Goal: Task Accomplishment & Management: Use online tool/utility

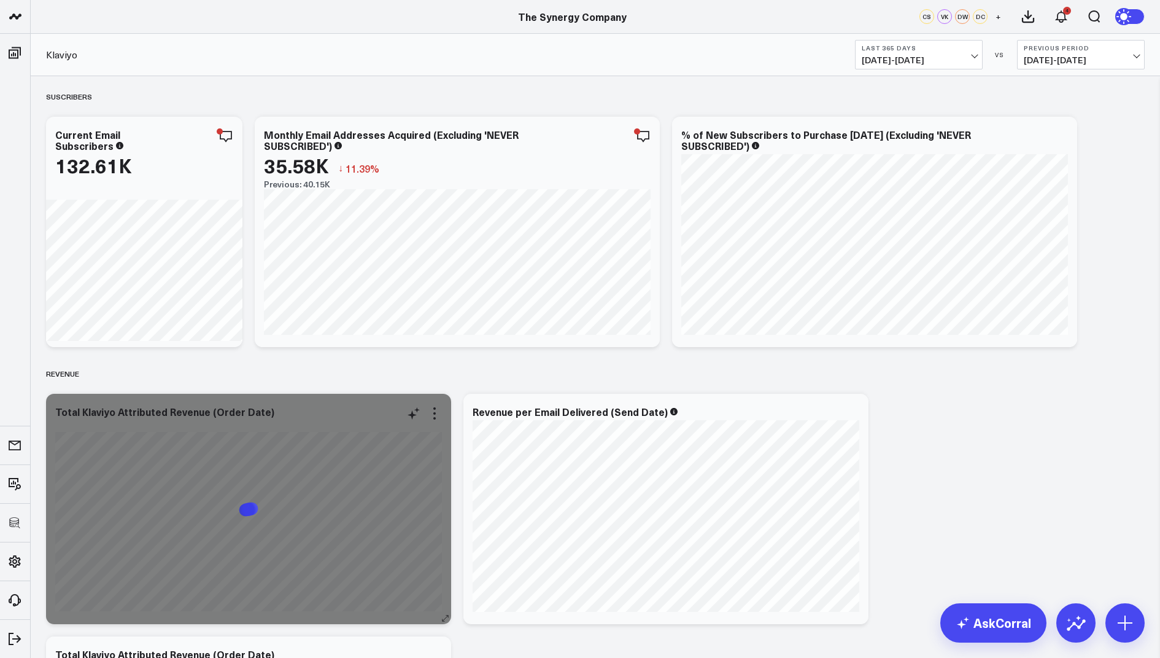
scroll to position [216, 0]
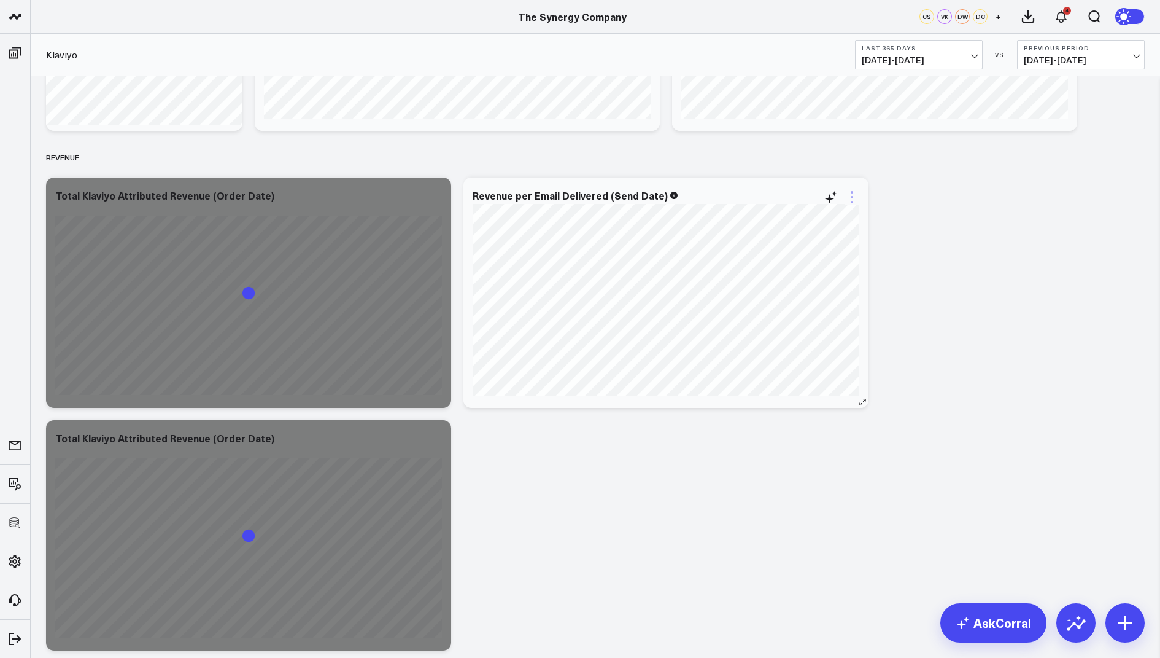
click at [851, 195] on icon at bounding box center [852, 197] width 15 height 15
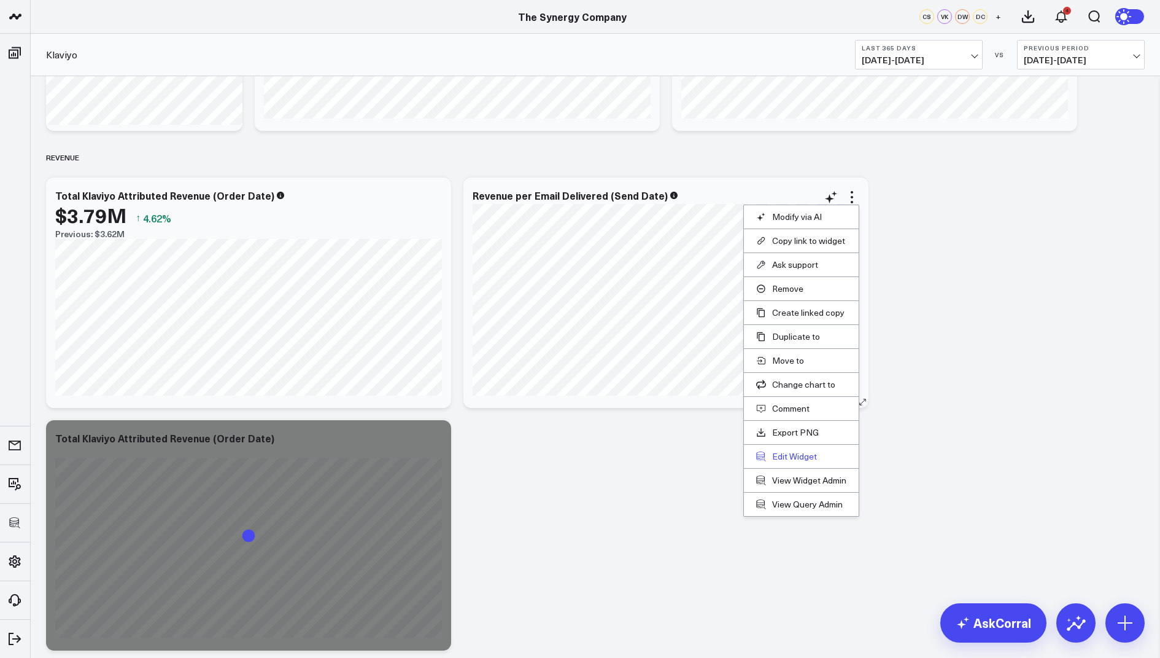
click at [795, 451] on button "Edit Widget" at bounding box center [801, 456] width 90 height 11
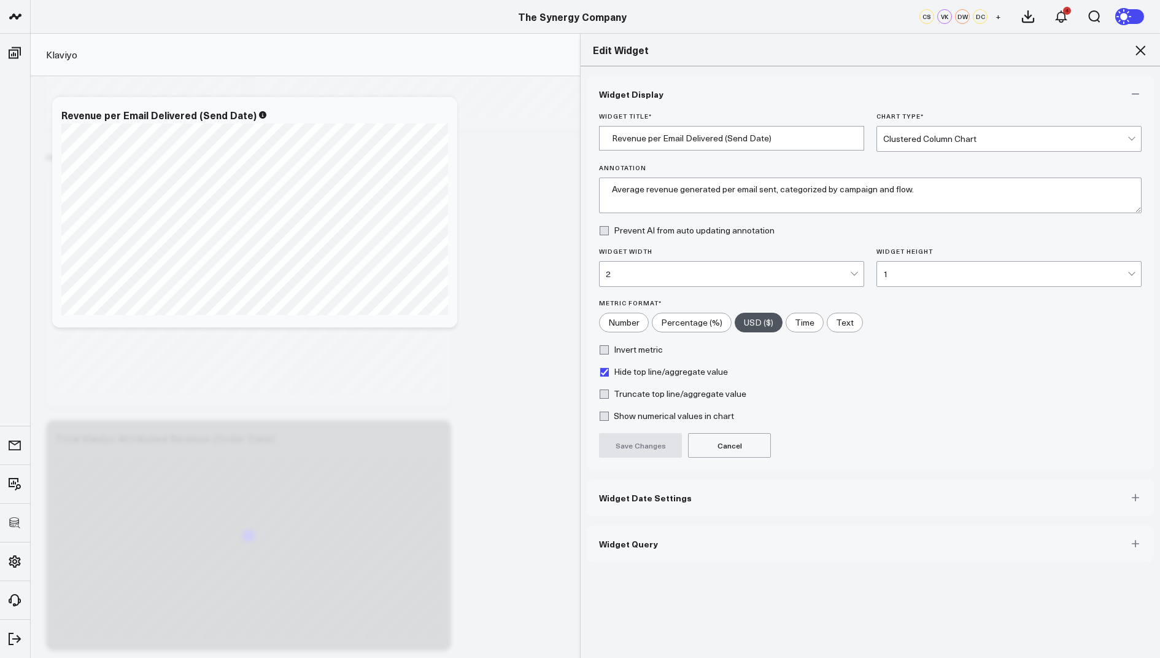
click at [634, 540] on span "Widget Query" at bounding box center [628, 543] width 59 height 10
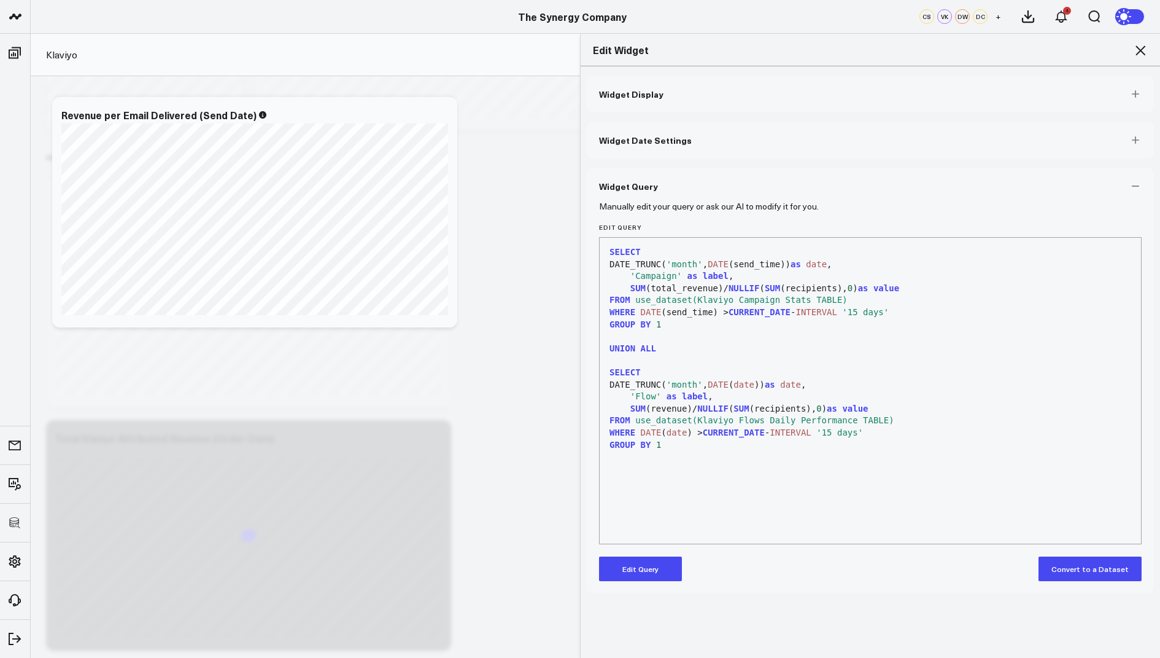
click at [1141, 50] on icon at bounding box center [1141, 50] width 10 height 10
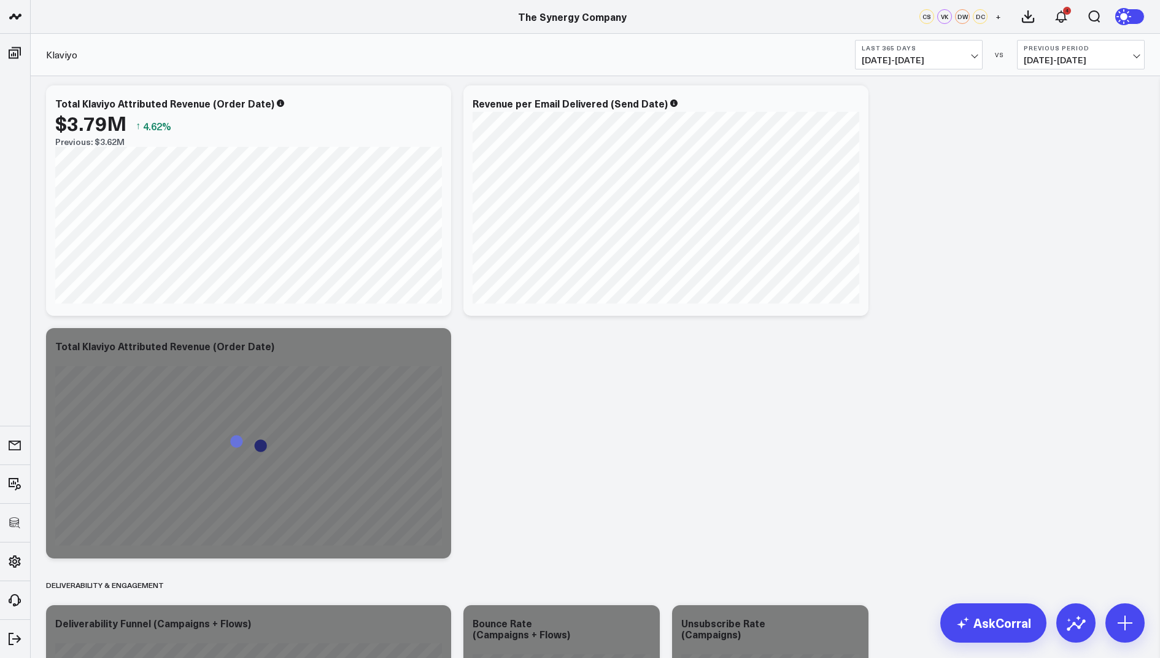
scroll to position [710, 0]
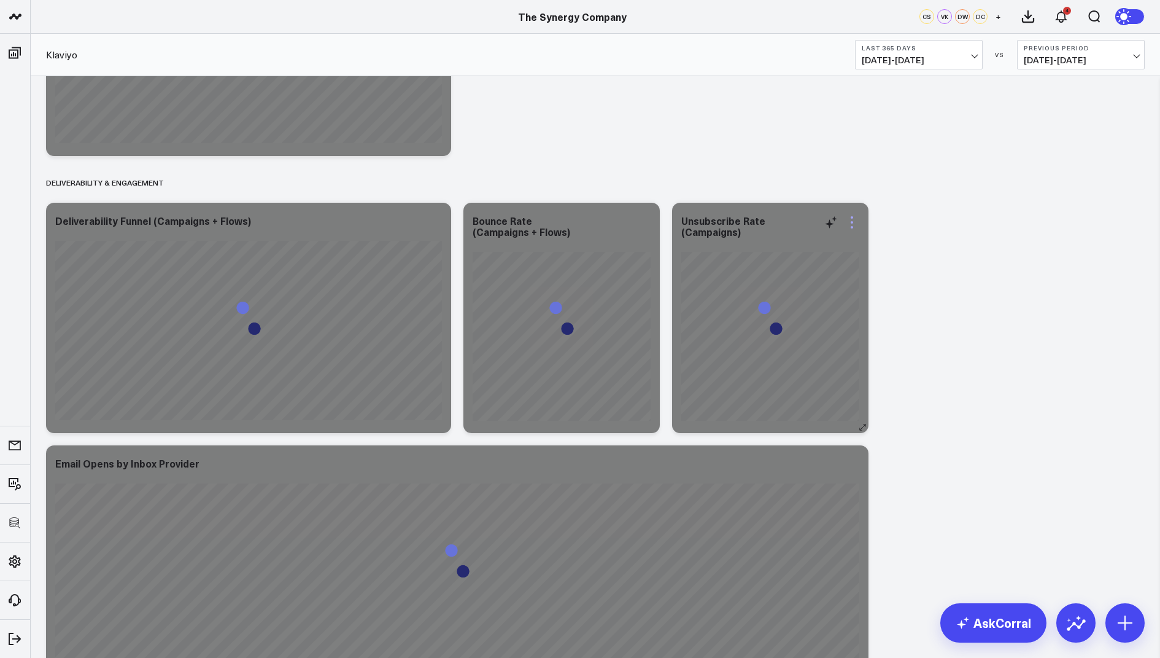
click at [854, 225] on icon at bounding box center [852, 222] width 15 height 15
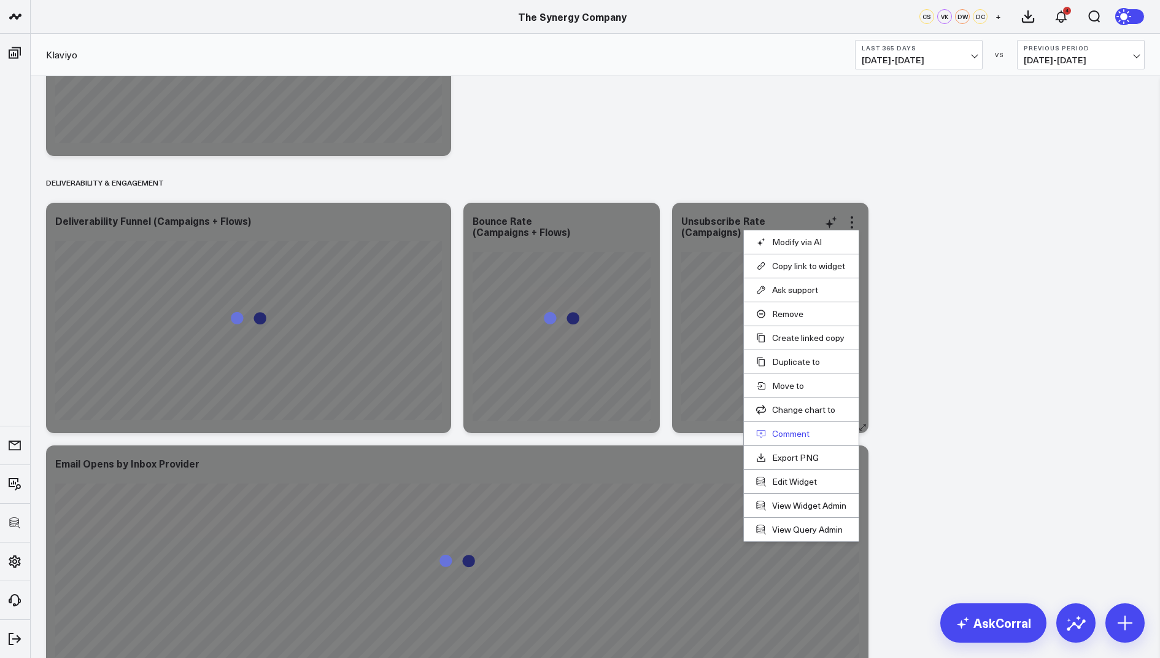
scroll to position [720, 0]
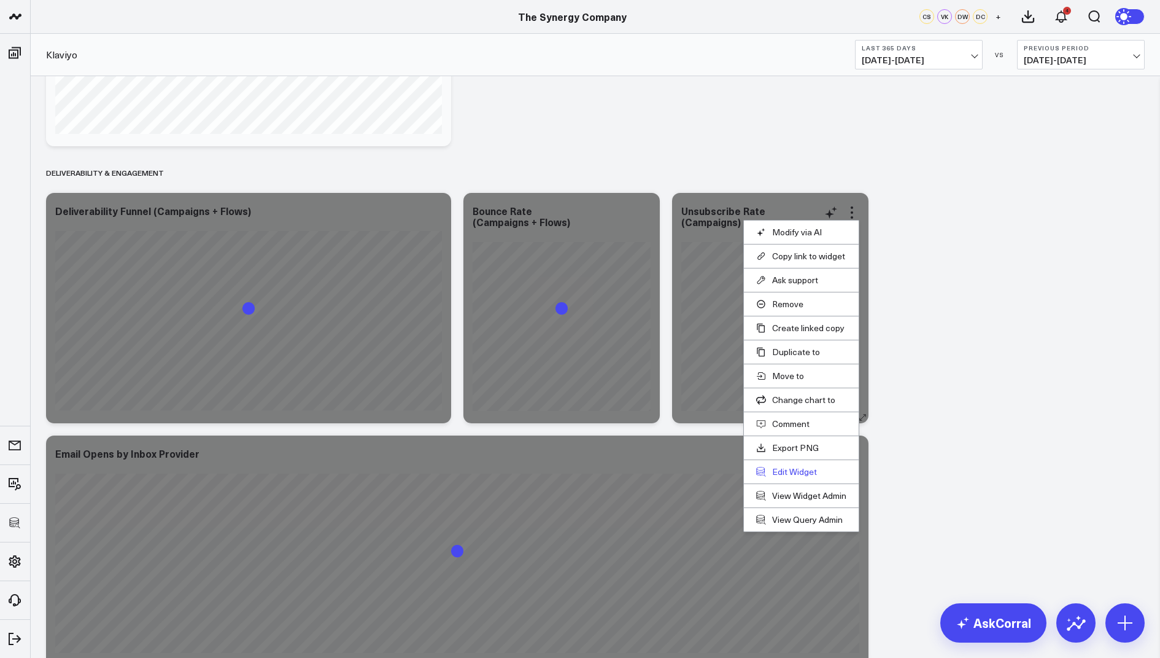
click at [784, 466] on button "Edit Widget" at bounding box center [801, 471] width 90 height 11
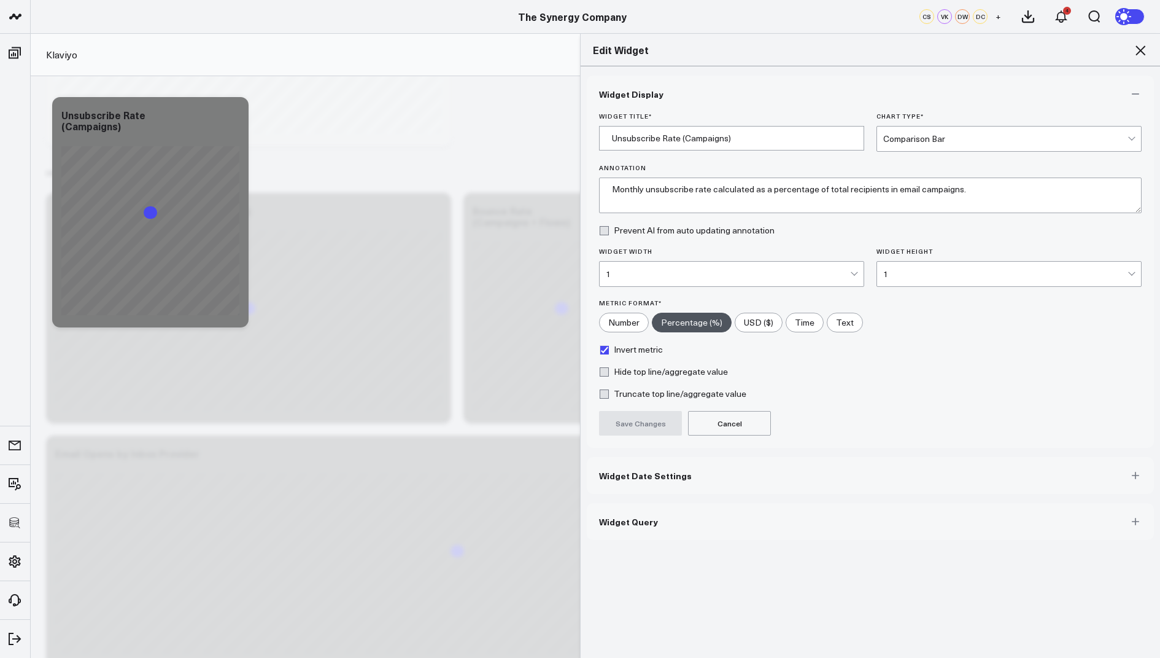
click at [620, 516] on span "Widget Query" at bounding box center [628, 521] width 59 height 10
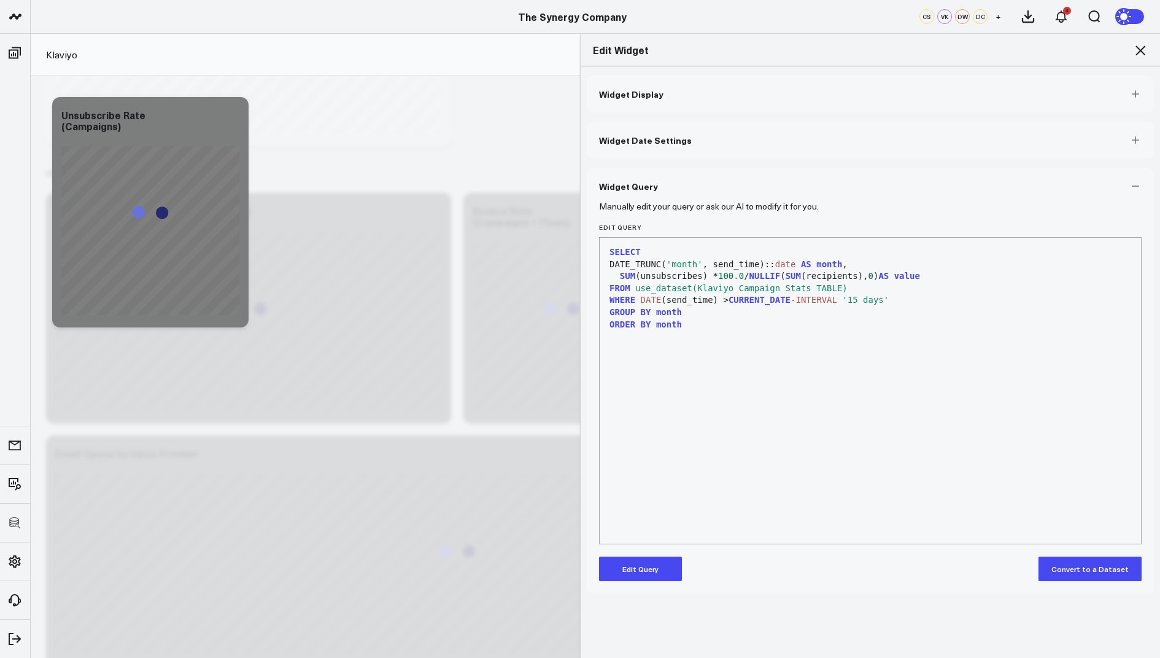
click at [802, 285] on span "use_dataset(Klaviyo Campaign Stats TABLE)" at bounding box center [742, 288] width 212 height 10
click at [830, 285] on span "use_dataset(Klaviyo Campaign Stats TABLE)" at bounding box center [742, 288] width 212 height 10
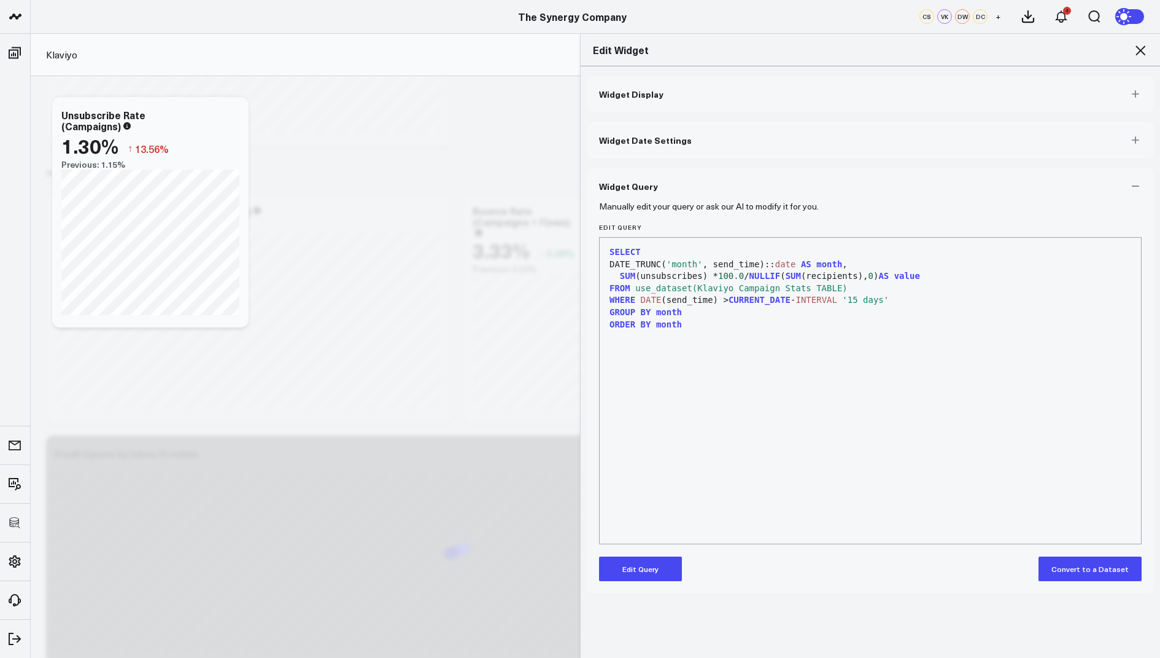
click at [1138, 47] on icon at bounding box center [1141, 50] width 10 height 10
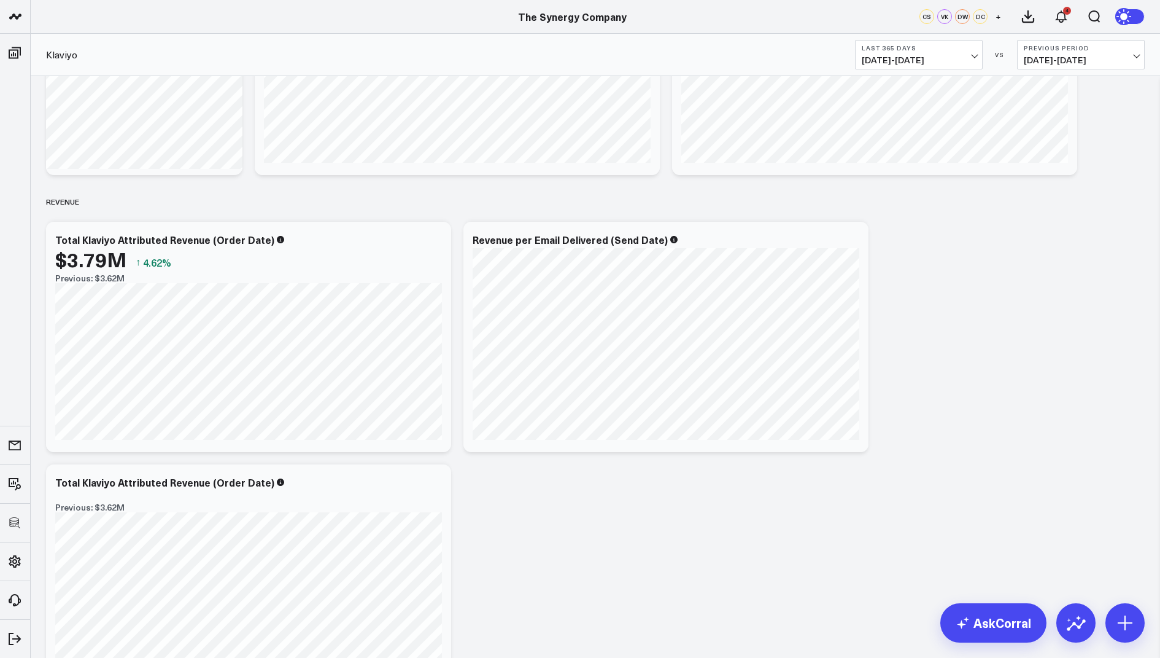
scroll to position [26, 0]
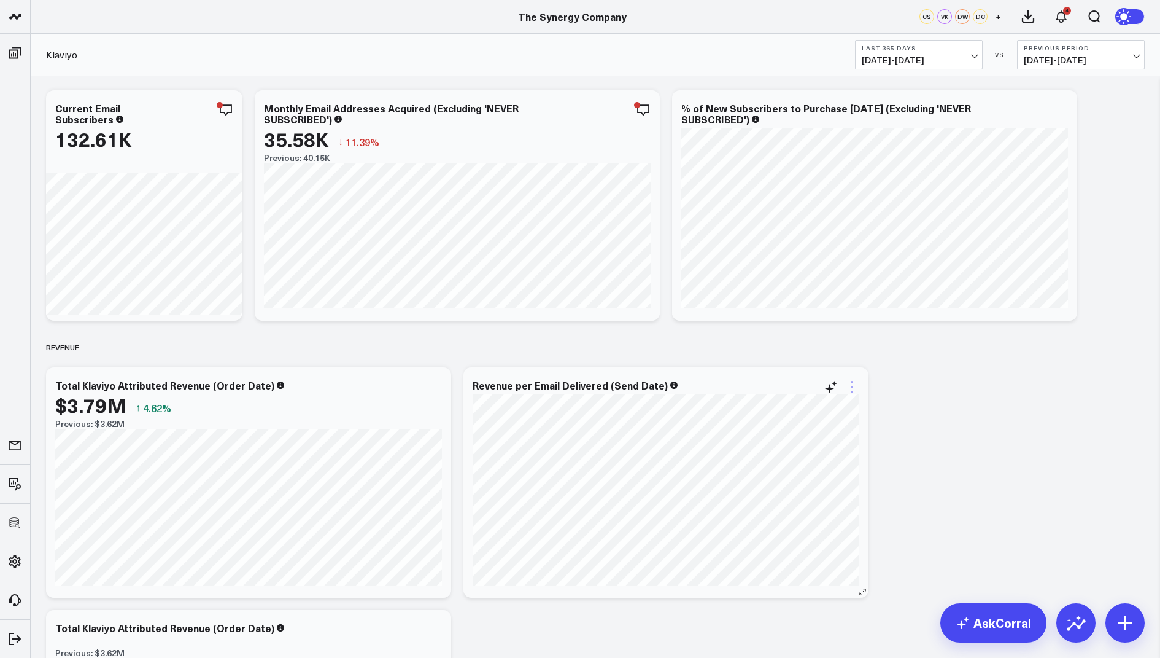
click at [856, 384] on icon at bounding box center [852, 386] width 15 height 15
click at [776, 581] on button "Edit Widget" at bounding box center [783, 586] width 90 height 11
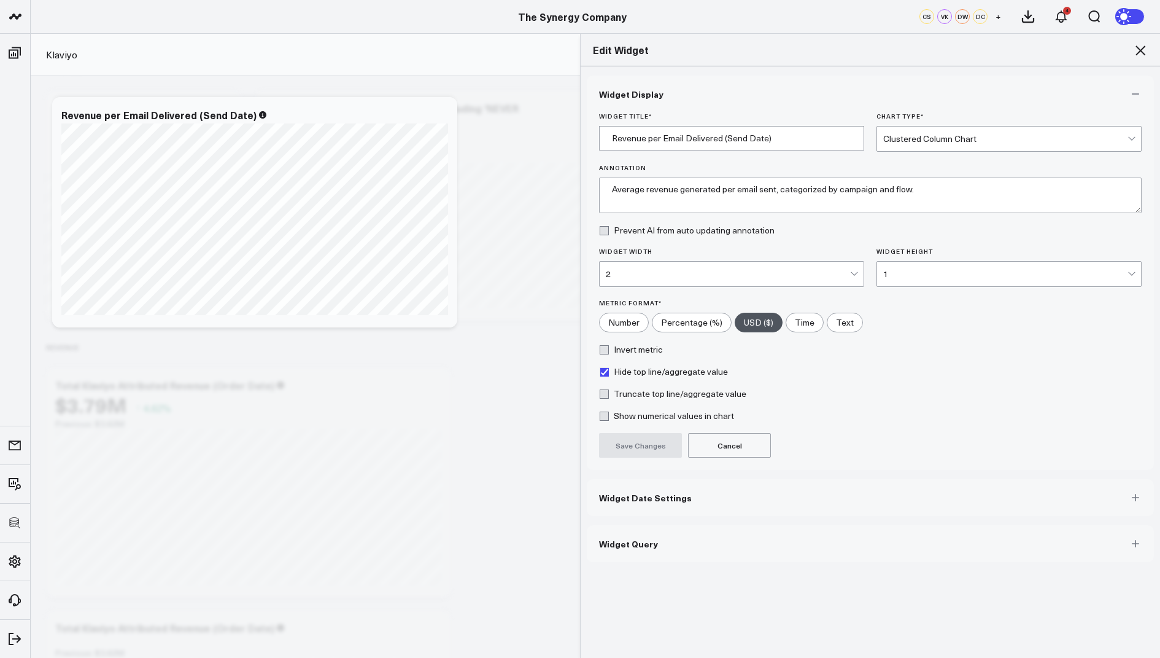
click at [633, 541] on span "Widget Query" at bounding box center [628, 543] width 59 height 10
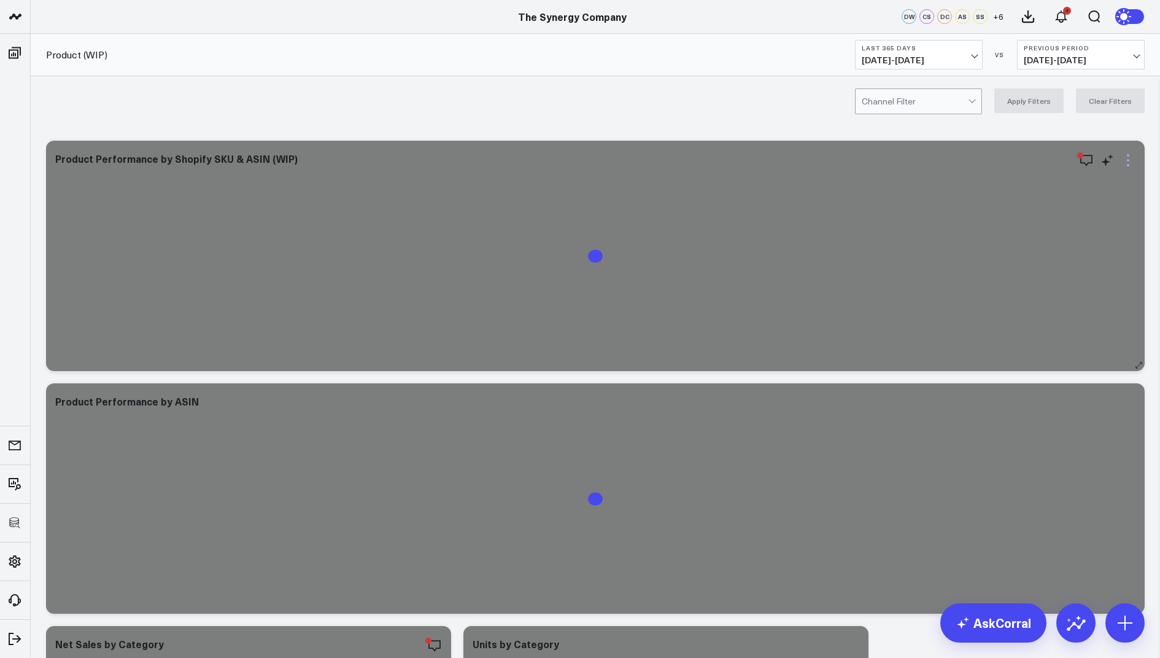
click at [1127, 162] on icon at bounding box center [1128, 160] width 15 height 15
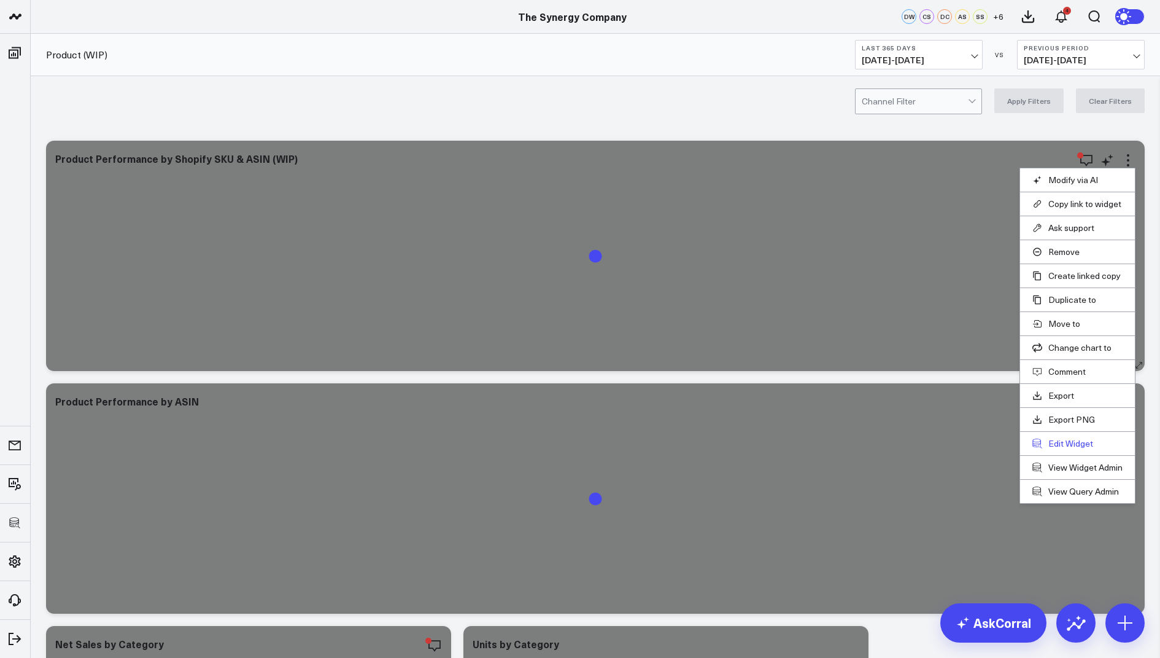
click at [1046, 444] on button "Edit Widget" at bounding box center [1078, 443] width 90 height 11
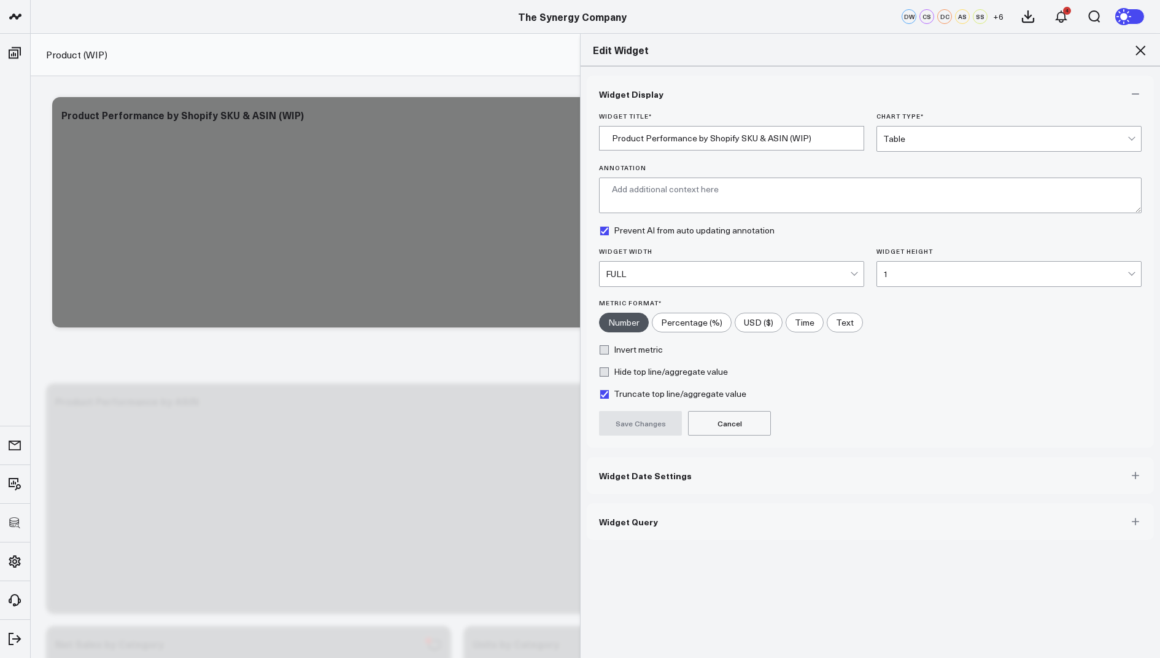
click at [647, 519] on span "Widget Query" at bounding box center [628, 521] width 59 height 10
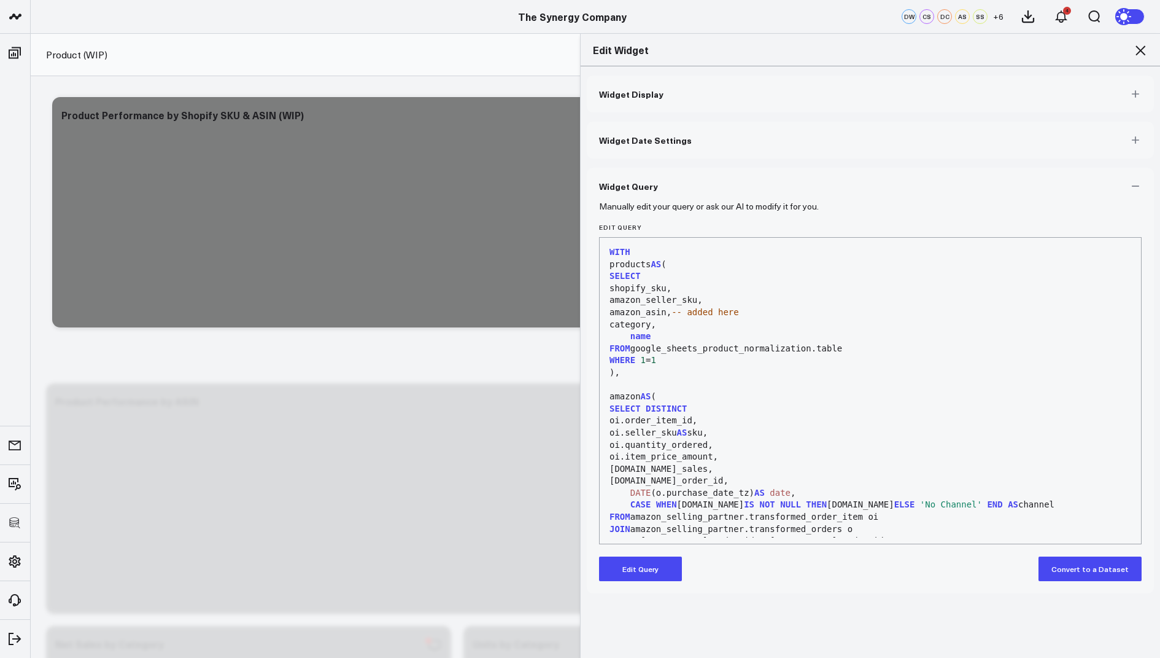
click at [624, 573] on button "Edit Query" at bounding box center [640, 568] width 83 height 25
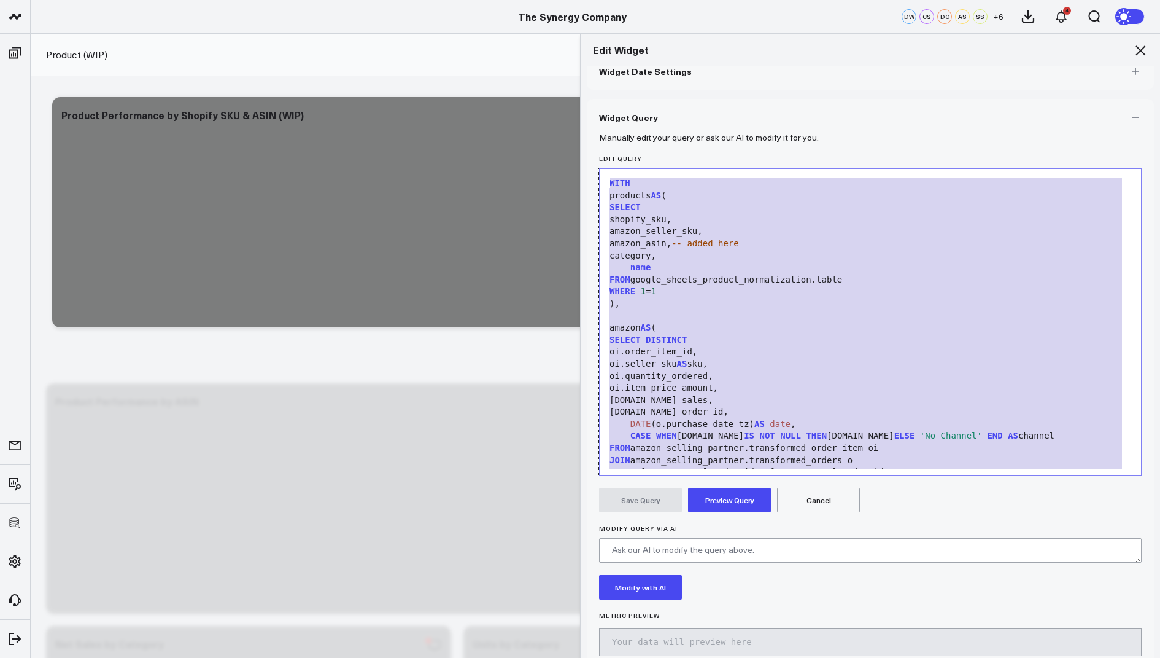
drag, startPoint x: 685, startPoint y: 448, endPoint x: 815, endPoint y: 87, distance: 383.2
click at [815, 87] on div "Widget Display Widget Date Settings Widget Query Manually edit your query or as…" at bounding box center [870, 342] width 567 height 670
copy div "name FROM google_sheets_product_normalization.table WHERE 1 = 1 ), amazon AS ( …"
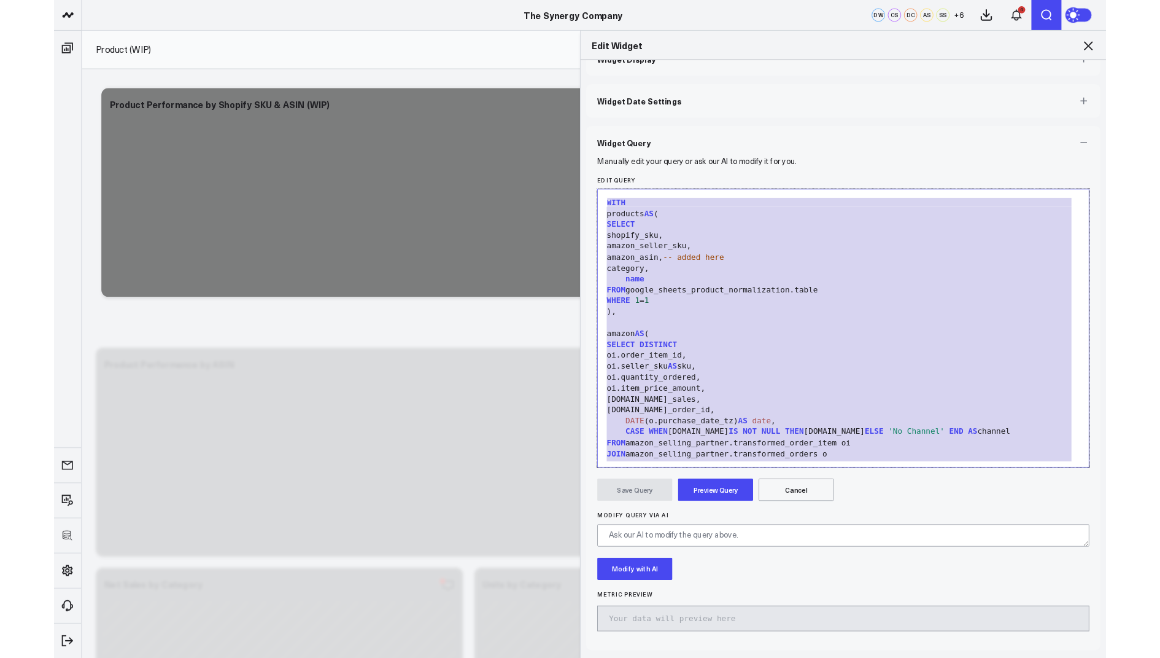
scroll to position [27, 0]
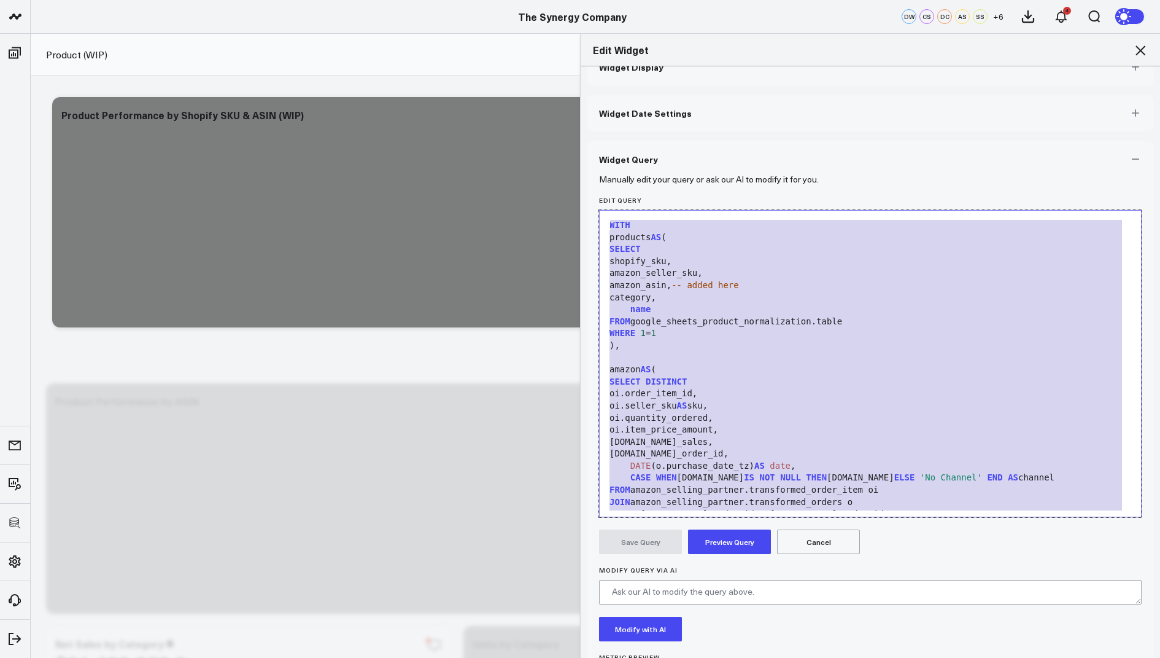
copy div "name FROM google_sheets_product_normalization.table WHERE 1 = 1 ), amazon AS ( …"
click at [1141, 49] on icon at bounding box center [1141, 50] width 10 height 10
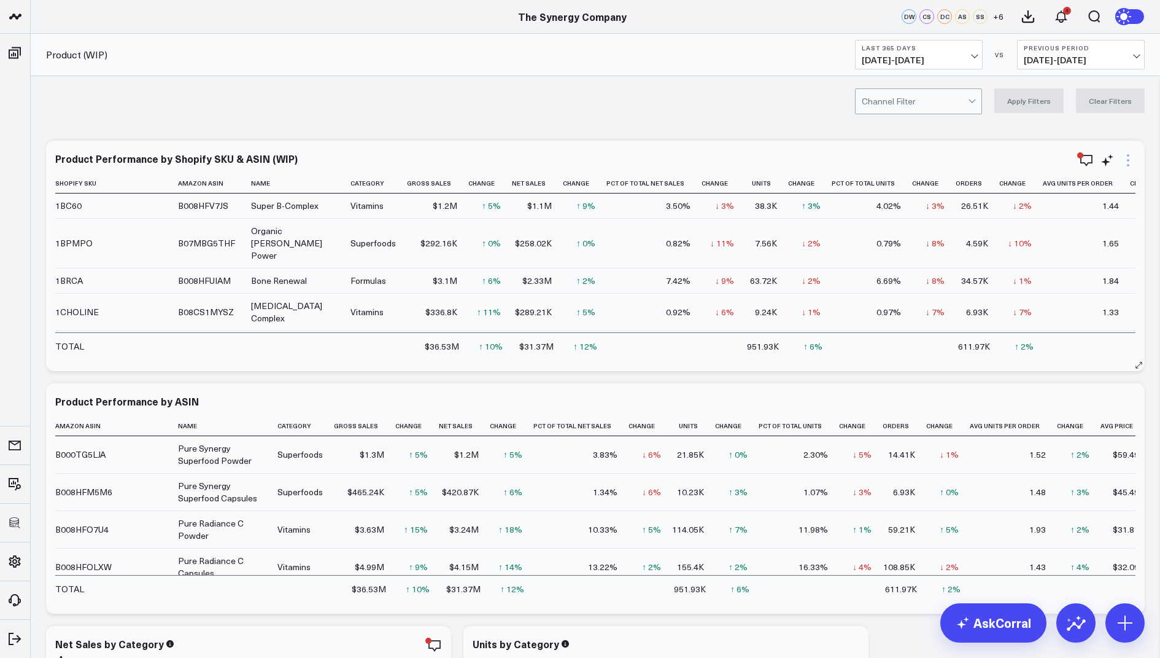
click at [1123, 163] on icon at bounding box center [1128, 160] width 15 height 15
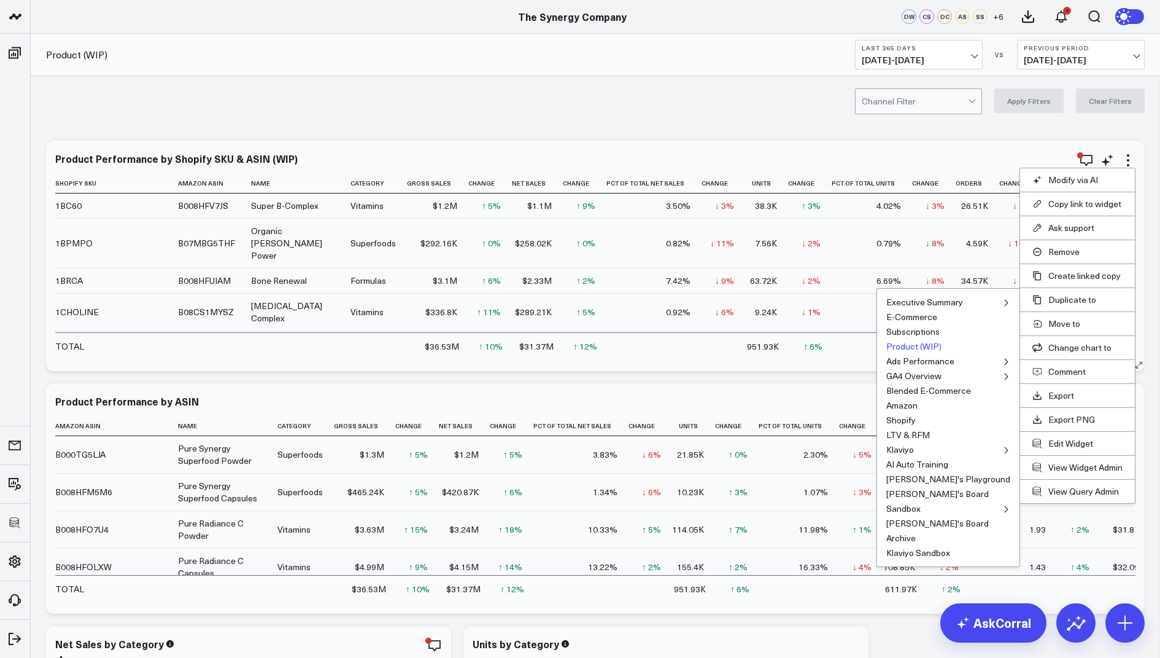
click at [942, 344] on button "Product (WIP)" at bounding box center [914, 346] width 55 height 9
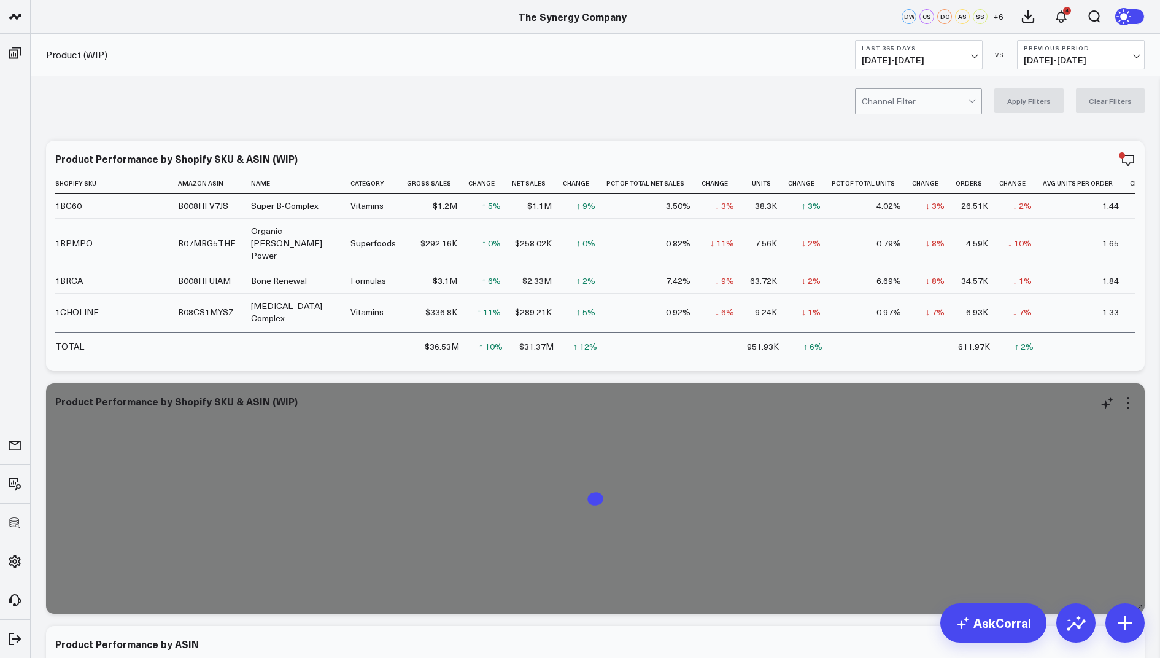
scroll to position [78, 0]
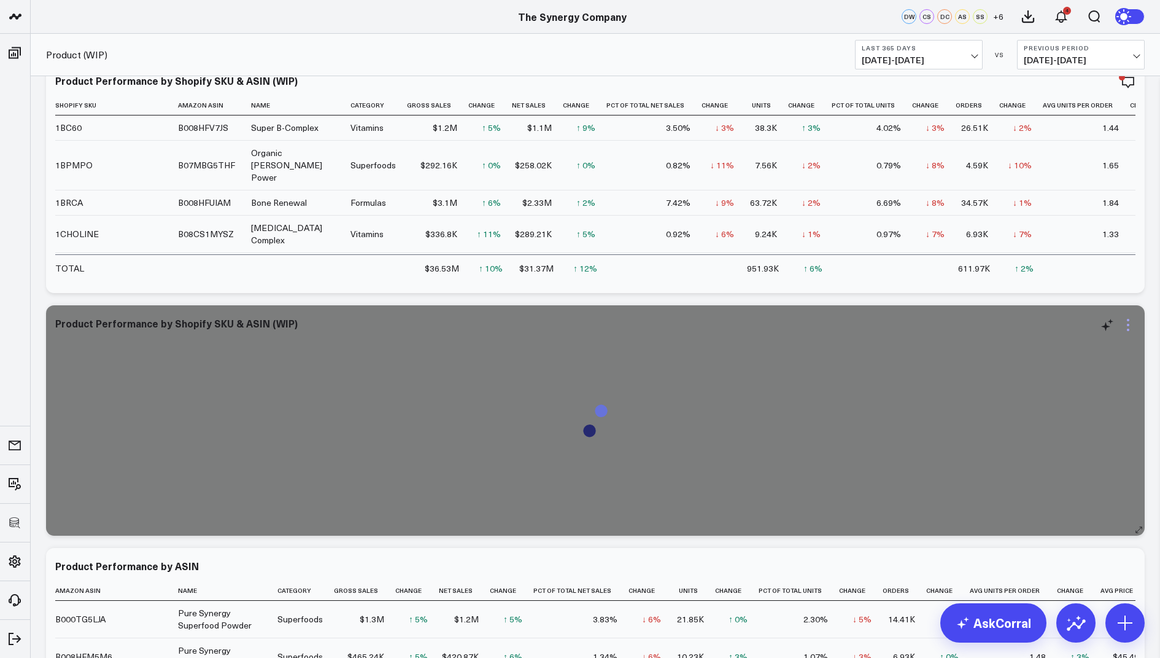
click at [1131, 324] on icon at bounding box center [1128, 324] width 15 height 15
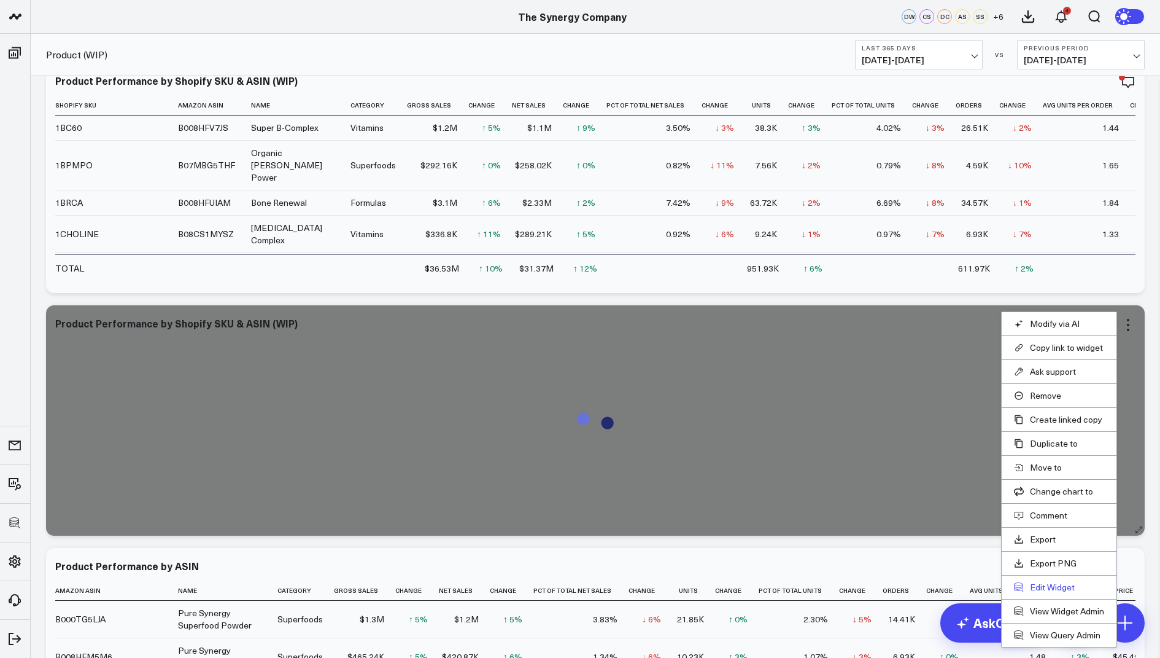
click at [1040, 583] on button "Edit Widget" at bounding box center [1059, 586] width 90 height 11
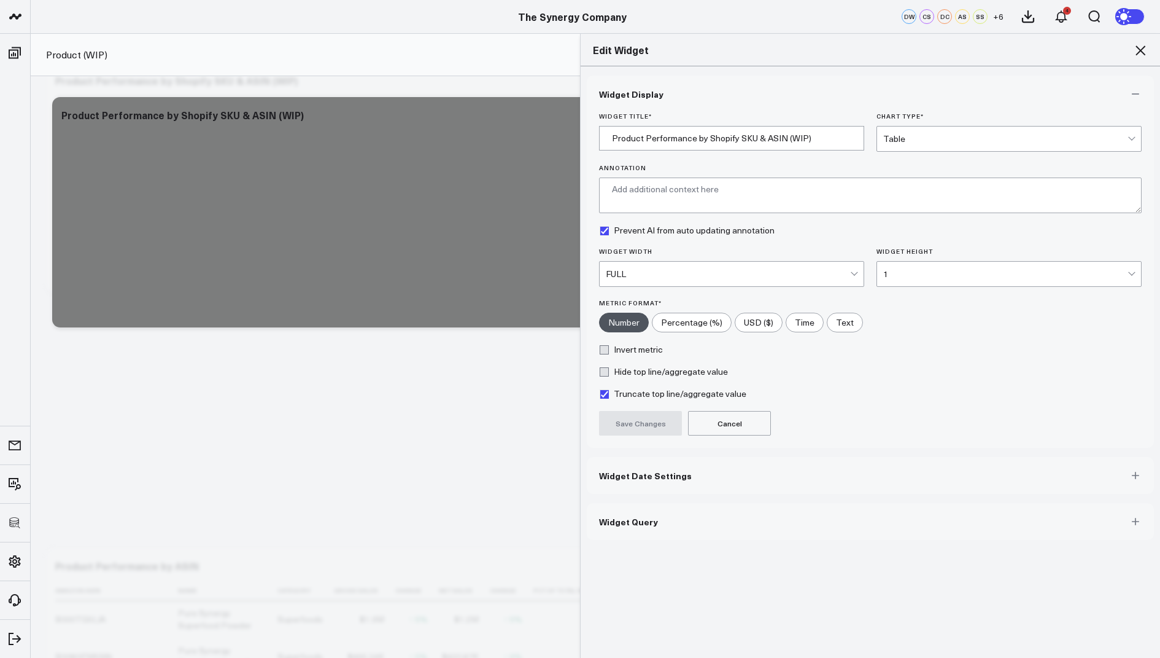
click at [626, 521] on span "Widget Query" at bounding box center [628, 521] width 59 height 10
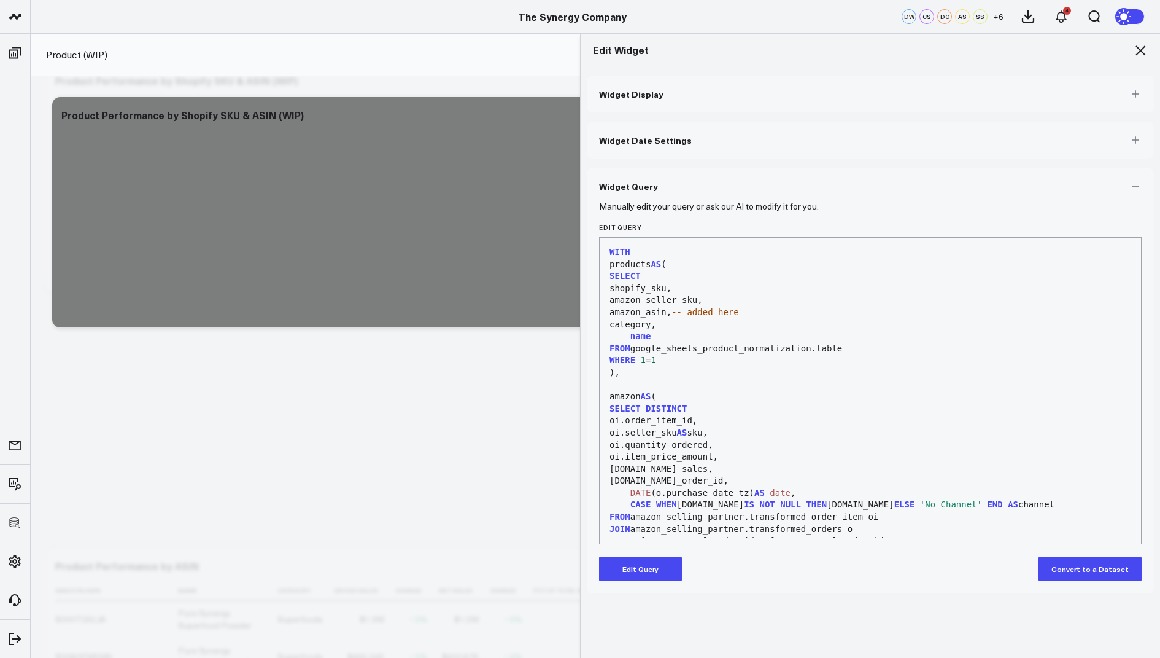
click at [643, 561] on button "Edit Query" at bounding box center [640, 568] width 83 height 25
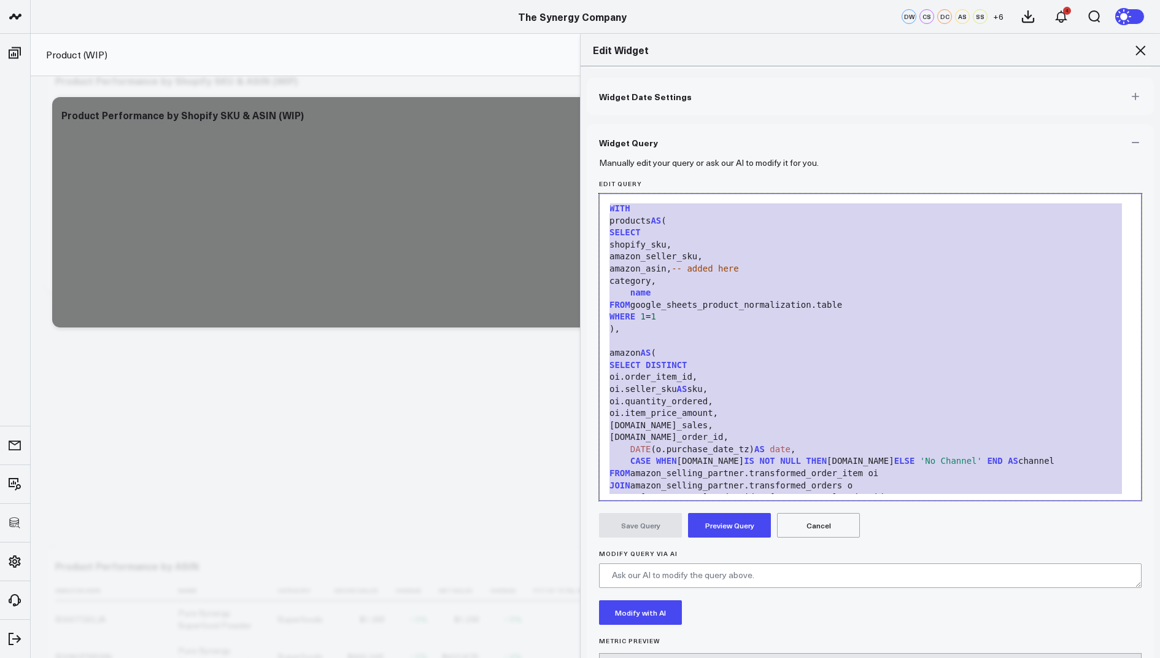
drag, startPoint x: 671, startPoint y: 479, endPoint x: 814, endPoint y: 9, distance: 491.8
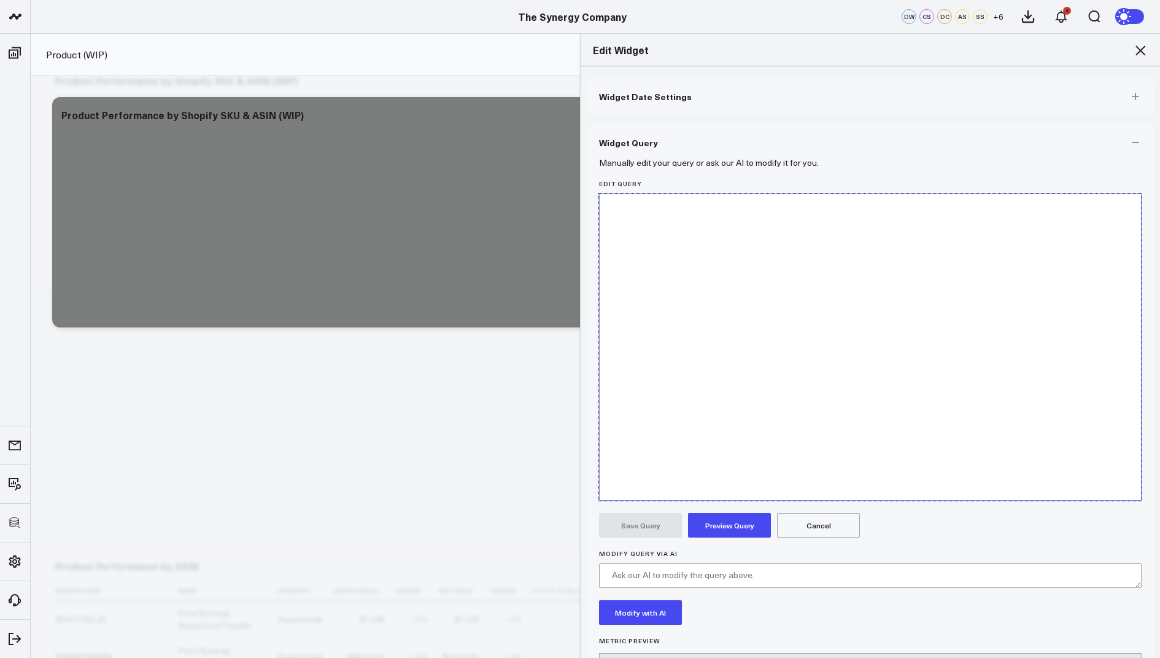
scroll to position [1792, 0]
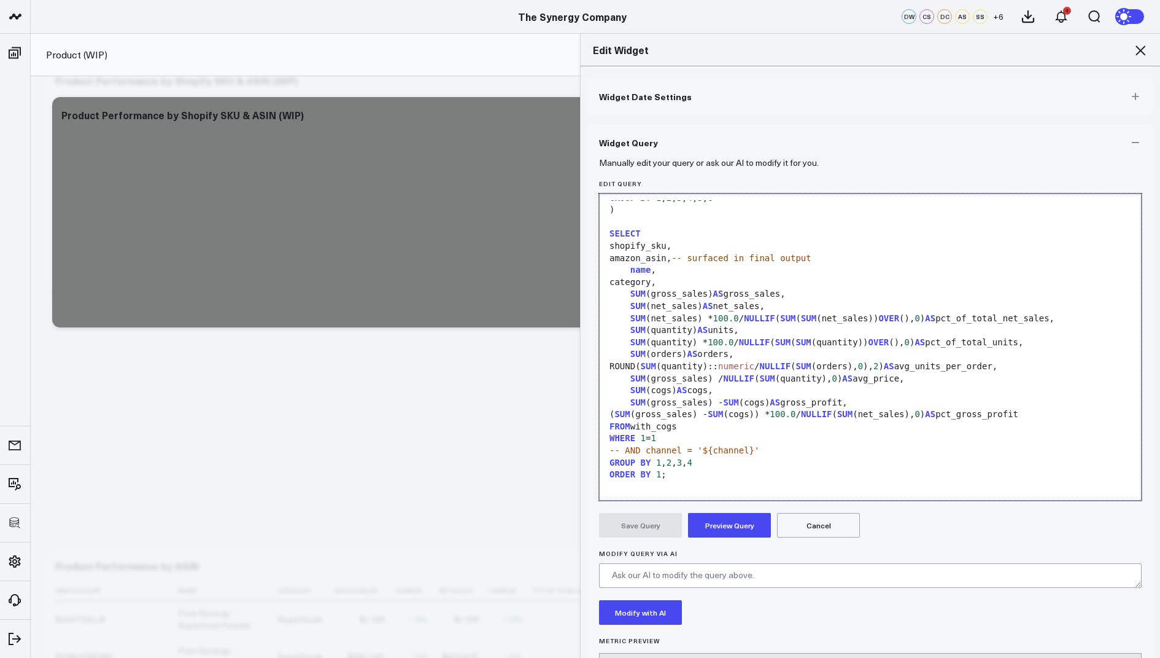
click at [720, 523] on button "Preview Query" at bounding box center [729, 525] width 83 height 25
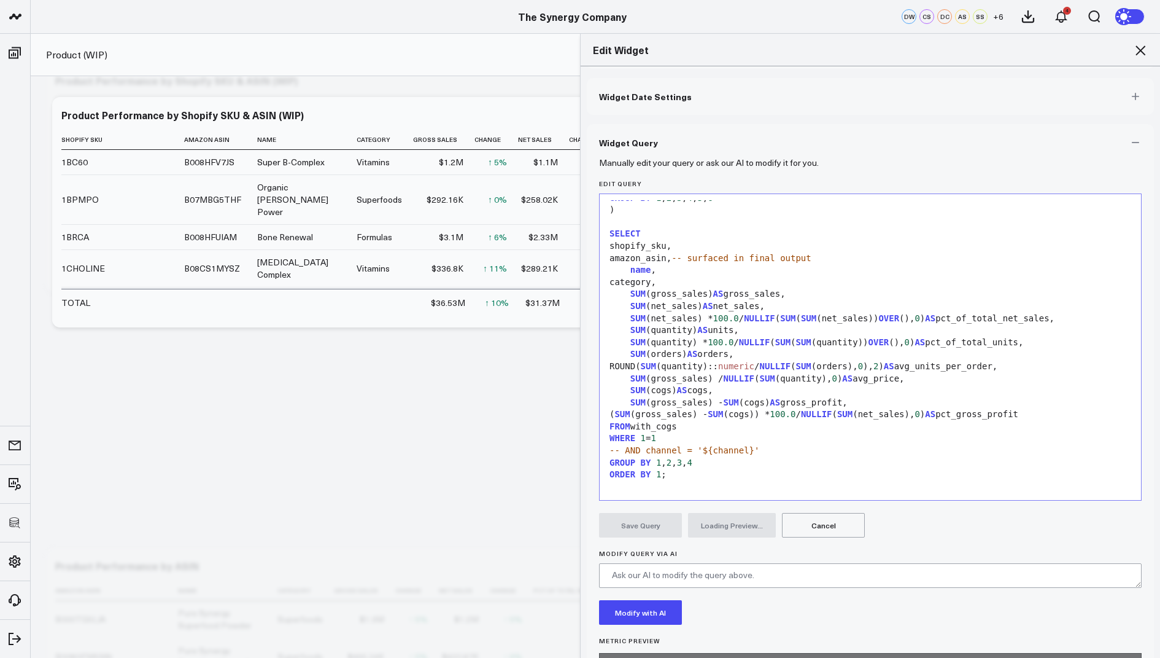
scroll to position [95, 0]
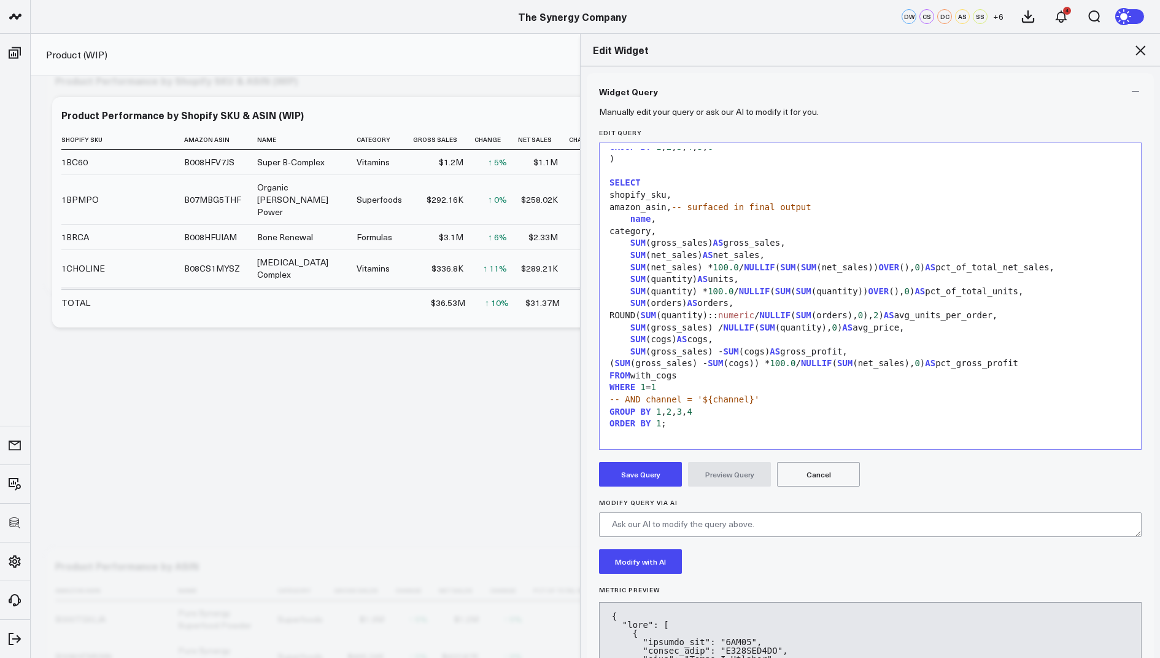
click at [642, 465] on button "Save Query" at bounding box center [640, 474] width 83 height 25
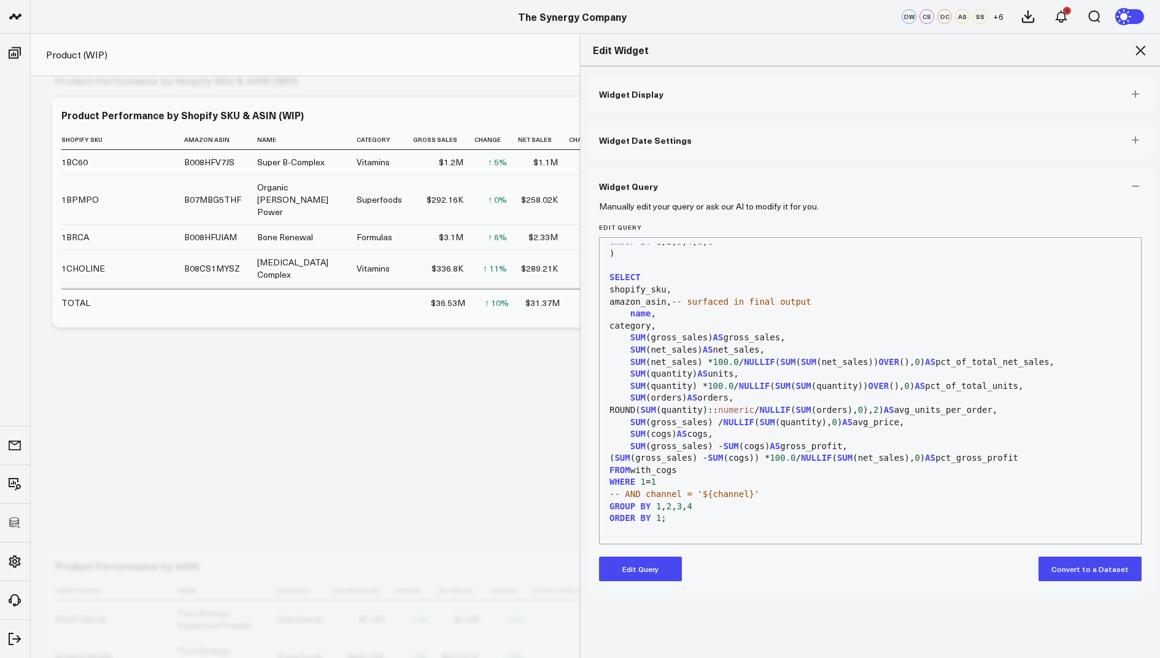
scroll to position [0, 0]
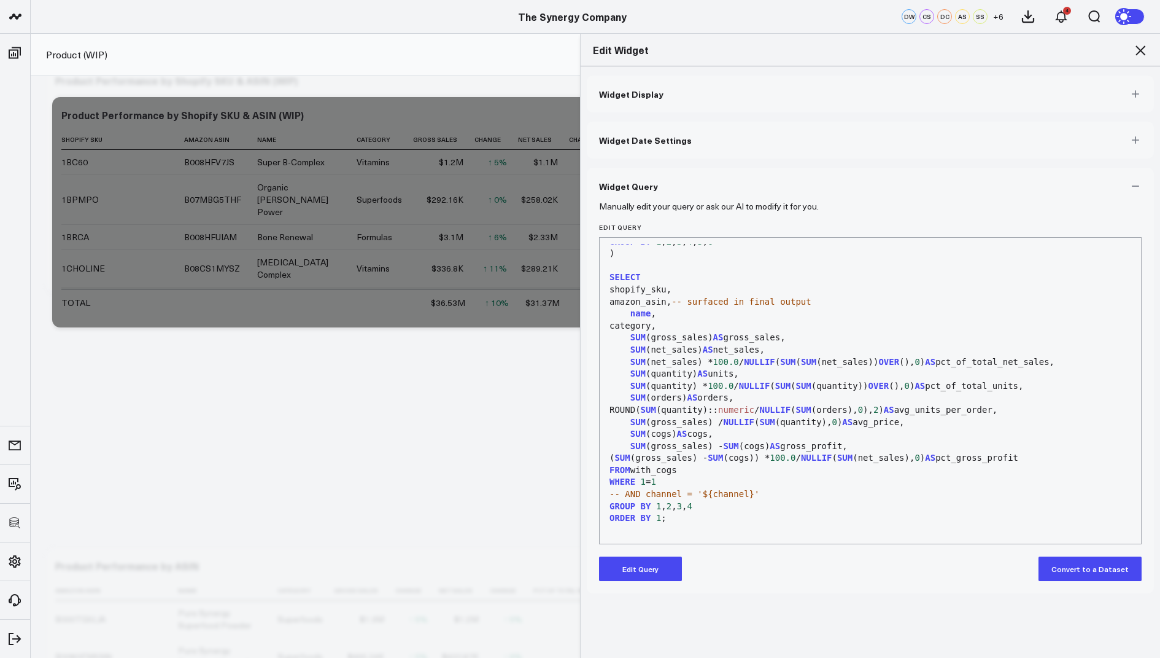
click at [1136, 48] on icon at bounding box center [1140, 50] width 15 height 15
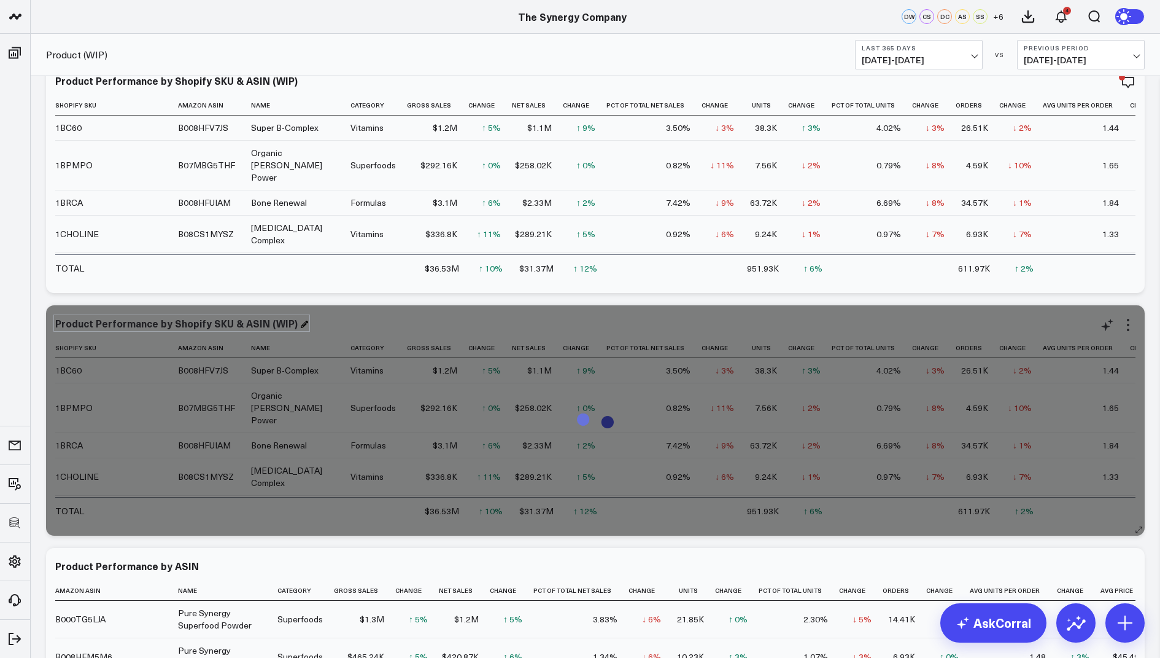
click at [258, 321] on div "Product Performance by Shopify SKU & ASIN (WIP)" at bounding box center [181, 323] width 253 height 14
click at [261, 322] on div "Product Performance by Shopify SKU & ASIN (WIP)" at bounding box center [177, 323] width 245 height 14
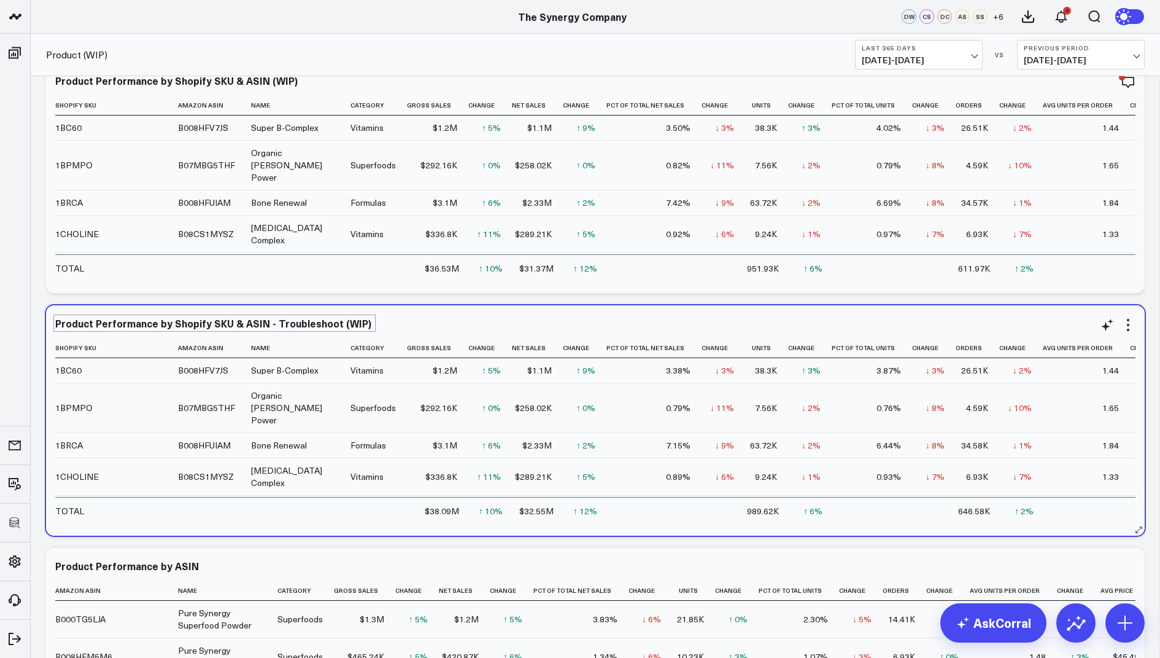
click at [607, 421] on td "0.79%" at bounding box center [654, 408] width 95 height 50
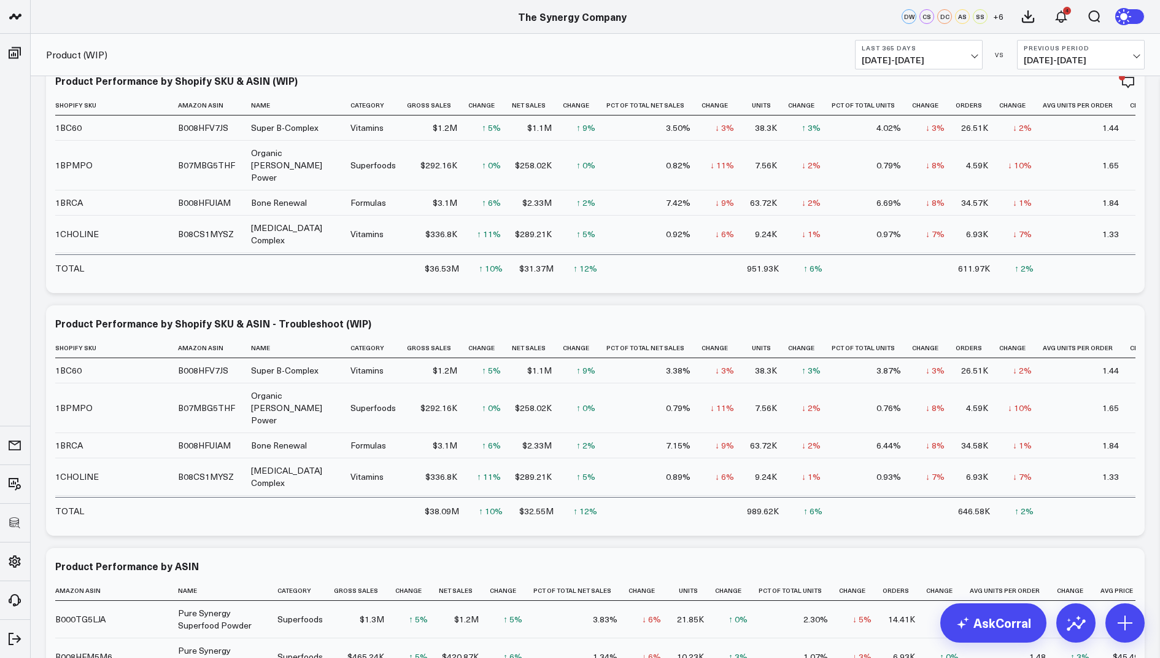
click at [919, 50] on b "Last 365 Days" at bounding box center [919, 47] width 114 height 7
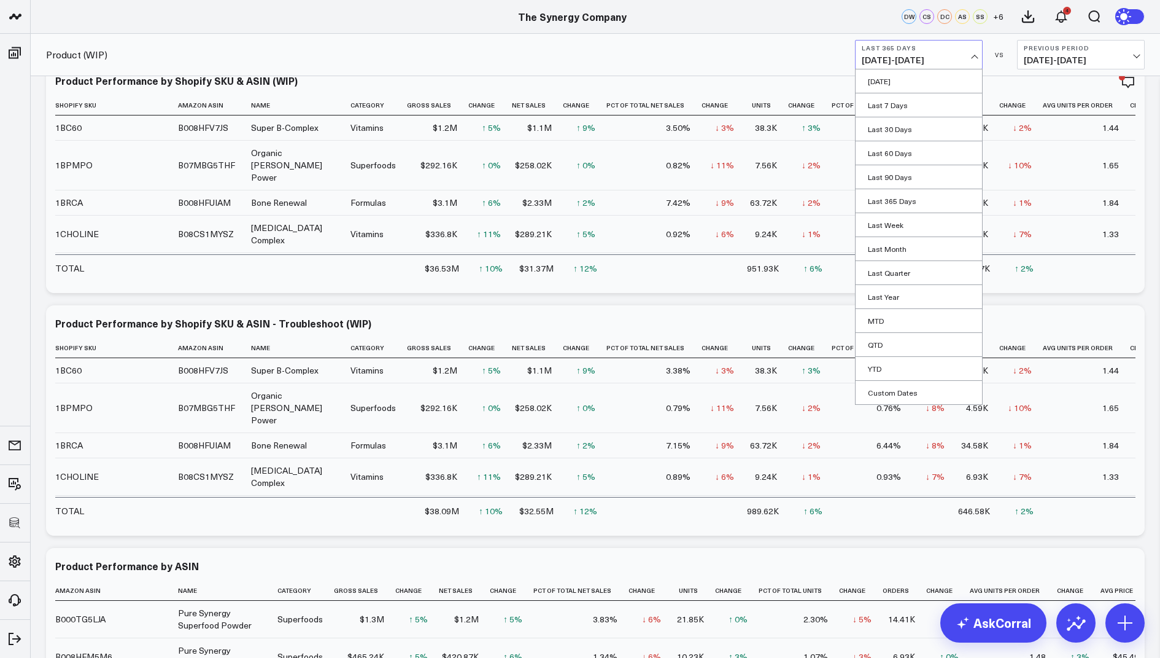
click at [660, 50] on div "Product (WIP) Last 365 Days 09/29/24 - 09/28/25 Yesterday Last 7 Days Last 30 D…" at bounding box center [596, 55] width 1130 height 42
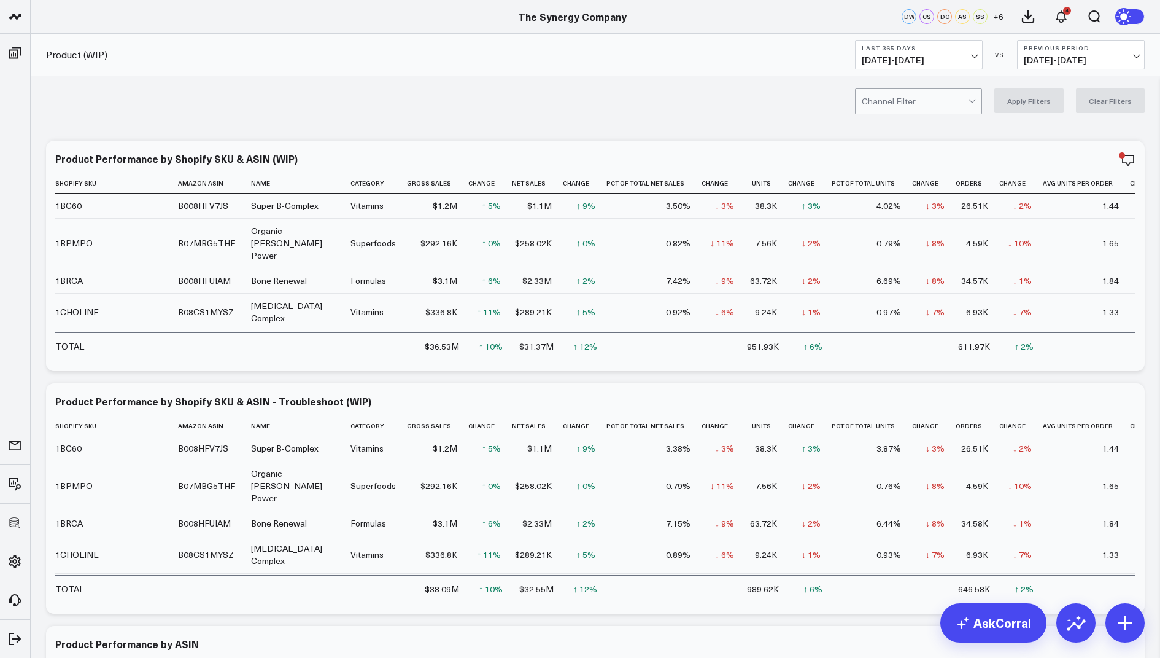
click at [903, 85] on div "Channel Filter Apply Filters Clear Filters" at bounding box center [596, 100] width 1130 height 49
click at [901, 107] on div at bounding box center [915, 101] width 106 height 25
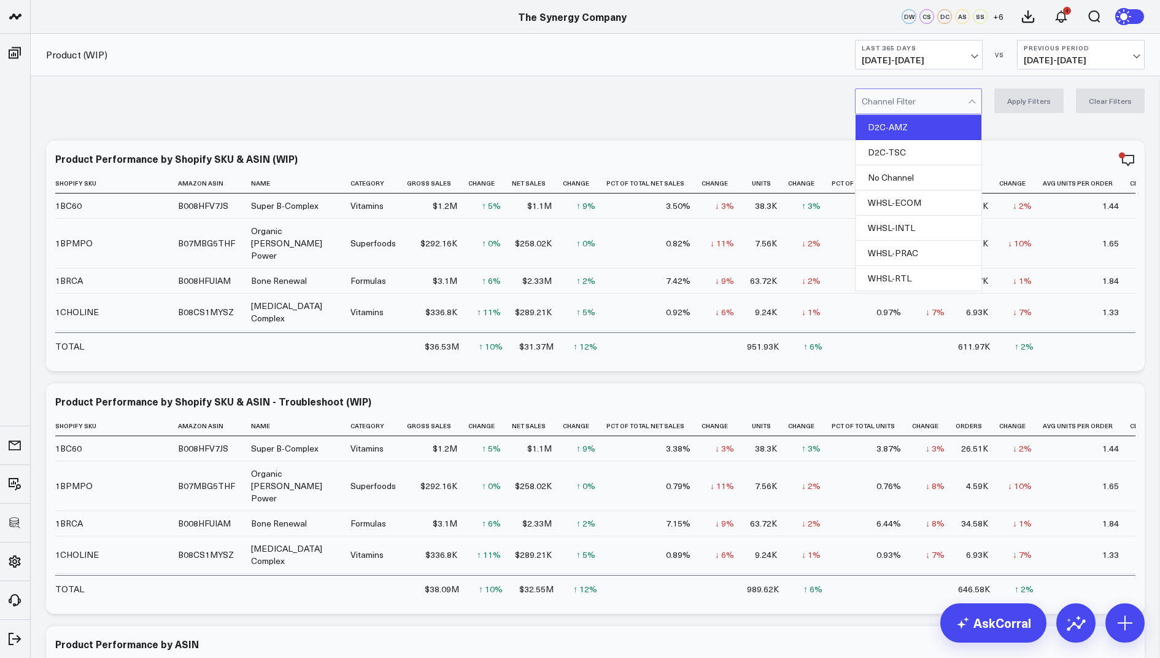
click at [915, 129] on div "D2C-AMZ" at bounding box center [919, 127] width 126 height 25
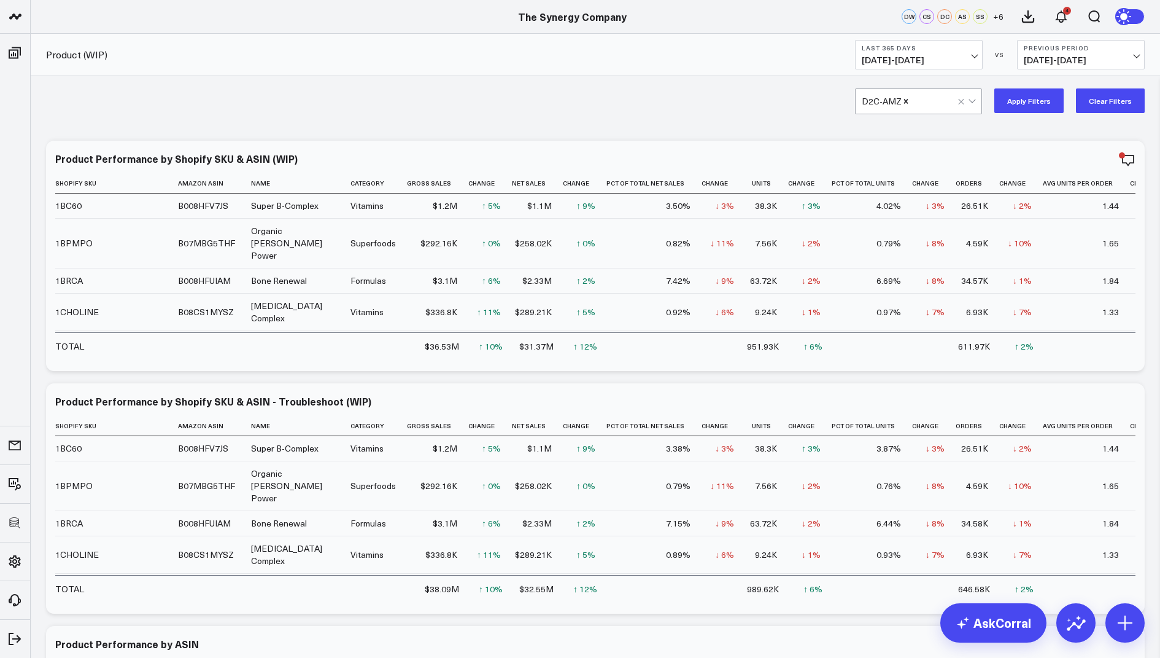
click at [1037, 103] on button "Apply Filters" at bounding box center [1029, 100] width 69 height 25
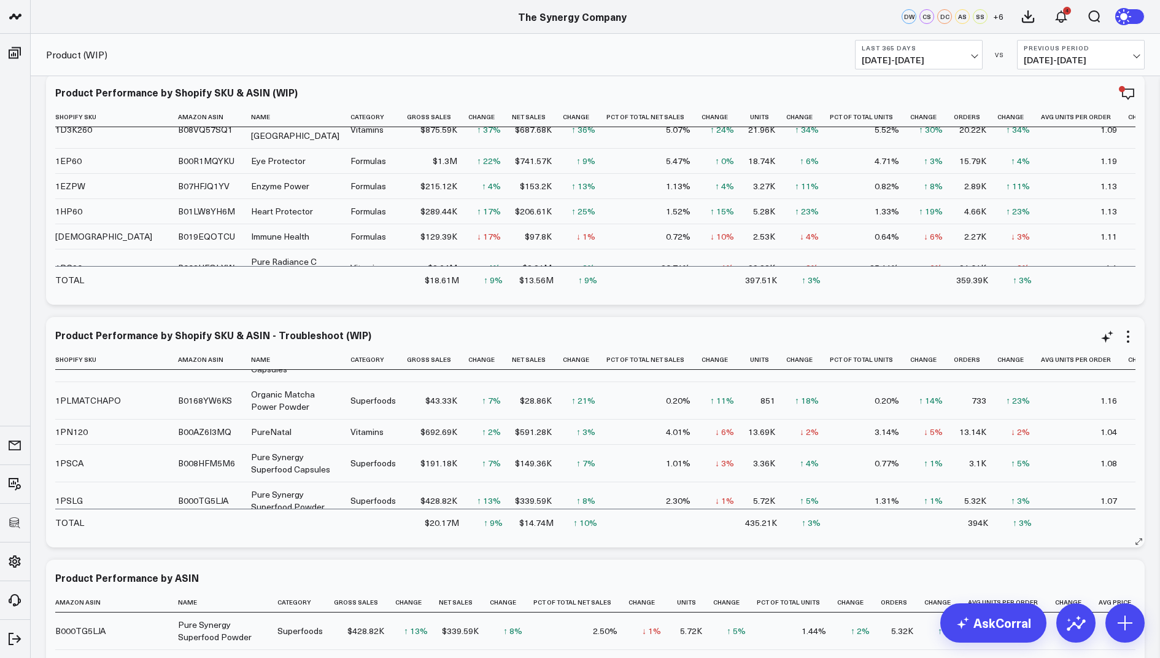
scroll to position [327, 0]
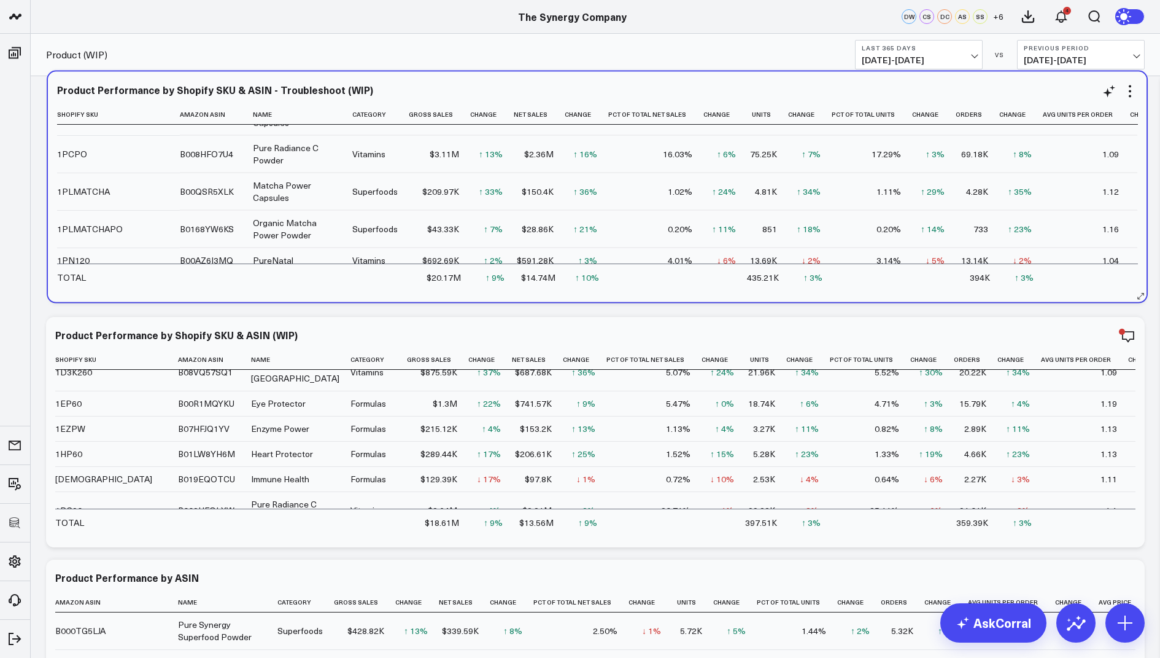
drag, startPoint x: 418, startPoint y: 339, endPoint x: 420, endPoint y: 94, distance: 245.0
click at [420, 94] on div "Product Performance by Shopify SKU & ASIN - Troubleshoot (WIP)" at bounding box center [597, 89] width 1081 height 11
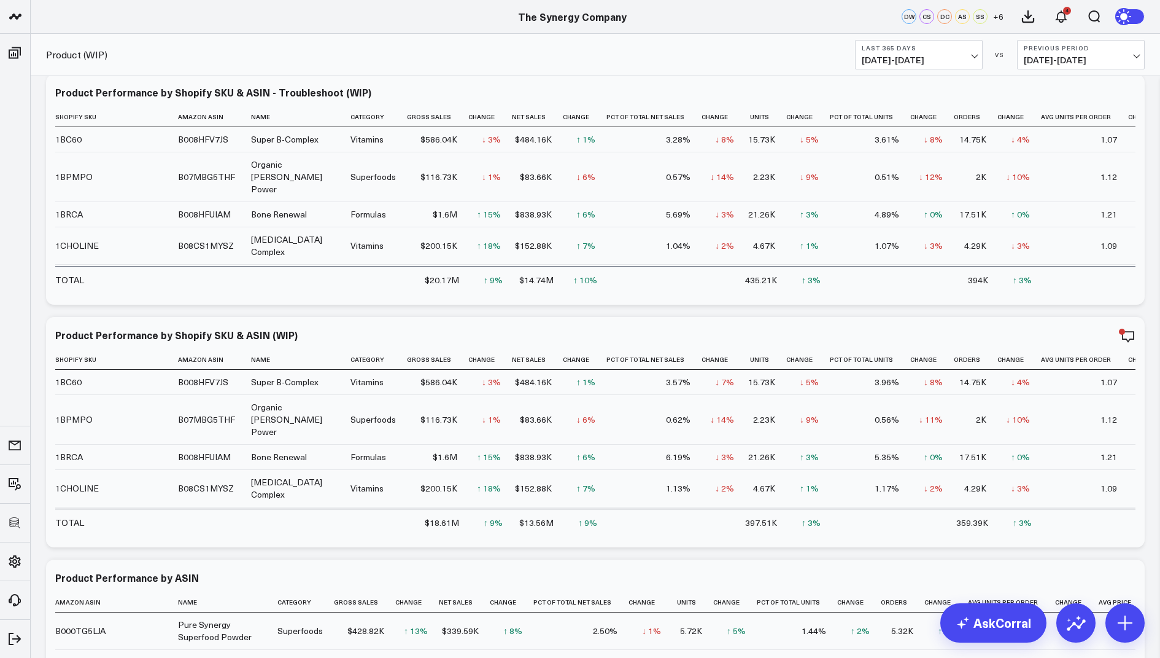
scroll to position [0, 0]
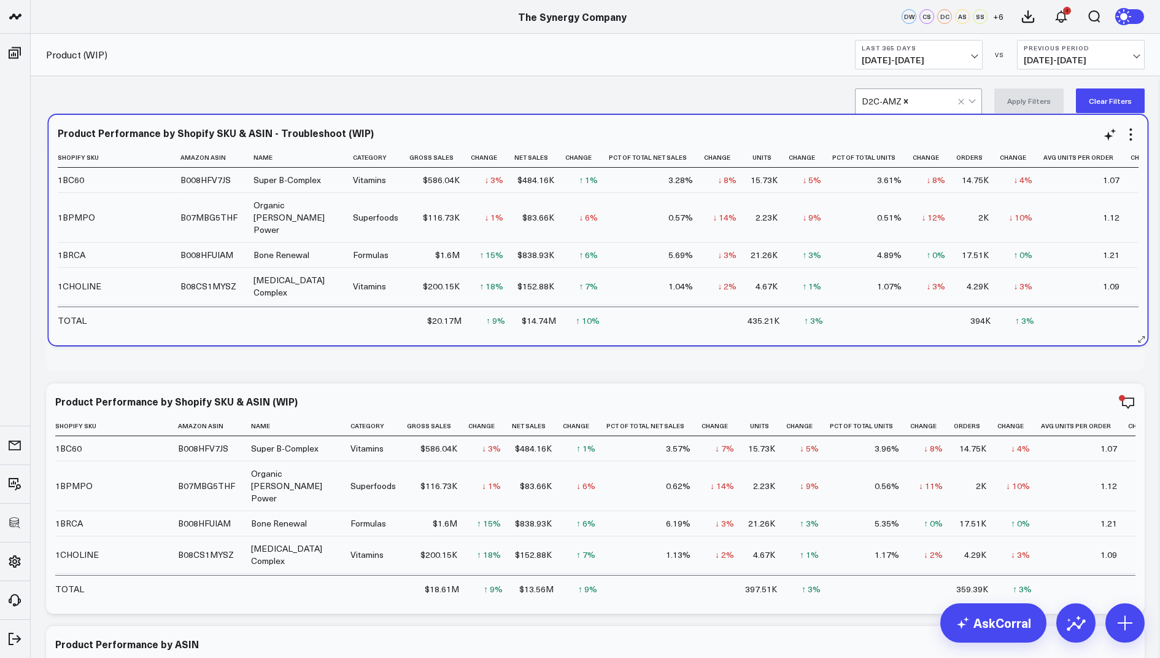
drag, startPoint x: 456, startPoint y: 166, endPoint x: 458, endPoint y: 141, distance: 25.9
click at [458, 141] on div "Product Performance by Shopify SKU & ASIN - Troubleshoot (WIP)" at bounding box center [598, 134] width 1081 height 14
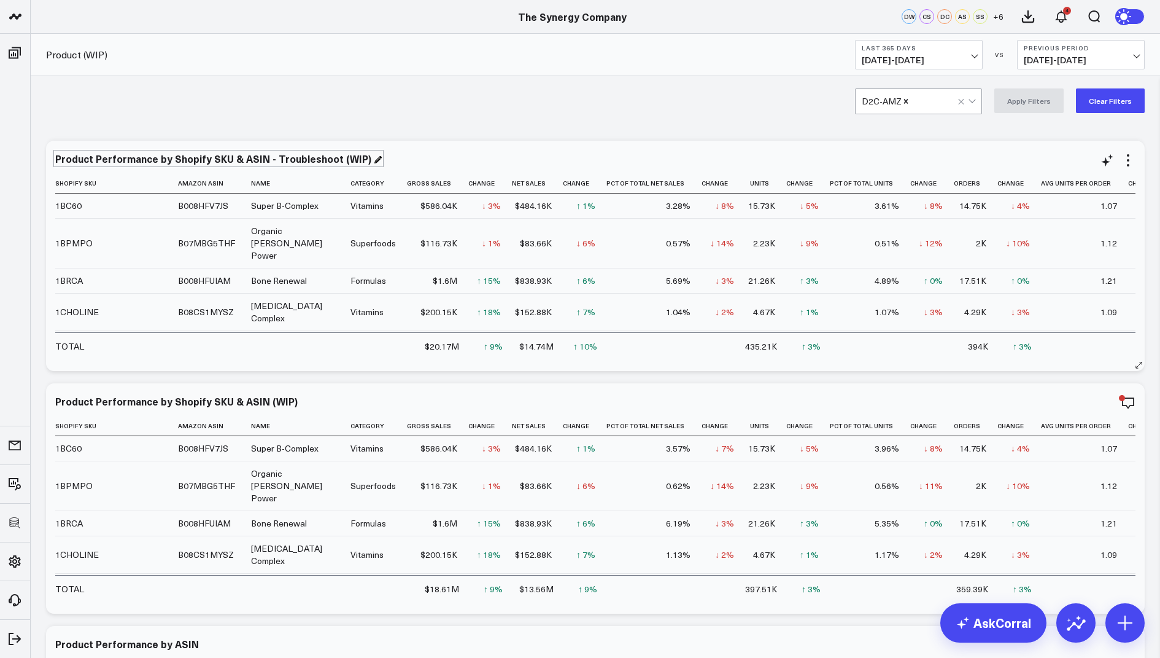
click at [327, 155] on div "Product Performance by Shopify SKU & ASIN - Troubleshoot (WIP)" at bounding box center [218, 159] width 327 height 14
drag, startPoint x: 357, startPoint y: 159, endPoint x: 351, endPoint y: 149, distance: 11.6
click at [351, 149] on div "Product Performance by Shopify SKU & ASIN - Troubleshoot (WIP) Shopify Sku Amaz…" at bounding box center [595, 256] width 1099 height 230
click at [270, 156] on span "SKU Mapping: Product Normalization could be based solely on ASIN and not Amazon…" at bounding box center [248, 160] width 387 height 10
drag, startPoint x: 243, startPoint y: 160, endPoint x: 205, endPoint y: 160, distance: 37.5
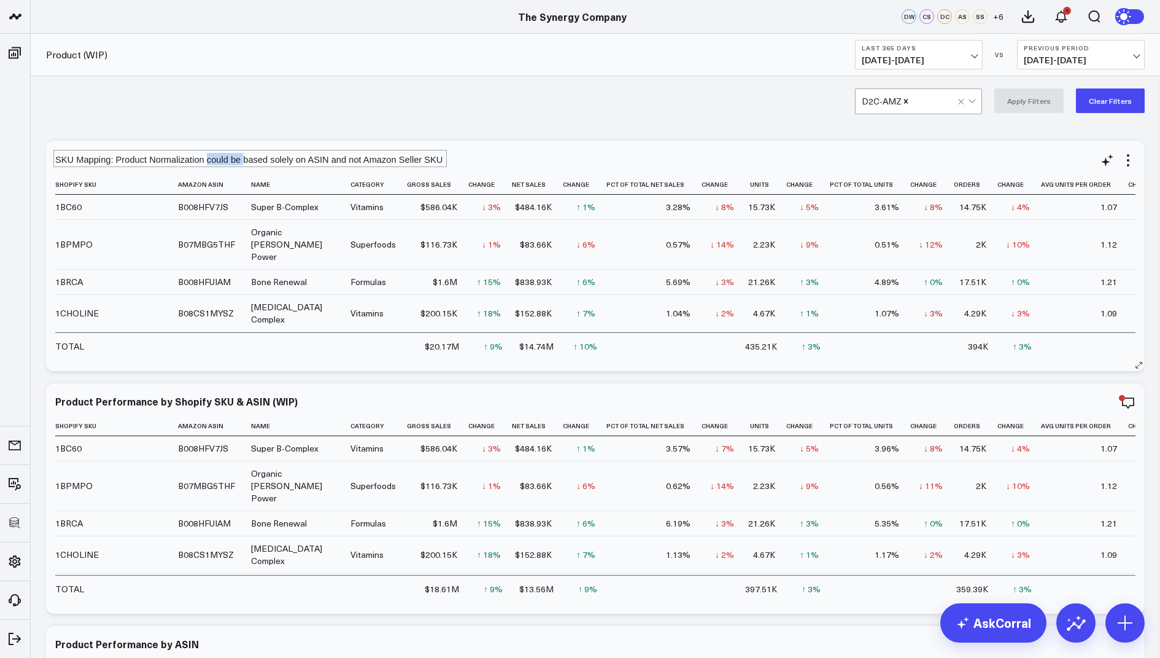
click at [205, 160] on span "SKU Mapping: Product Normalization could be based solely on ASIN and not Amazon…" at bounding box center [248, 160] width 387 height 10
drag, startPoint x: 258, startPoint y: 159, endPoint x: 235, endPoint y: 160, distance: 22.7
click at [235, 160] on span "SKU Mapping: Product Normalization based solely on ASIN and not Amazon Seller S…" at bounding box center [230, 160] width 351 height 10
drag, startPoint x: 381, startPoint y: 158, endPoint x: 271, endPoint y: 160, distance: 109.9
click at [271, 160] on span "SKU Mapping: Product Normalization based on ASIN and not Amazon Seller SKU" at bounding box center [217, 160] width 325 height 10
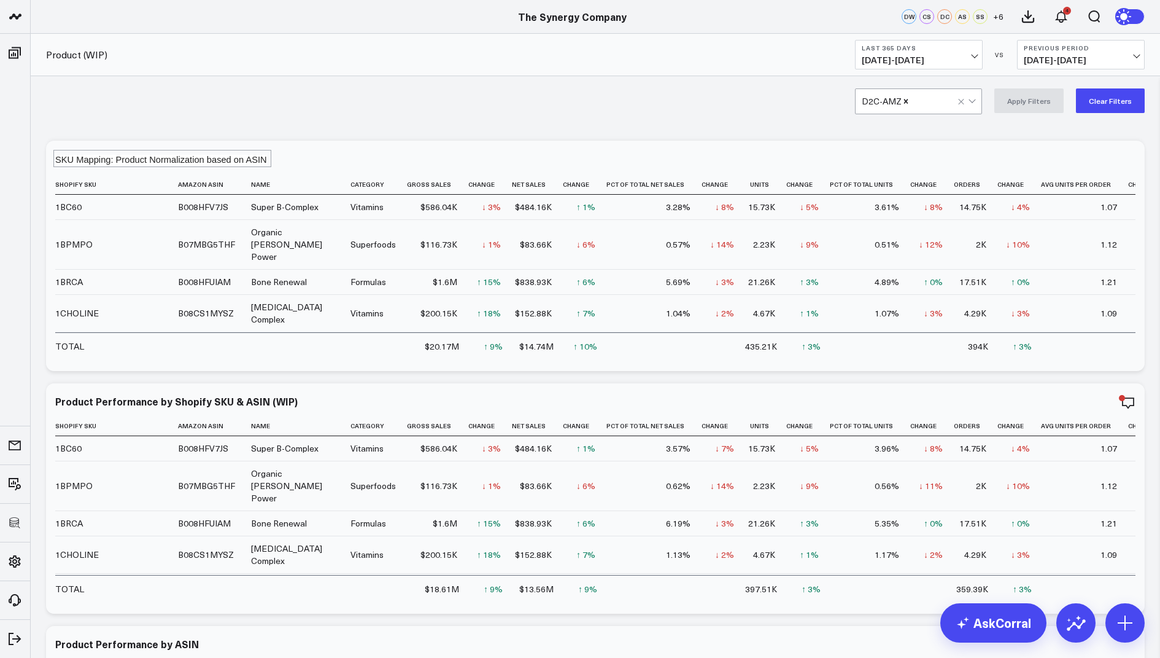
click at [446, 106] on div "D2C-AMZ Apply Filters Clear Filters" at bounding box center [596, 100] width 1130 height 49
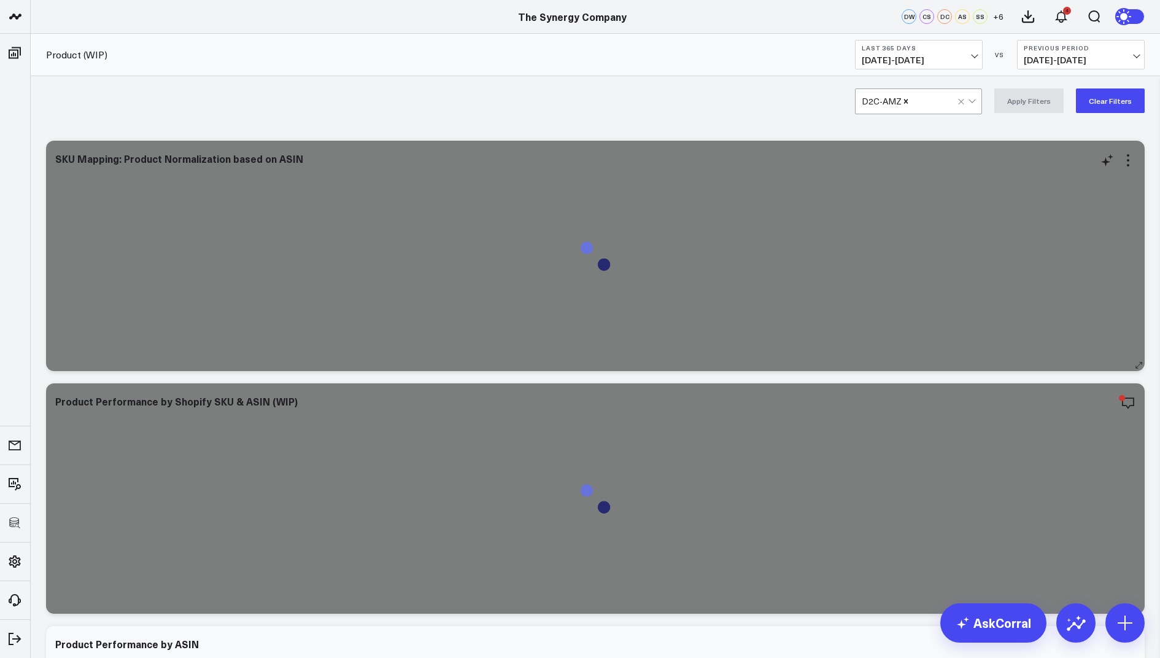
click at [263, 167] on div "SKU Mapping: Product Normalization based on ASIN" at bounding box center [595, 256] width 1081 height 206
click at [237, 160] on div "SKU Mapping: Product Normalization based on ASIN" at bounding box center [184, 159] width 258 height 14
click at [235, 158] on div "SKU Mapping: Product Normalization based on ASIN" at bounding box center [180, 159] width 251 height 14
click at [470, 82] on div "D2C-AMZ Apply Filters Clear Filters" at bounding box center [596, 100] width 1130 height 49
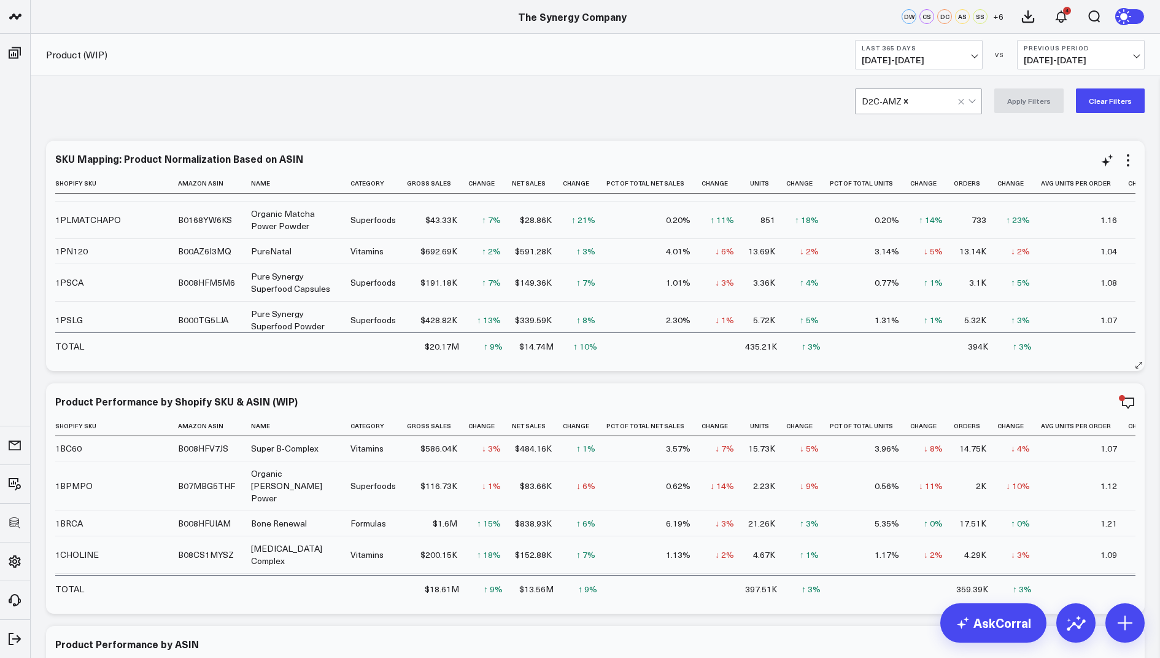
scroll to position [406, 0]
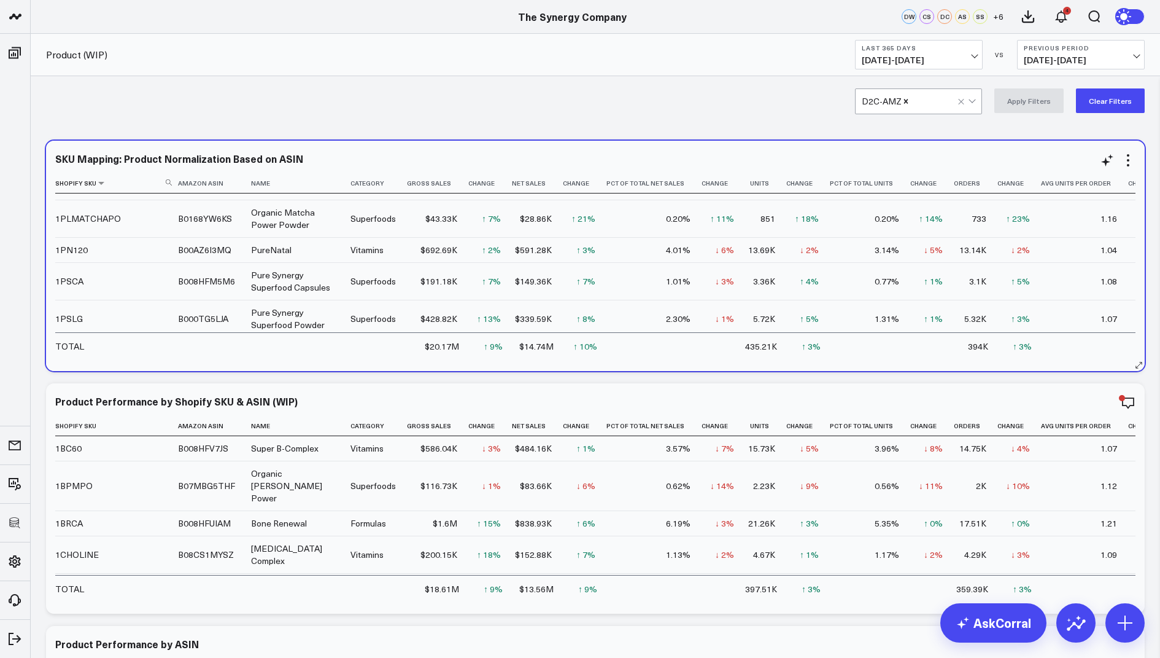
click at [118, 179] on th "Shopify Sku" at bounding box center [116, 183] width 123 height 20
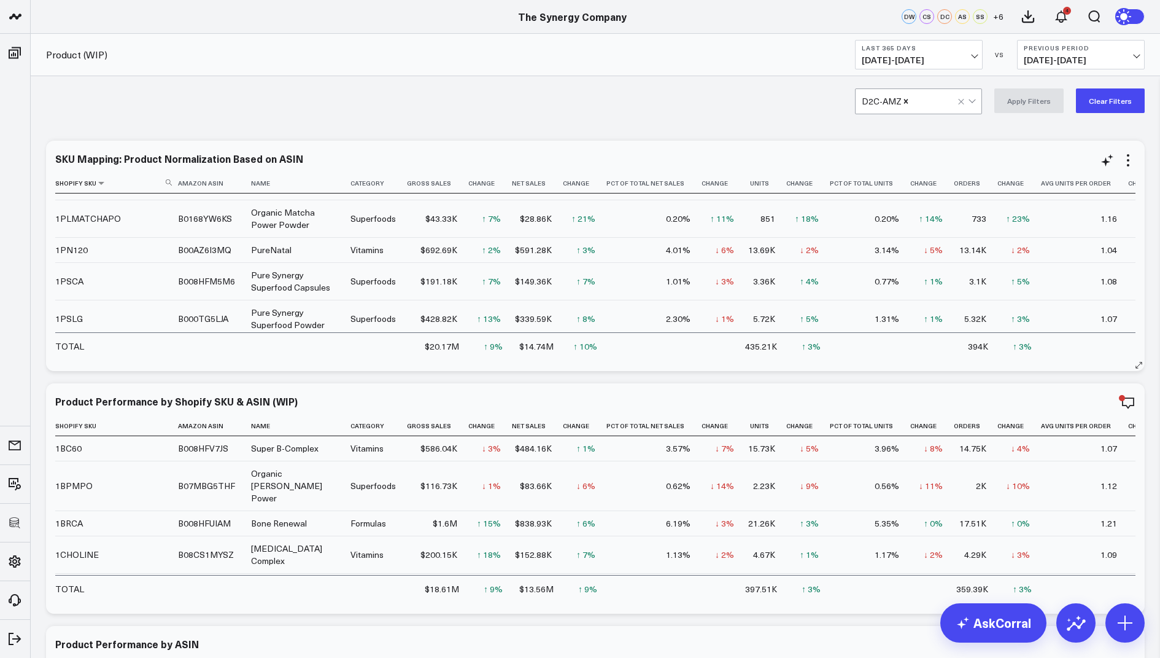
click at [172, 179] on th "Shopify Sku" at bounding box center [116, 183] width 123 height 20
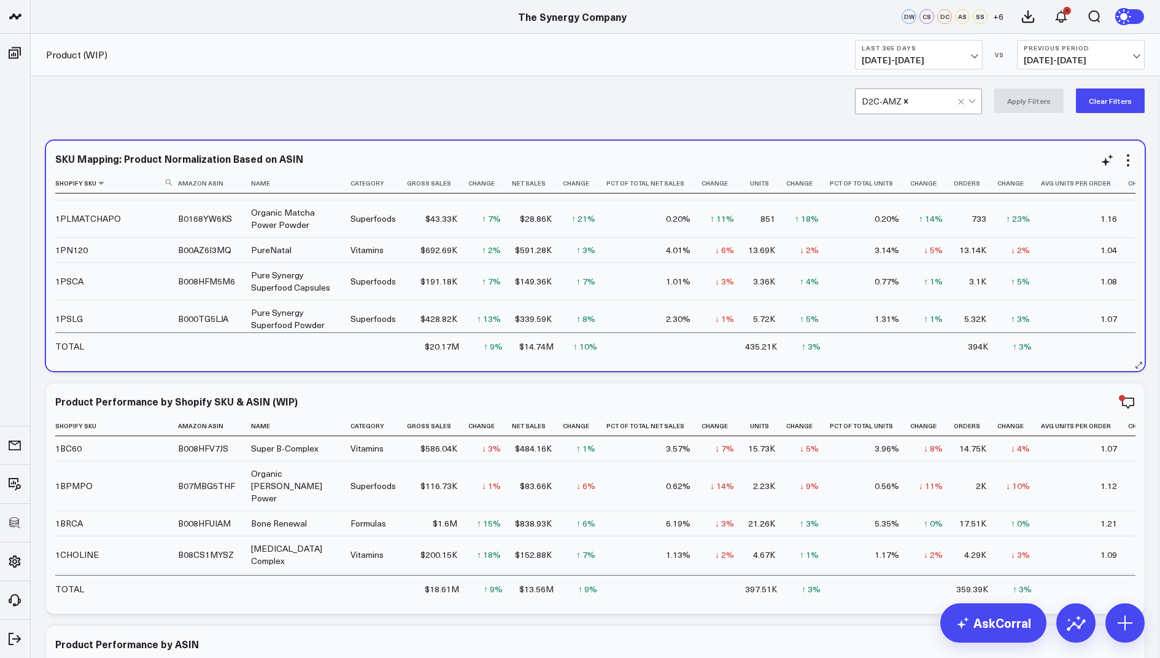
click at [168, 179] on use at bounding box center [169, 182] width 6 height 6
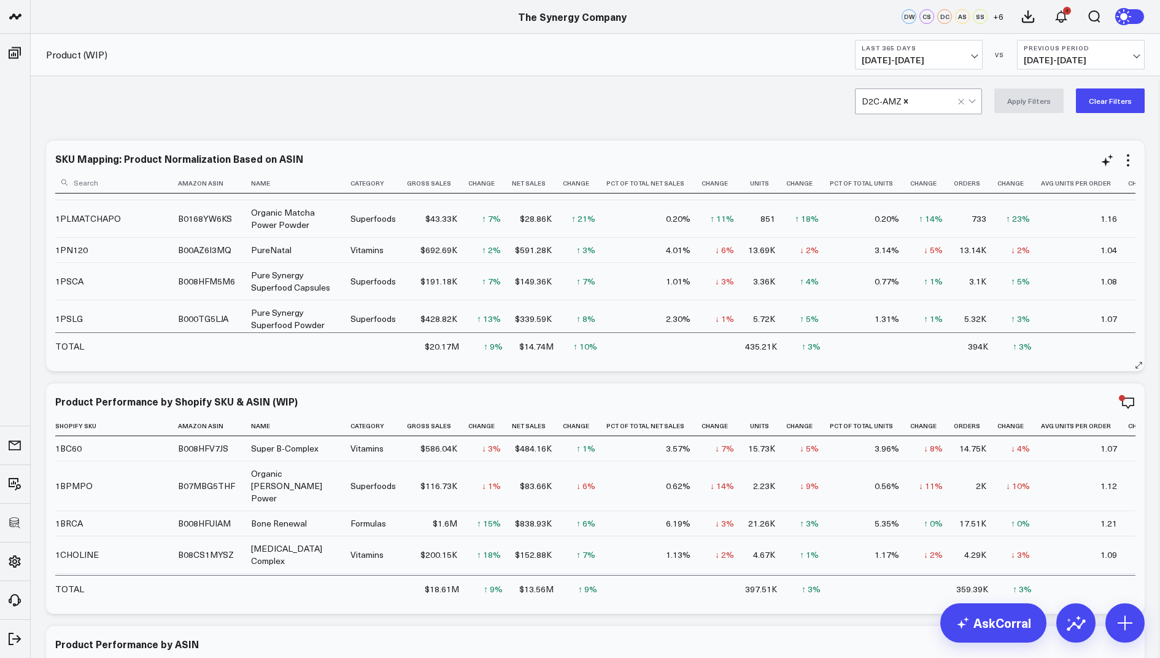
click at [138, 179] on input at bounding box center [115, 181] width 120 height 21
type input "1p"
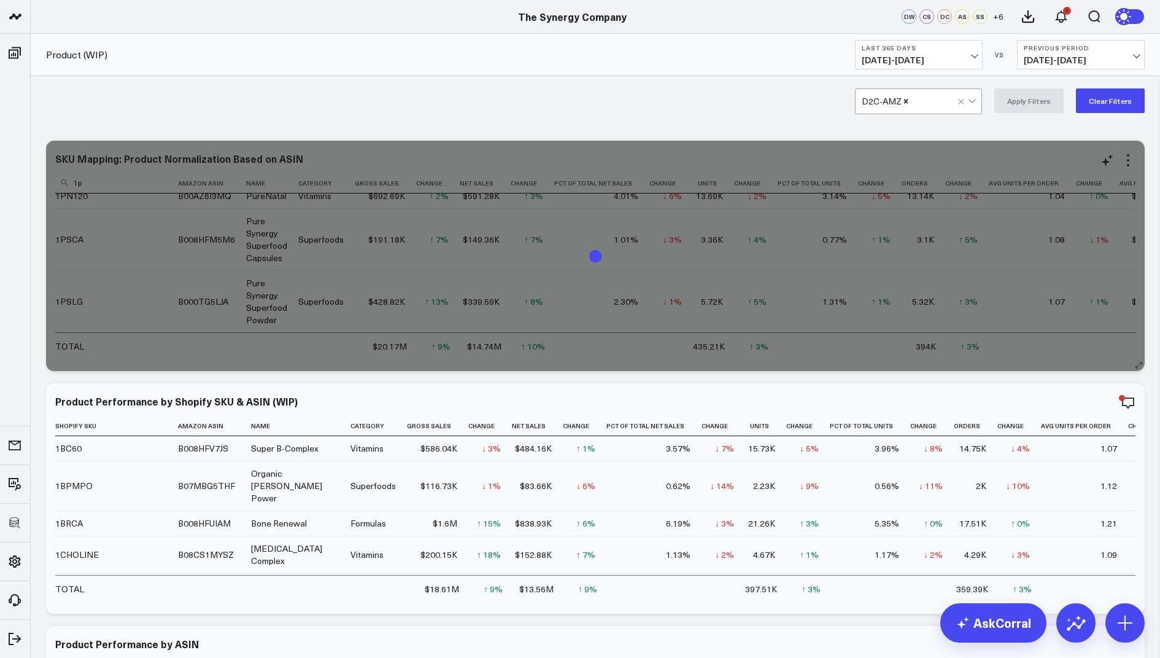
scroll to position [28, 0]
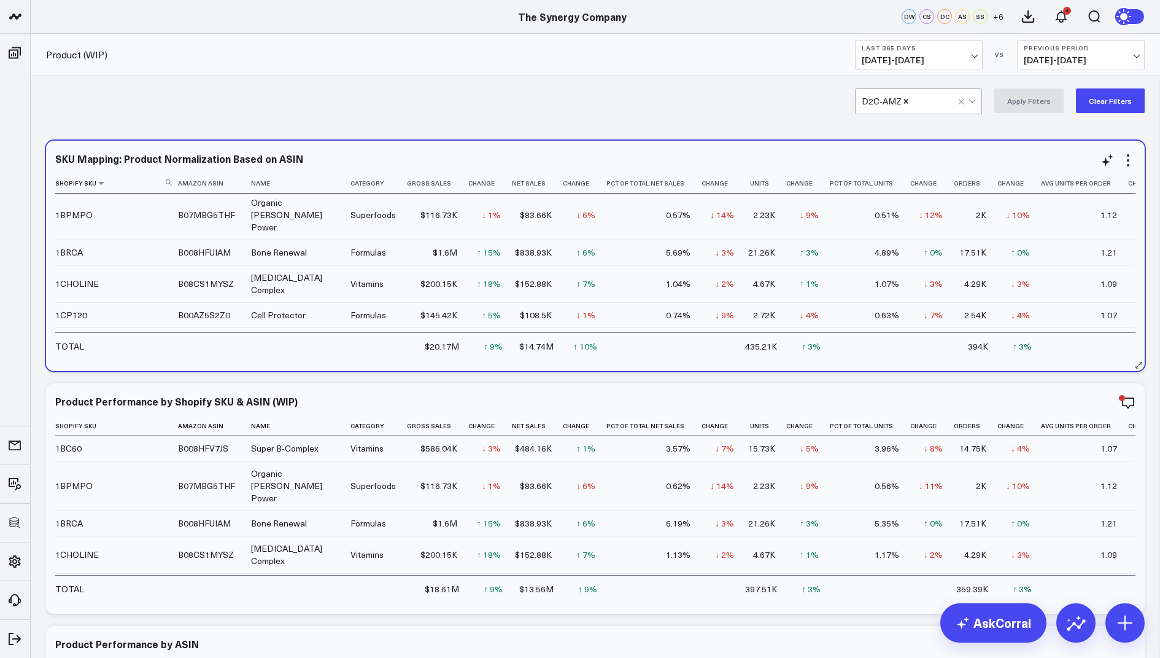
click at [167, 181] on icon at bounding box center [169, 182] width 6 height 6
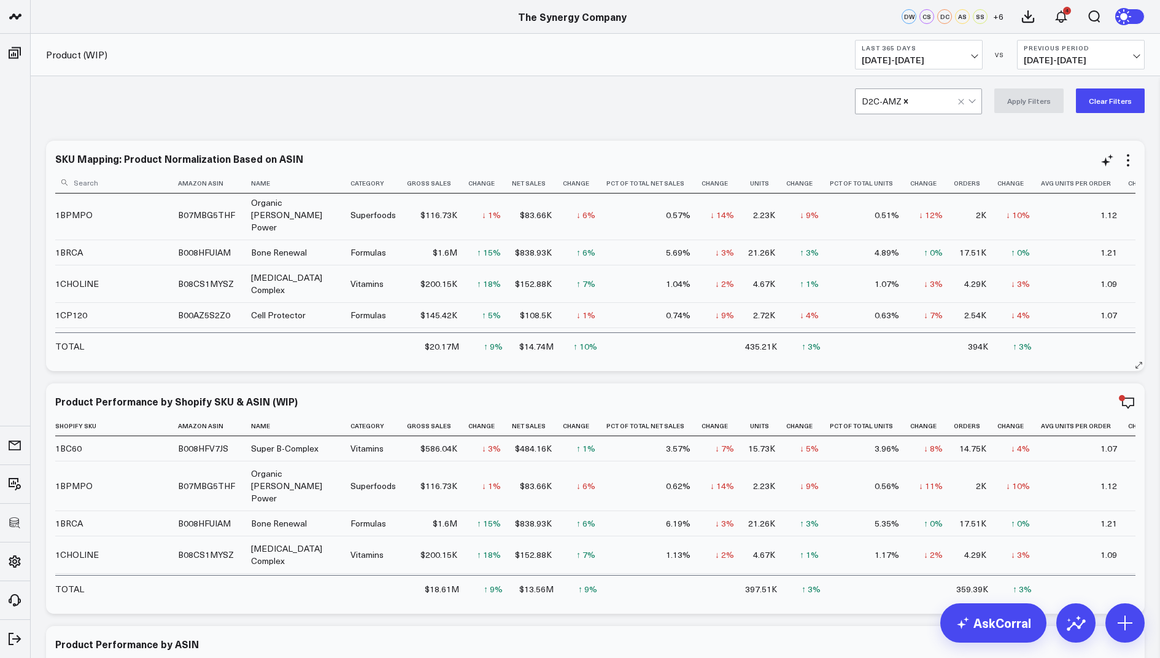
click at [167, 181] on input at bounding box center [115, 181] width 120 height 21
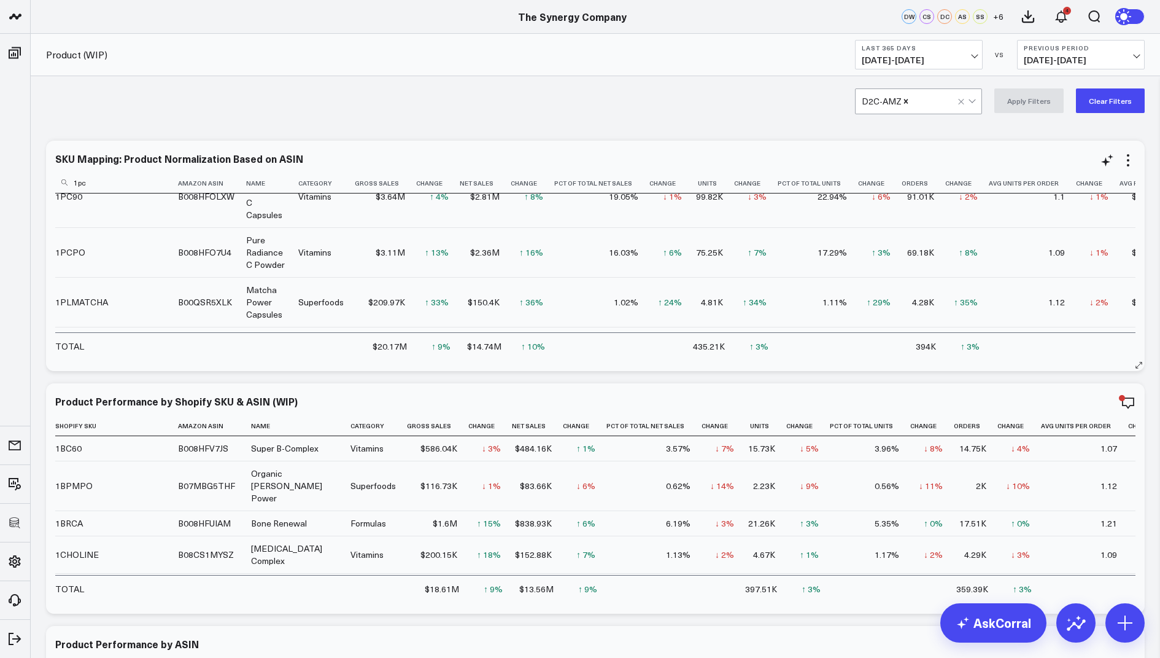
scroll to position [0, 0]
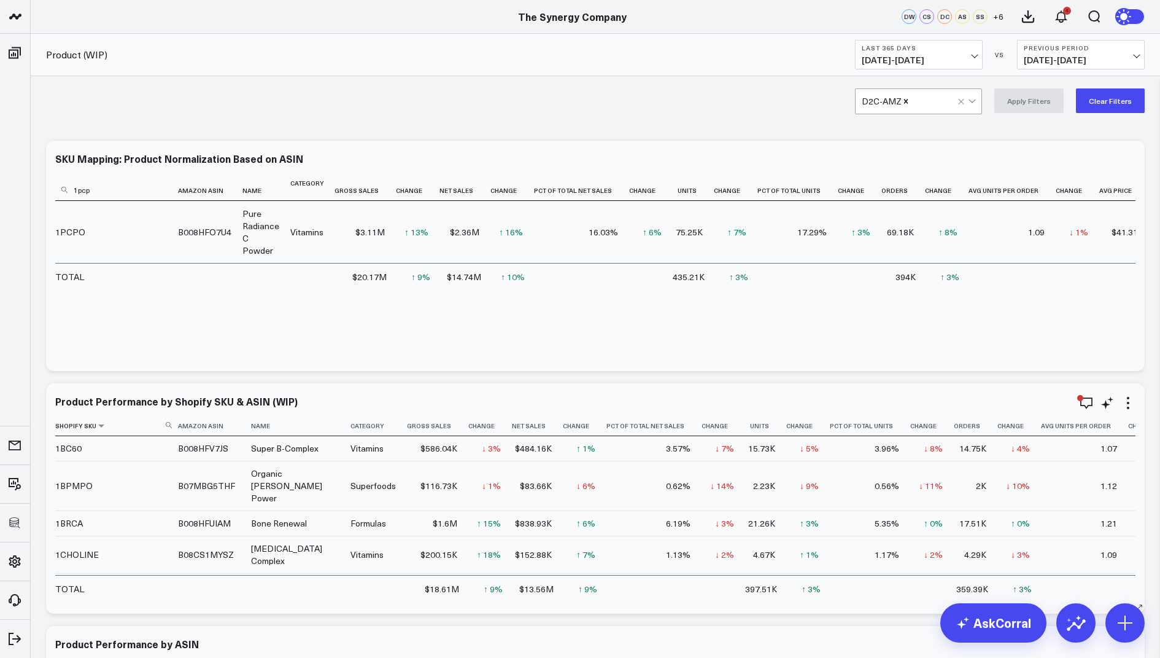
type input "1pcp"
click at [171, 427] on use at bounding box center [169, 425] width 6 height 6
click at [129, 425] on input at bounding box center [115, 424] width 120 height 21
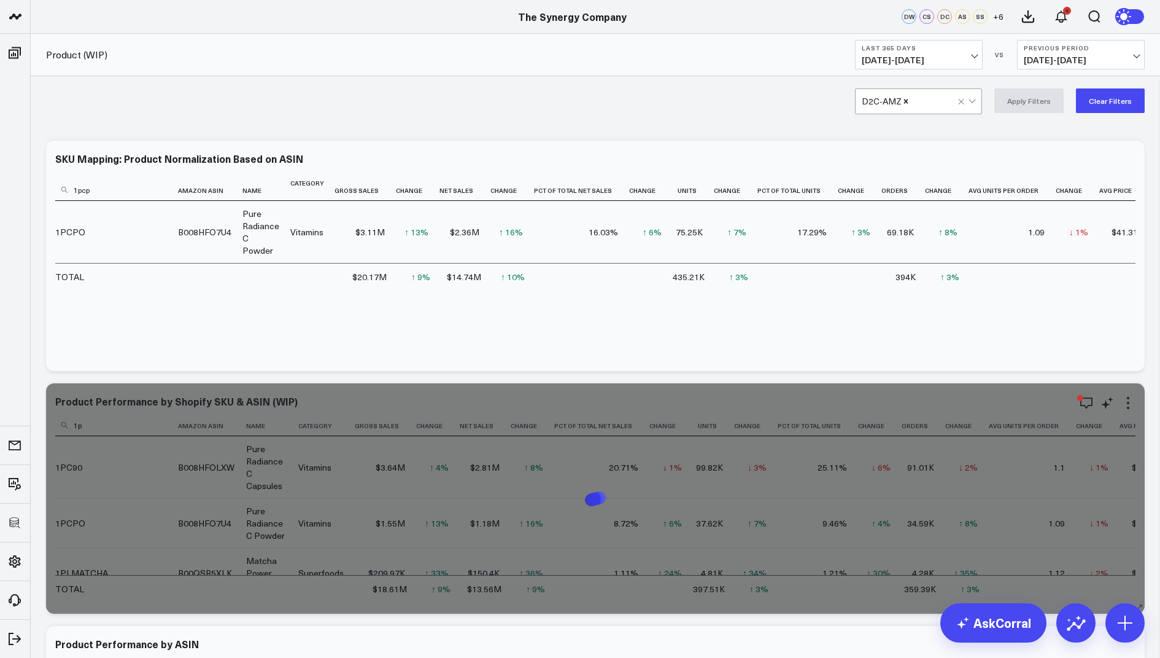
type input "1ps"
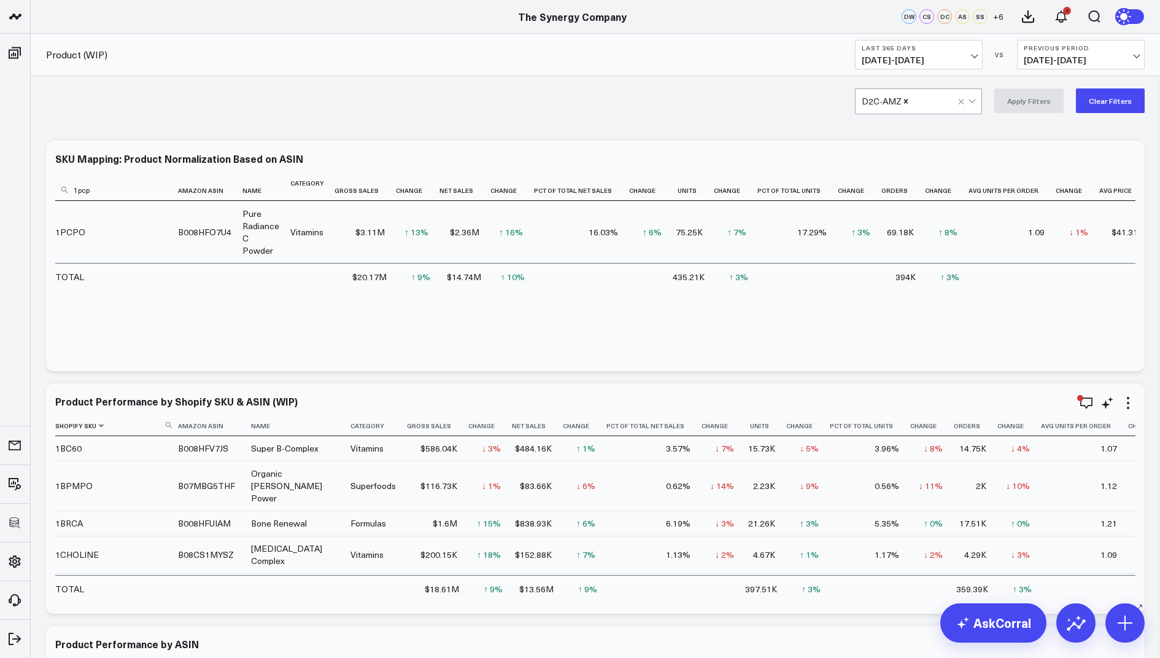
click at [169, 426] on icon at bounding box center [169, 425] width 6 height 6
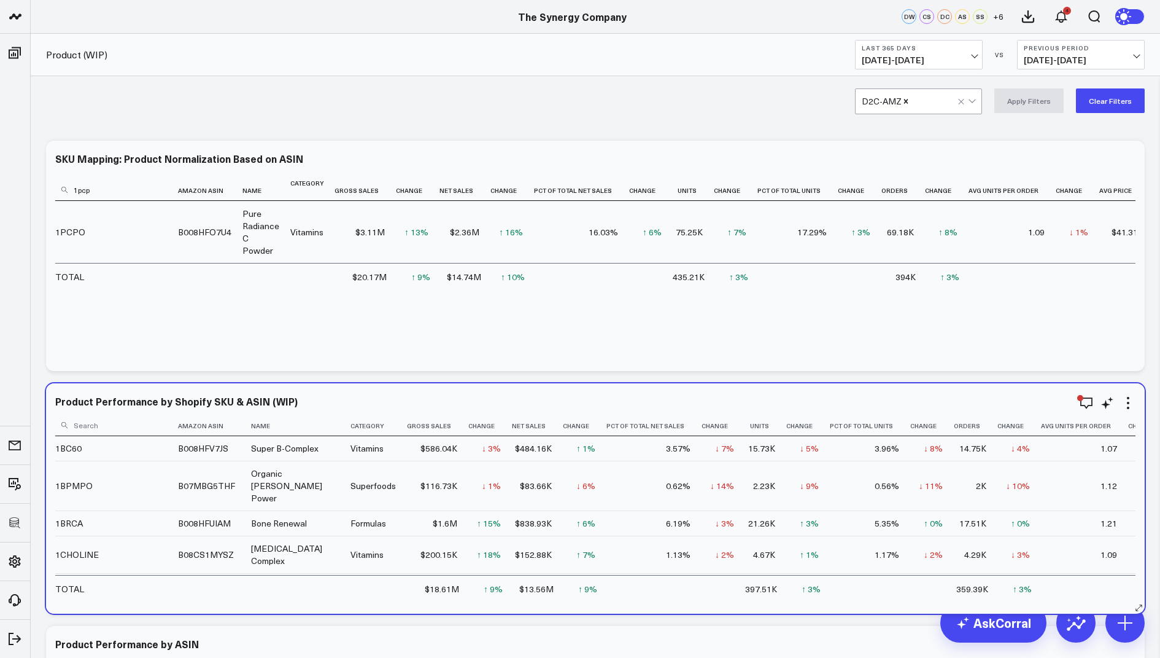
click at [151, 426] on input at bounding box center [115, 424] width 120 height 21
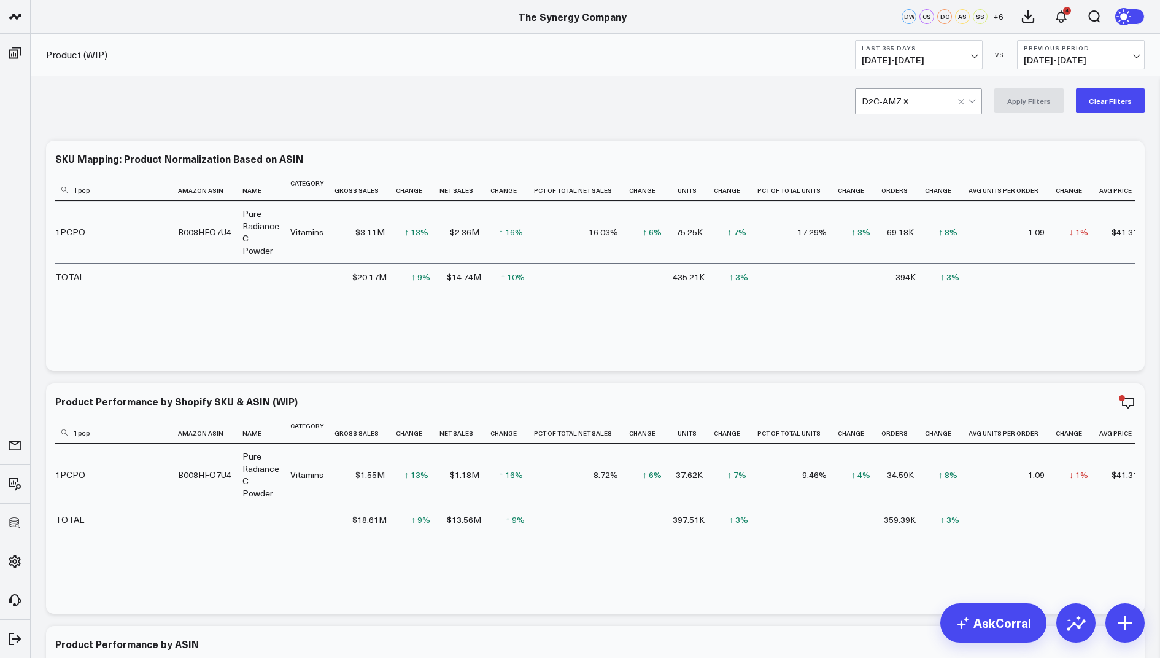
type input "1pcp"
click at [1130, 163] on icon at bounding box center [1128, 160] width 15 height 15
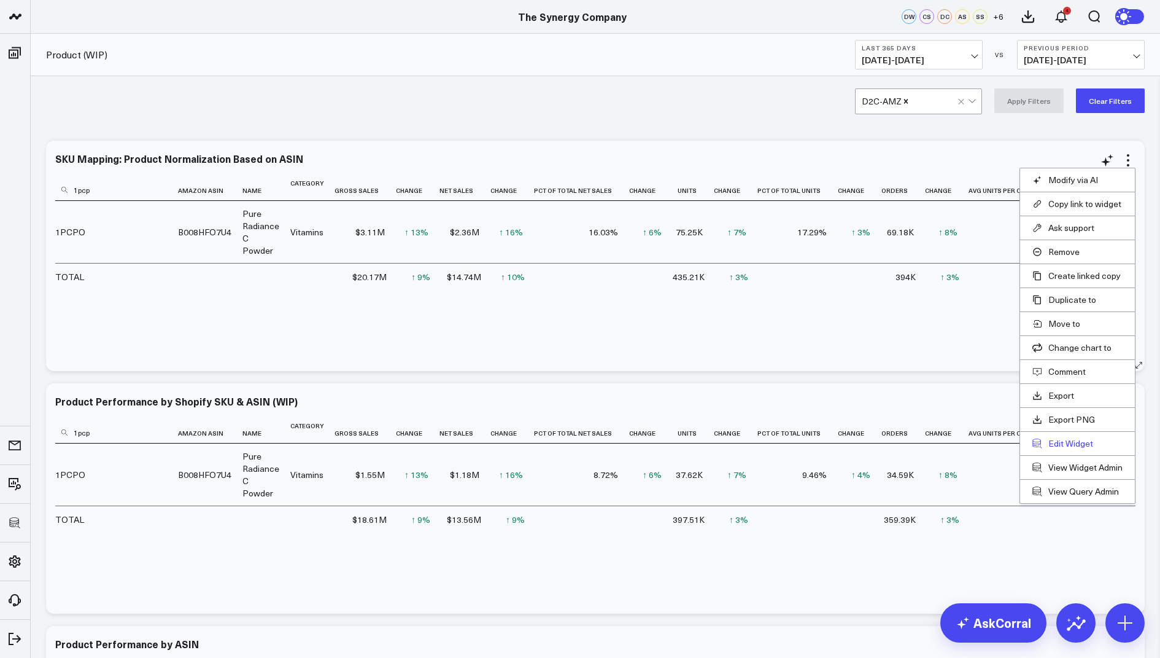
click at [1052, 438] on button "Edit Widget" at bounding box center [1078, 443] width 90 height 11
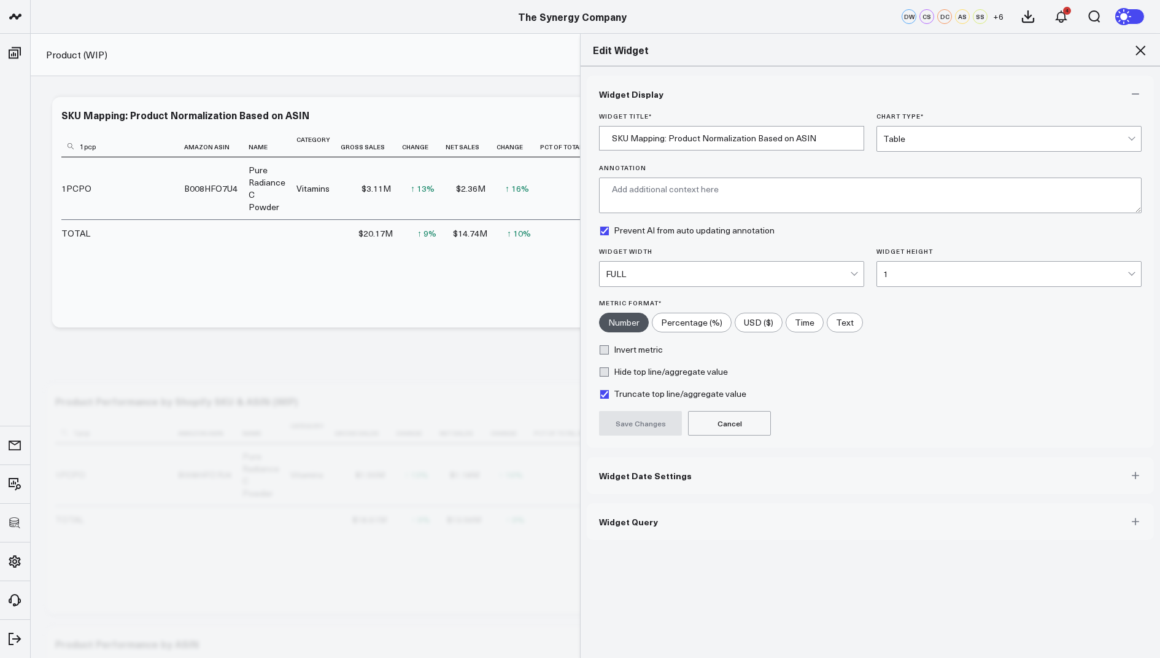
click at [620, 510] on button "Widget Query" at bounding box center [870, 521] width 567 height 37
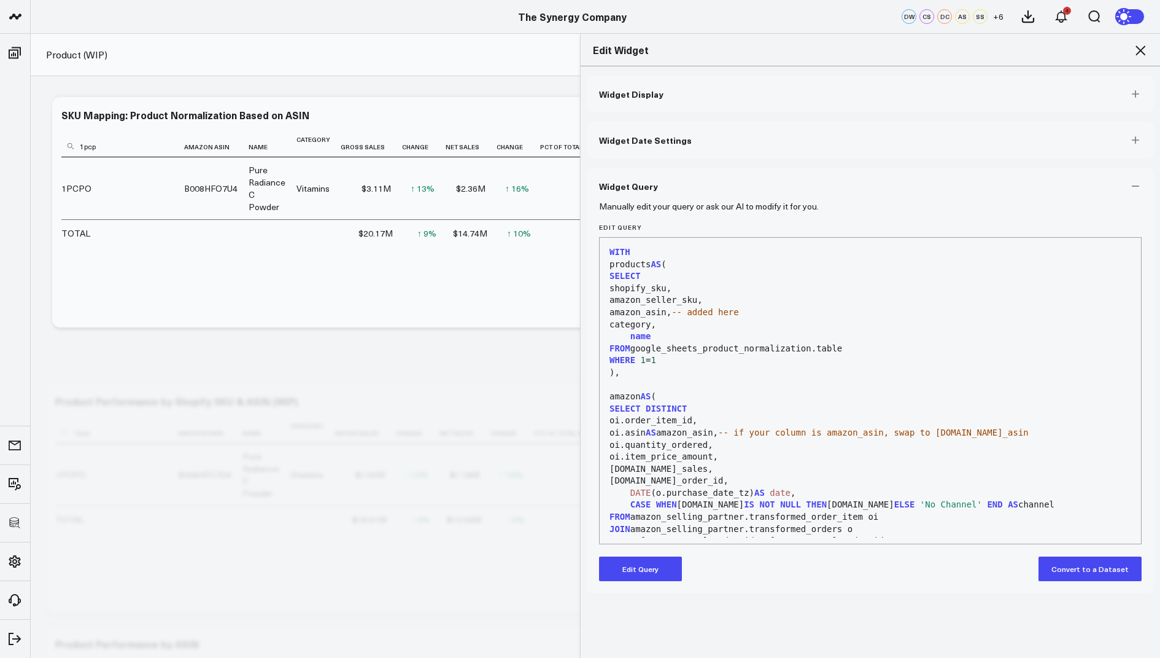
click at [627, 569] on button "Edit Query" at bounding box center [640, 568] width 83 height 25
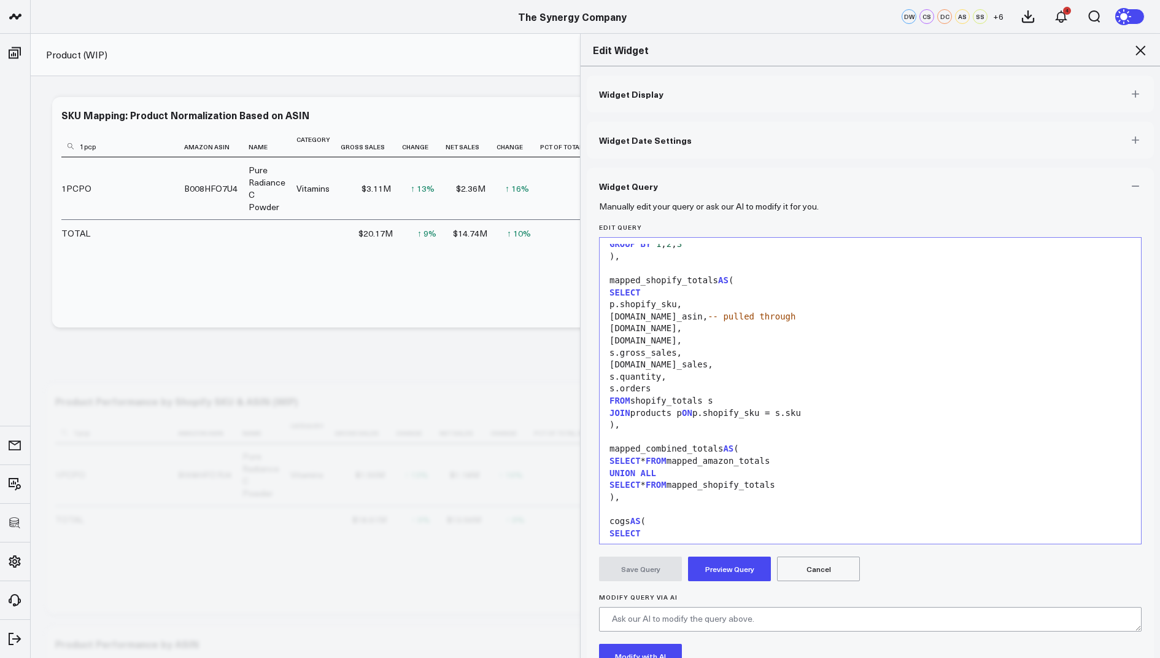
scroll to position [1793, 0]
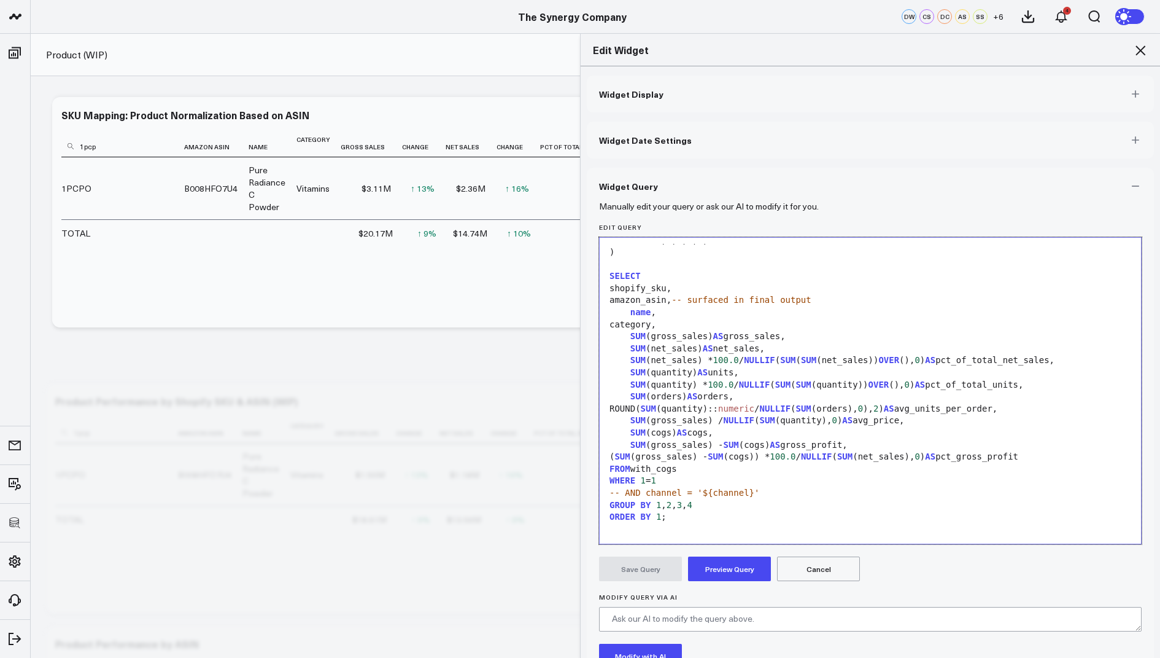
click at [693, 523] on div at bounding box center [870, 529] width 529 height 12
click at [1142, 45] on icon at bounding box center [1140, 50] width 15 height 15
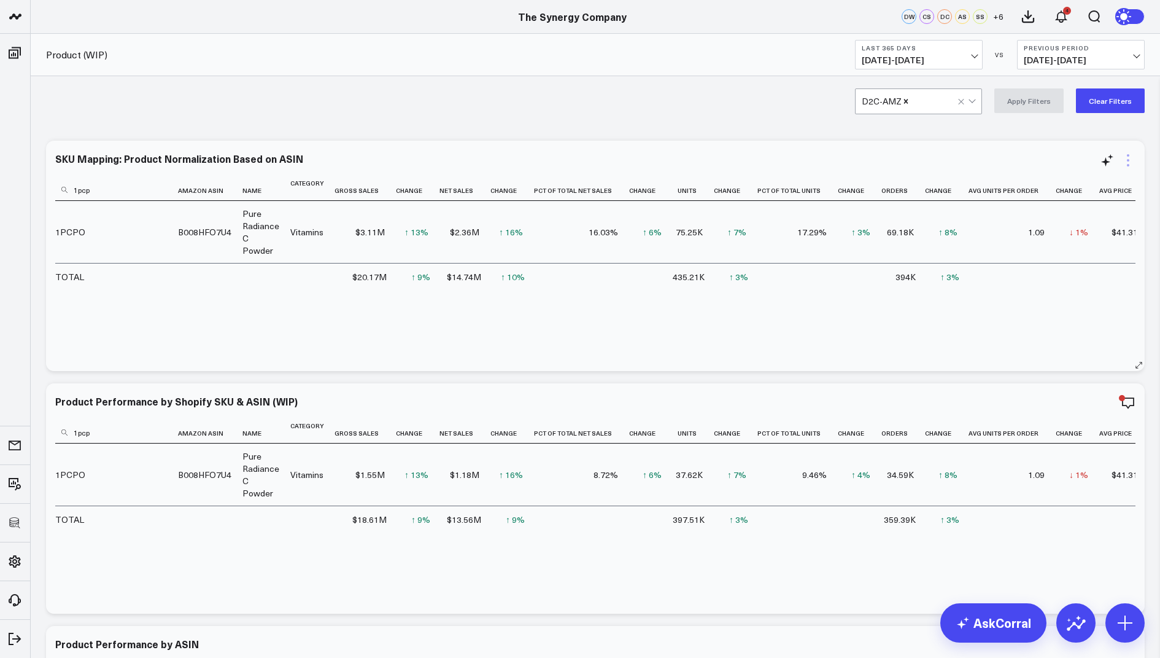
click at [1128, 162] on icon at bounding box center [1128, 160] width 15 height 15
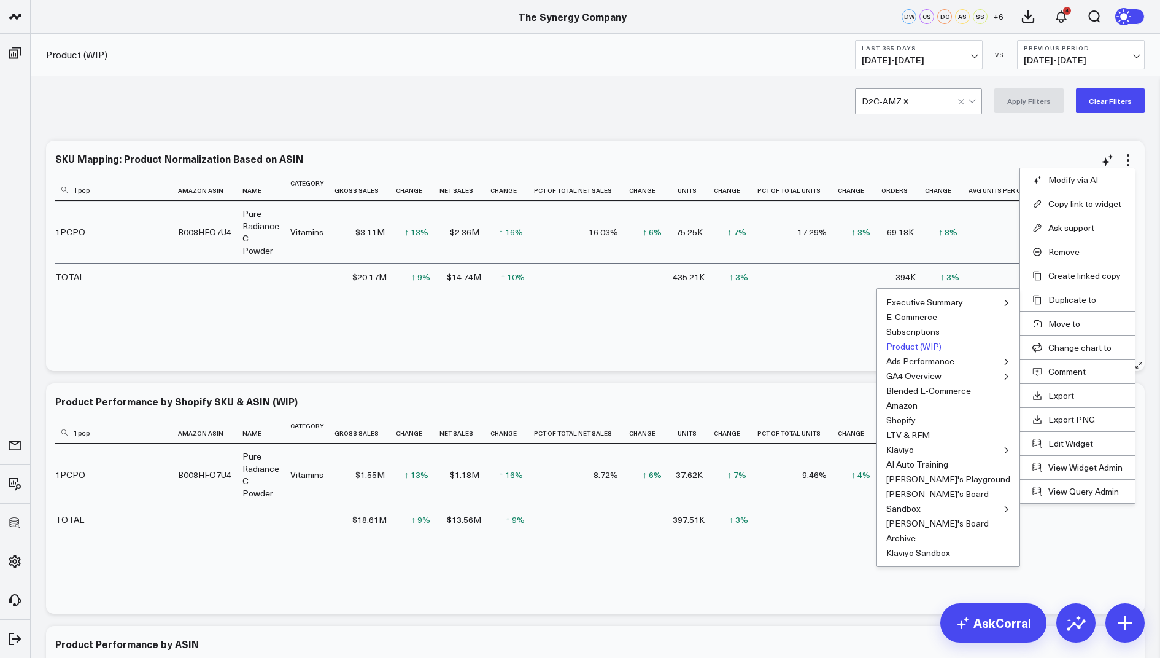
click at [938, 344] on button "Product (WIP)" at bounding box center [914, 346] width 55 height 9
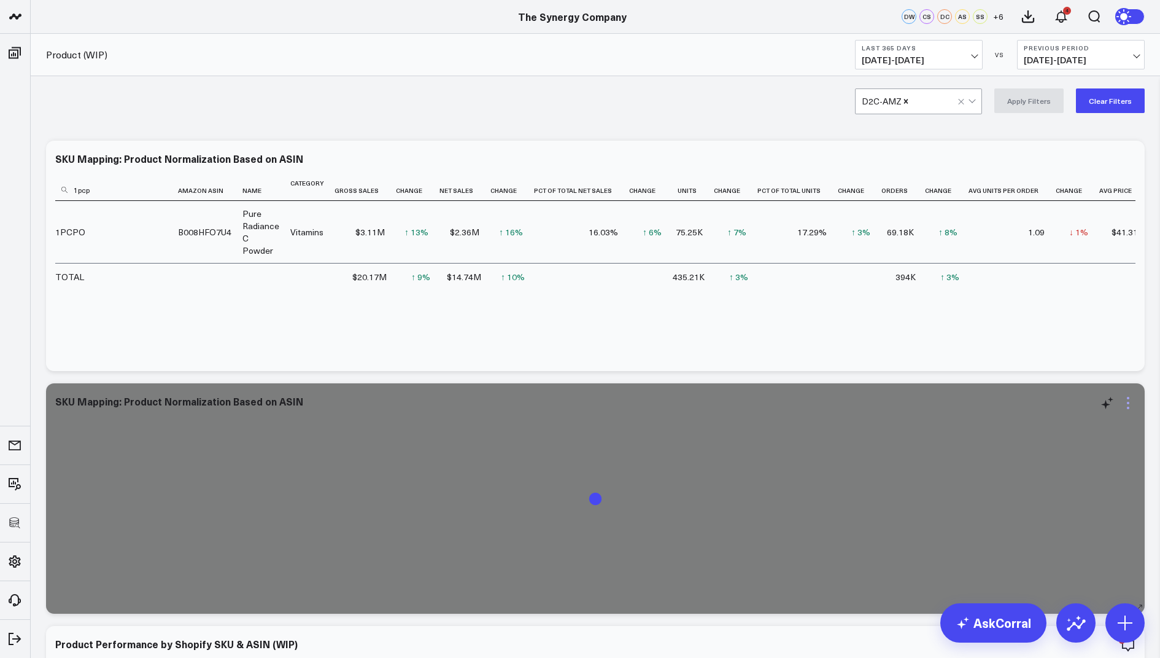
click at [1127, 405] on icon at bounding box center [1128, 402] width 15 height 15
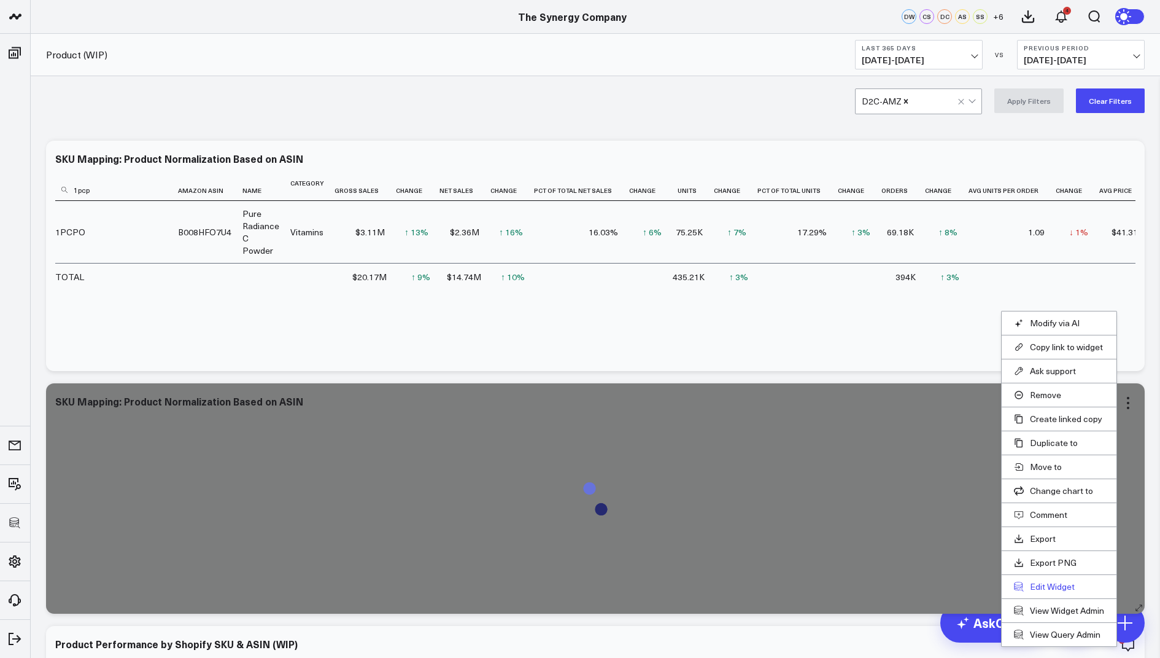
click at [1046, 581] on button "Edit Widget" at bounding box center [1059, 586] width 90 height 11
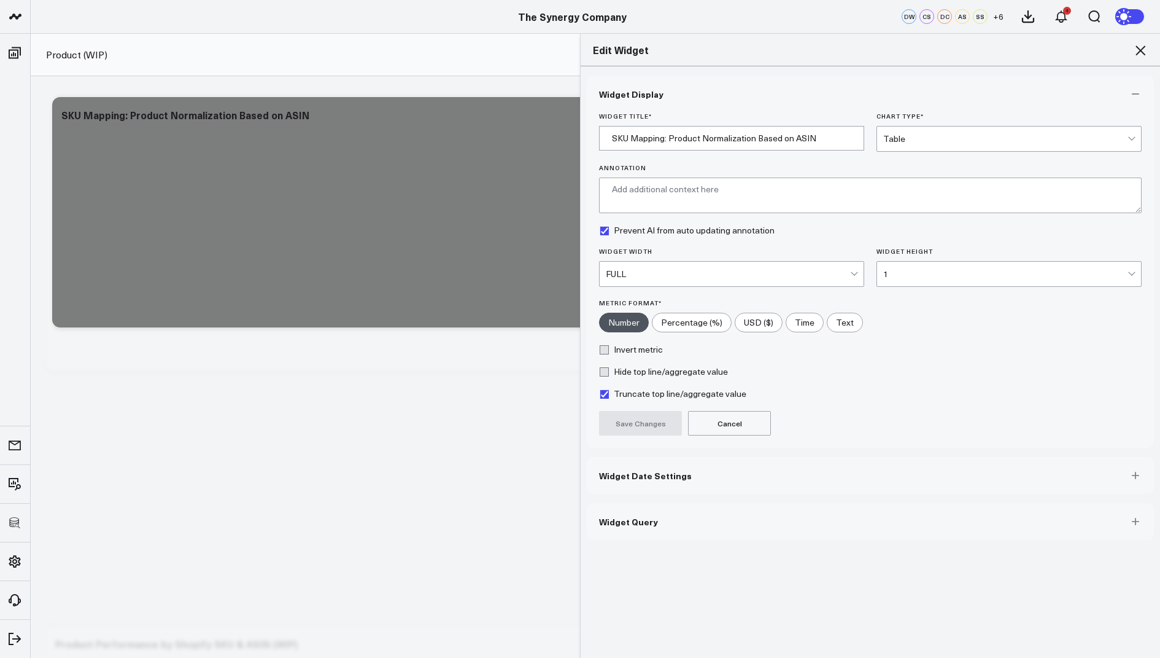
click at [634, 516] on span "Widget Query" at bounding box center [628, 521] width 59 height 10
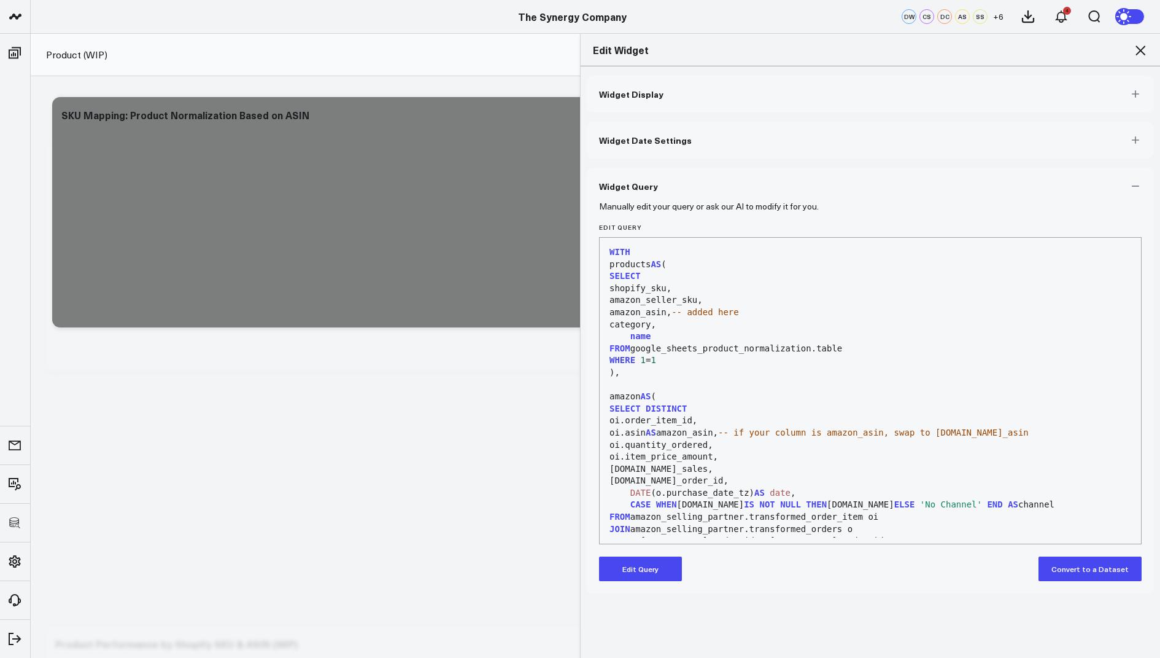
click at [632, 562] on button "Edit Query" at bounding box center [640, 568] width 83 height 25
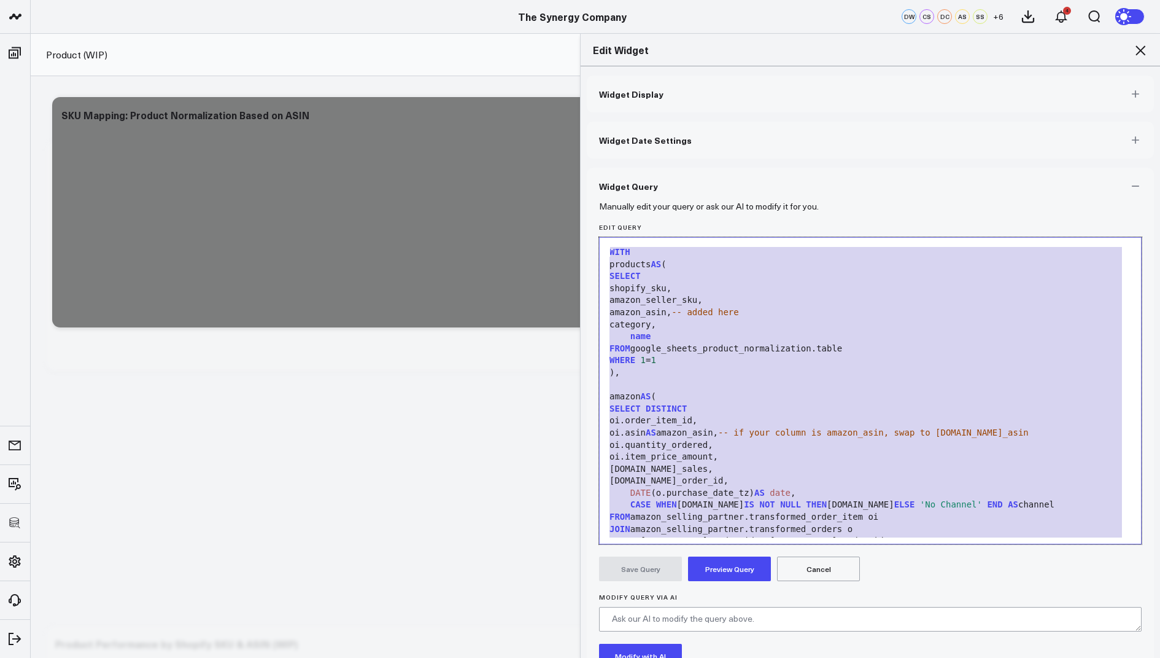
drag, startPoint x: 679, startPoint y: 524, endPoint x: 804, endPoint y: 74, distance: 467.2
click at [804, 74] on div "Widget Display Widget Date Settings Widget Query Manually edit your query or as…" at bounding box center [871, 362] width 580 height 592
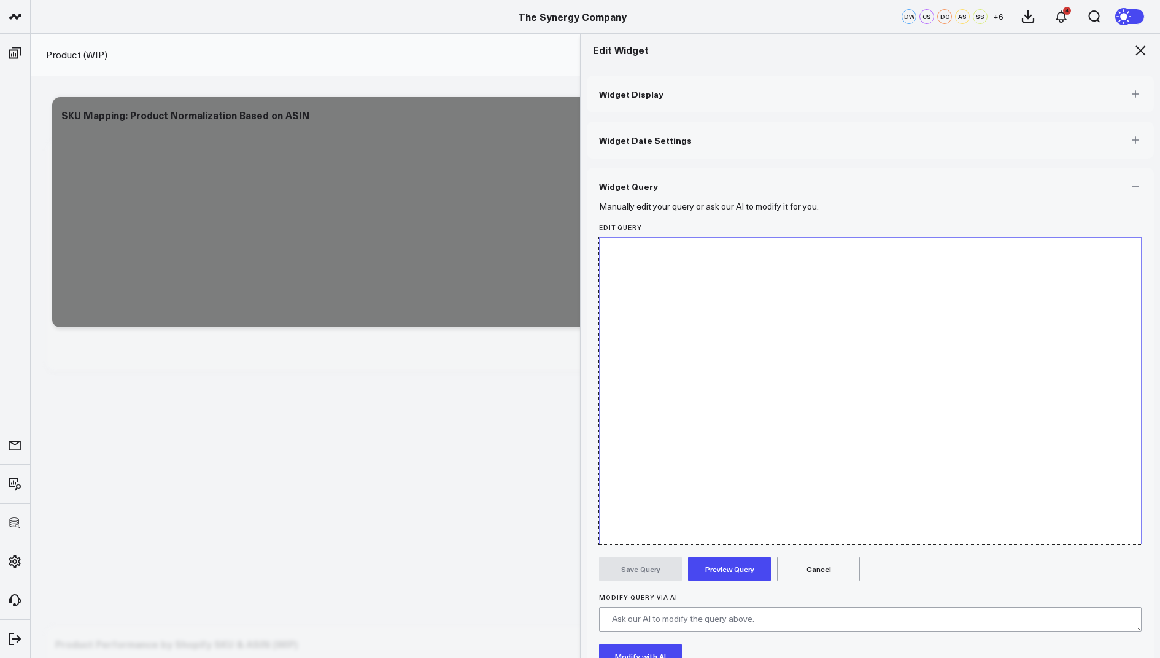
scroll to position [1779, 0]
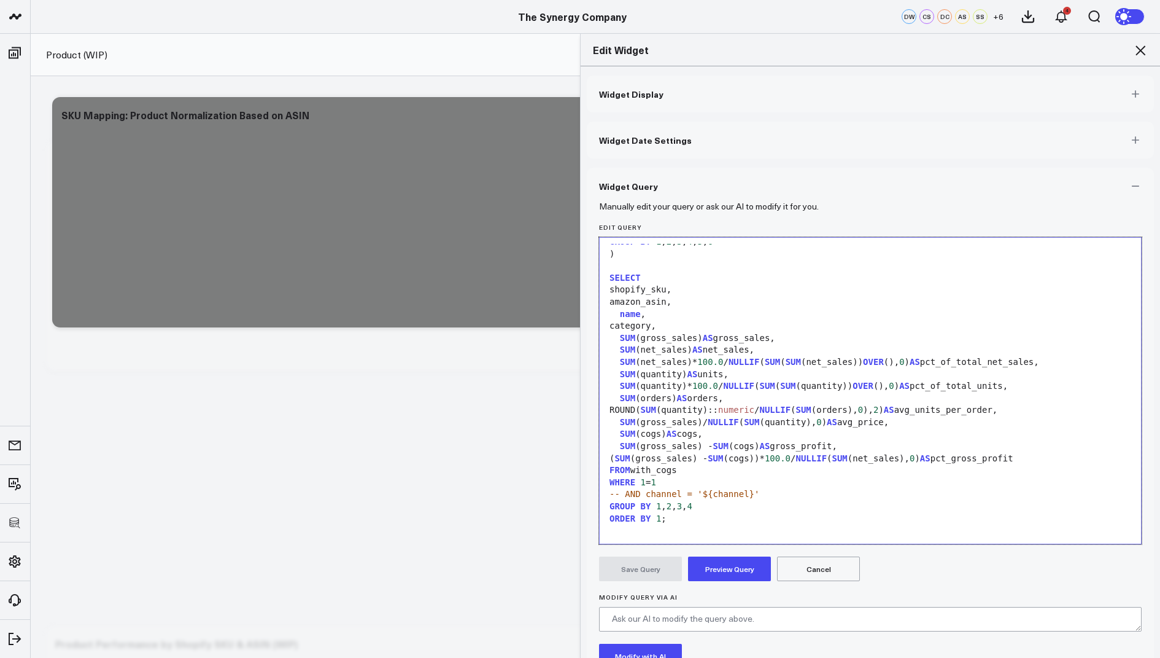
click at [722, 570] on button "Preview Query" at bounding box center [729, 568] width 83 height 25
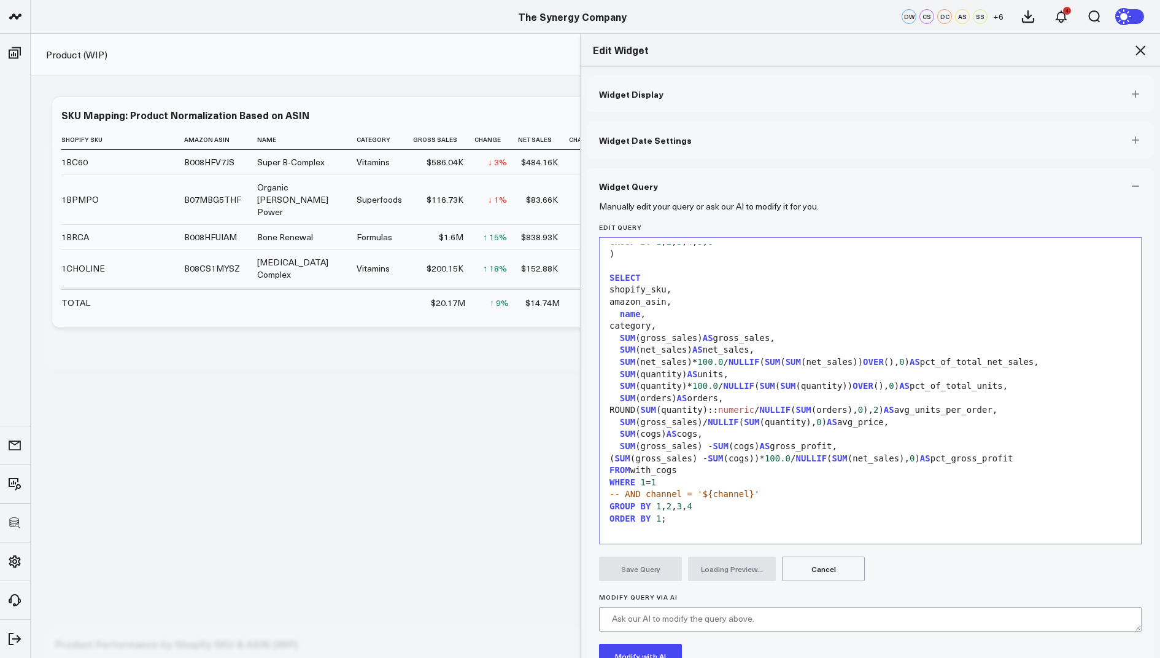
scroll to position [95, 0]
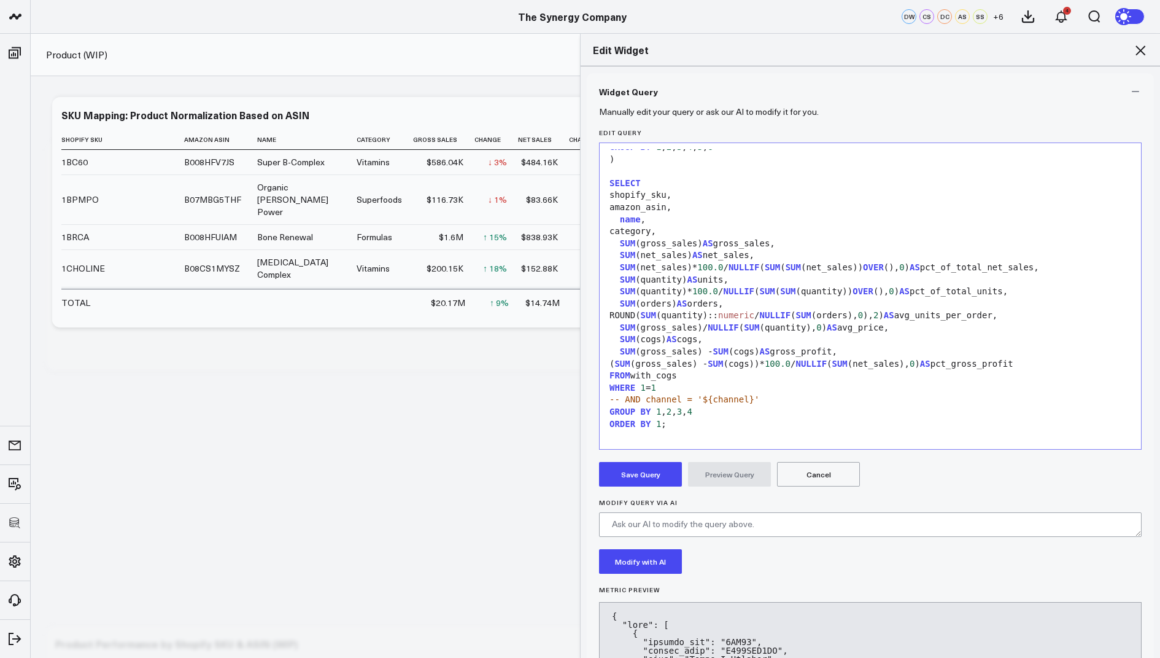
click at [635, 472] on button "Save Query" at bounding box center [640, 474] width 83 height 25
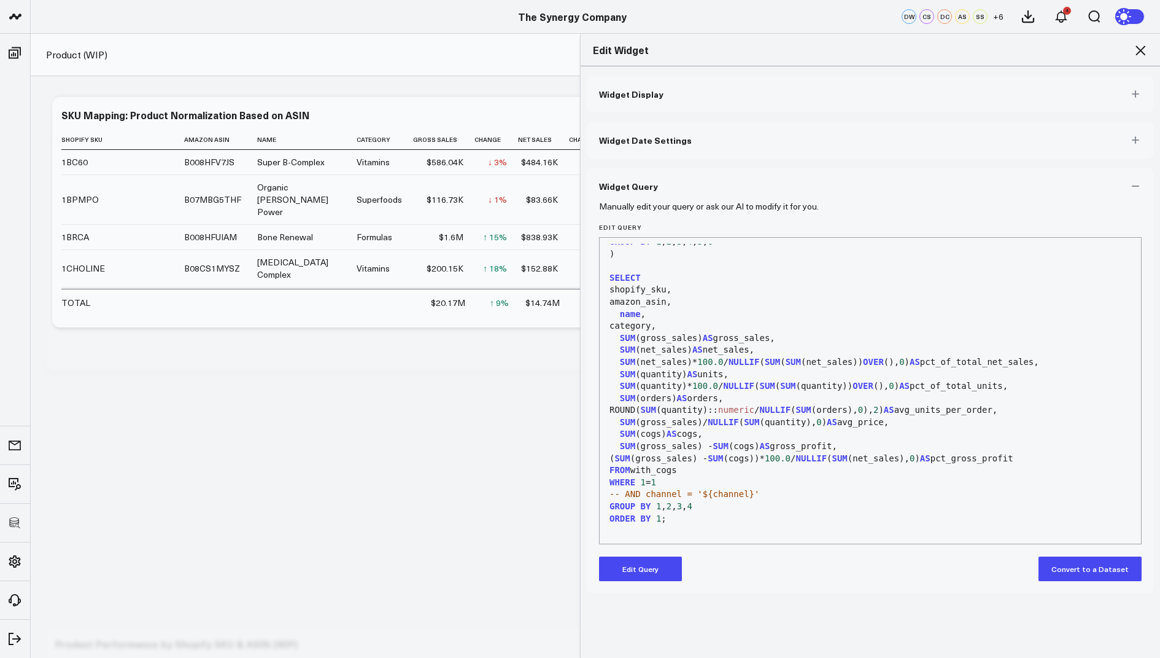
scroll to position [0, 0]
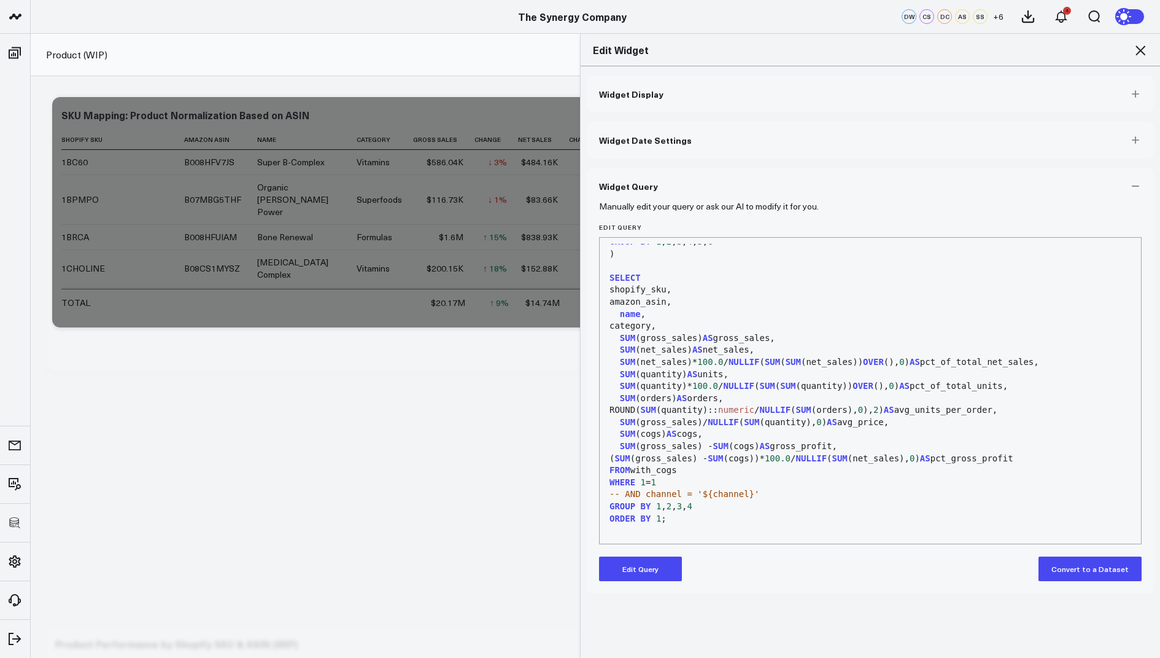
click at [1133, 47] on icon at bounding box center [1140, 50] width 15 height 15
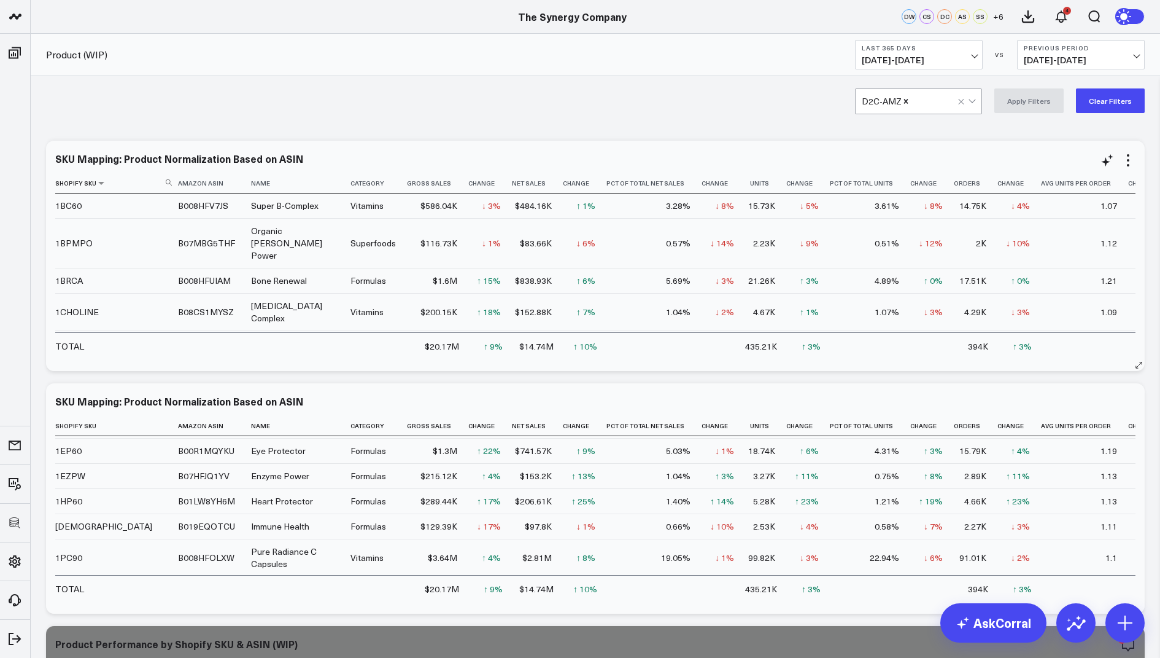
click at [167, 180] on icon at bounding box center [169, 182] width 6 height 6
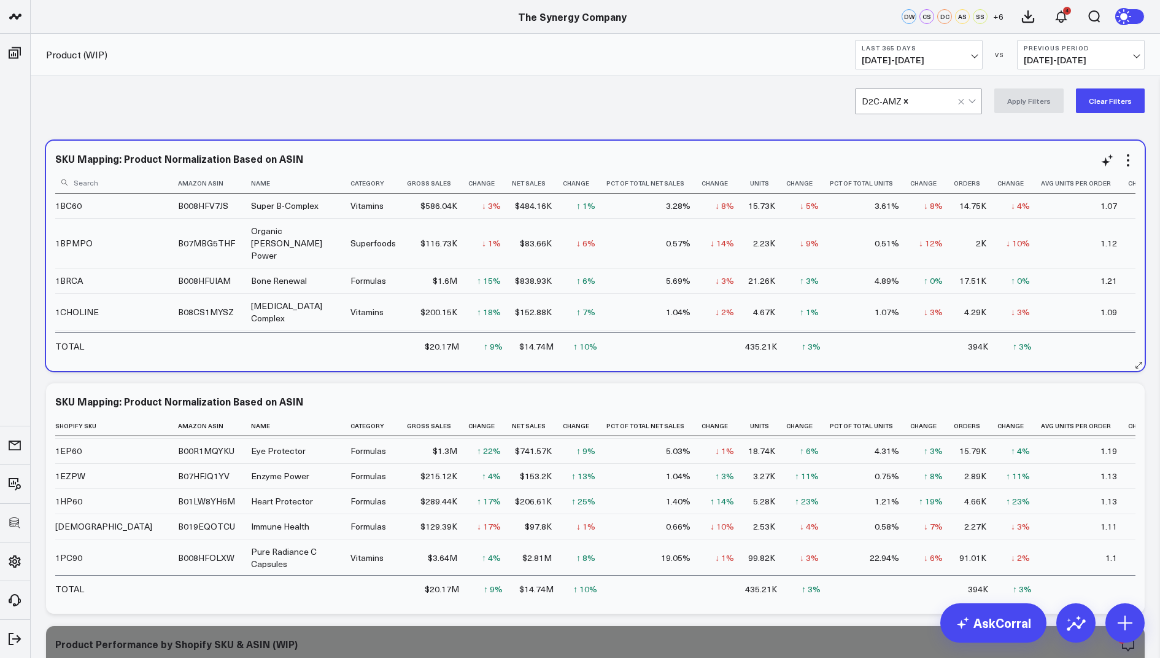
click at [123, 182] on input at bounding box center [115, 181] width 120 height 21
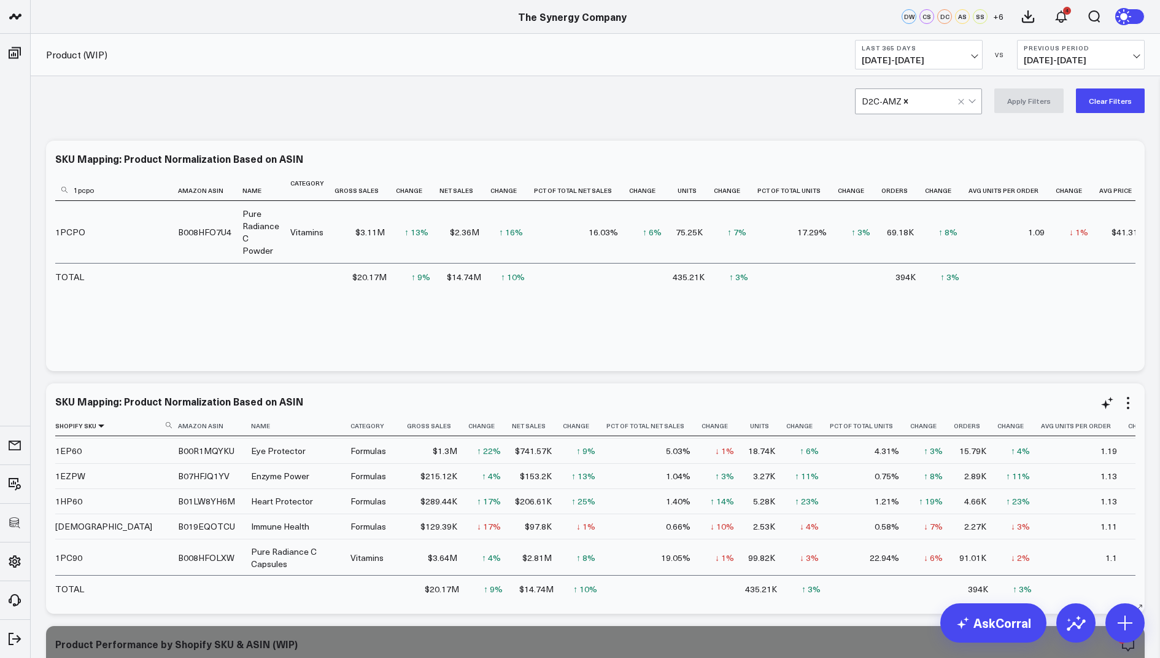
type input "1pcpo"
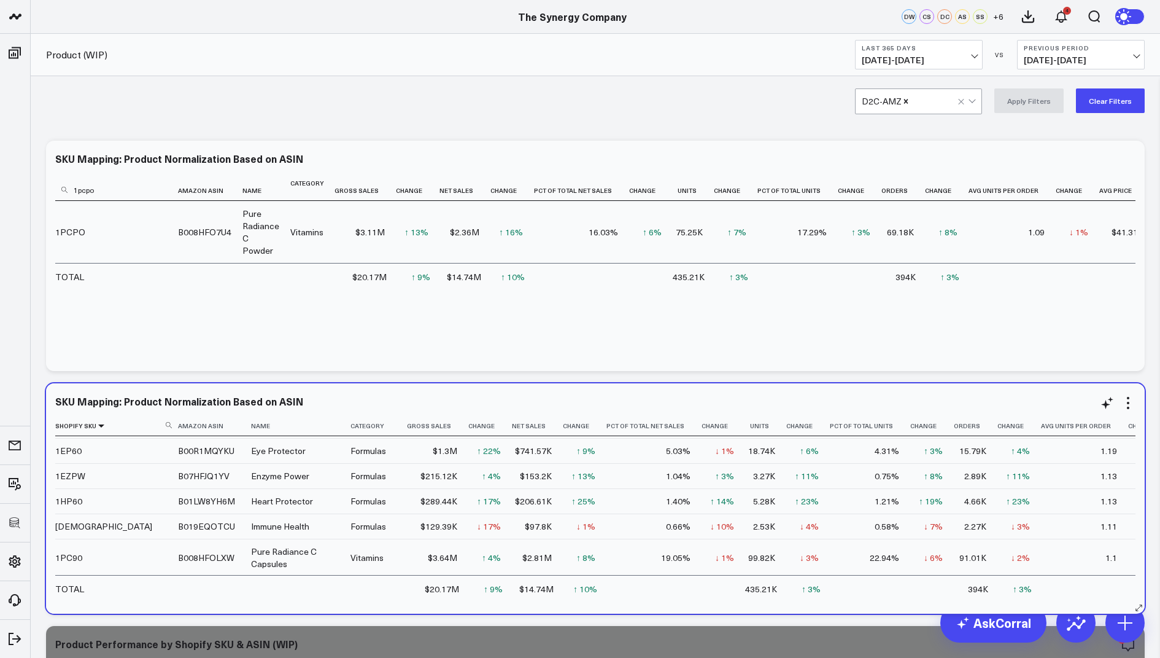
click at [98, 422] on icon at bounding box center [101, 425] width 10 height 7
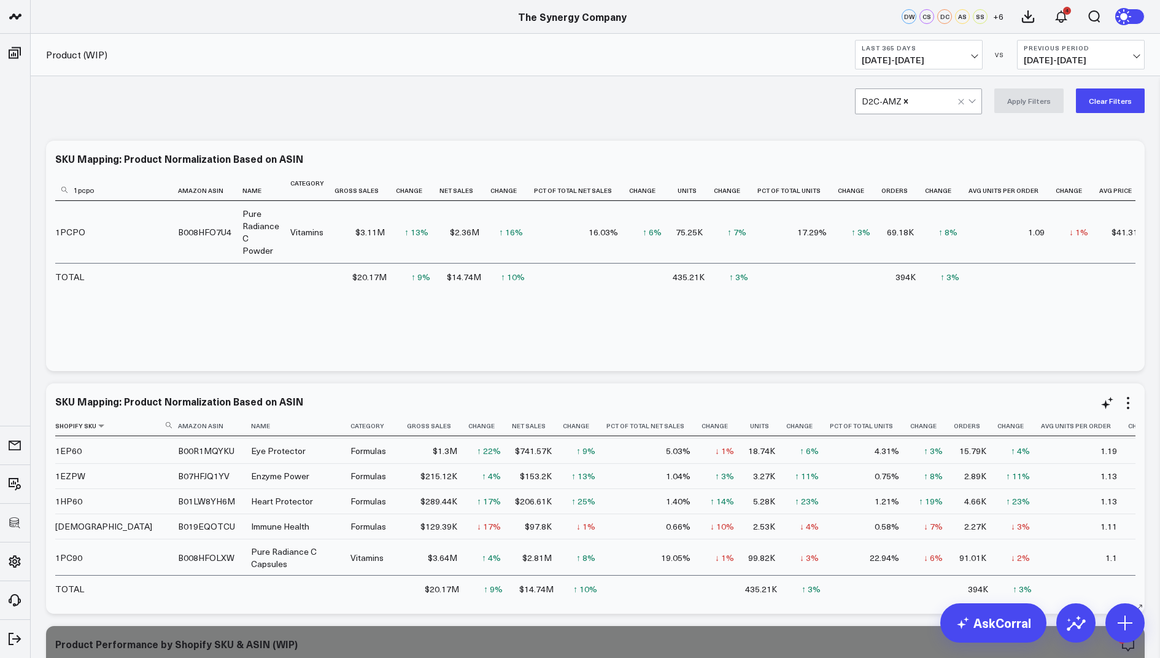
click at [168, 423] on icon at bounding box center [169, 425] width 6 height 6
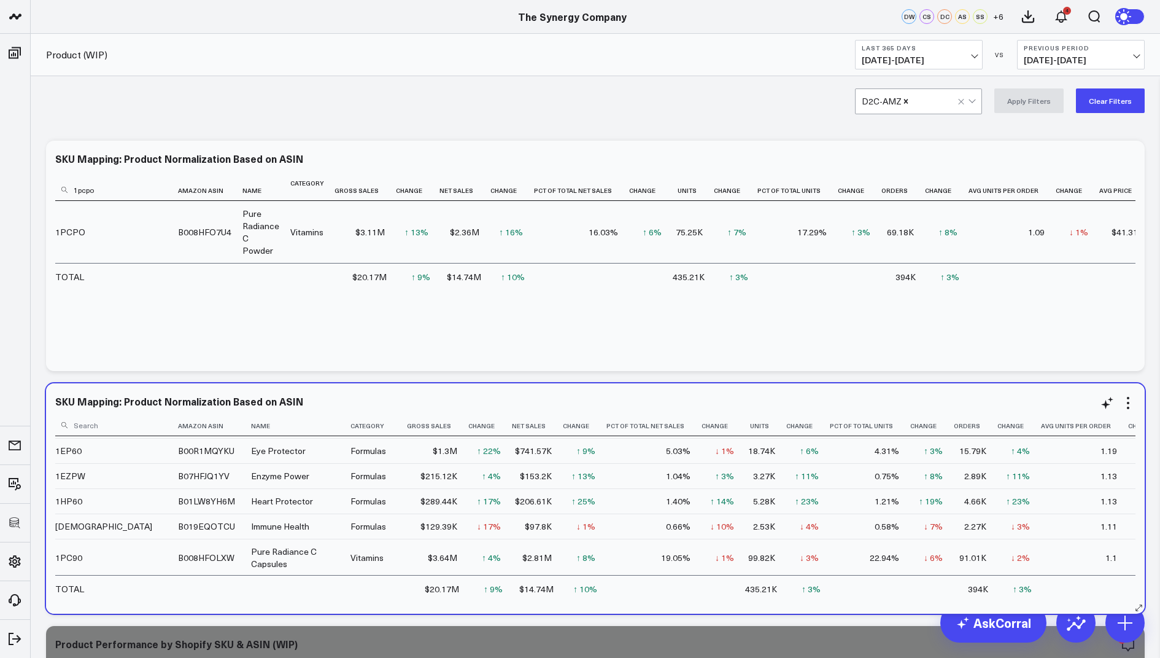
click at [128, 422] on input at bounding box center [115, 424] width 120 height 21
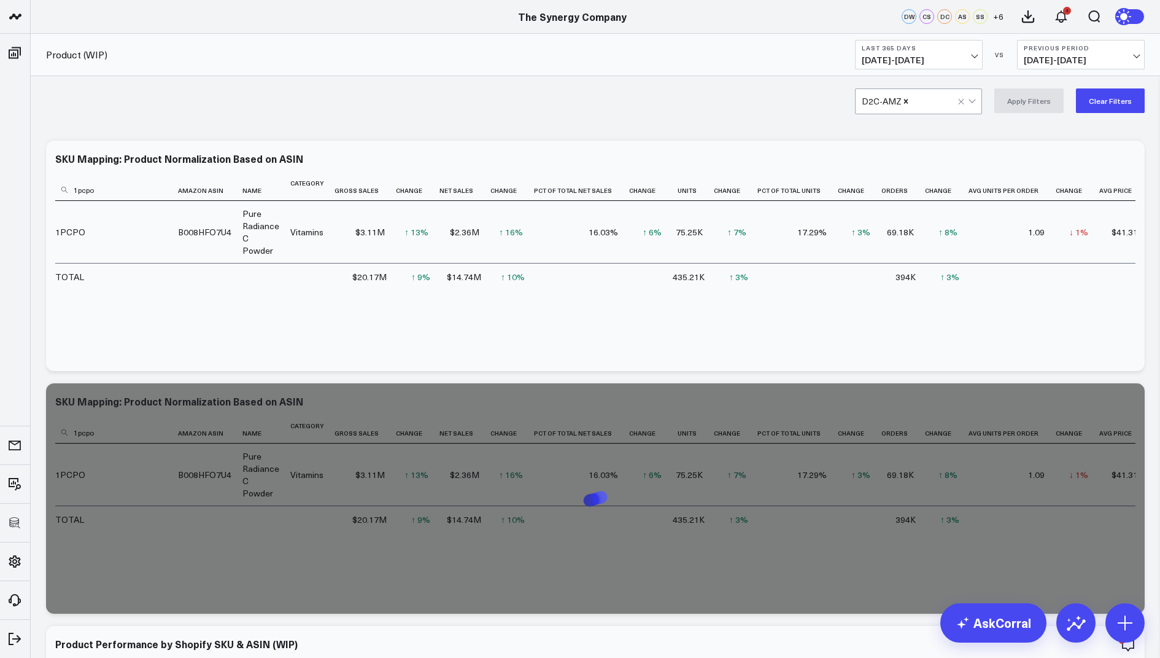
type input "1pcpo"
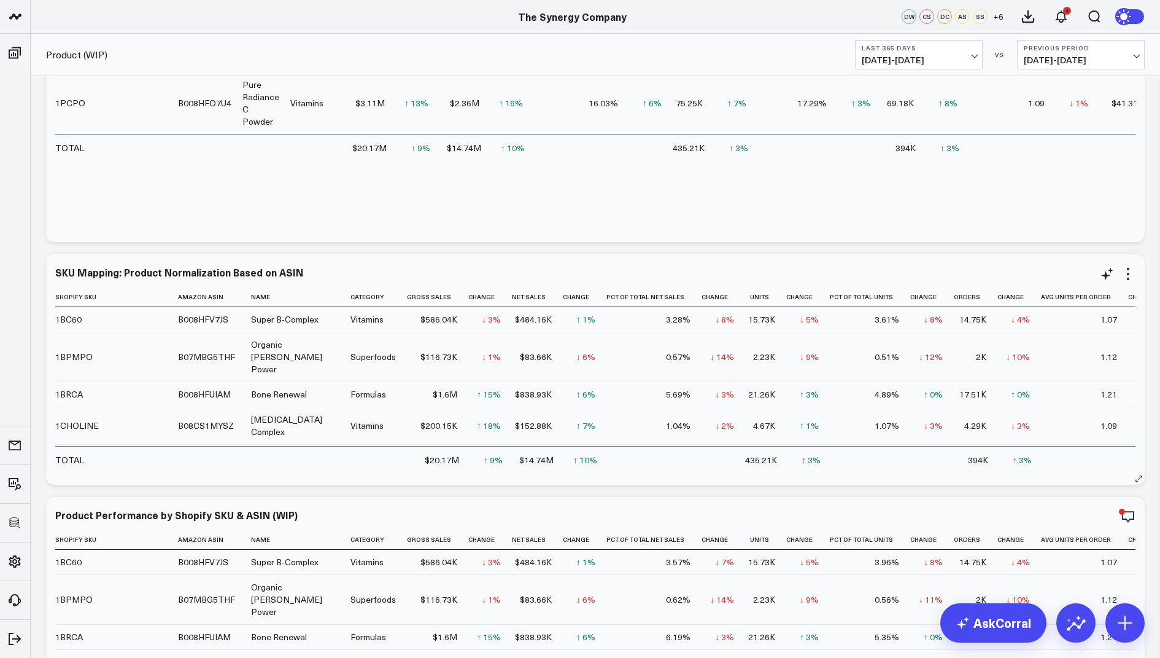
scroll to position [136, 0]
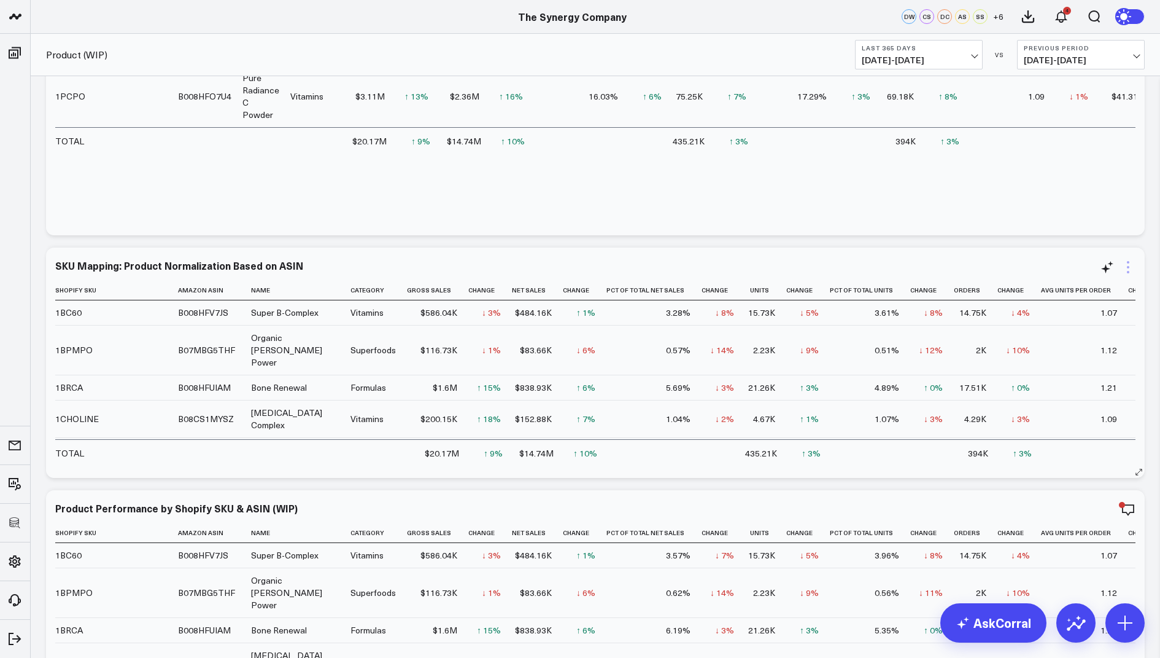
click at [1128, 266] on icon at bounding box center [1128, 267] width 2 height 2
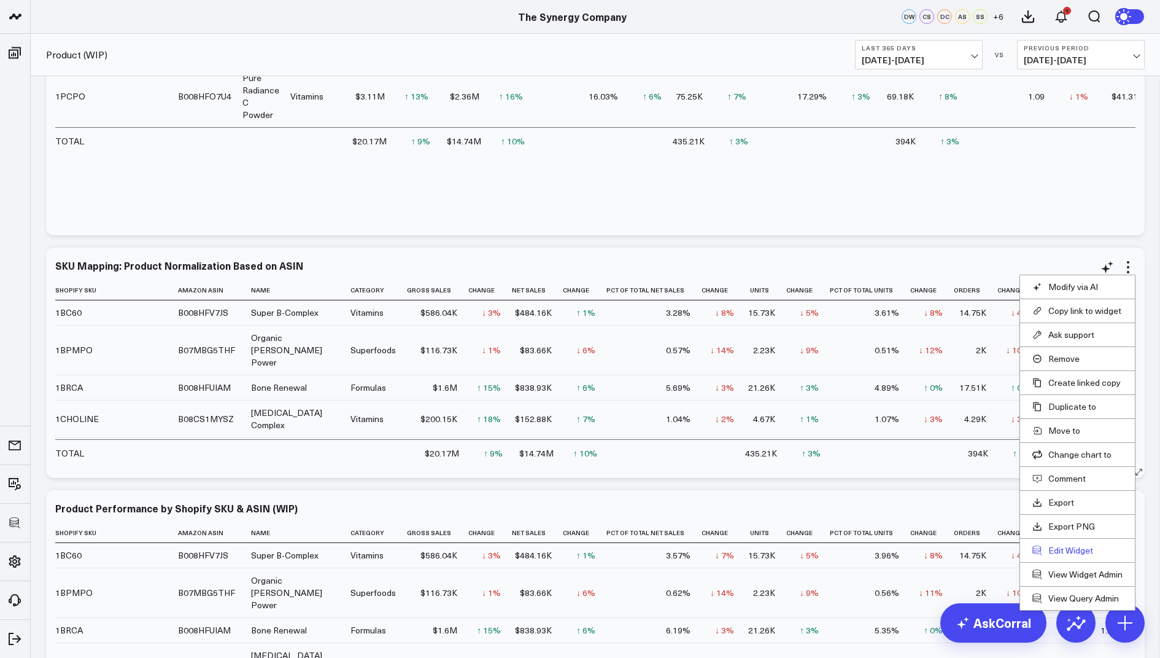
click at [1055, 545] on button "Edit Widget" at bounding box center [1078, 550] width 90 height 11
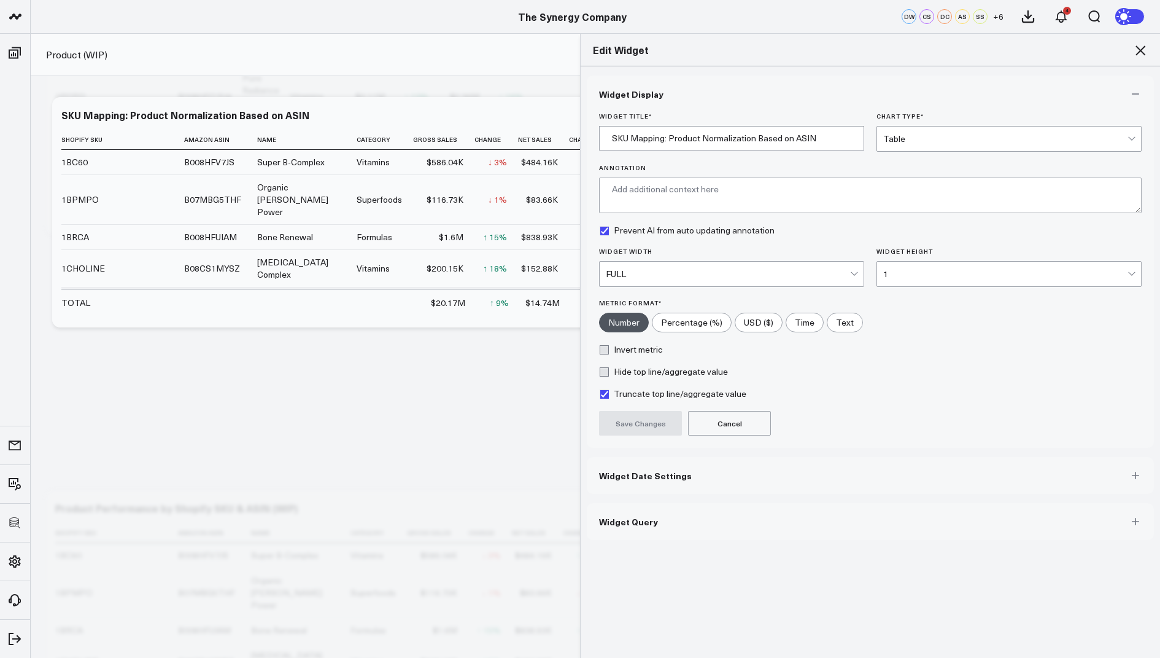
click at [626, 510] on button "Widget Query" at bounding box center [870, 521] width 567 height 37
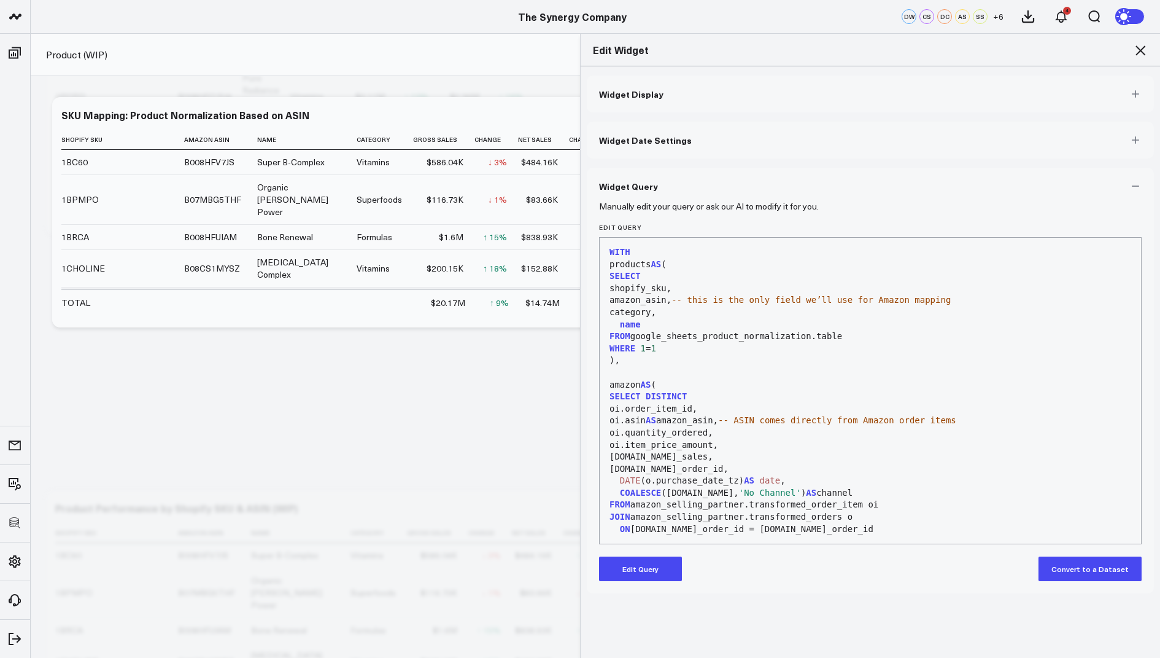
click at [628, 557] on button "Edit Query" at bounding box center [640, 568] width 83 height 25
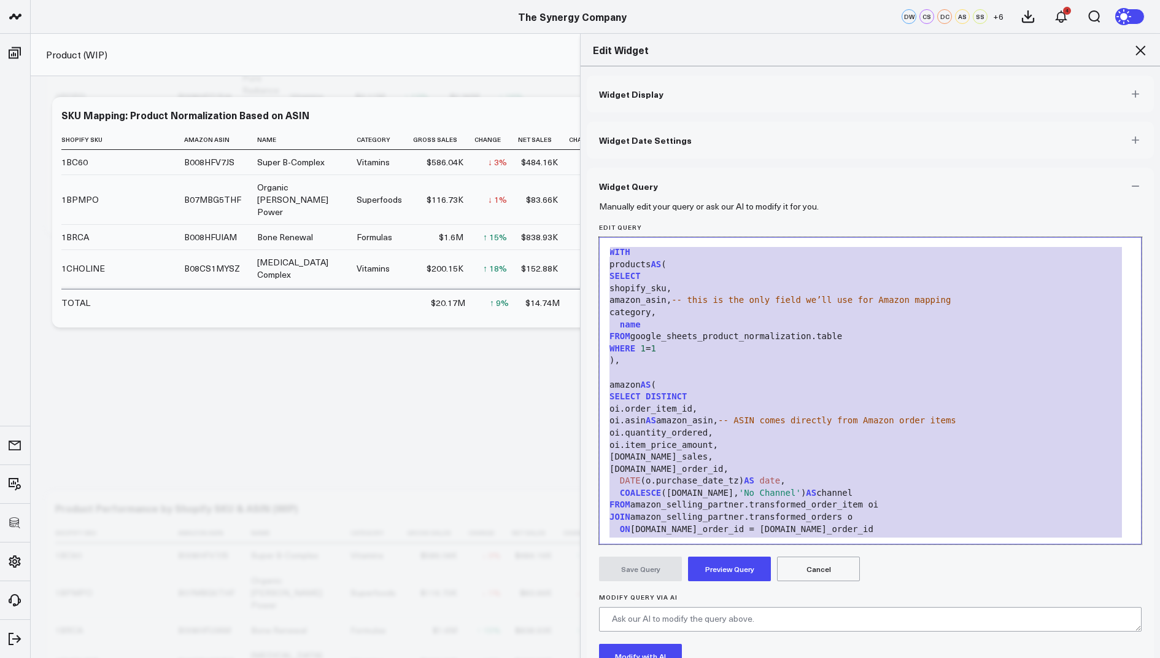
drag, startPoint x: 678, startPoint y: 521, endPoint x: 761, endPoint y: 163, distance: 367.4
click at [761, 163] on div "Widget Display Widget Date Settings Widget Query Manually edit your query or as…" at bounding box center [870, 411] width 567 height 670
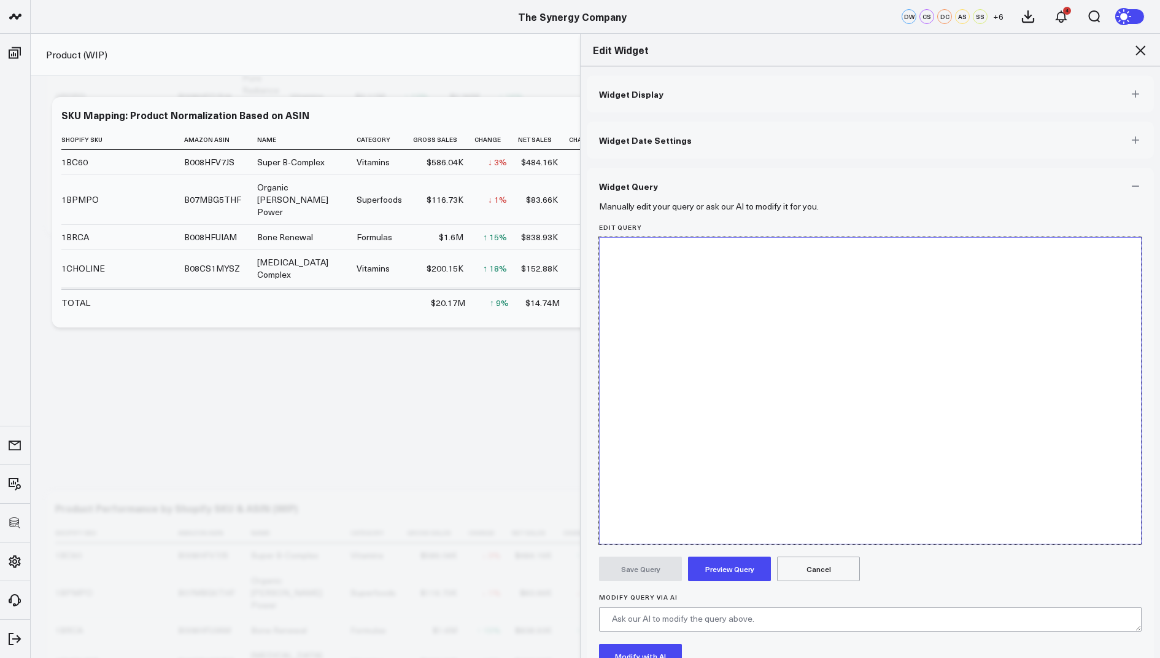
scroll to position [1684, 0]
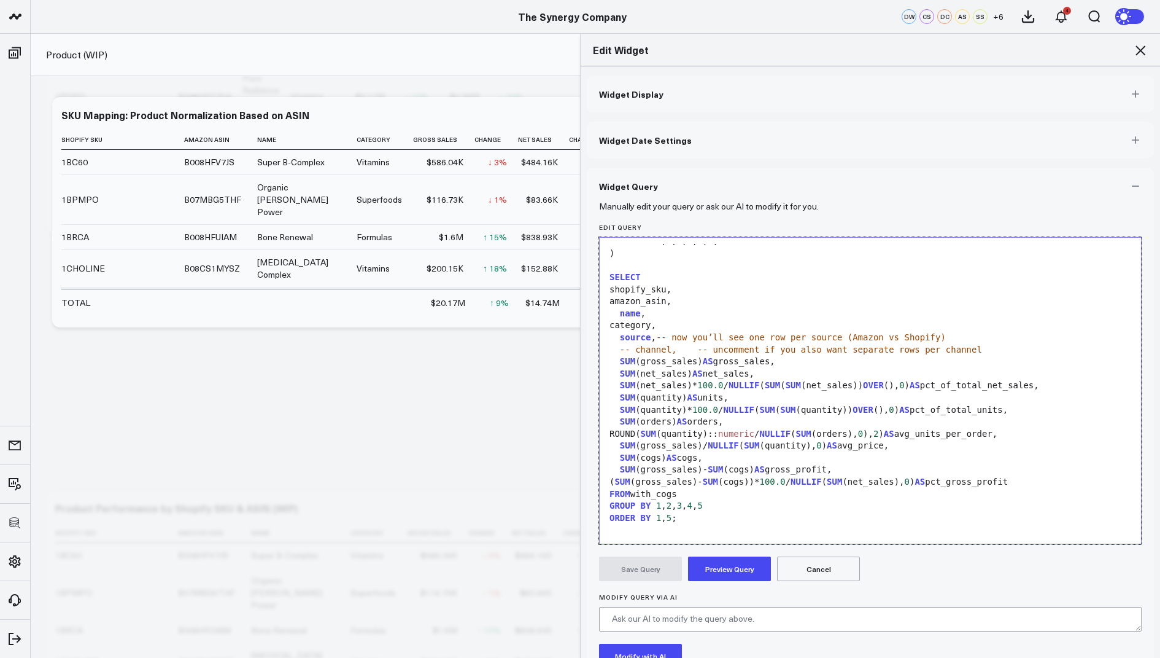
click at [728, 573] on button "Preview Query" at bounding box center [729, 568] width 83 height 25
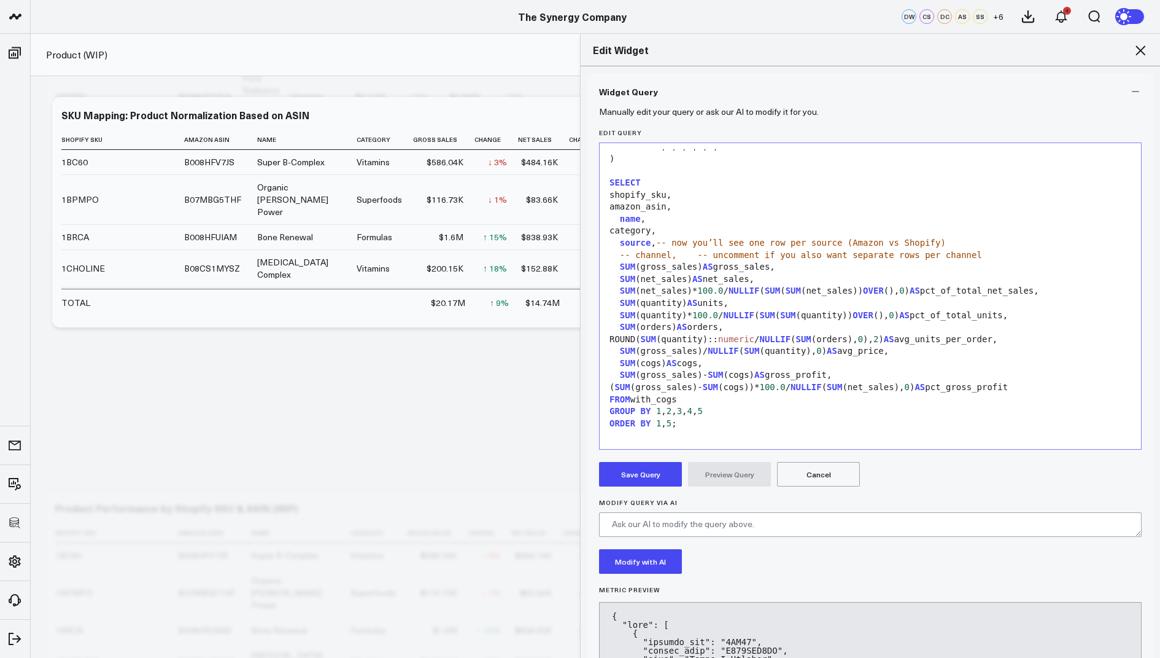
click at [638, 472] on button "Save Query" at bounding box center [640, 474] width 83 height 25
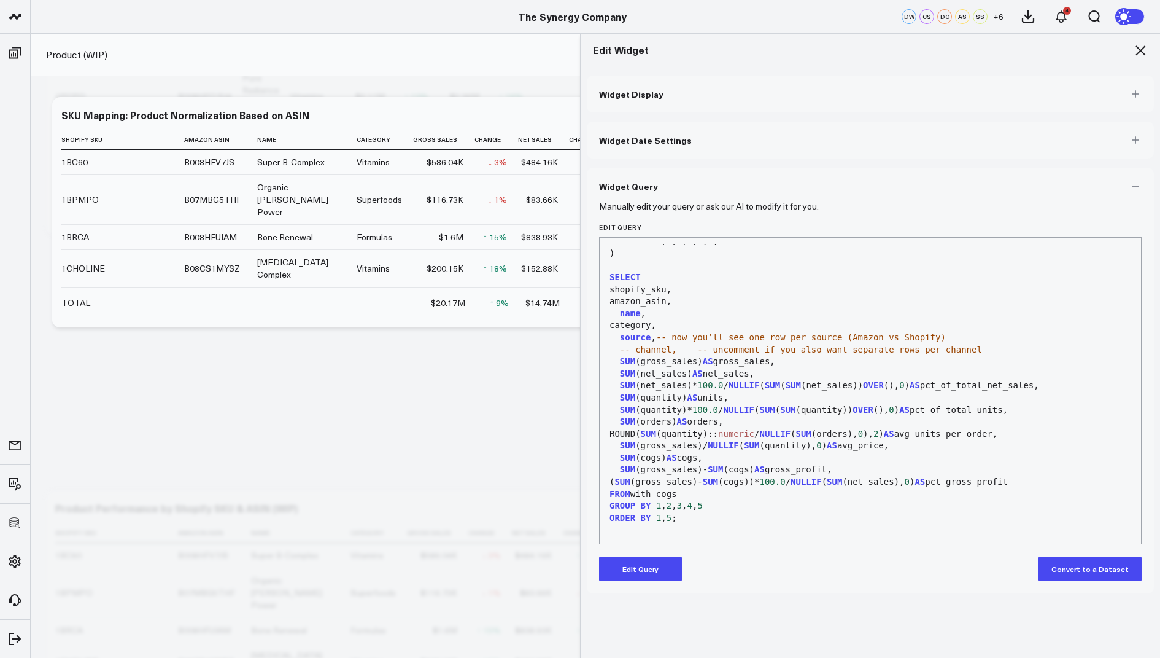
scroll to position [0, 0]
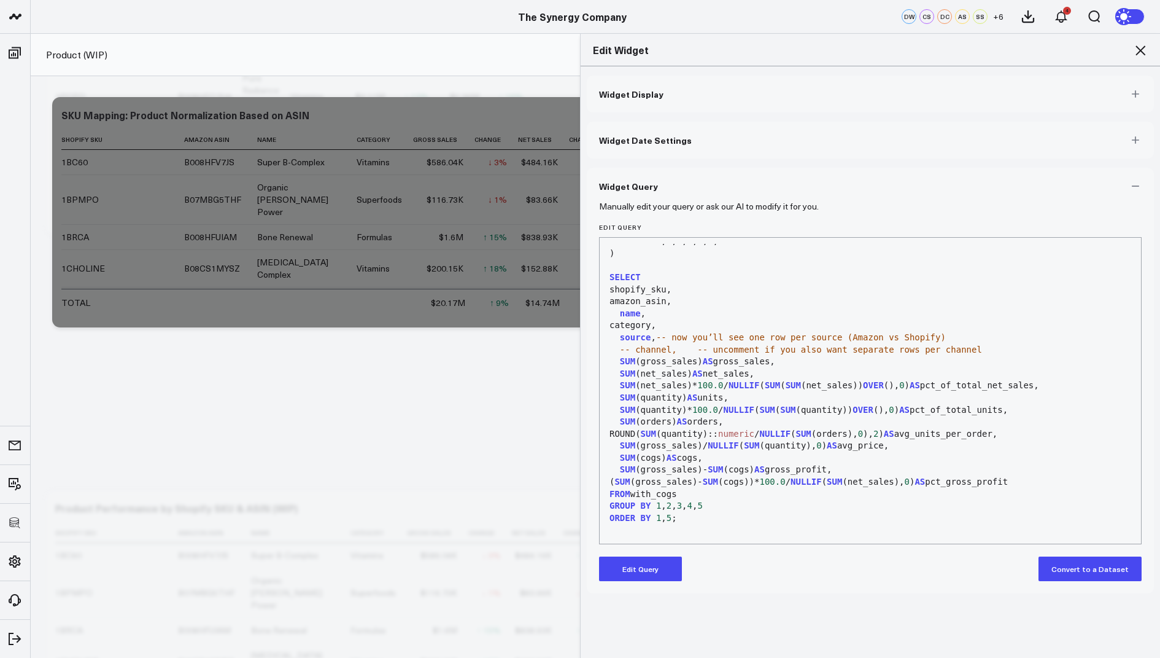
click at [1137, 47] on icon at bounding box center [1141, 50] width 10 height 10
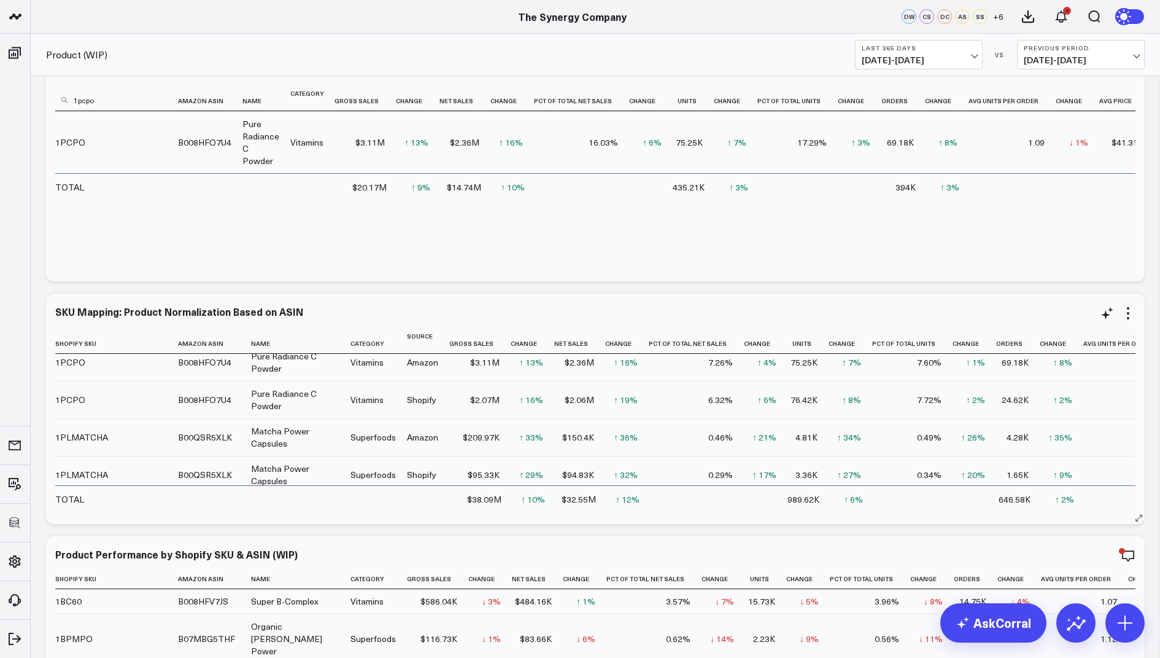
scroll to position [225, 0]
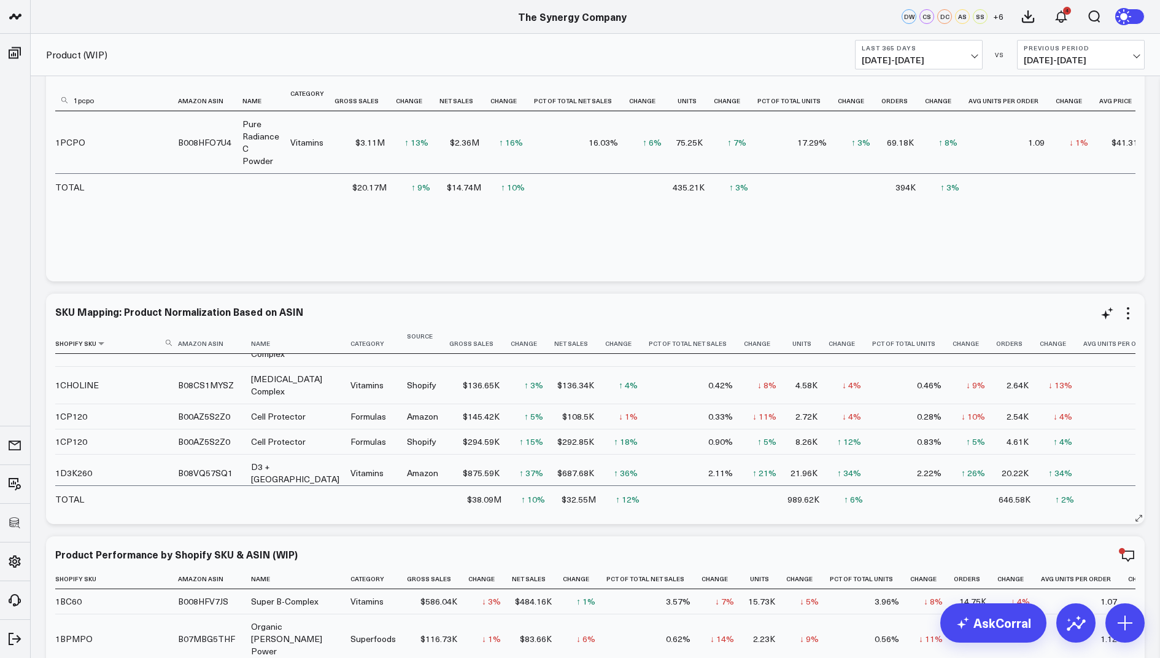
click at [168, 340] on icon at bounding box center [169, 343] width 6 height 6
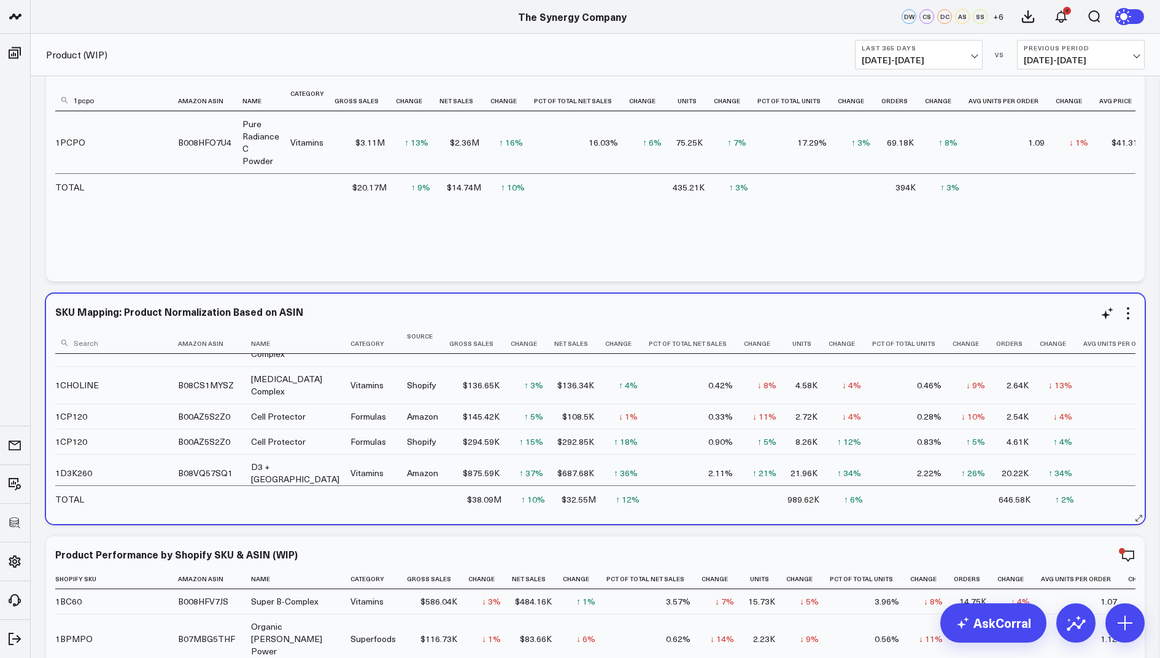
click at [134, 332] on input at bounding box center [115, 342] width 120 height 21
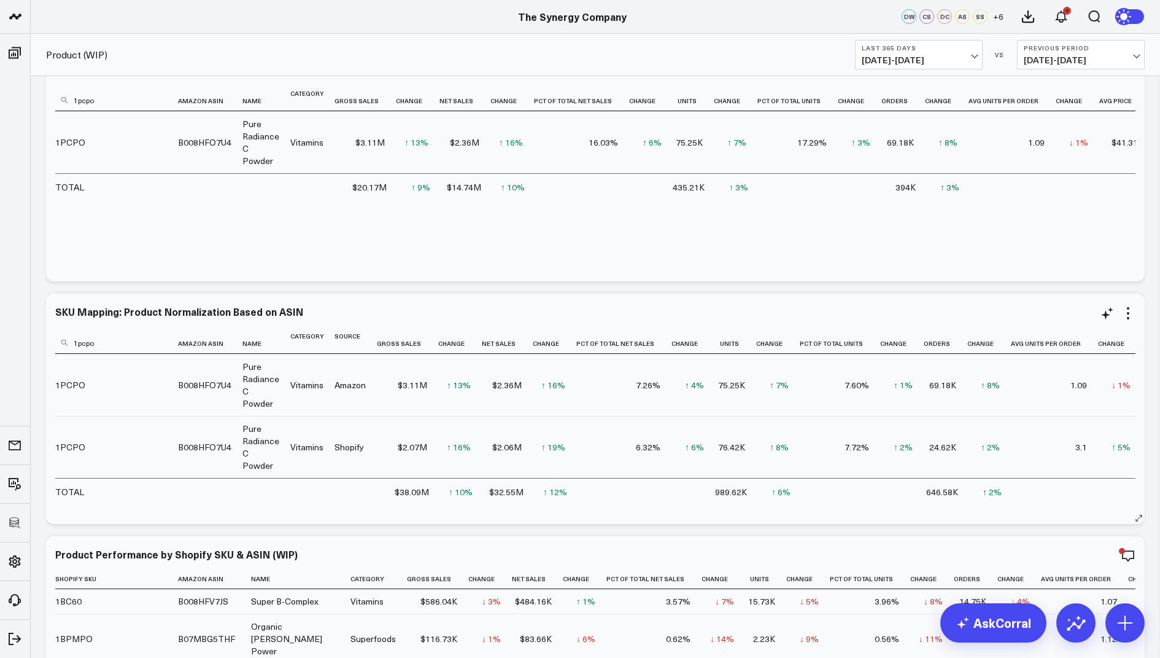
scroll to position [177, 0]
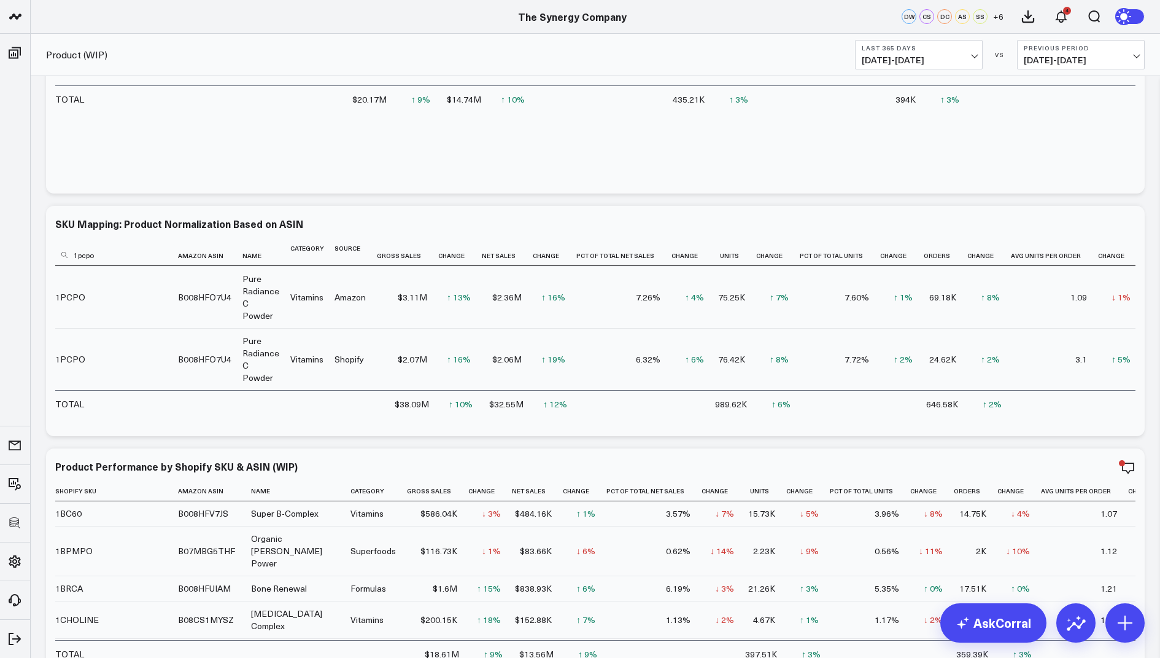
type input "1pcpo"
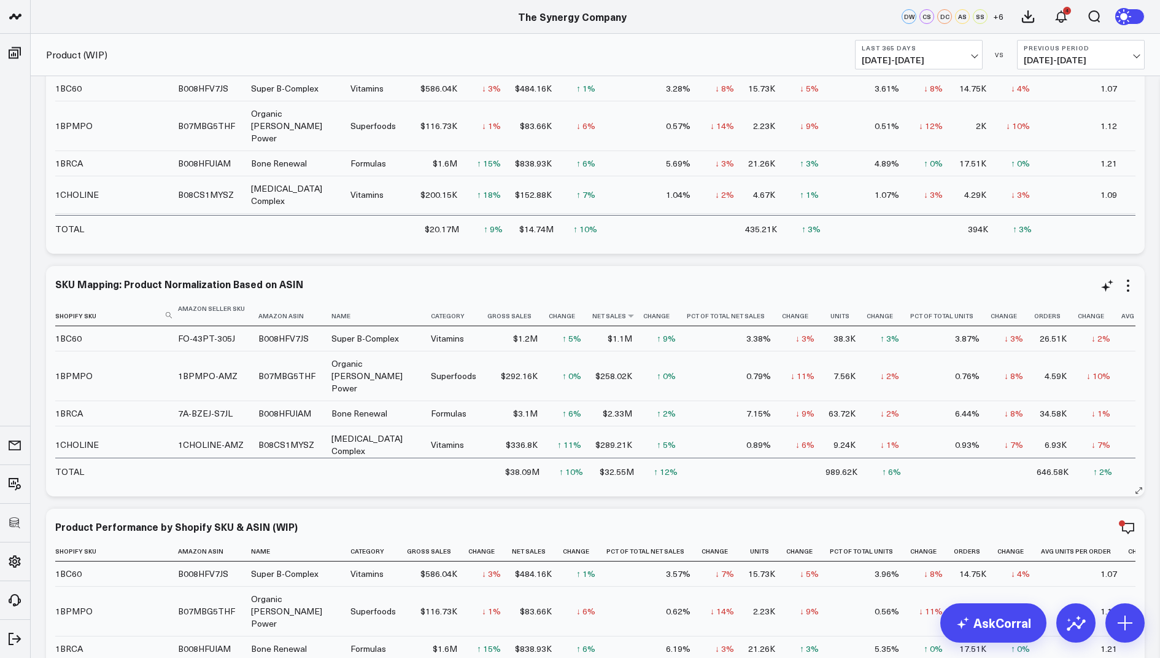
scroll to position [69, 0]
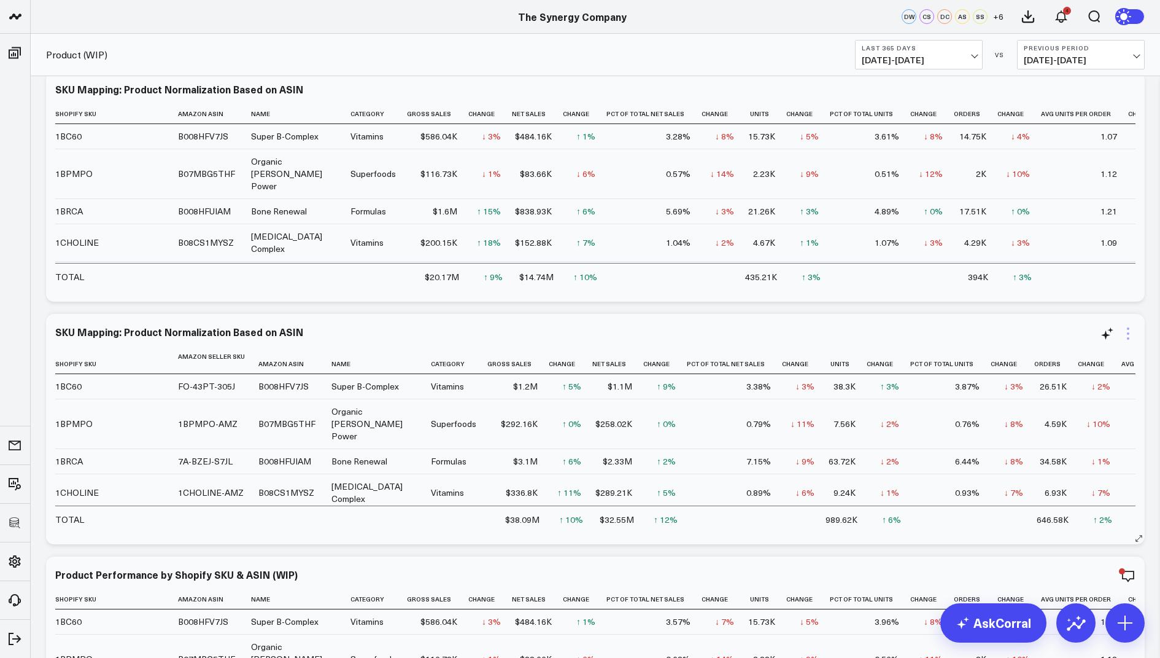
click at [1132, 327] on icon at bounding box center [1128, 333] width 15 height 15
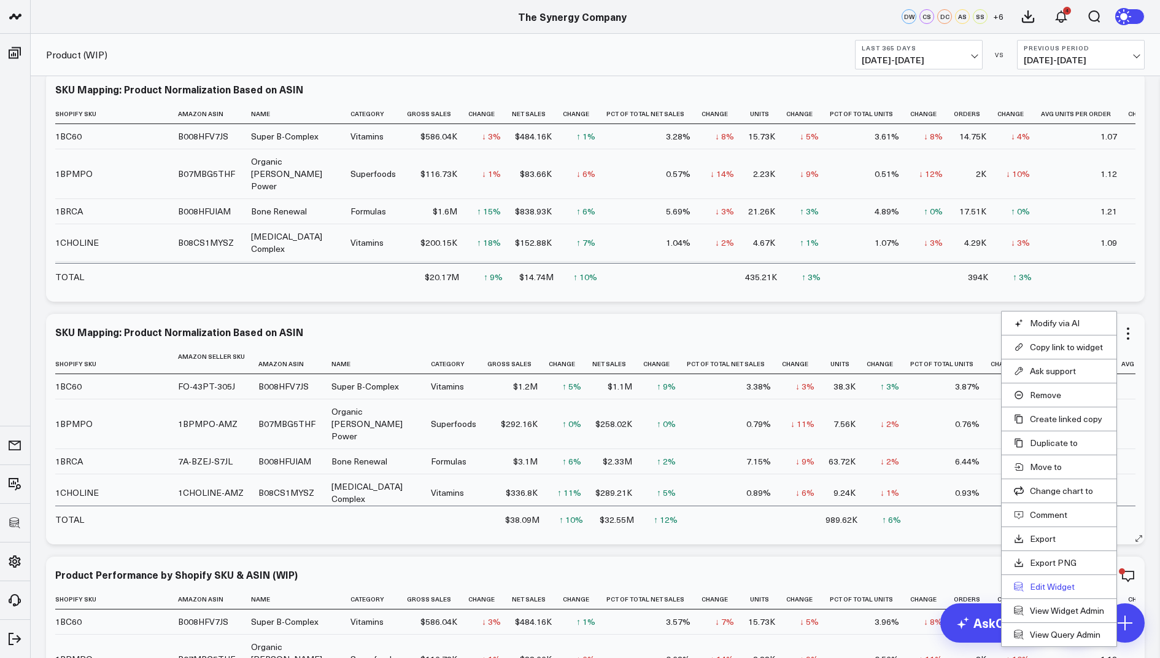
click at [1045, 581] on button "Edit Widget" at bounding box center [1059, 586] width 90 height 11
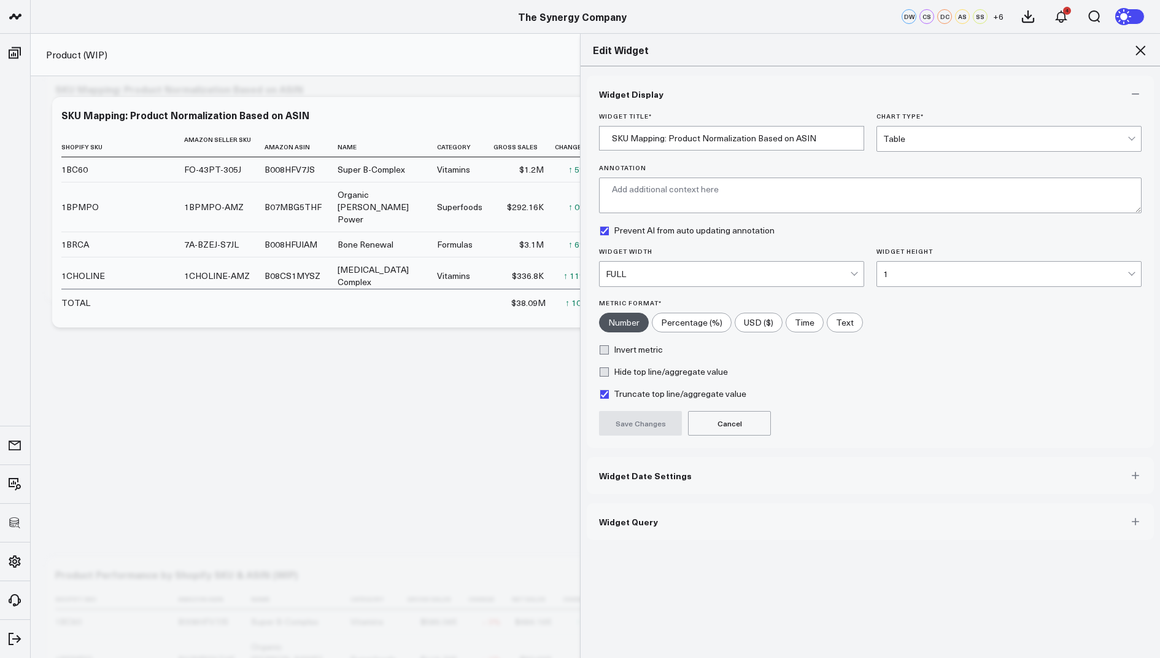
click at [656, 518] on button "Widget Query" at bounding box center [870, 521] width 567 height 37
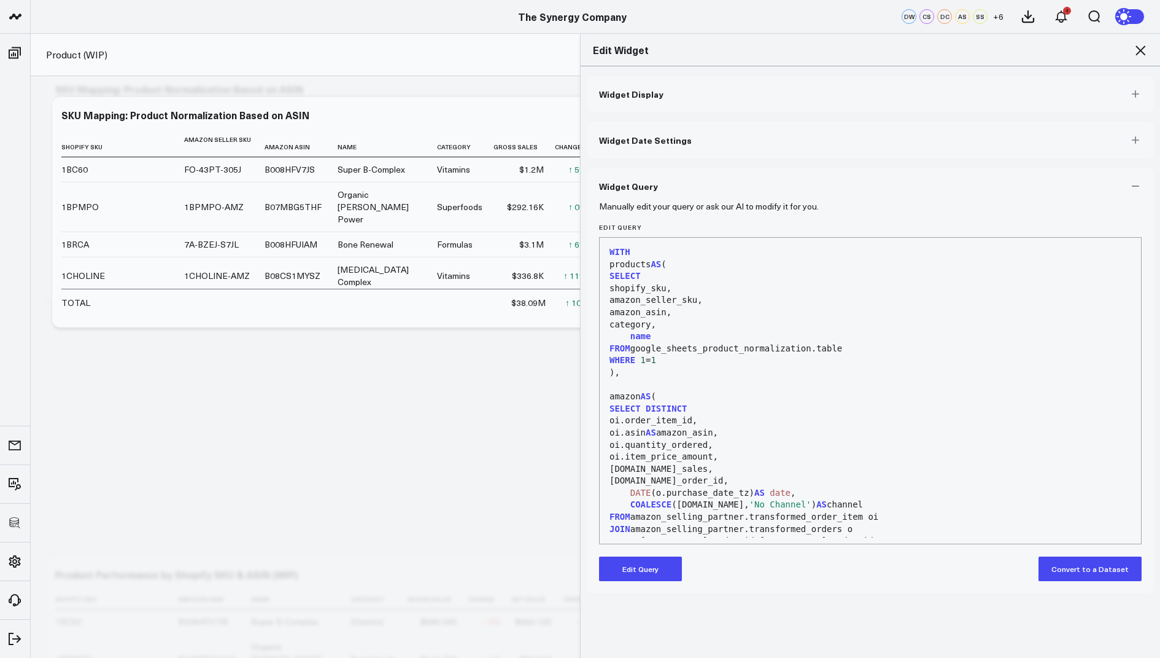
click at [635, 575] on button "Edit Query" at bounding box center [640, 568] width 83 height 25
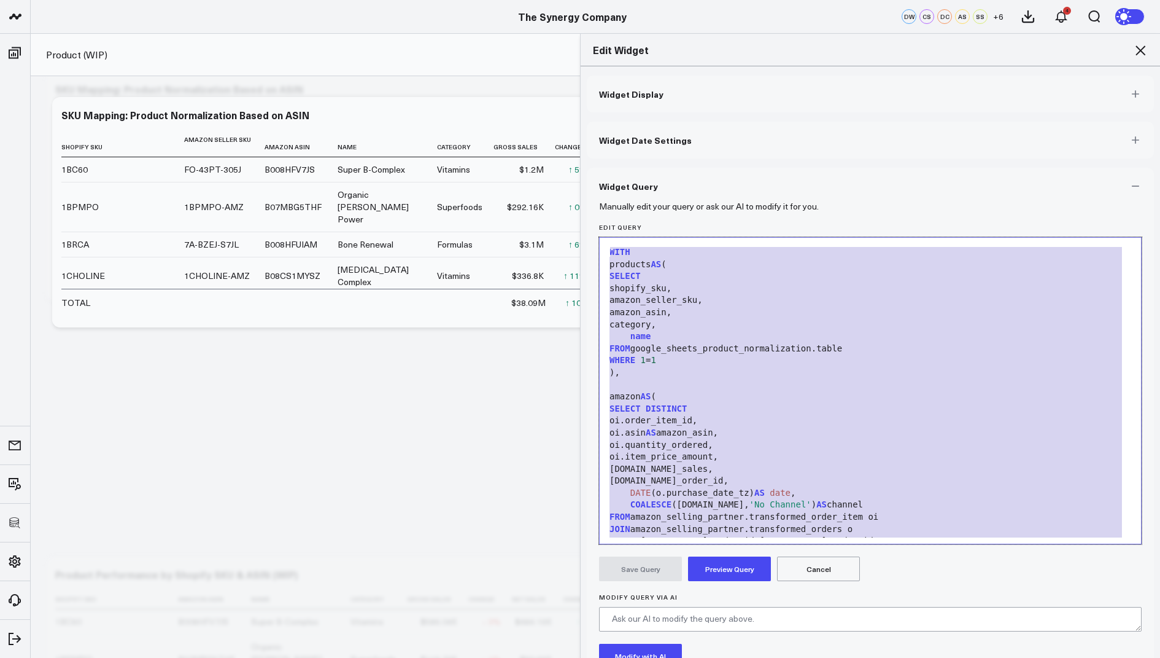
drag, startPoint x: 696, startPoint y: 505, endPoint x: 757, endPoint y: 181, distance: 330.0
click at [757, 181] on div "Widget Query Manually edit your query or ask our AI to modify it for you. Edit …" at bounding box center [870, 457] width 567 height 578
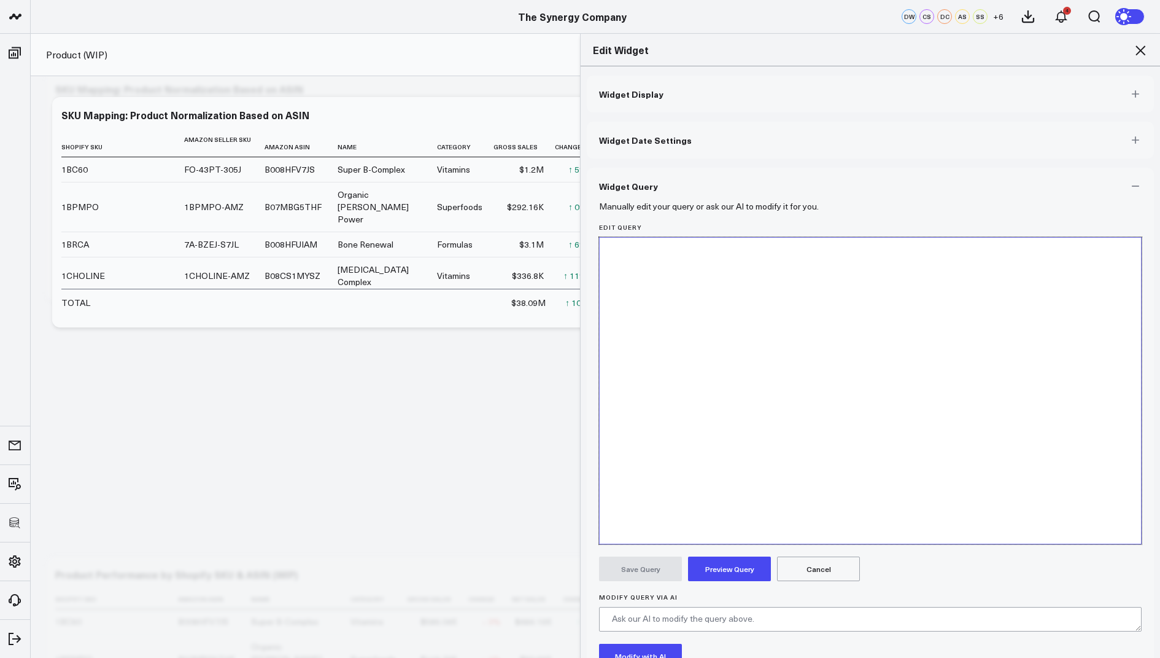
scroll to position [1840, 0]
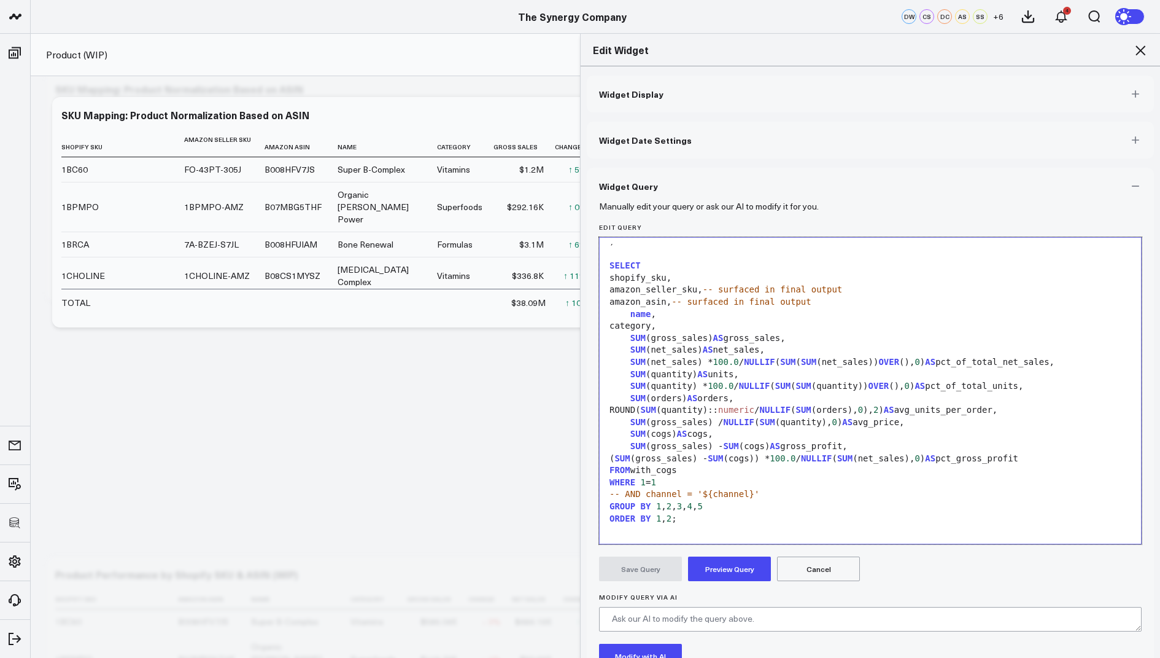
click at [719, 568] on button "Preview Query" at bounding box center [729, 568] width 83 height 25
click at [626, 569] on button "Save Query" at bounding box center [640, 568] width 83 height 25
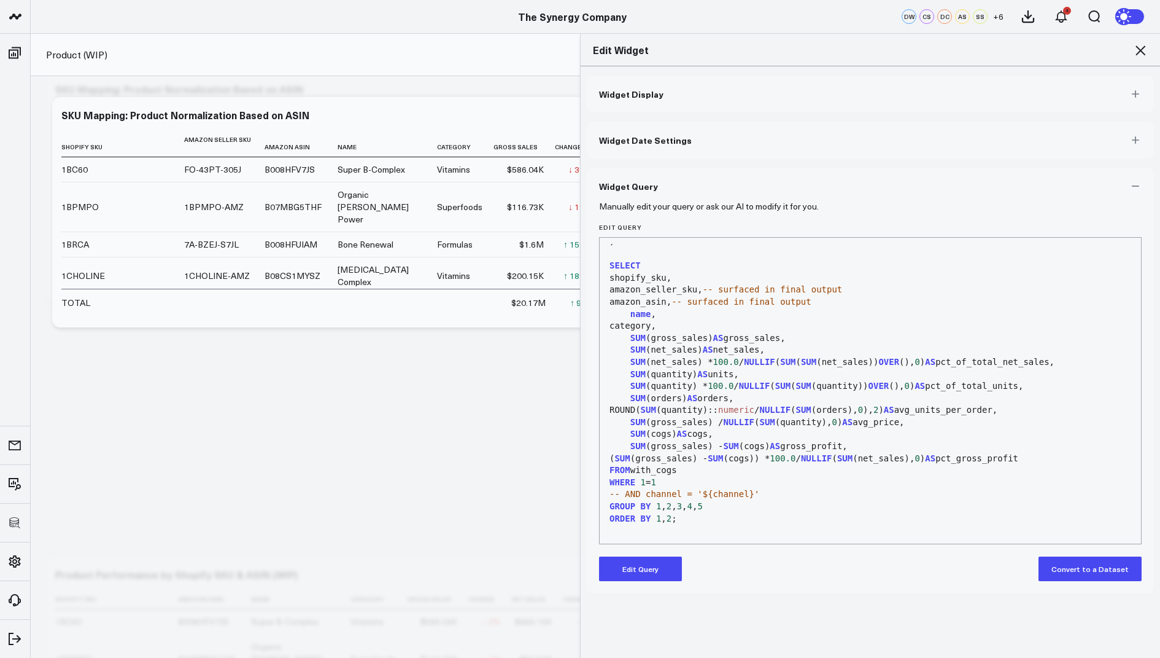
click at [1140, 49] on icon at bounding box center [1141, 50] width 10 height 10
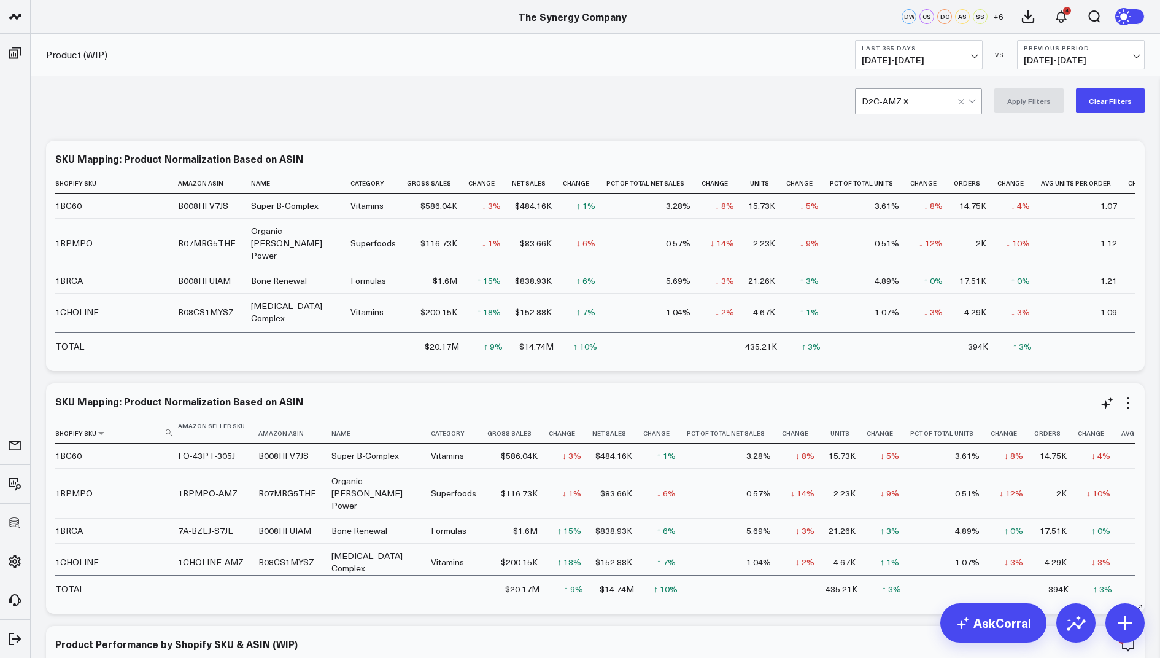
click at [169, 432] on icon at bounding box center [169, 432] width 6 height 6
click at [133, 430] on input at bounding box center [115, 431] width 120 height 21
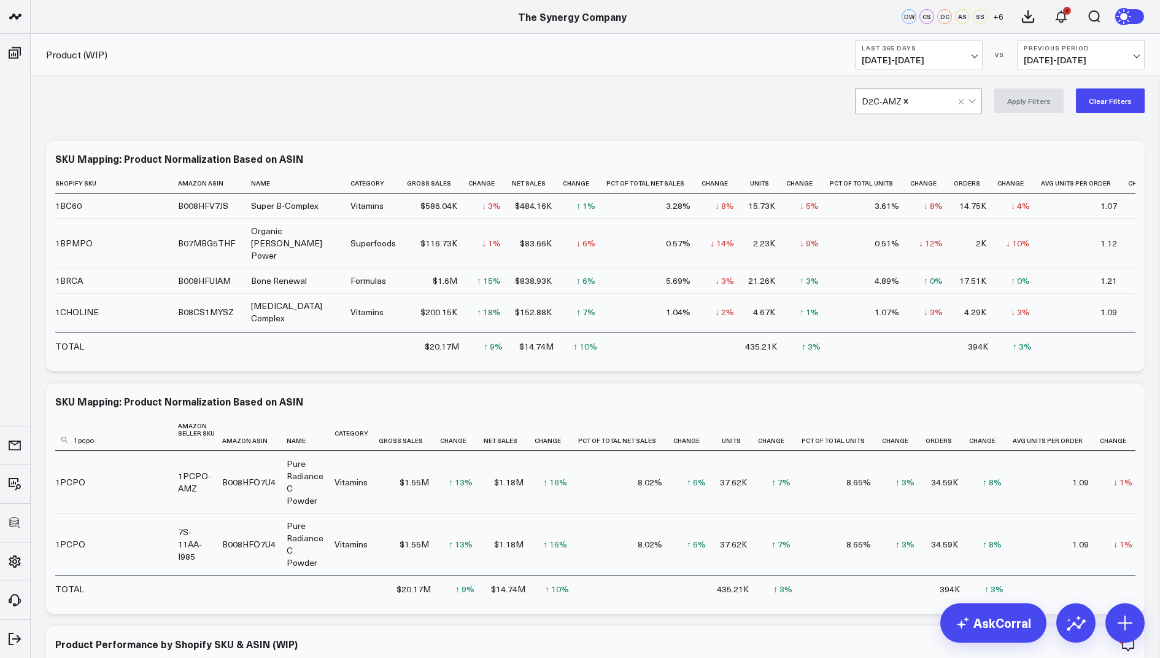
type input "1pcpo"
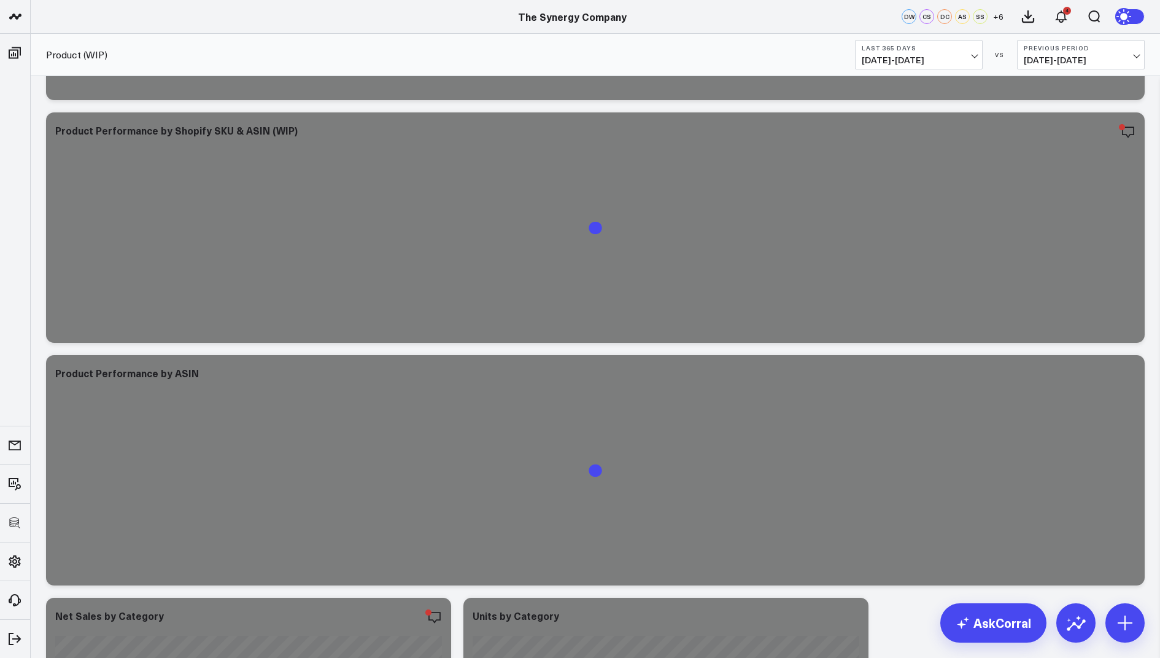
scroll to position [290, 0]
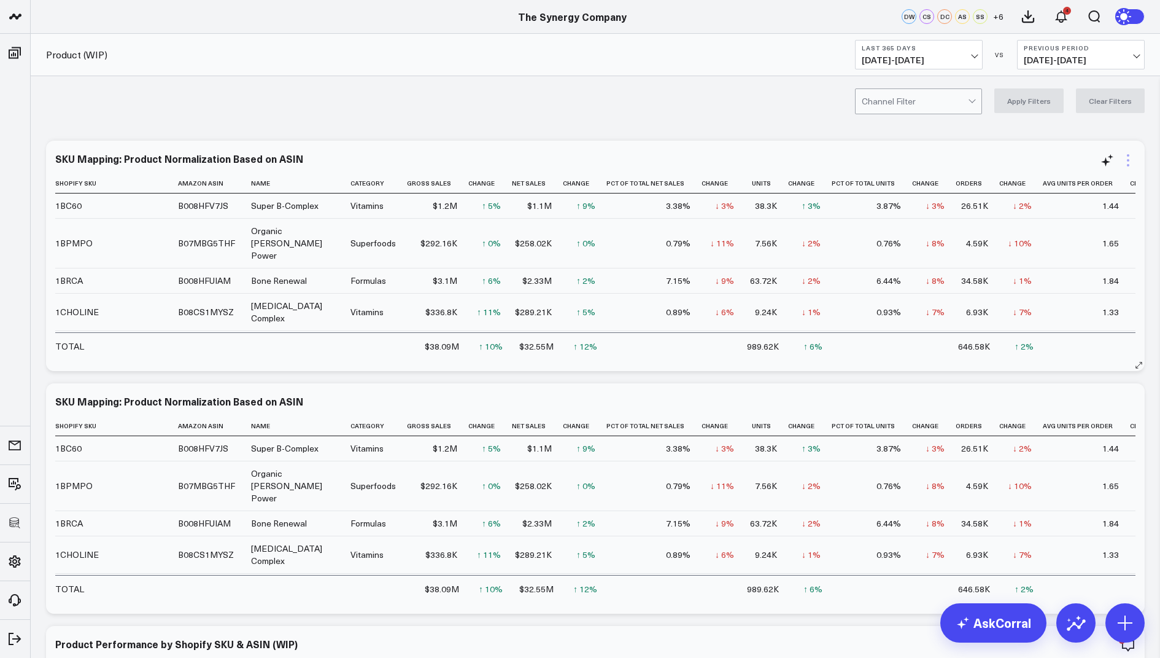
click at [1128, 161] on icon at bounding box center [1128, 160] width 2 height 2
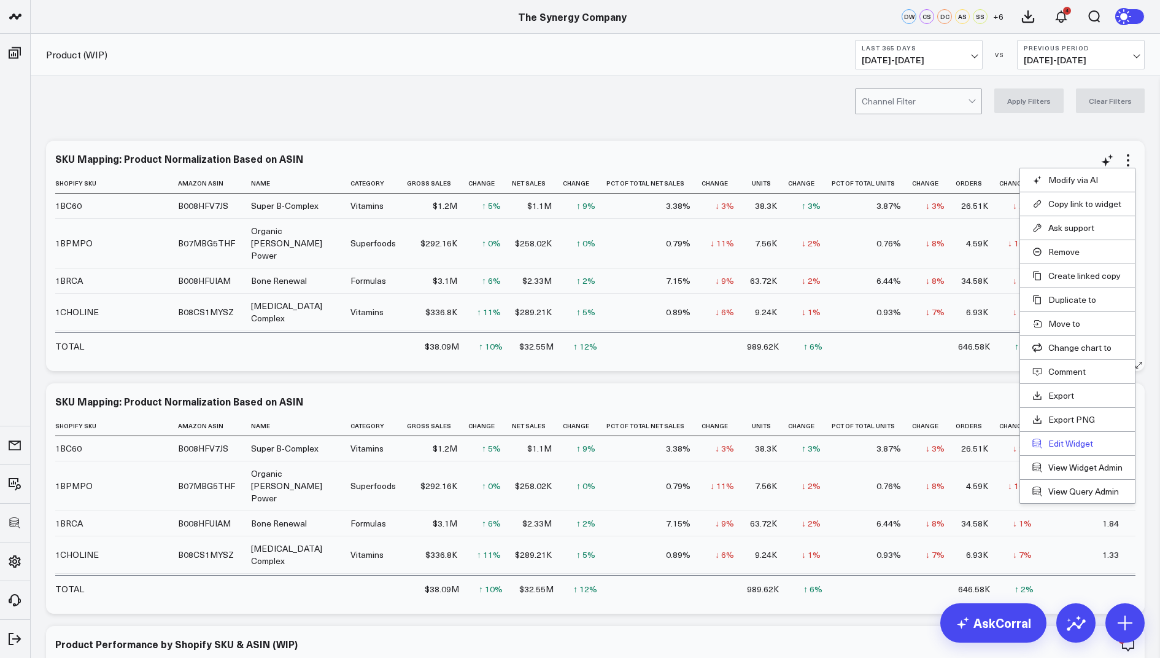
click at [1060, 440] on button "Edit Widget" at bounding box center [1078, 443] width 90 height 11
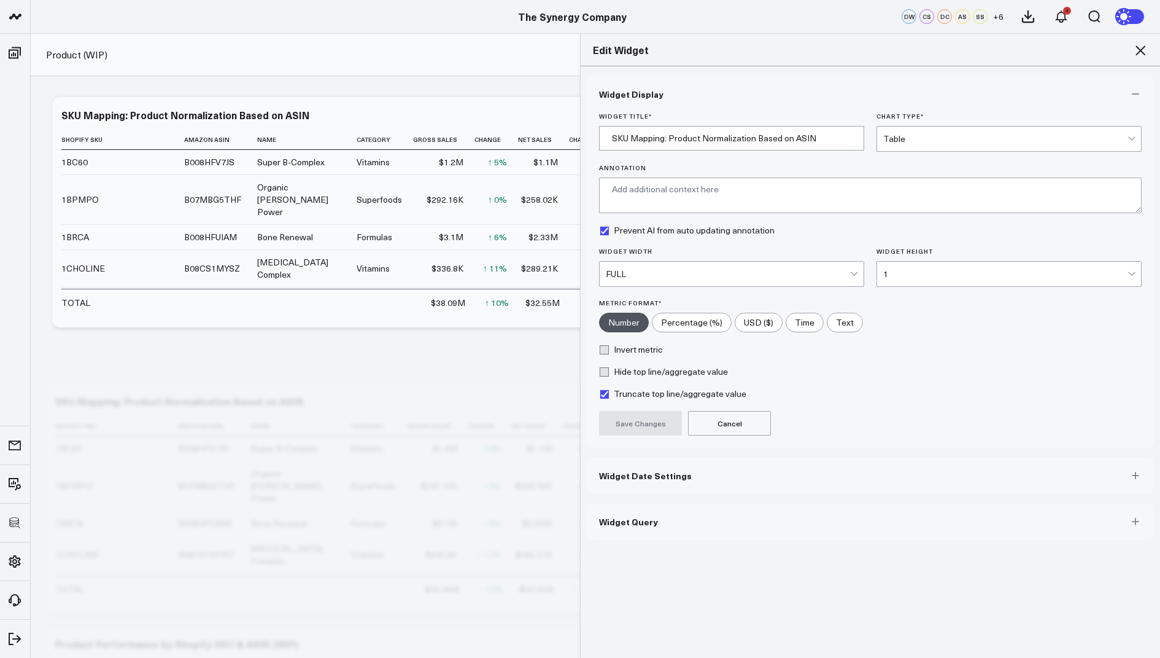
click at [1140, 50] on icon at bounding box center [1141, 50] width 10 height 10
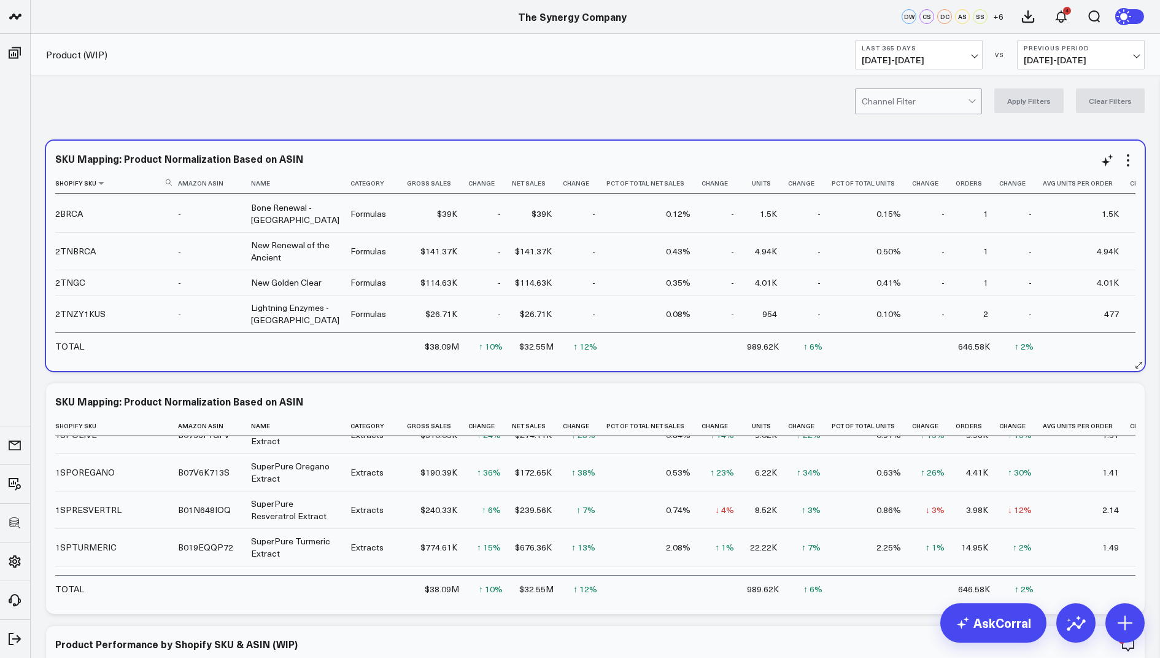
click at [170, 181] on use at bounding box center [169, 182] width 6 height 6
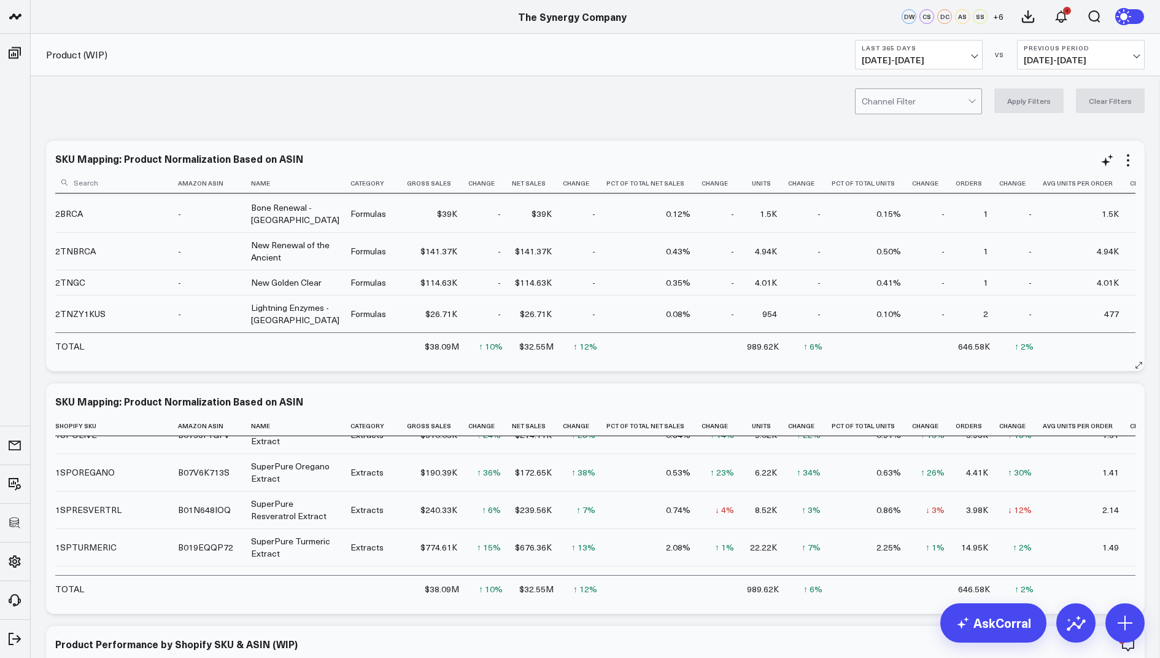
click at [129, 181] on input at bounding box center [115, 181] width 120 height 21
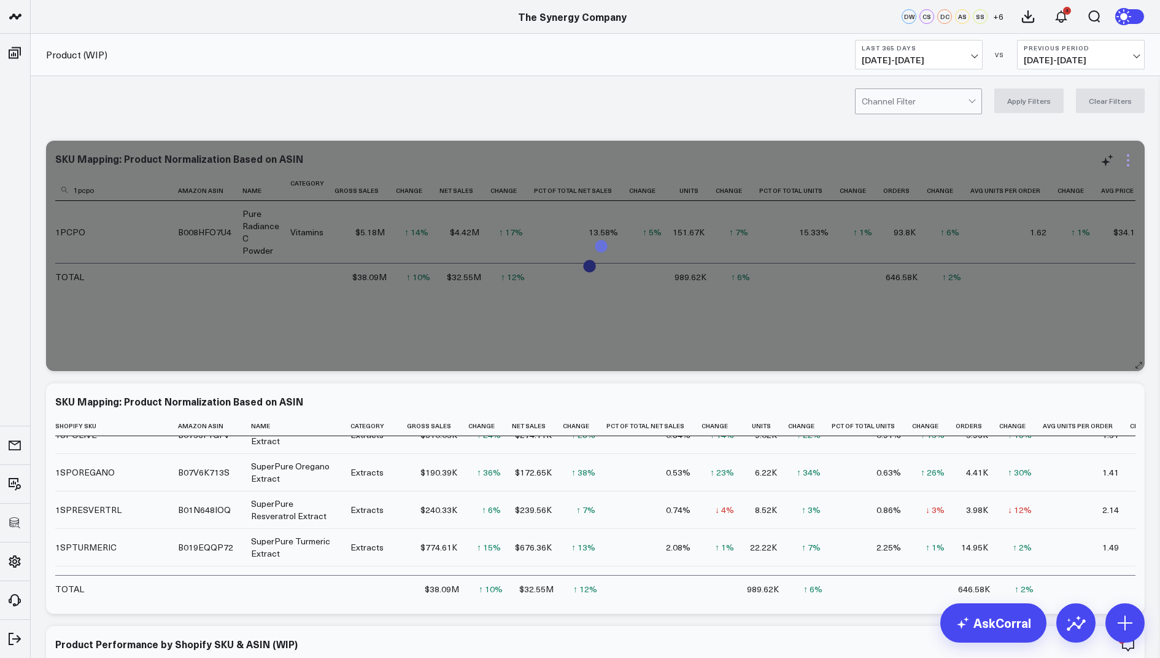
type input "1pcpo"
click at [1129, 155] on icon at bounding box center [1128, 155] width 2 height 2
click at [1126, 407] on icon at bounding box center [1128, 402] width 15 height 15
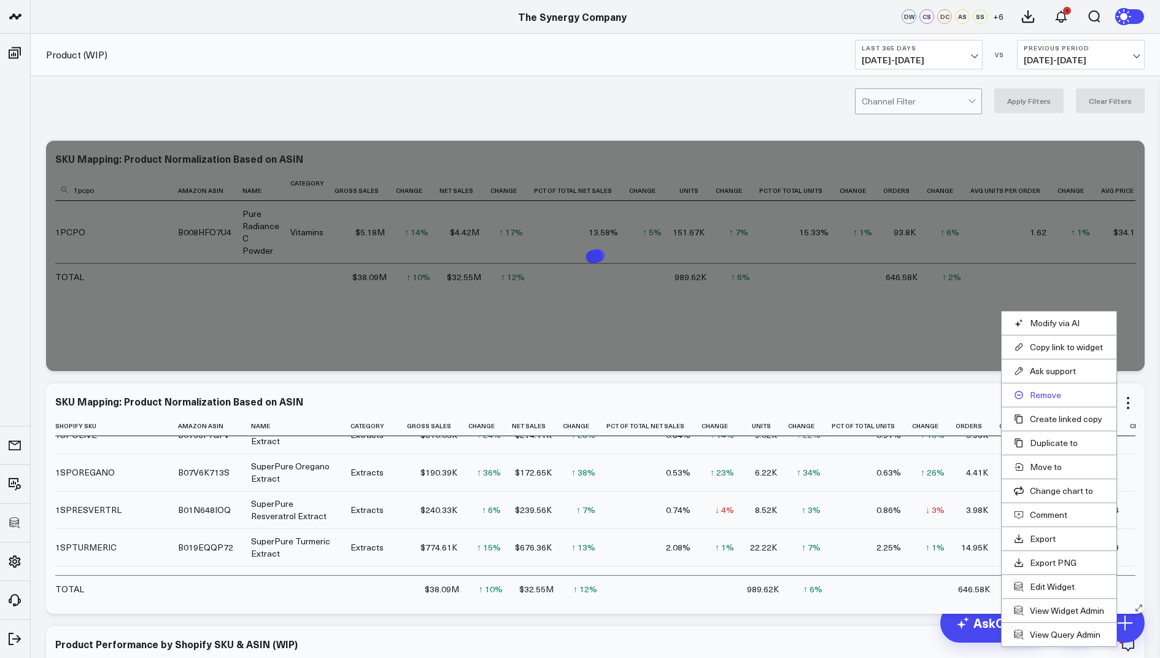
click at [1038, 394] on button "Remove" at bounding box center [1059, 394] width 90 height 11
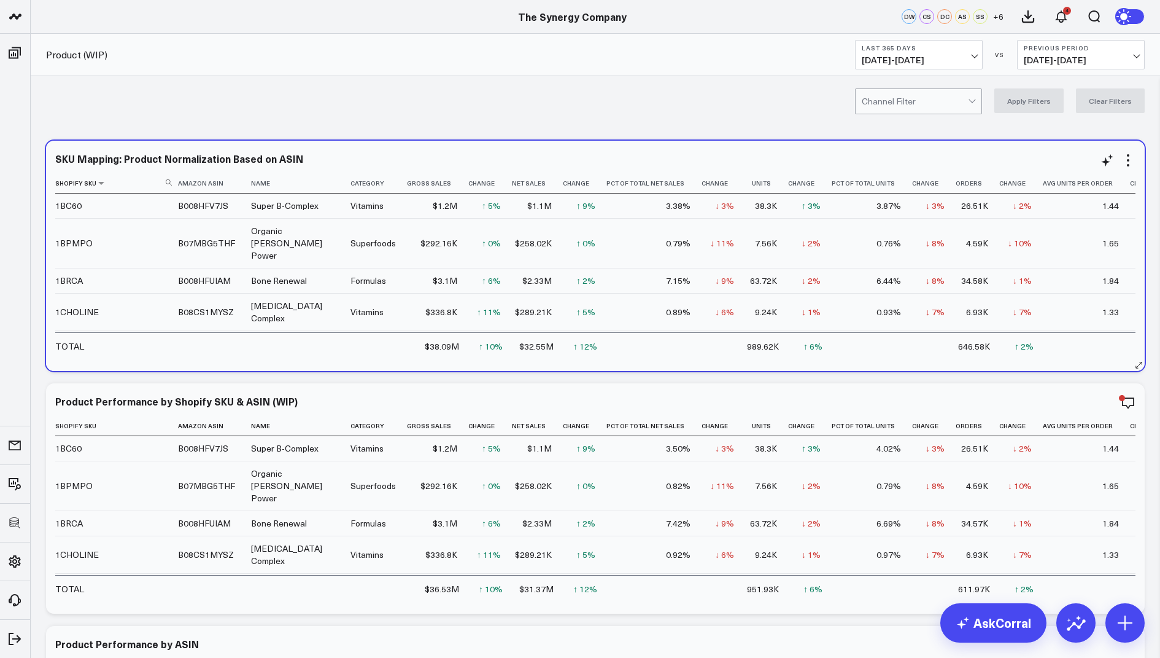
click at [168, 181] on icon at bounding box center [169, 182] width 6 height 6
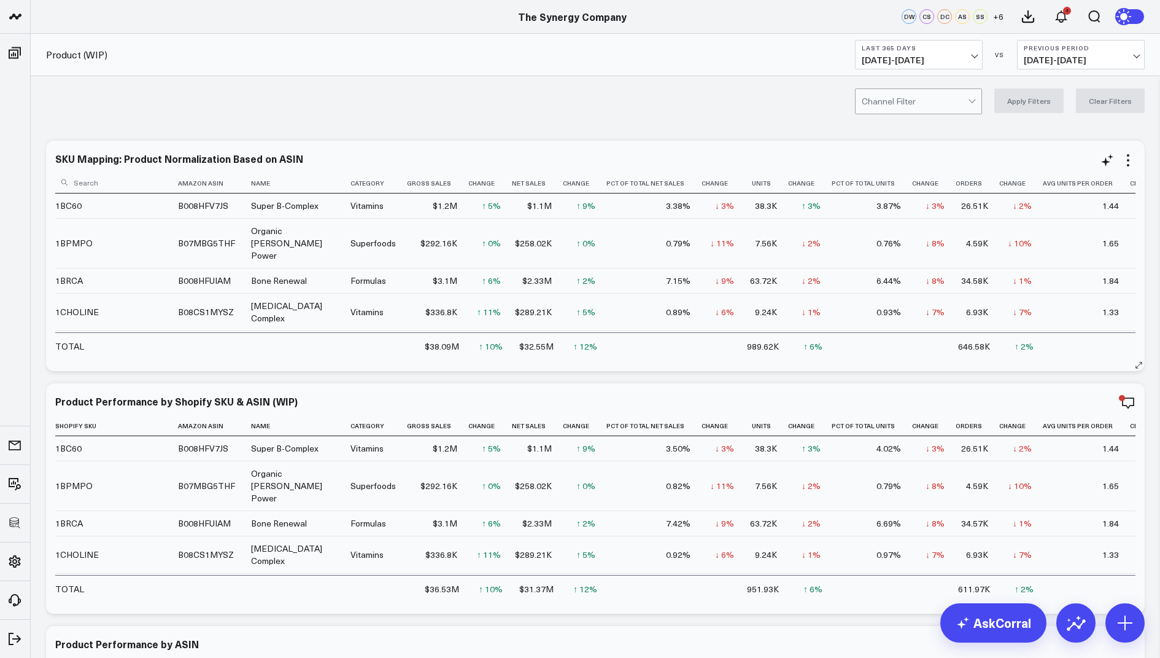
click at [138, 179] on input at bounding box center [115, 181] width 120 height 21
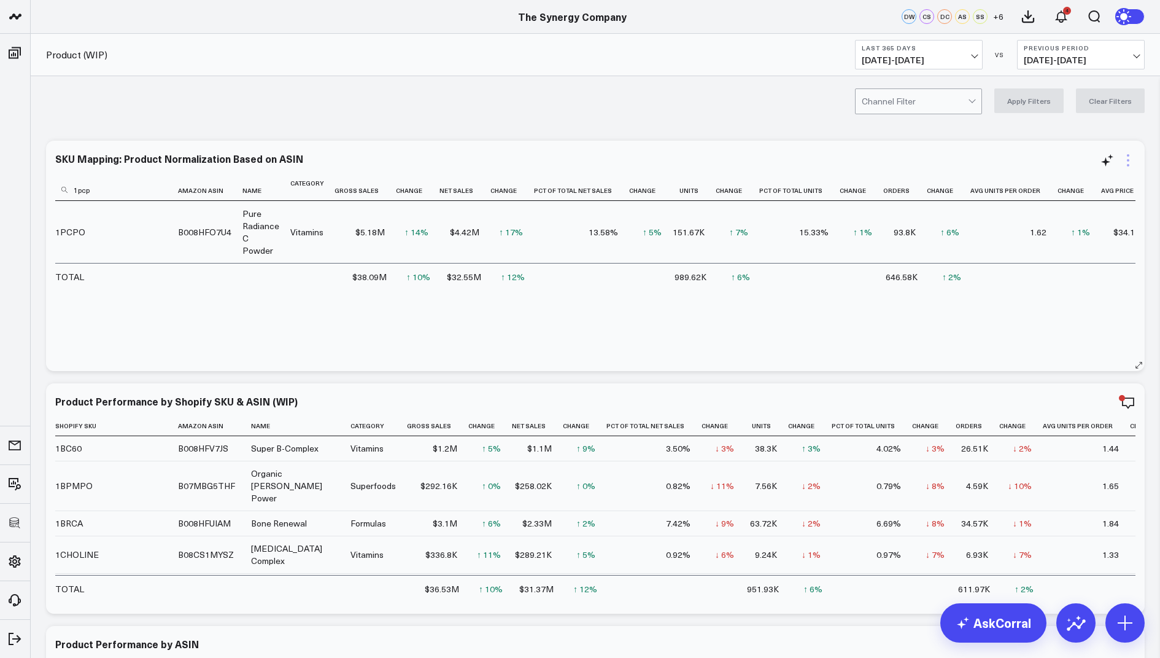
type input "1pcp"
click at [1126, 154] on icon at bounding box center [1128, 160] width 15 height 15
click at [902, 97] on div at bounding box center [915, 101] width 106 height 25
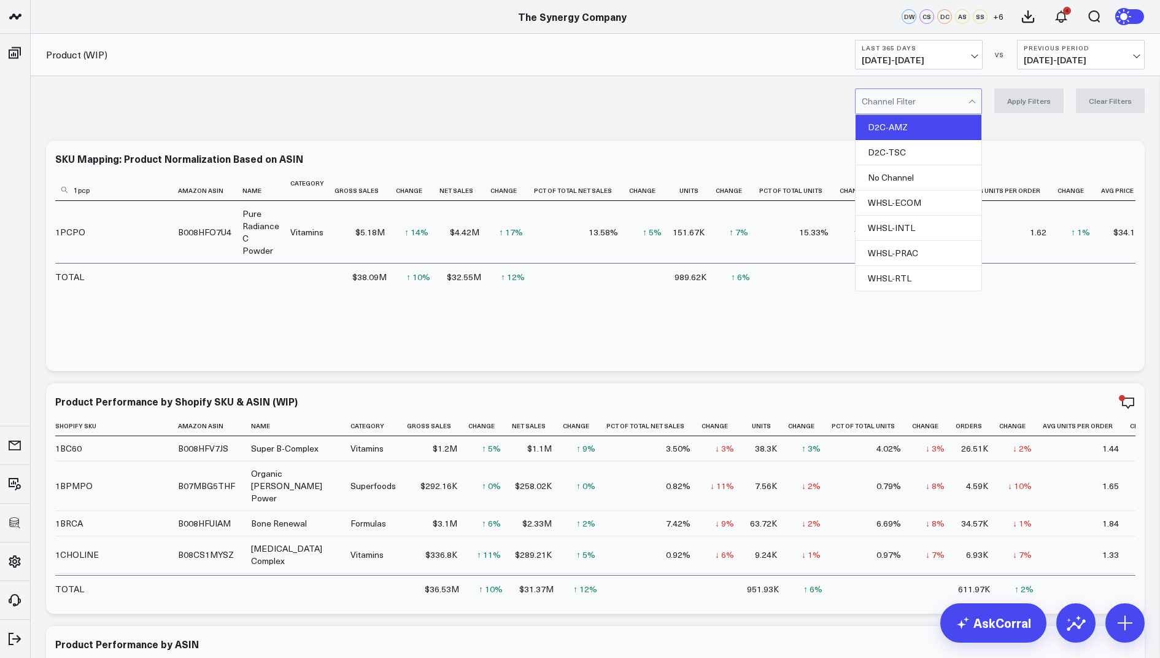
click at [907, 128] on div "D2C-AMZ" at bounding box center [919, 127] width 126 height 25
click at [1031, 95] on button "Apply Filters" at bounding box center [1029, 100] width 69 height 25
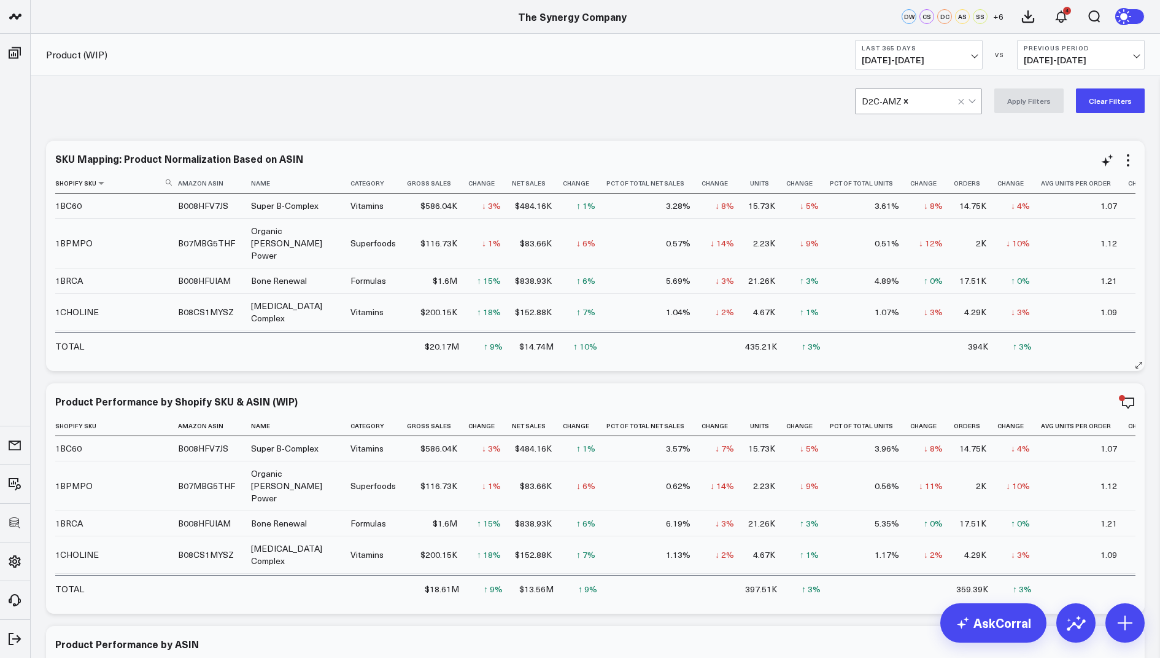
click at [165, 181] on th "Shopify Sku" at bounding box center [116, 183] width 123 height 20
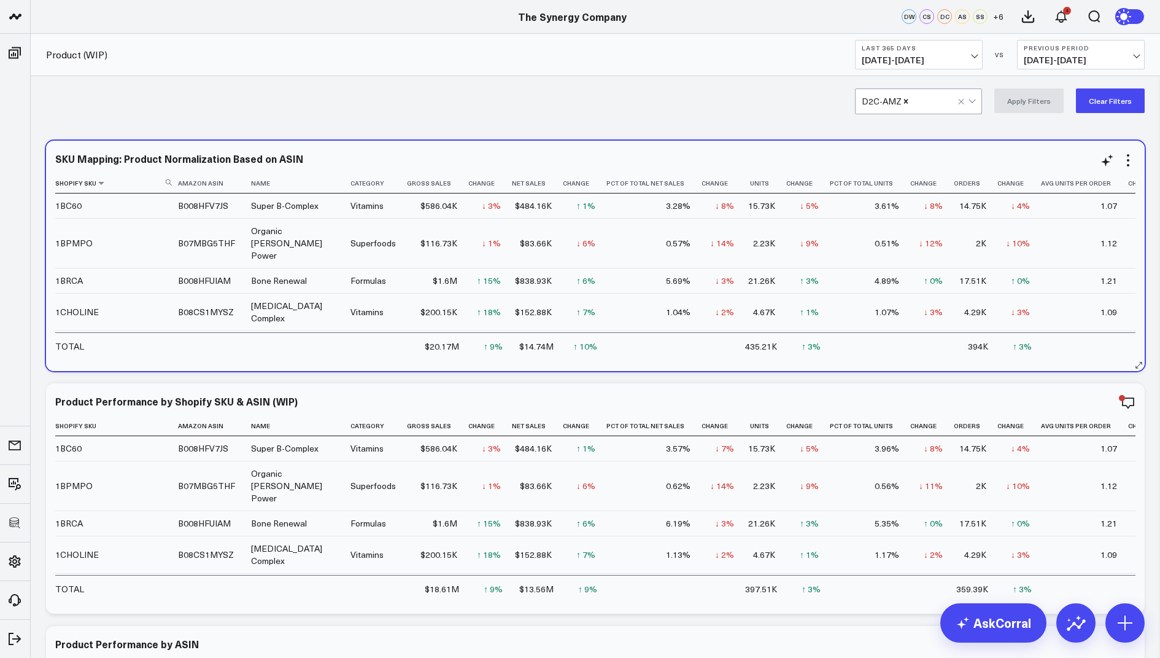
click at [169, 181] on use at bounding box center [169, 182] width 6 height 6
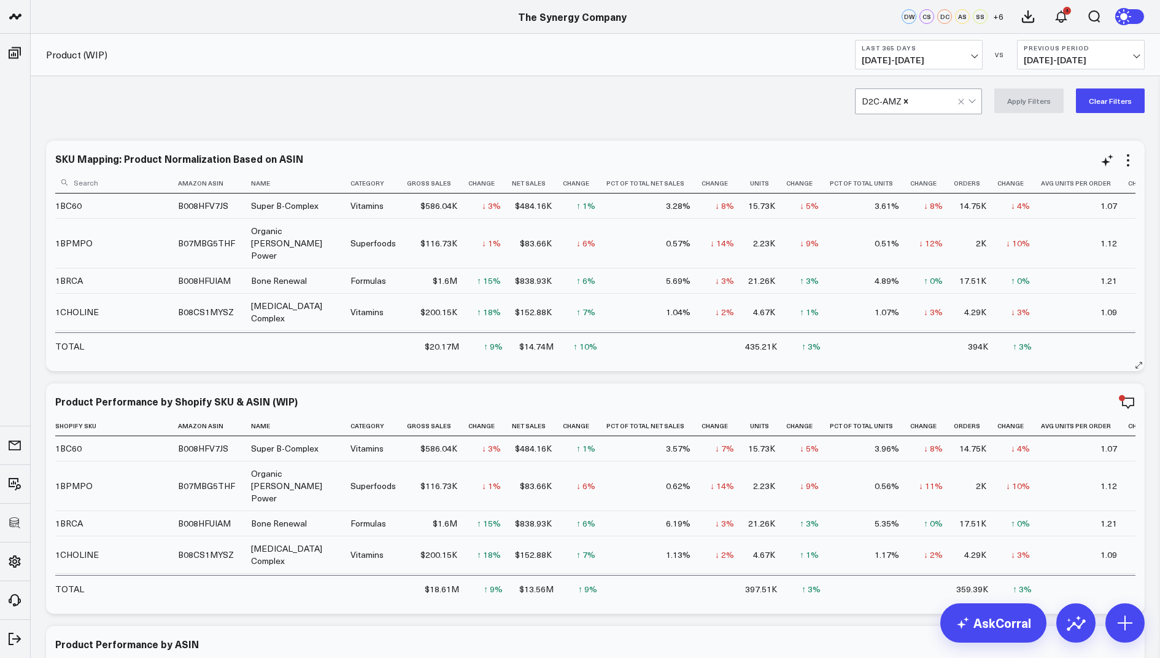
click at [130, 181] on input at bounding box center [115, 181] width 120 height 21
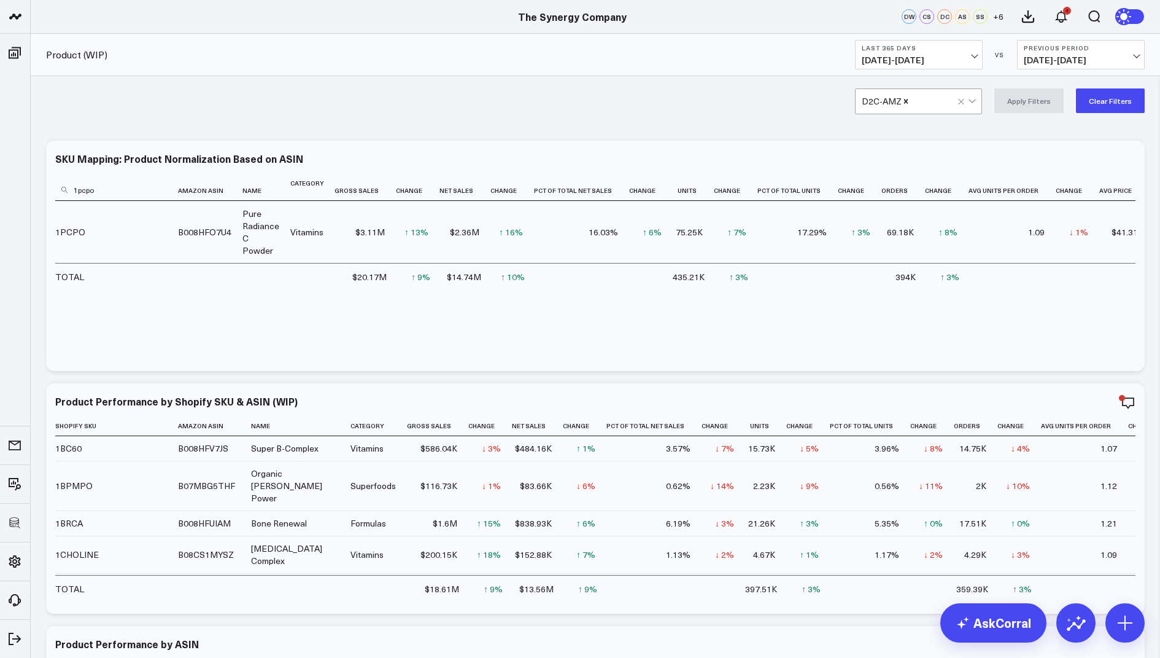
type input "1pcpo"
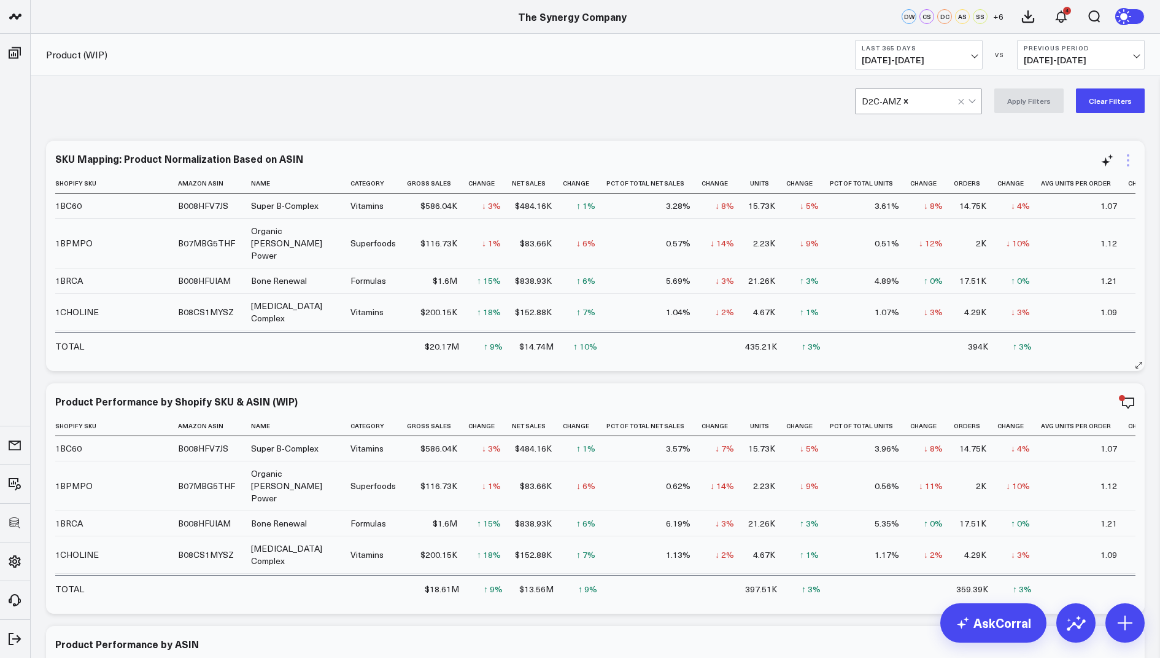
click at [1128, 162] on icon at bounding box center [1128, 160] width 15 height 15
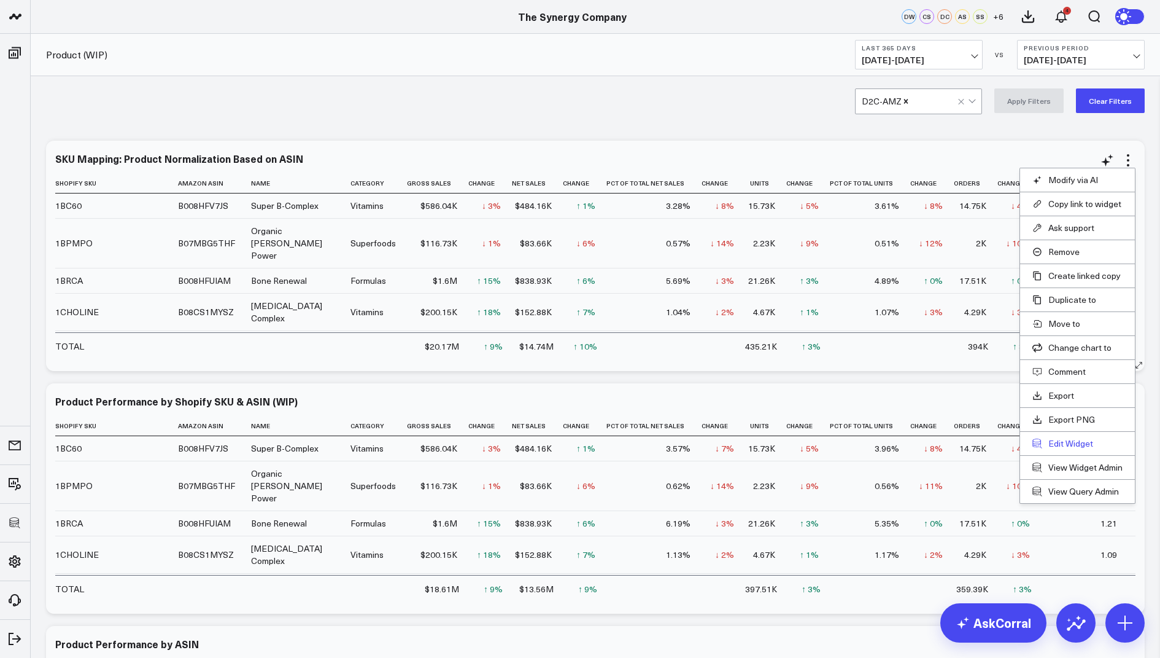
click at [1057, 438] on button "Edit Widget" at bounding box center [1078, 443] width 90 height 11
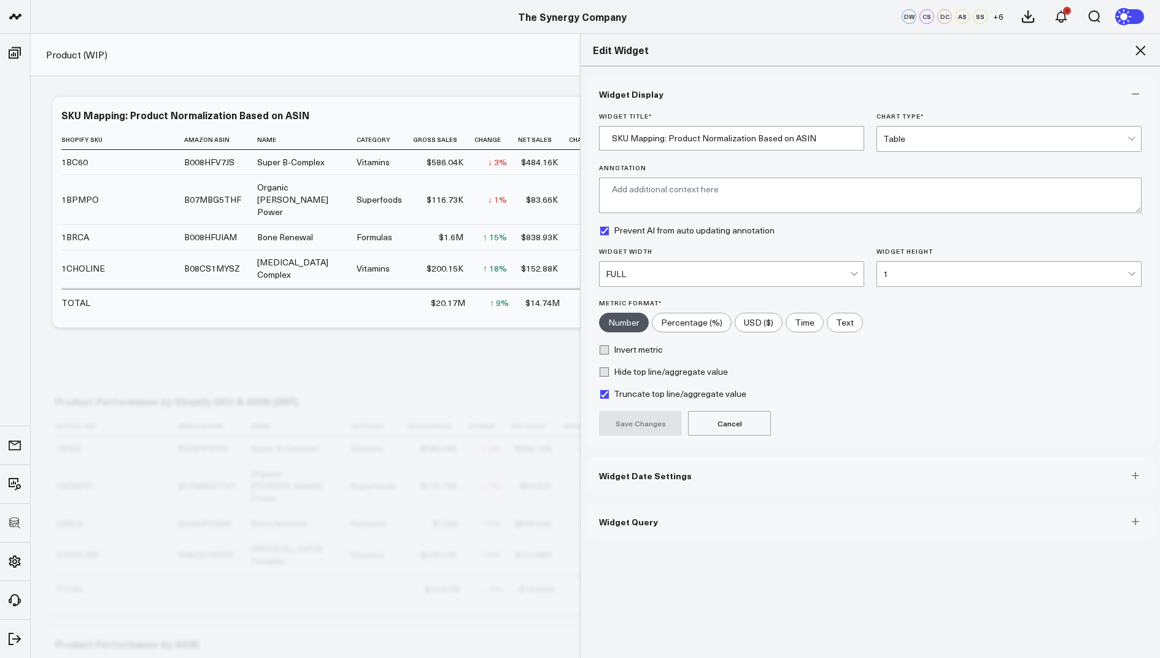
click at [620, 521] on span "Widget Query" at bounding box center [628, 521] width 59 height 10
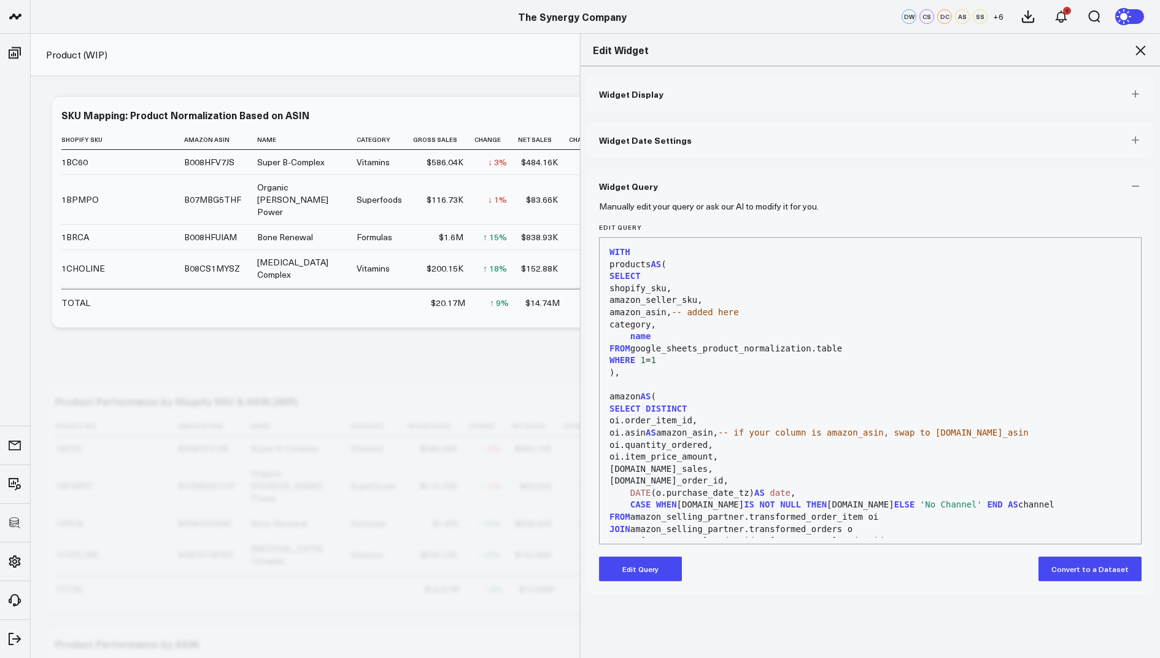
click at [628, 568] on button "Edit Query" at bounding box center [640, 568] width 83 height 25
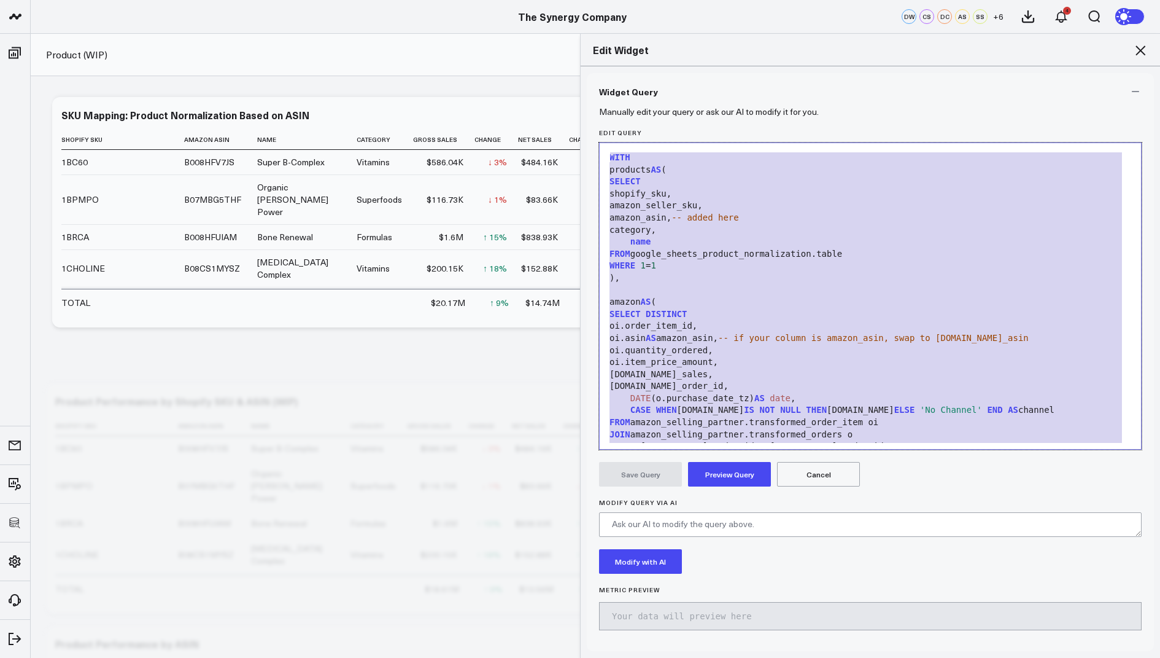
drag, startPoint x: 673, startPoint y: 426, endPoint x: 720, endPoint y: 99, distance: 330.0
click at [720, 99] on div "Widget Query Manually edit your query or ask our AI to modify it for you. Edit …" at bounding box center [870, 362] width 567 height 578
copy div "WITH products AS ( SELECT shopify_sku, amazon_seller_sku, amazon_asin, -- added…"
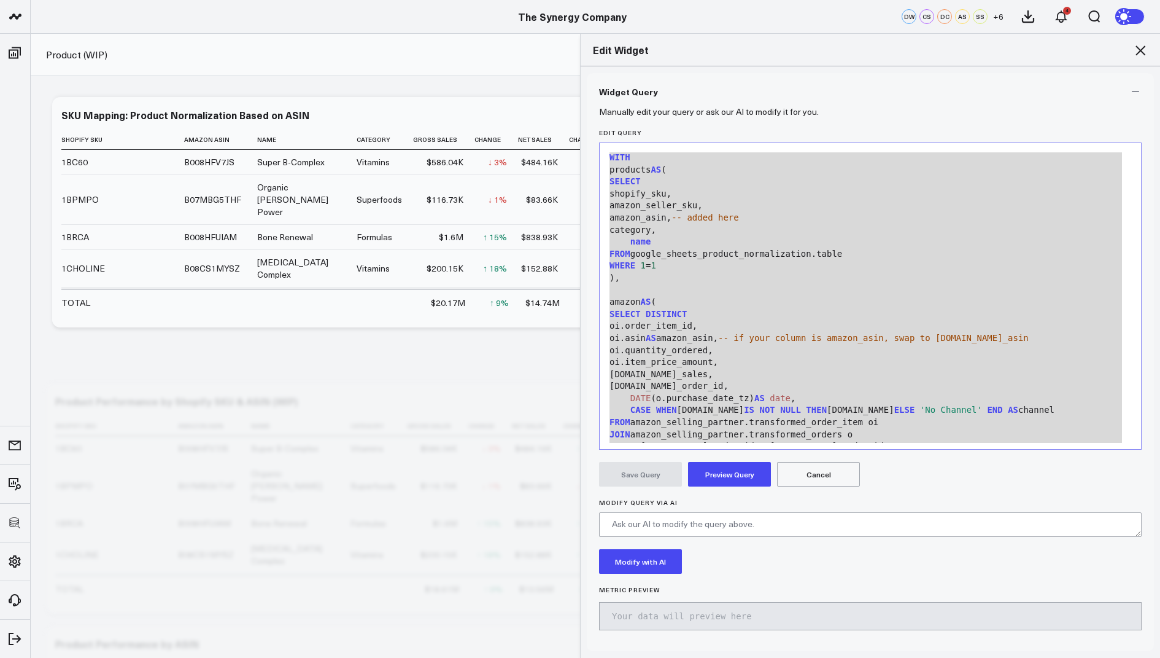
click at [1142, 44] on icon at bounding box center [1140, 50] width 15 height 15
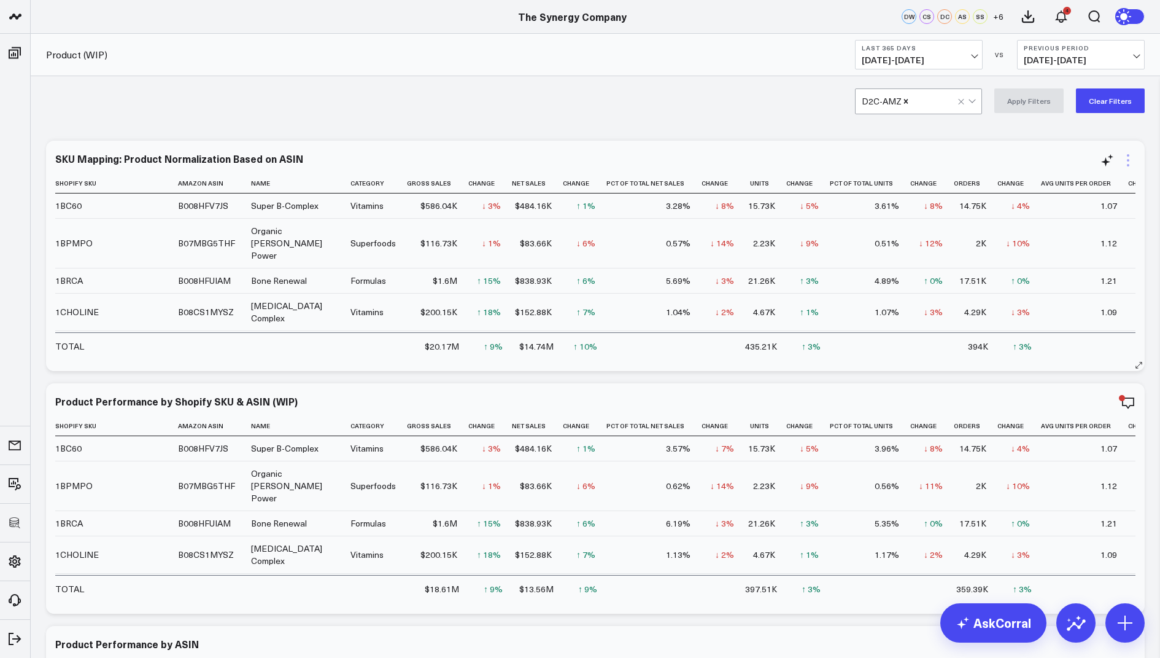
click at [1126, 159] on icon at bounding box center [1128, 160] width 15 height 15
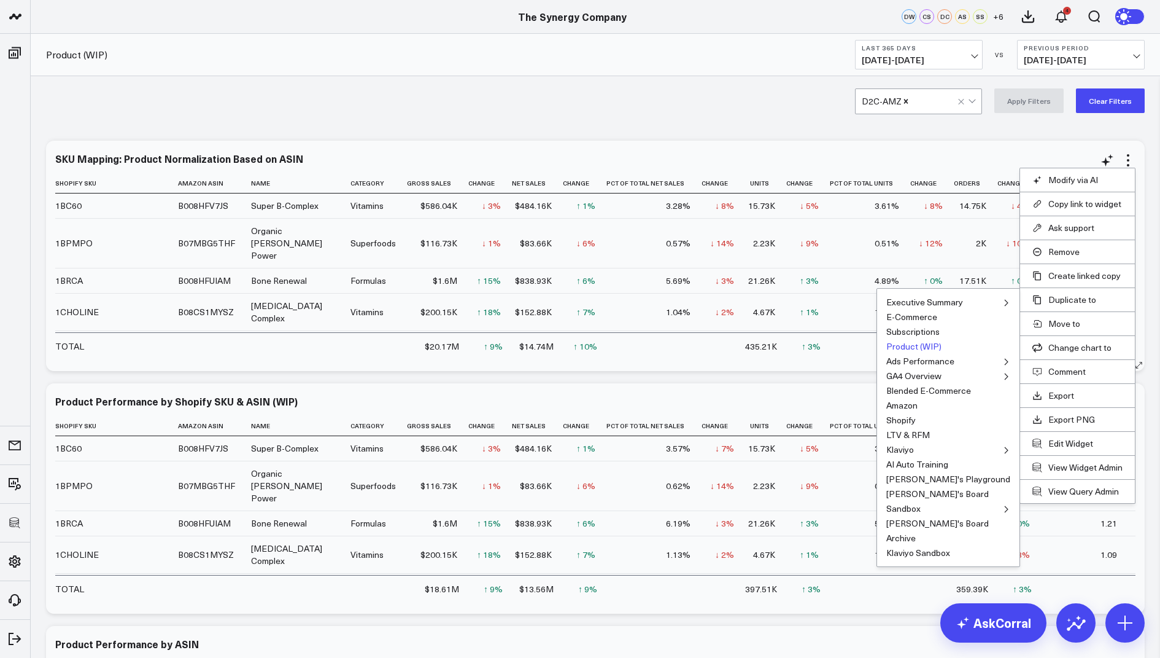
click at [942, 343] on button "Product (WIP)" at bounding box center [914, 346] width 55 height 9
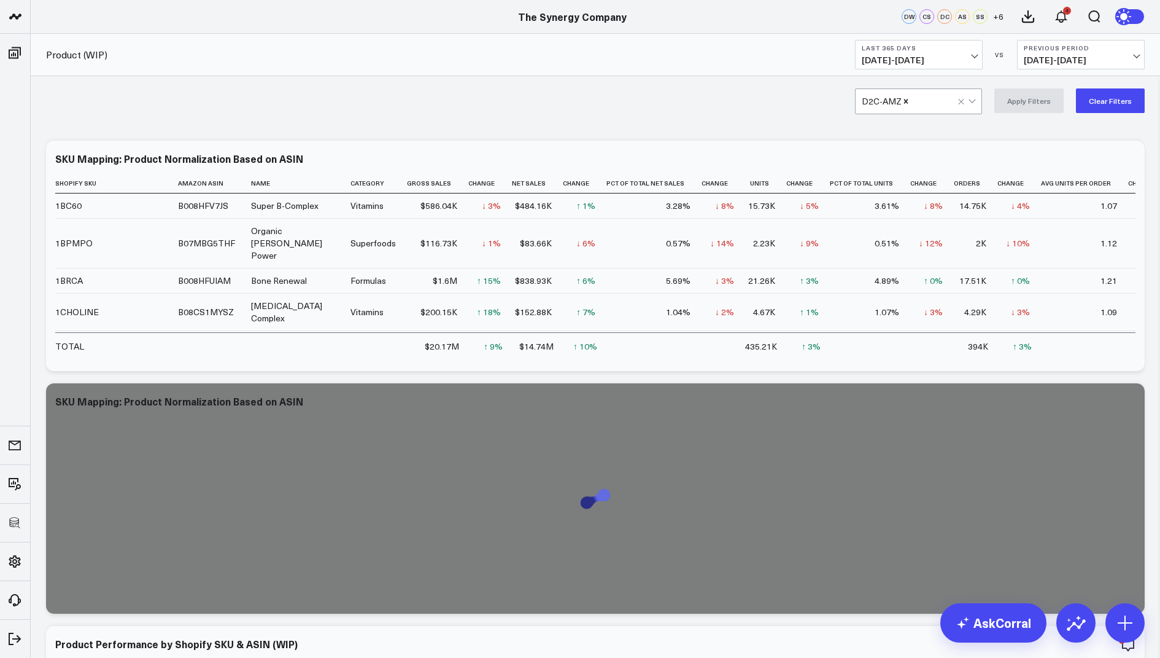
scroll to position [103, 0]
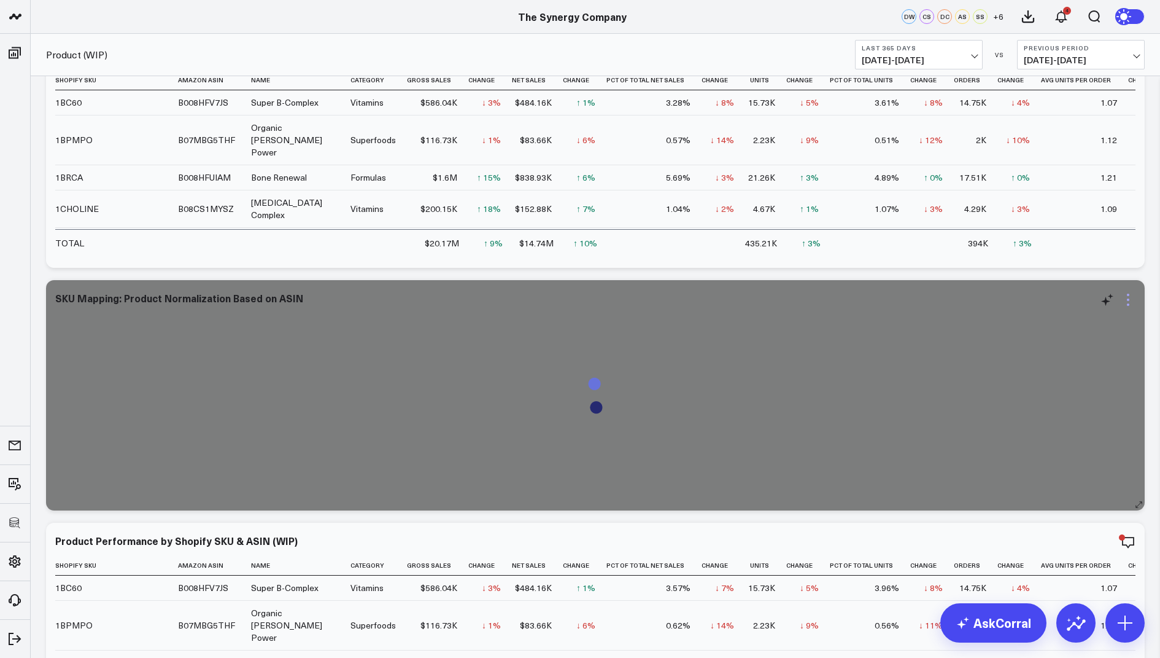
click at [1132, 297] on icon at bounding box center [1128, 299] width 15 height 15
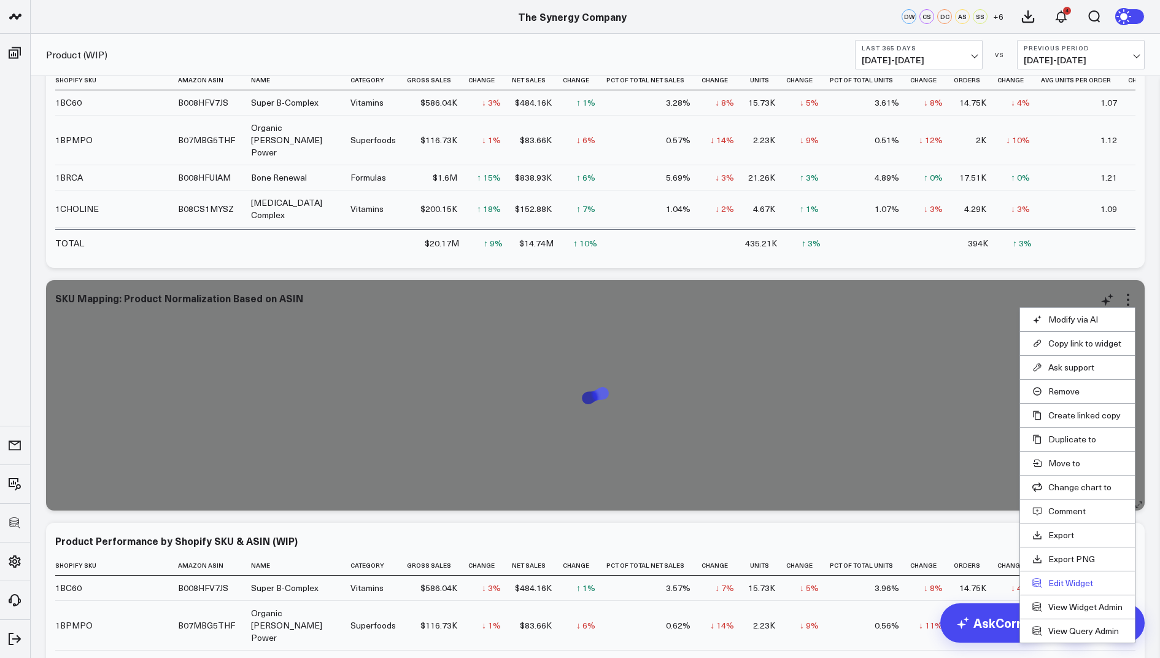
click at [1062, 580] on button "Edit Widget" at bounding box center [1078, 582] width 90 height 11
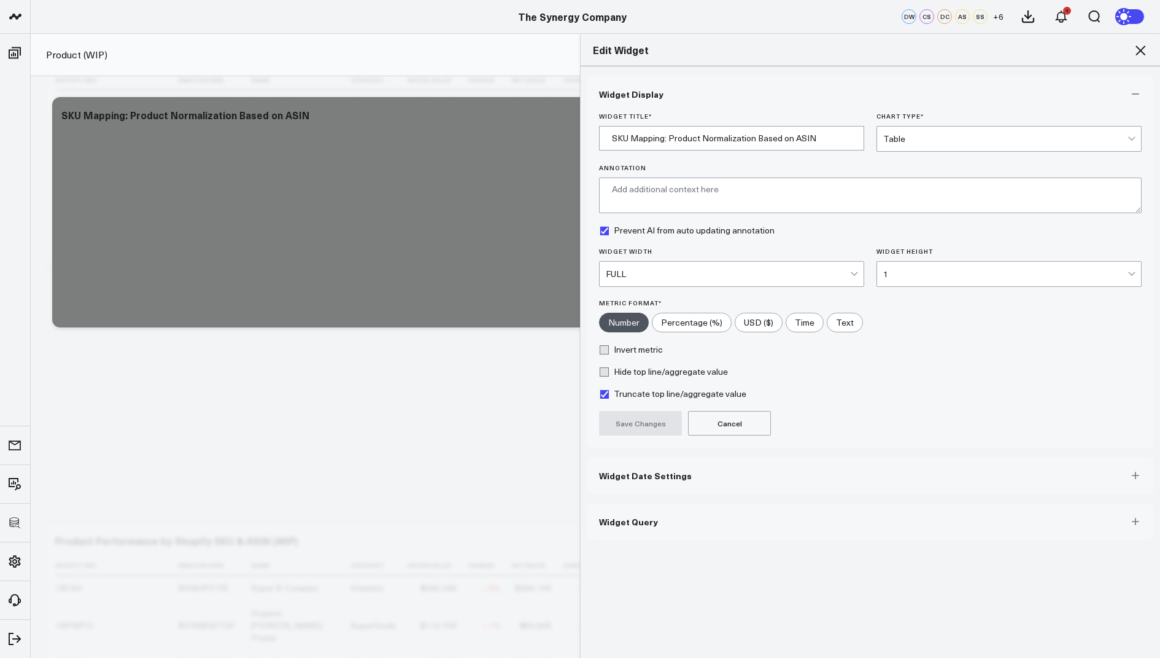
click at [631, 520] on span "Widget Query" at bounding box center [628, 521] width 59 height 10
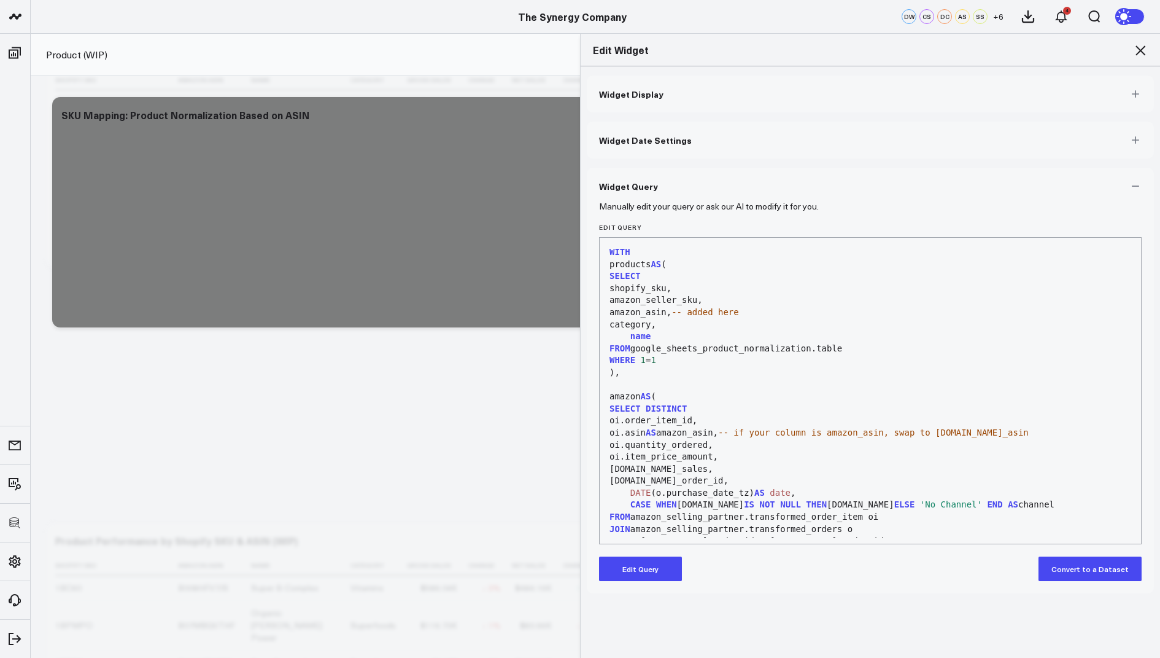
click at [635, 564] on button "Edit Query" at bounding box center [640, 568] width 83 height 25
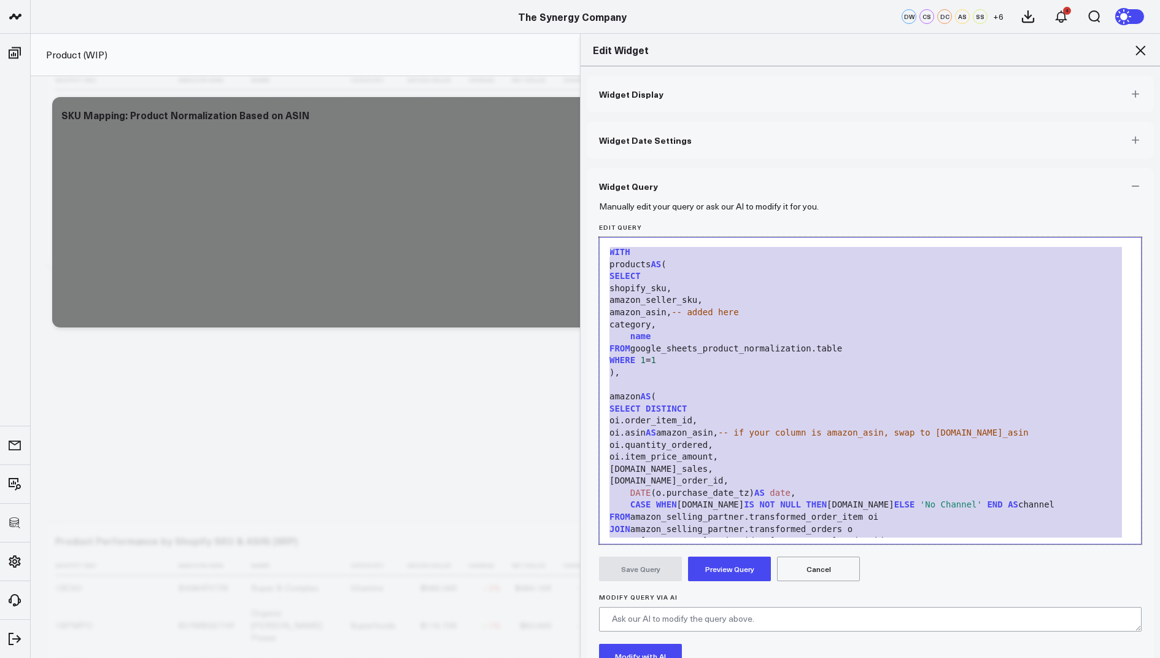
drag, startPoint x: 672, startPoint y: 518, endPoint x: 717, endPoint y: 76, distance: 443.8
click at [717, 76] on div "Widget Display Widget Date Settings Widget Query Manually edit your query or as…" at bounding box center [870, 411] width 567 height 670
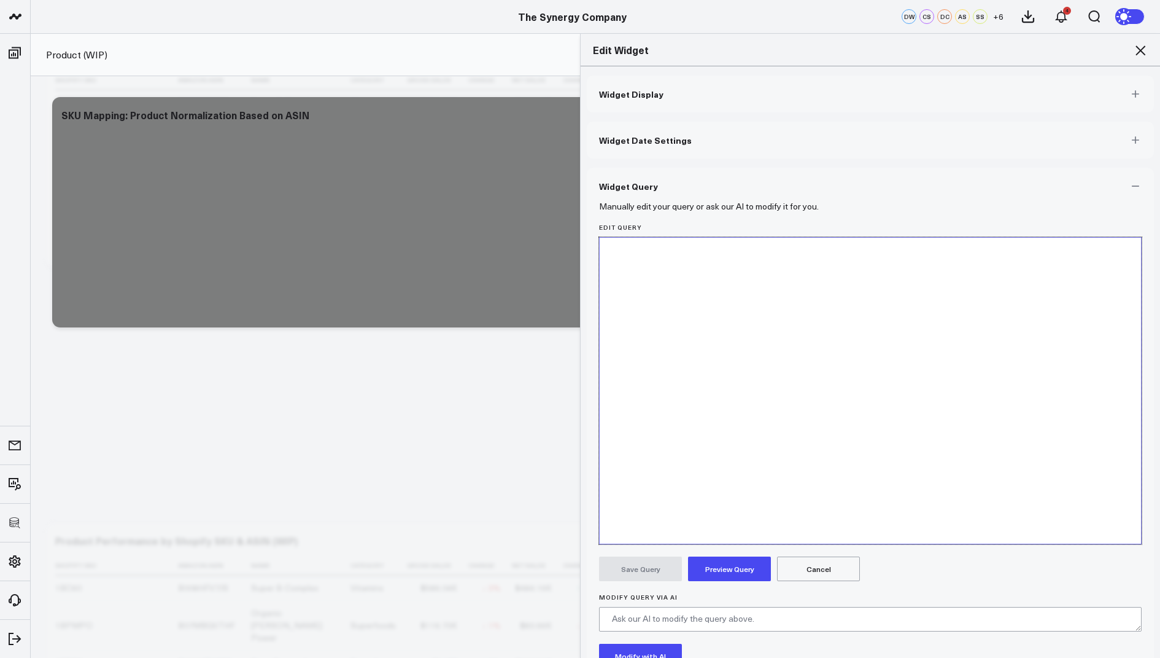
scroll to position [1756, 0]
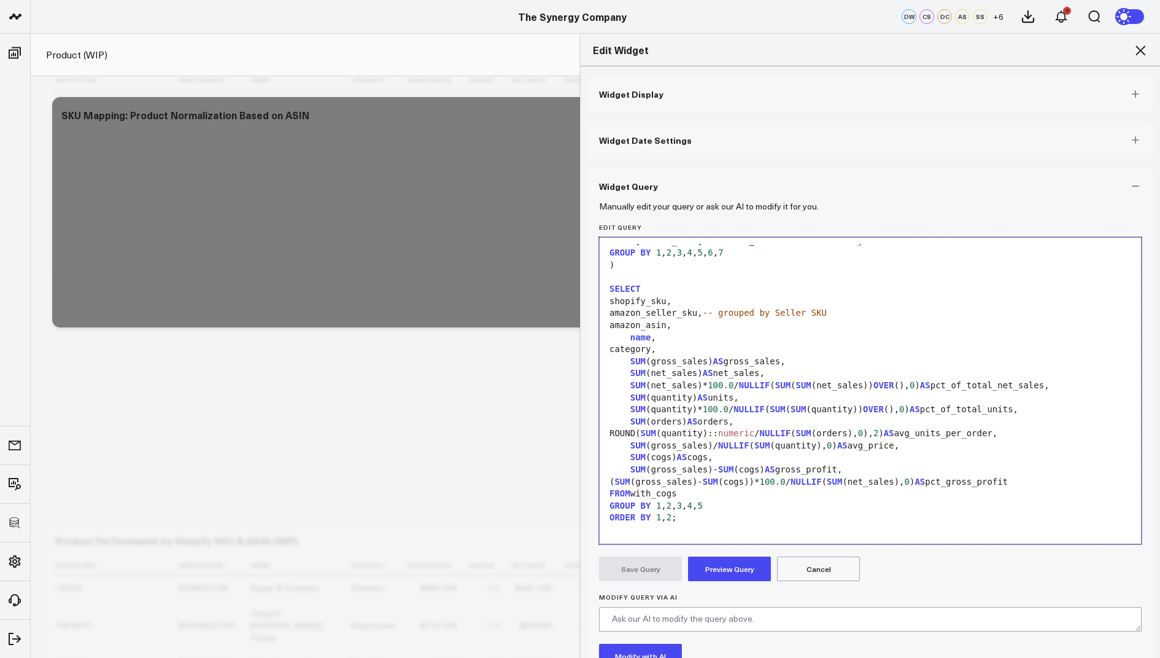
click at [718, 566] on button "Preview Query" at bounding box center [729, 568] width 83 height 25
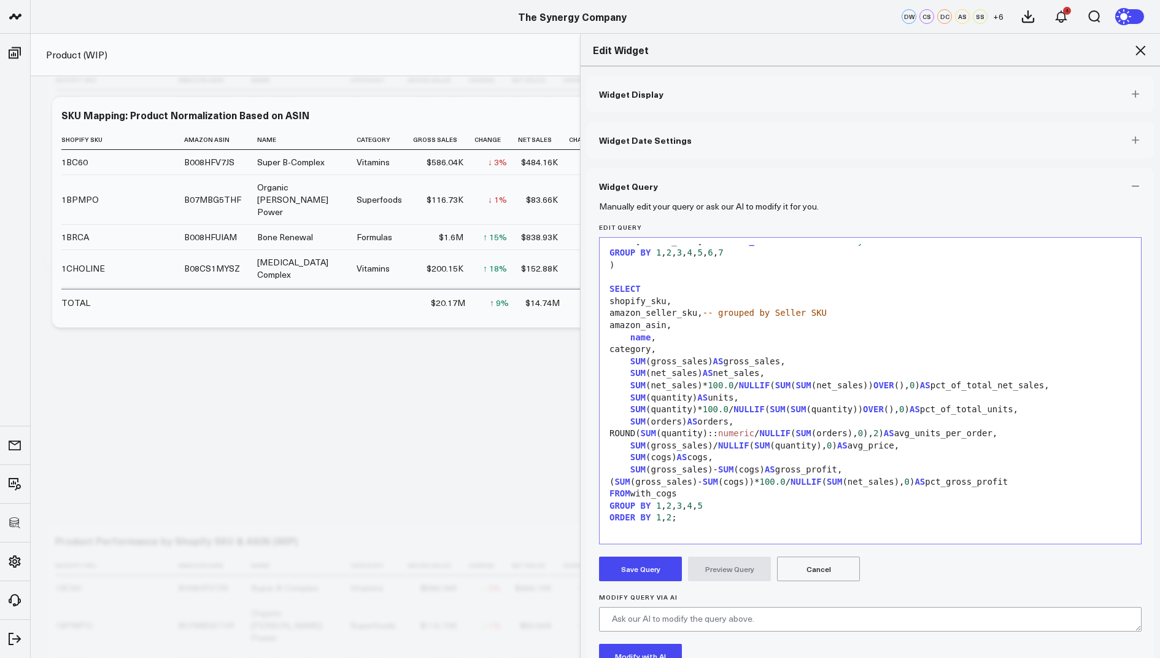
scroll to position [1768, 0]
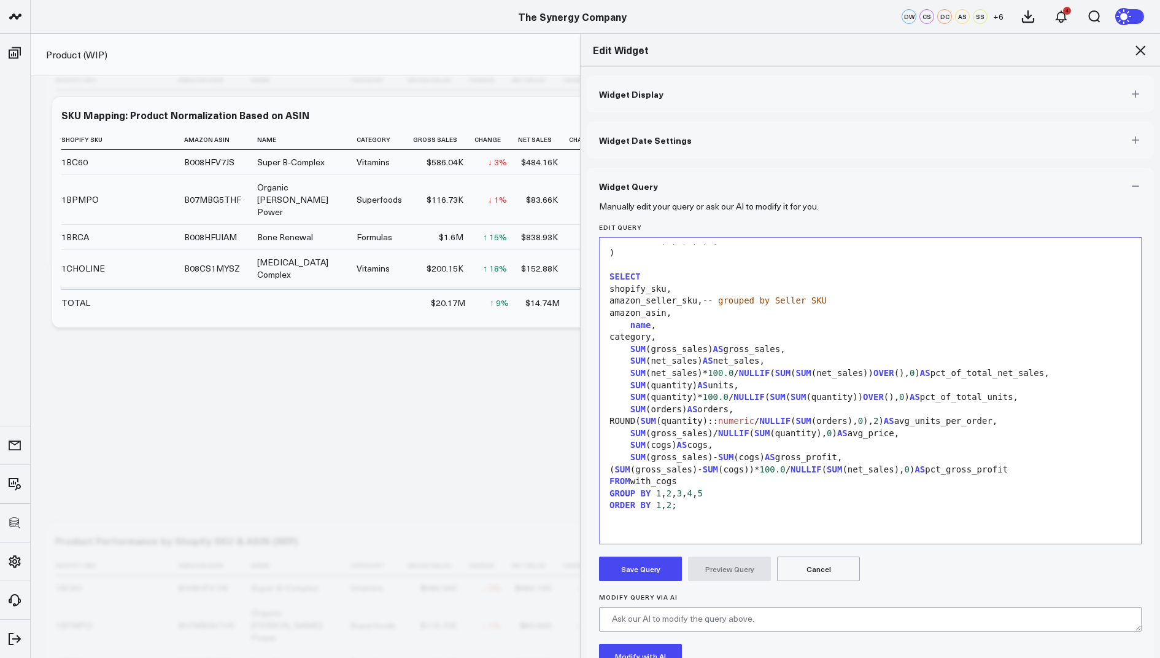
click at [626, 573] on button "Save Query" at bounding box center [640, 568] width 83 height 25
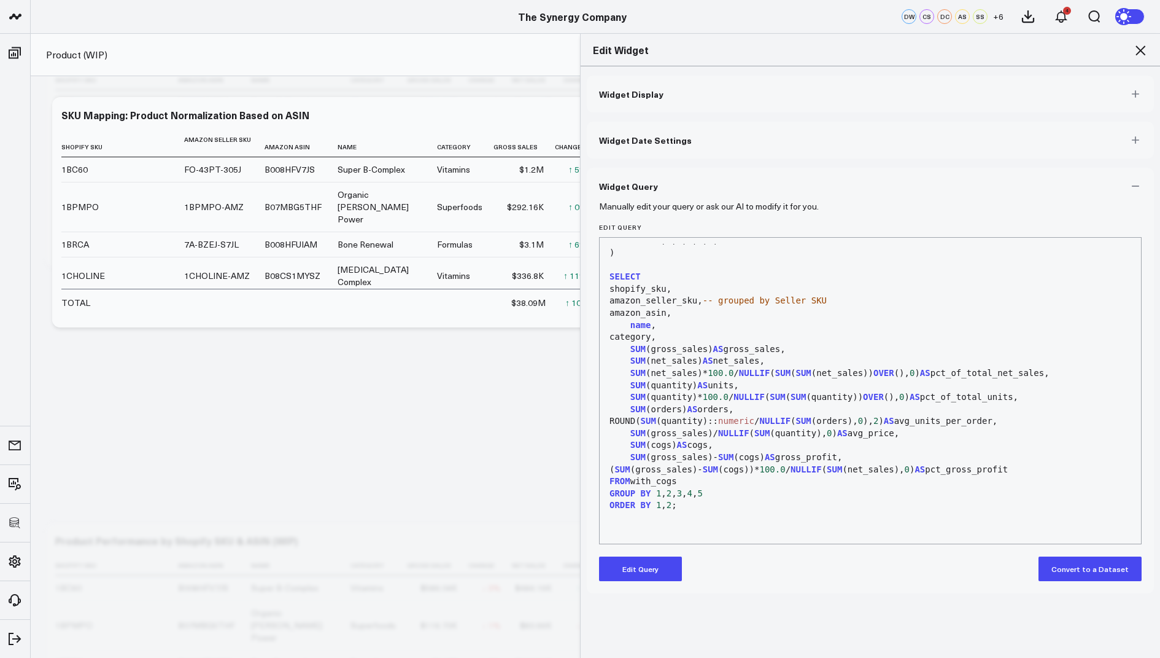
click at [1138, 49] on icon at bounding box center [1140, 50] width 15 height 15
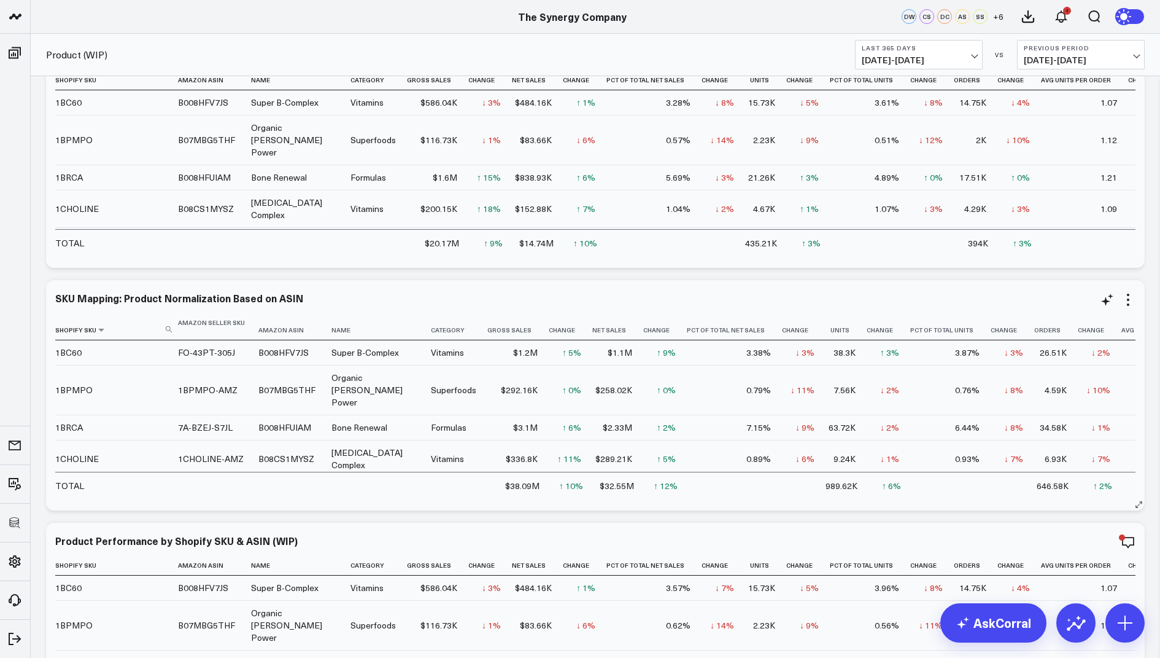
click at [169, 327] on icon at bounding box center [169, 329] width 6 height 6
click at [137, 327] on input at bounding box center [115, 328] width 120 height 21
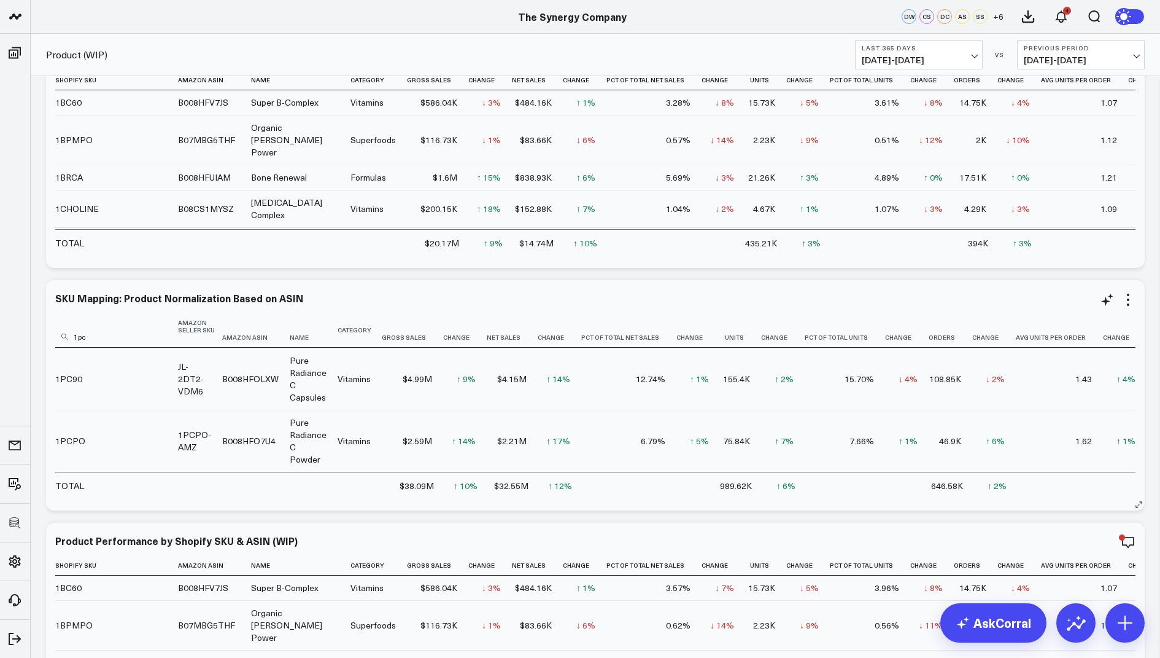
type input "1pcp"
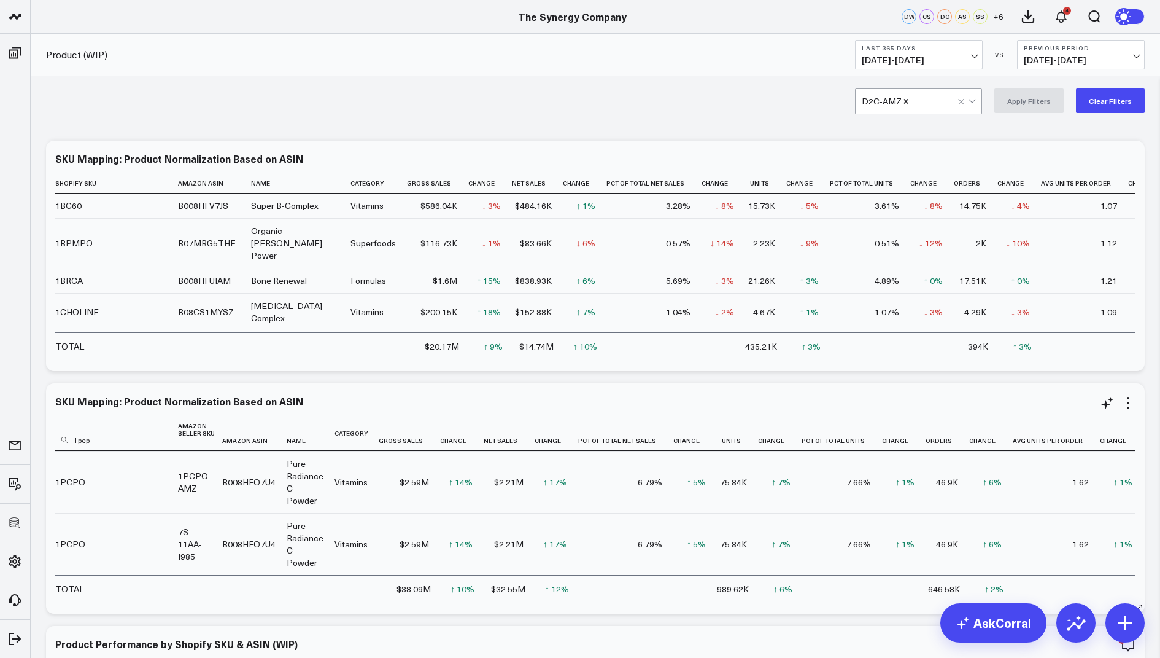
scroll to position [71, 0]
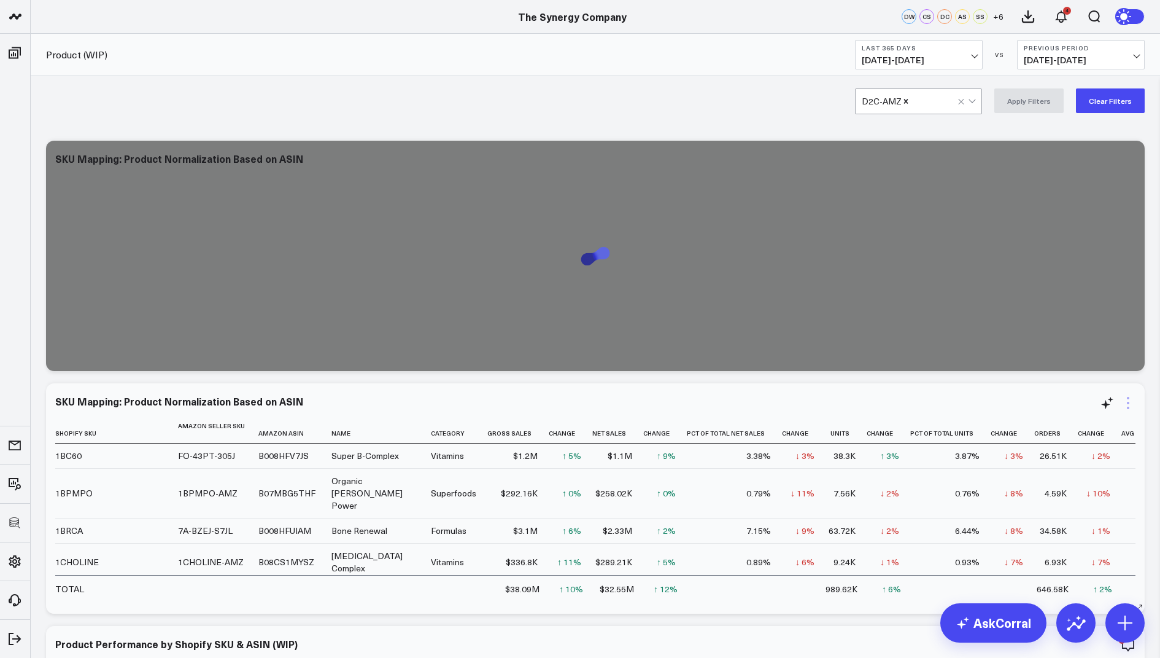
click at [1128, 403] on icon at bounding box center [1128, 403] width 2 height 2
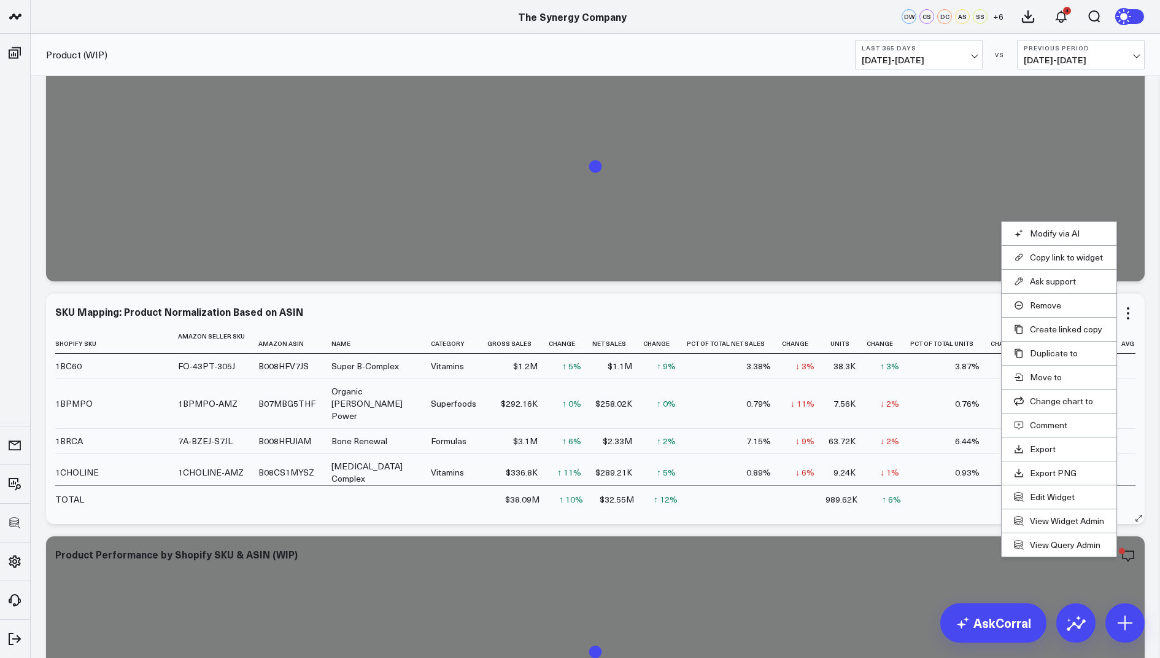
scroll to position [99, 0]
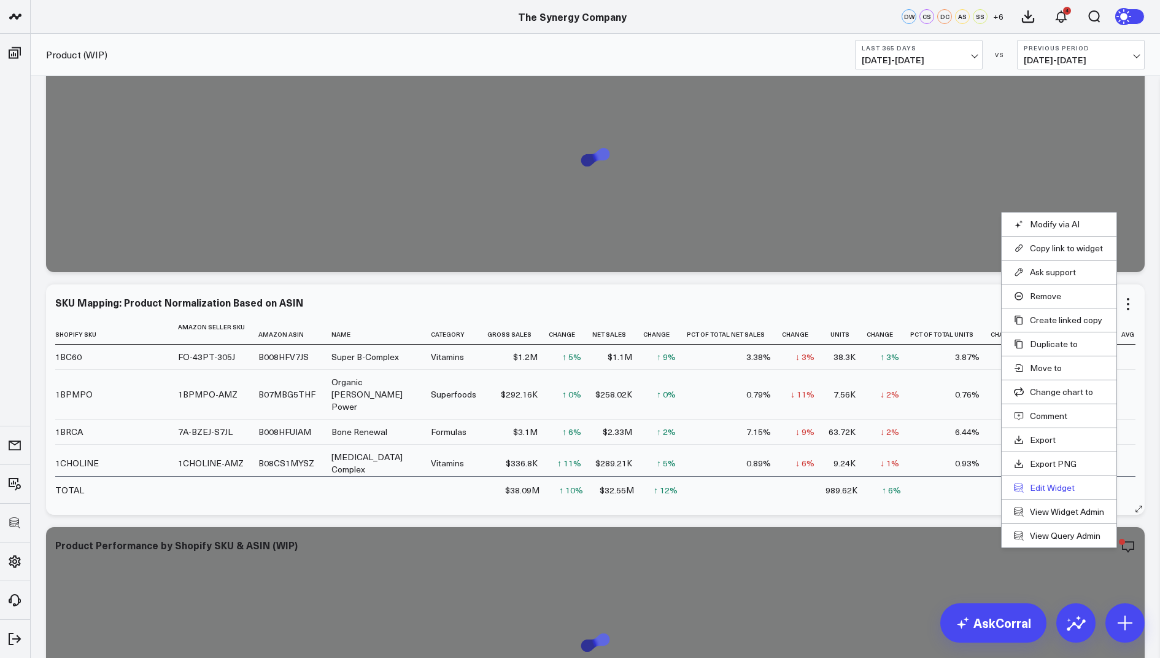
click at [1057, 482] on button "Edit Widget" at bounding box center [1059, 487] width 90 height 11
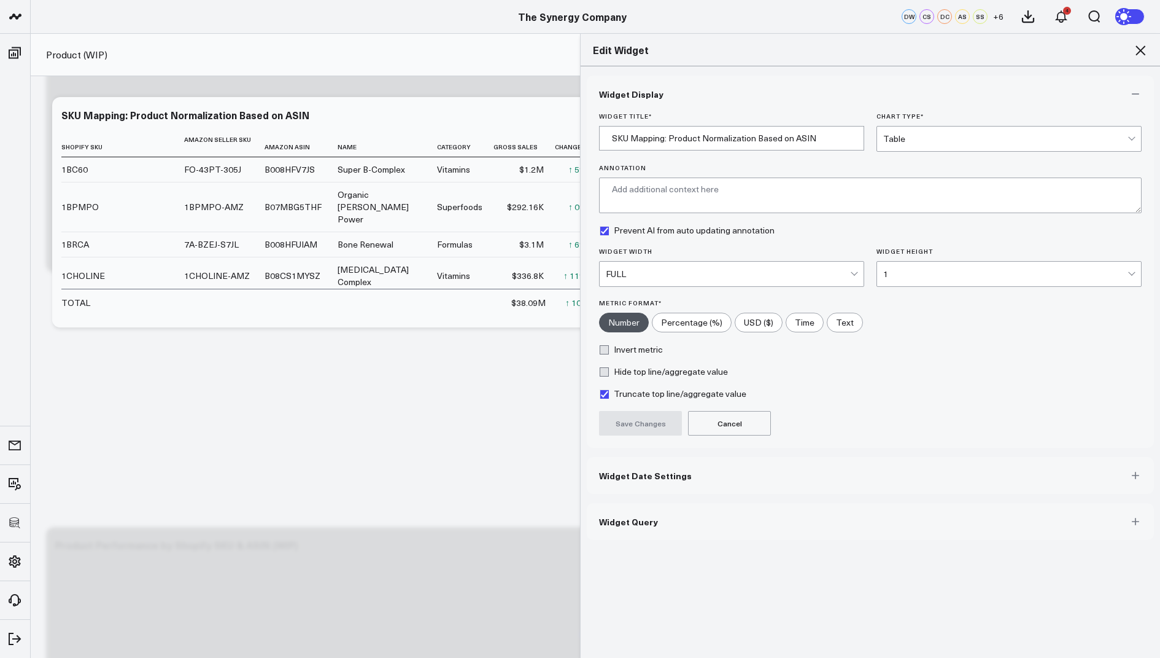
click at [673, 511] on button "Widget Query" at bounding box center [870, 521] width 567 height 37
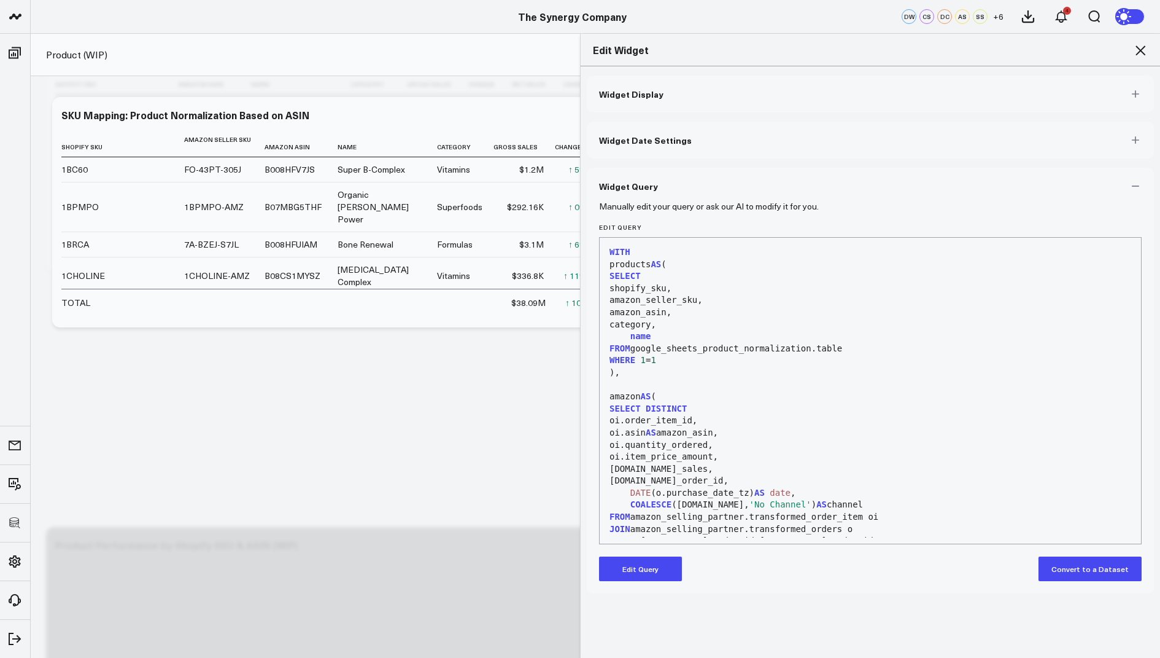
click at [1141, 43] on icon at bounding box center [1140, 50] width 15 height 15
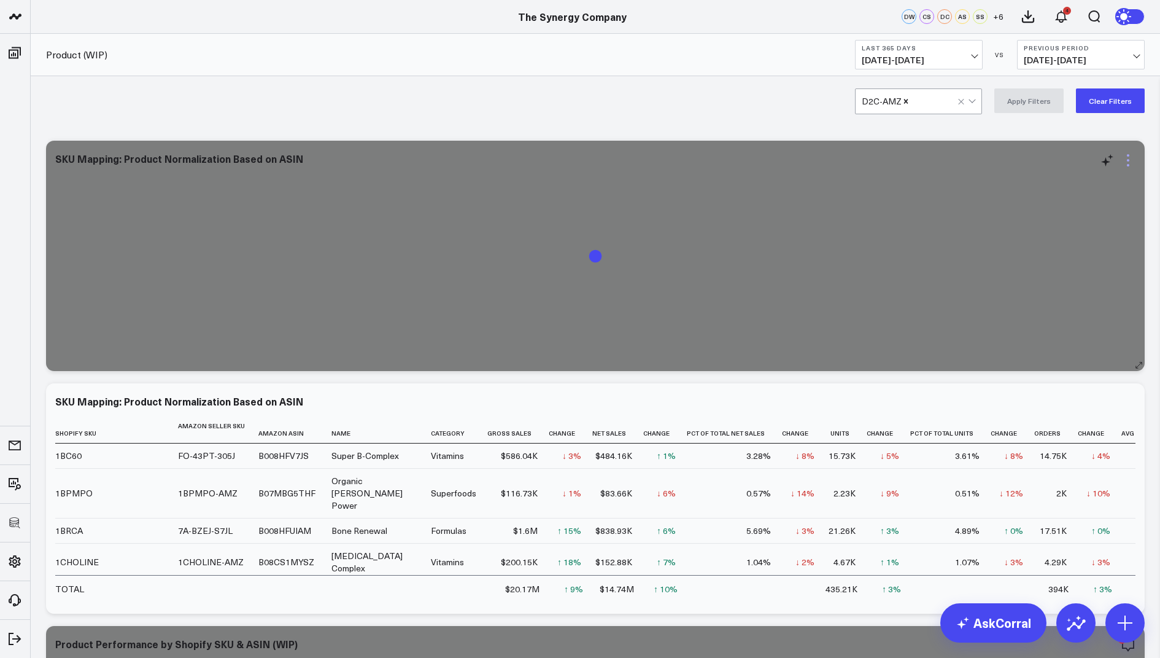
click at [1130, 159] on icon at bounding box center [1128, 160] width 15 height 15
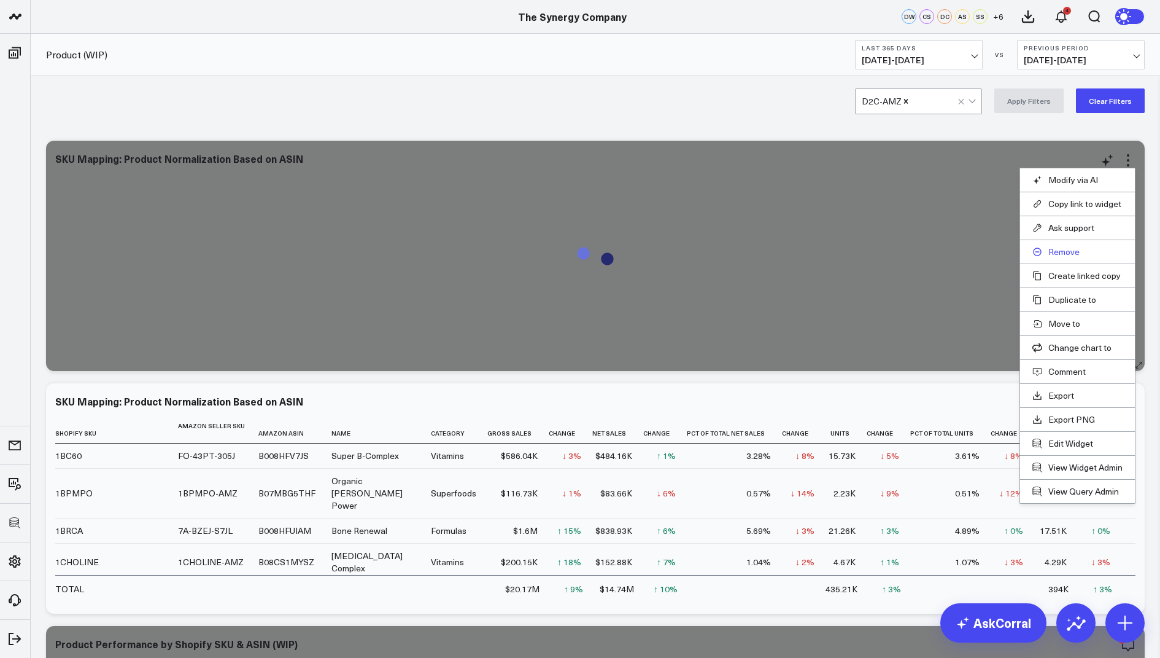
click at [1059, 247] on button "Remove" at bounding box center [1078, 251] width 90 height 11
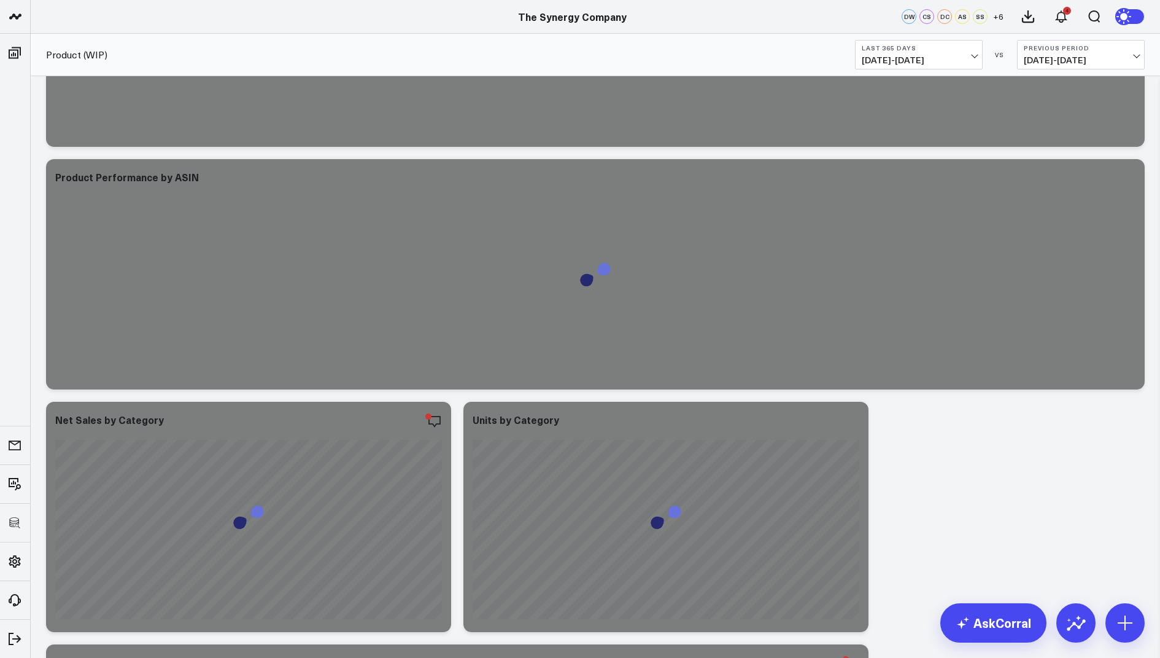
scroll to position [94, 0]
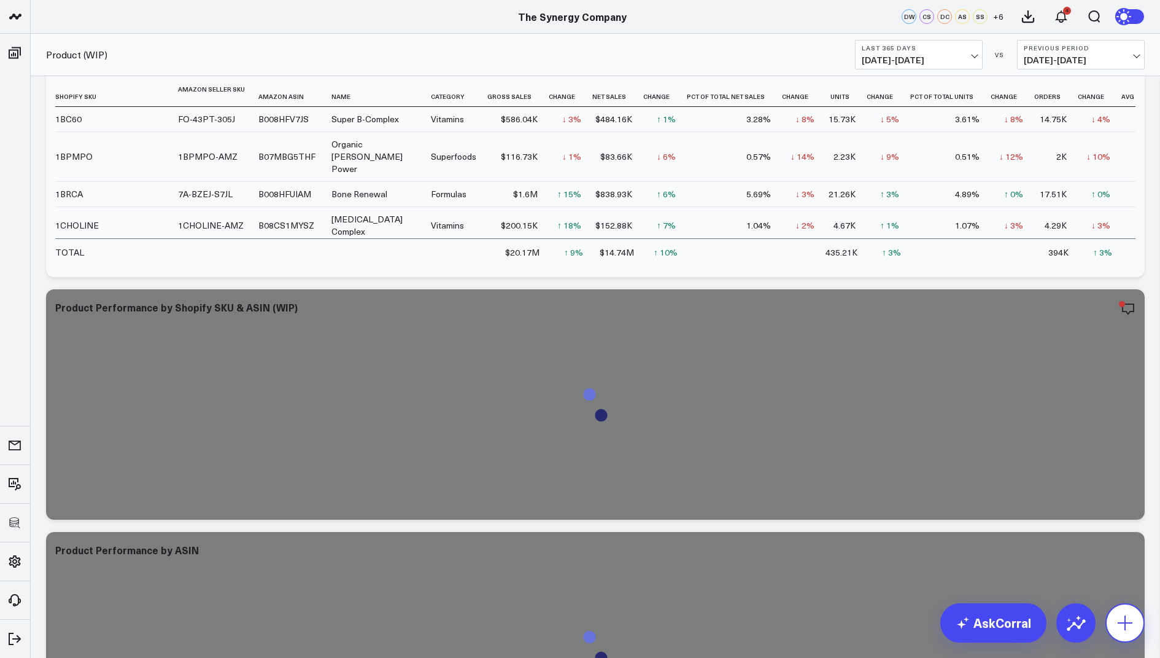
click at [1126, 639] on button at bounding box center [1125, 622] width 39 height 39
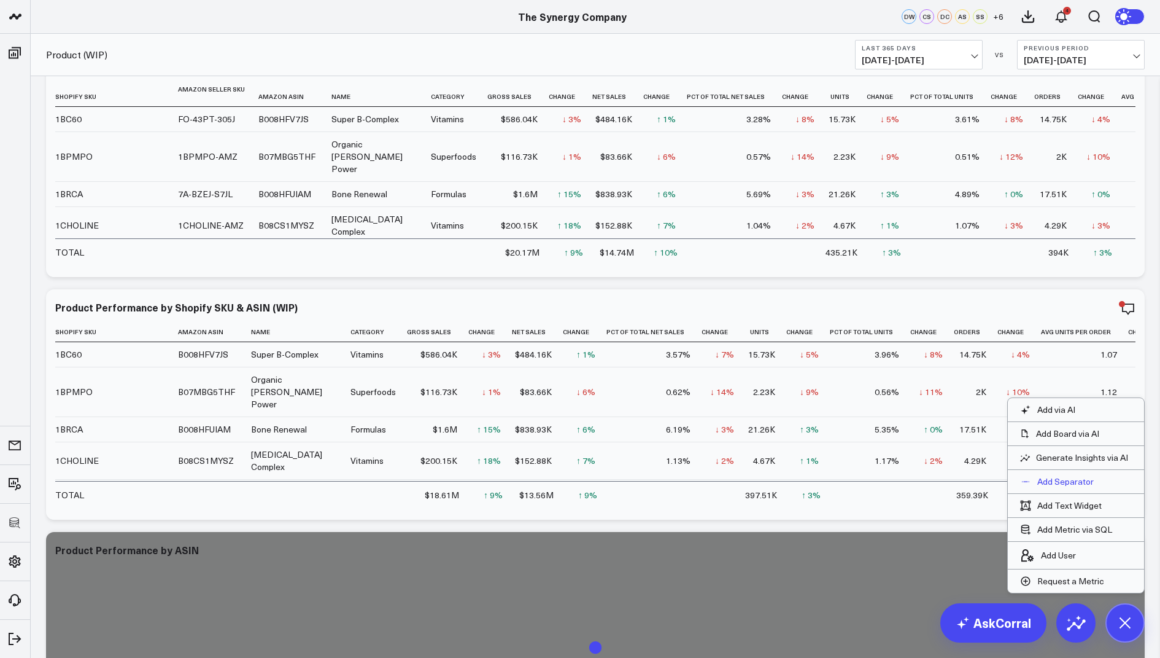
click at [1059, 481] on p "Add Separator" at bounding box center [1066, 481] width 56 height 11
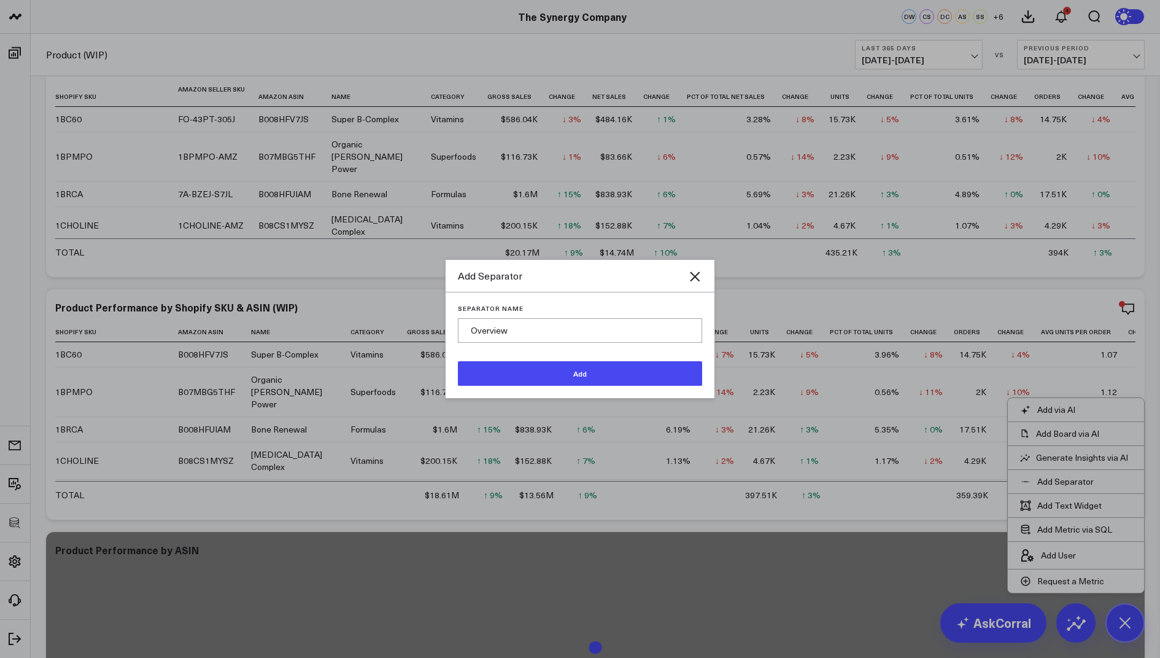
type input "Overview"
click at [567, 370] on button "Add" at bounding box center [580, 373] width 244 height 25
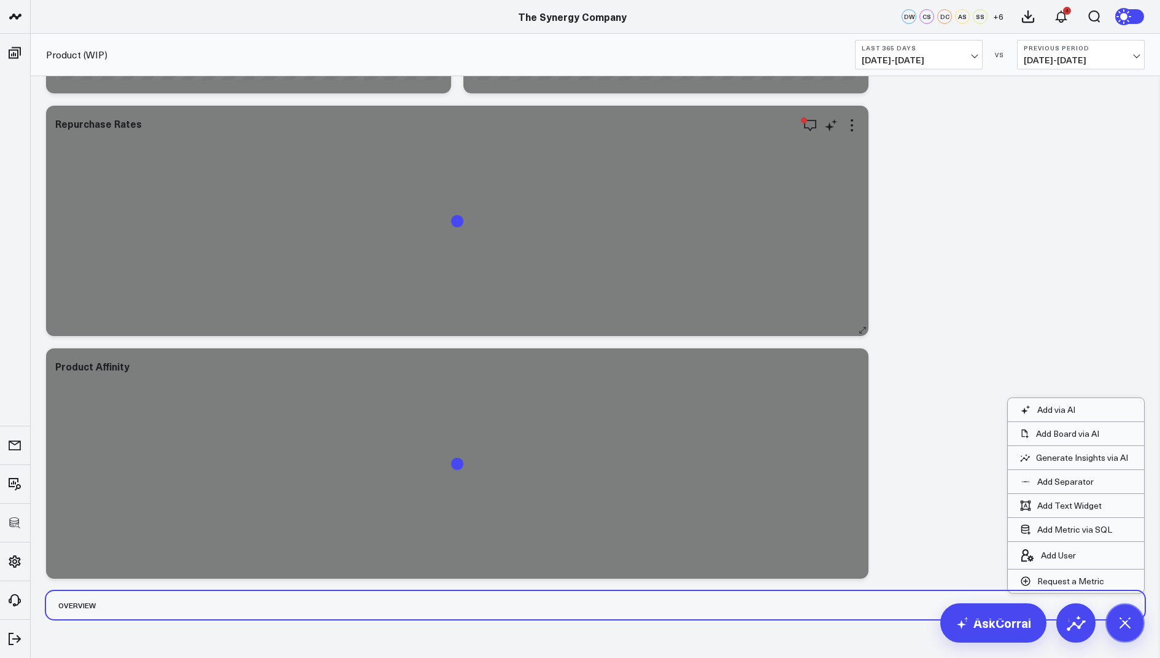
scroll to position [1010, 0]
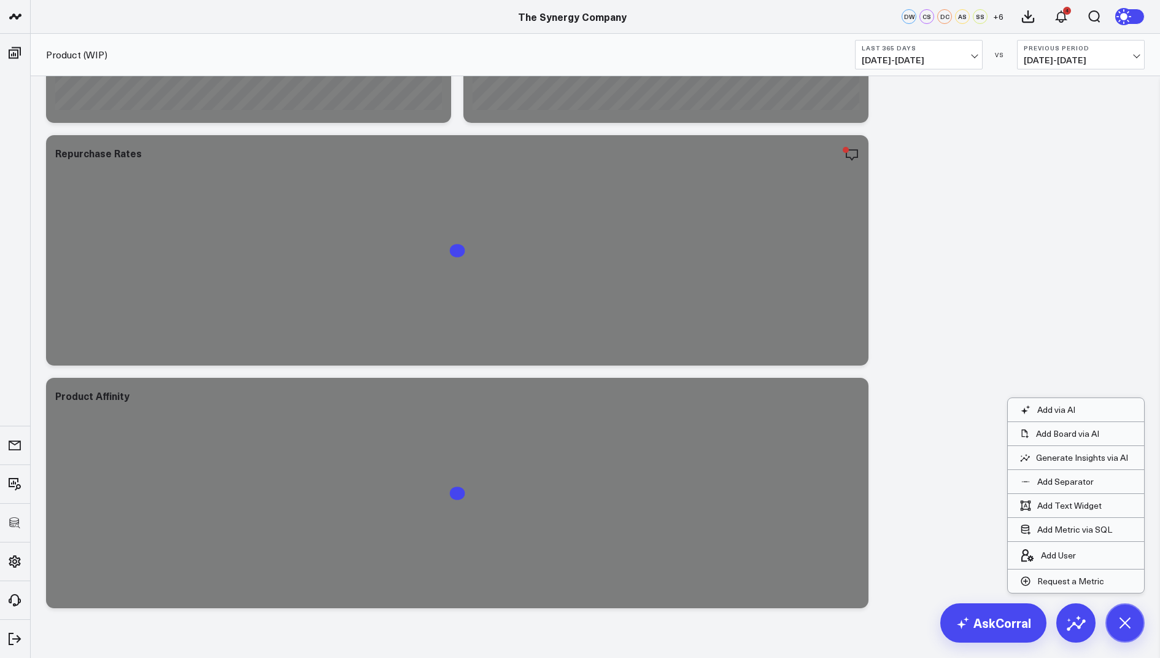
drag, startPoint x: 71, startPoint y: 605, endPoint x: 96, endPoint y: 101, distance: 504.7
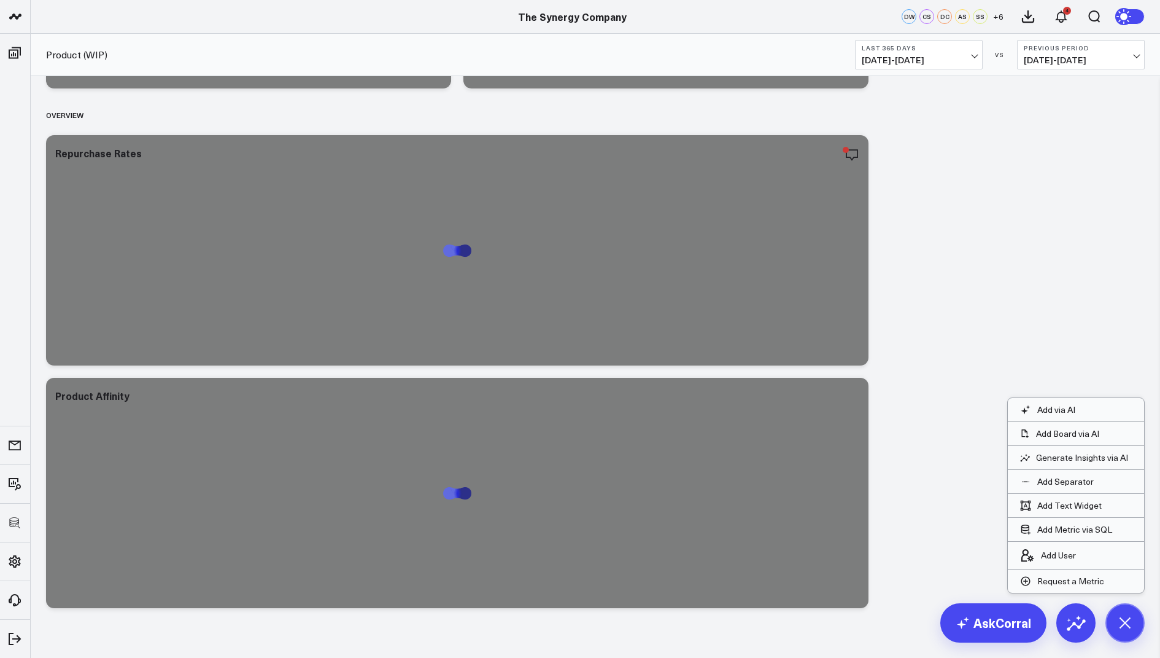
scroll to position [783, 0]
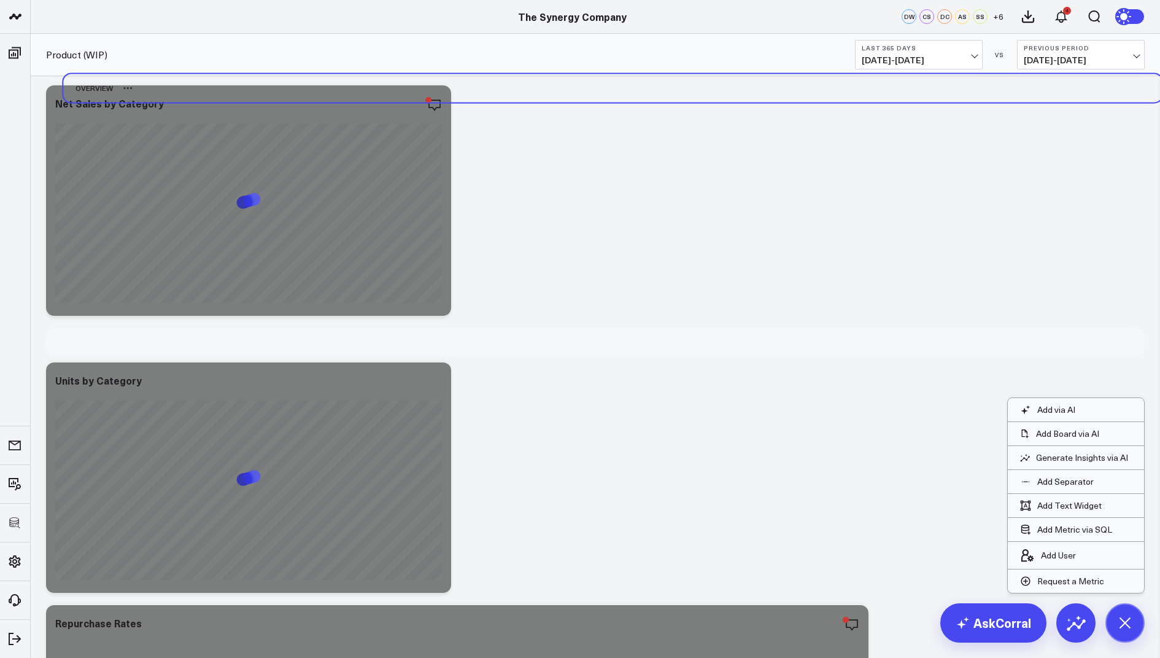
drag, startPoint x: 74, startPoint y: 338, endPoint x: 90, endPoint y: 85, distance: 252.9
click at [90, 85] on div "Overview" at bounding box center [88, 88] width 50 height 28
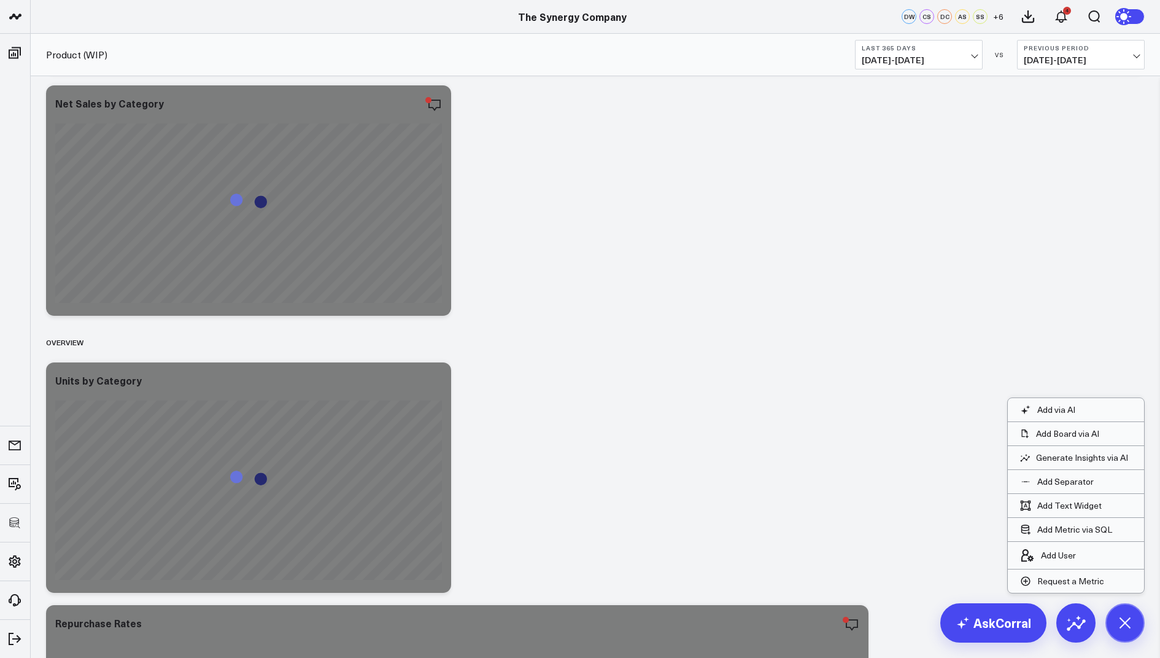
scroll to position [569, 0]
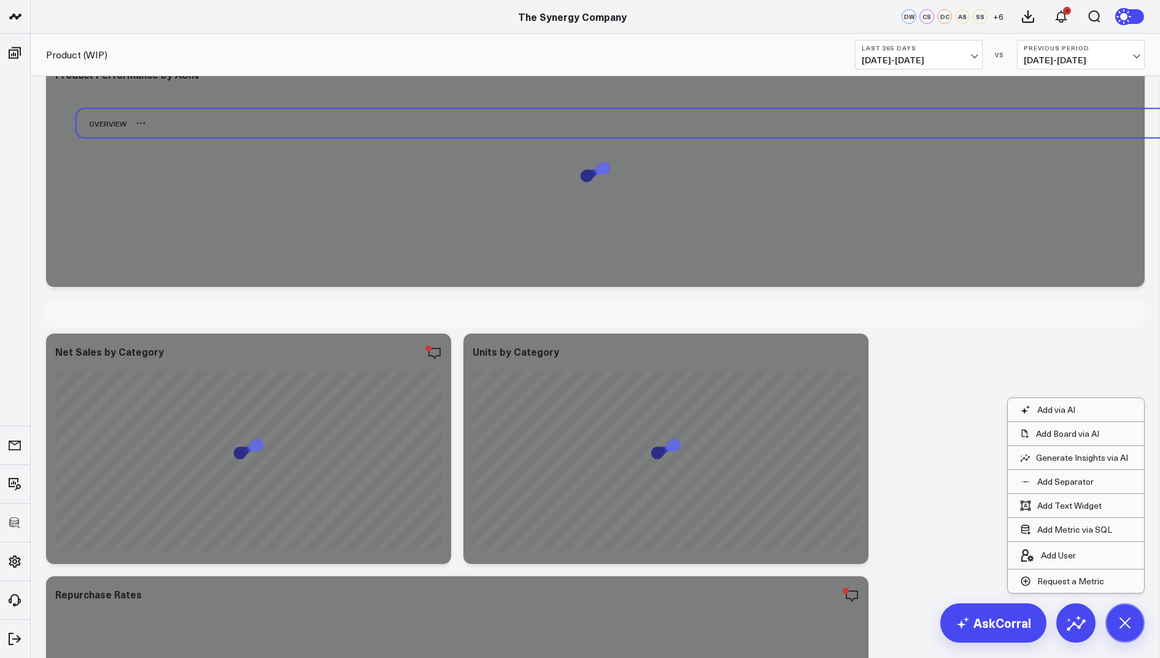
drag, startPoint x: 71, startPoint y: 555, endPoint x: 102, endPoint y: 122, distance: 434.0
click at [102, 122] on div "Overview" at bounding box center [102, 123] width 50 height 28
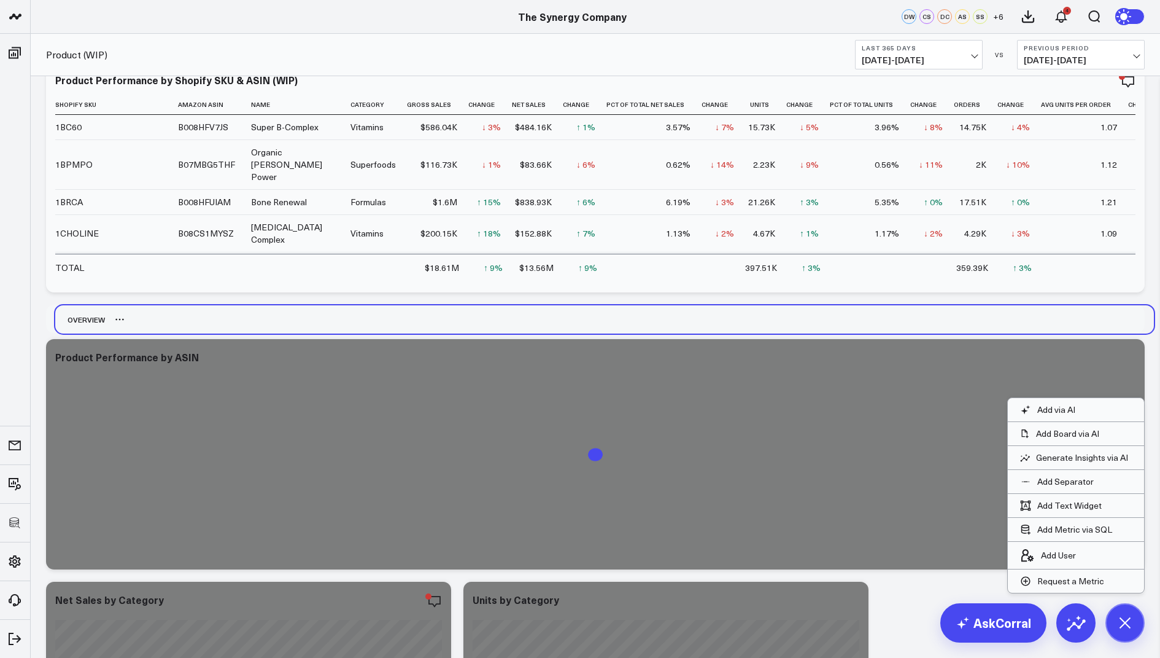
drag, startPoint x: 60, startPoint y: 561, endPoint x: 67, endPoint y: 317, distance: 244.5
click at [67, 317] on div "Overview" at bounding box center [80, 319] width 50 height 28
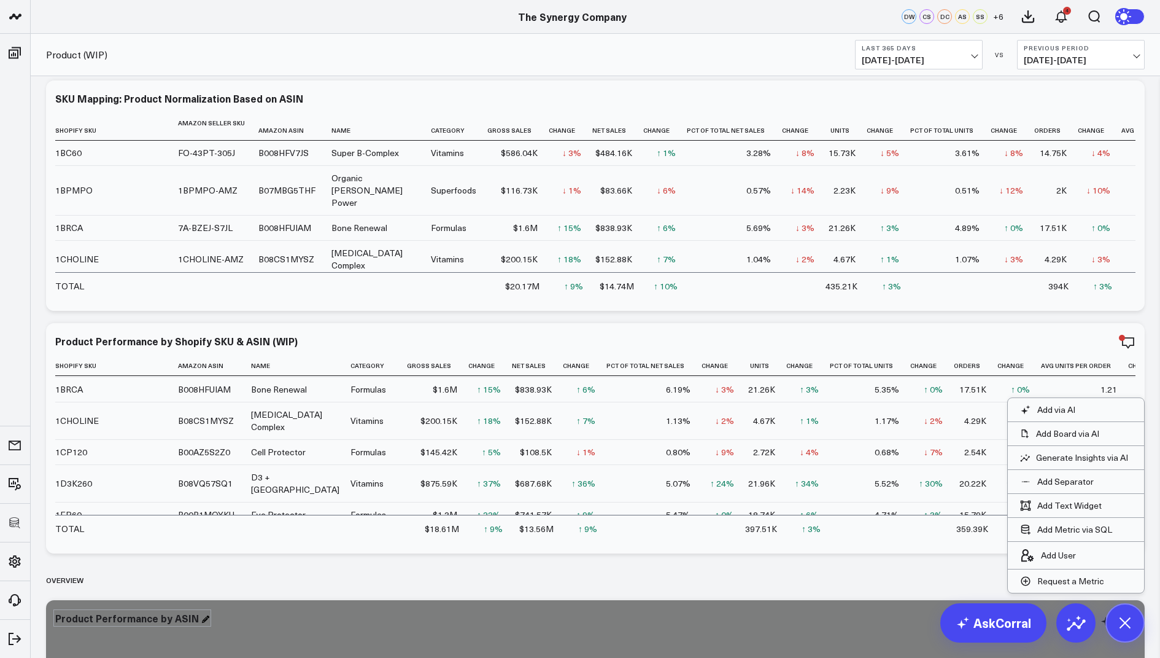
scroll to position [63, 0]
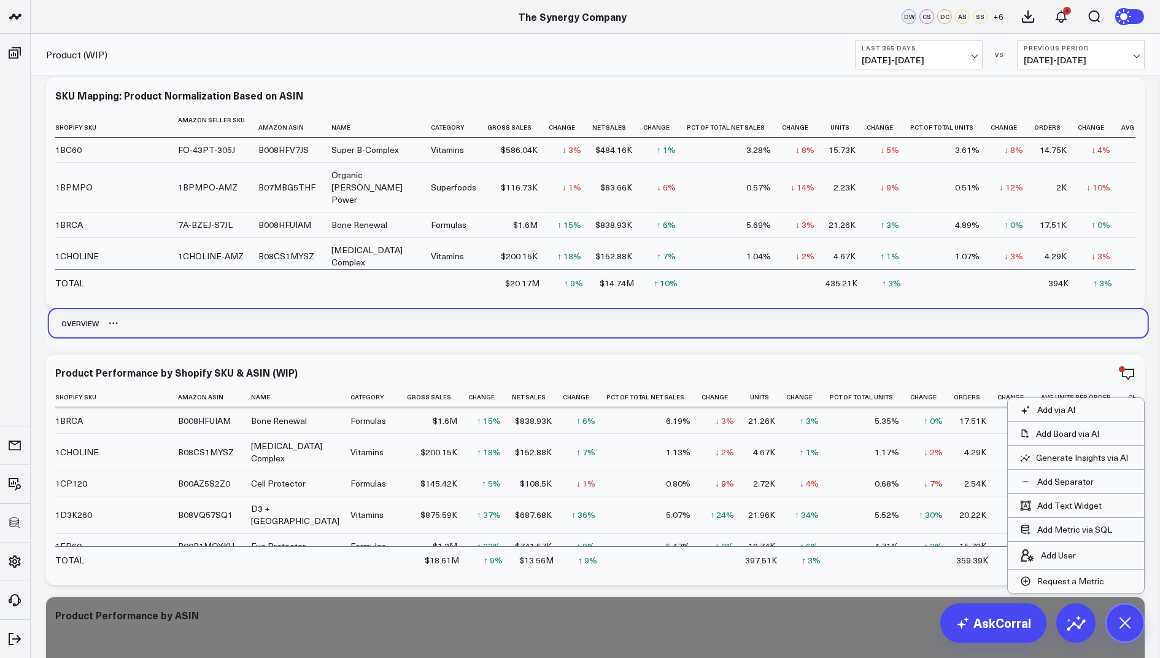
drag, startPoint x: 64, startPoint y: 580, endPoint x: 68, endPoint y: 327, distance: 253.6
click at [68, 327] on div "Overview" at bounding box center [74, 323] width 50 height 28
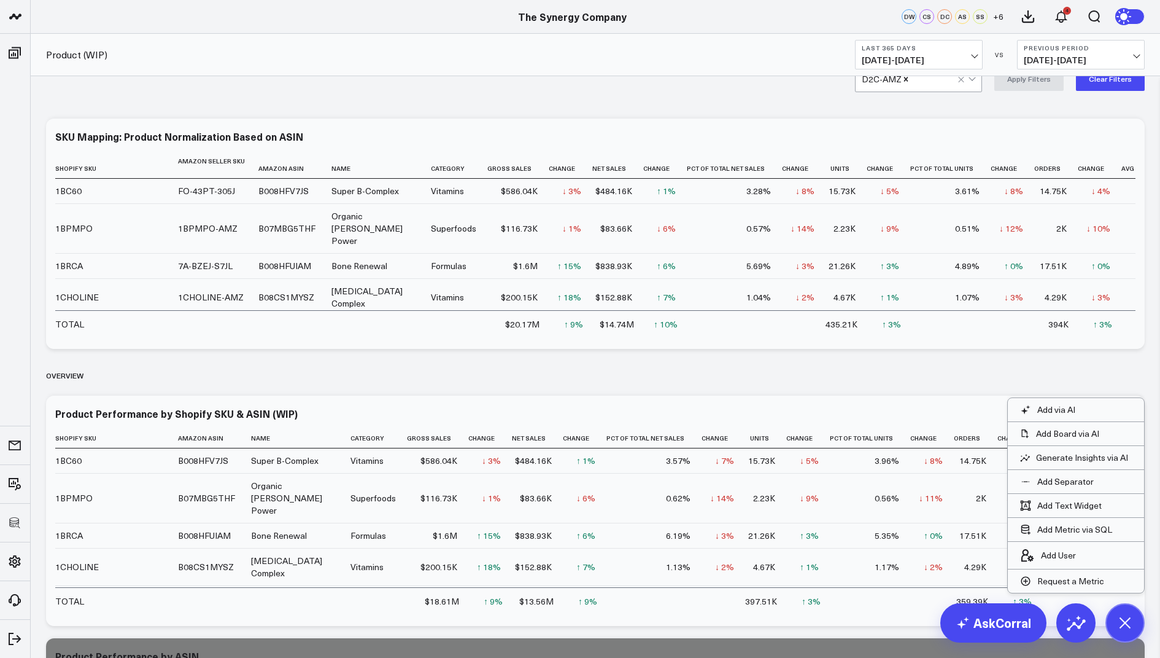
scroll to position [0, 0]
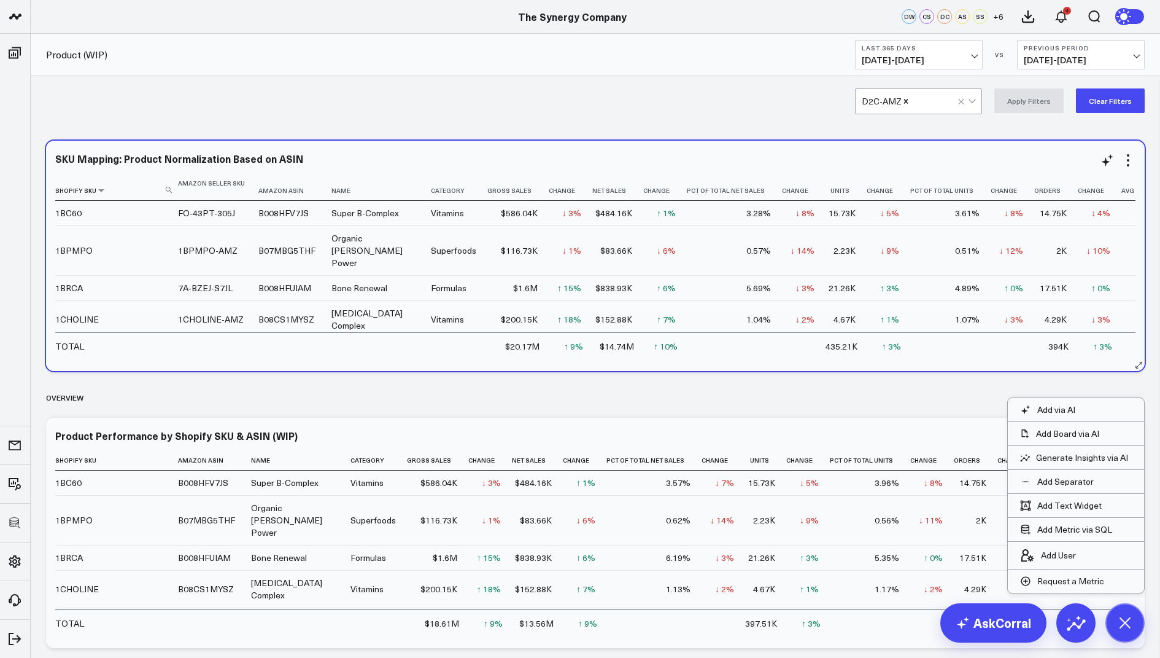
click at [126, 189] on th "Shopify Sku" at bounding box center [116, 187] width 123 height 28
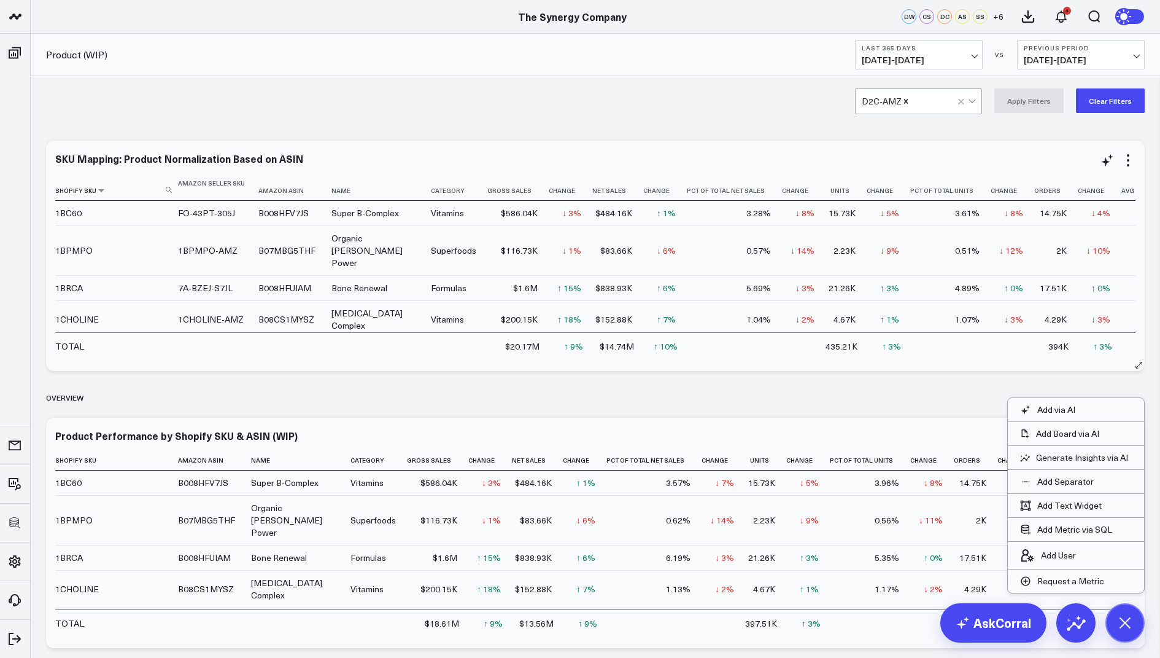
click at [169, 190] on use at bounding box center [169, 190] width 6 height 6
click at [134, 191] on input at bounding box center [115, 189] width 120 height 21
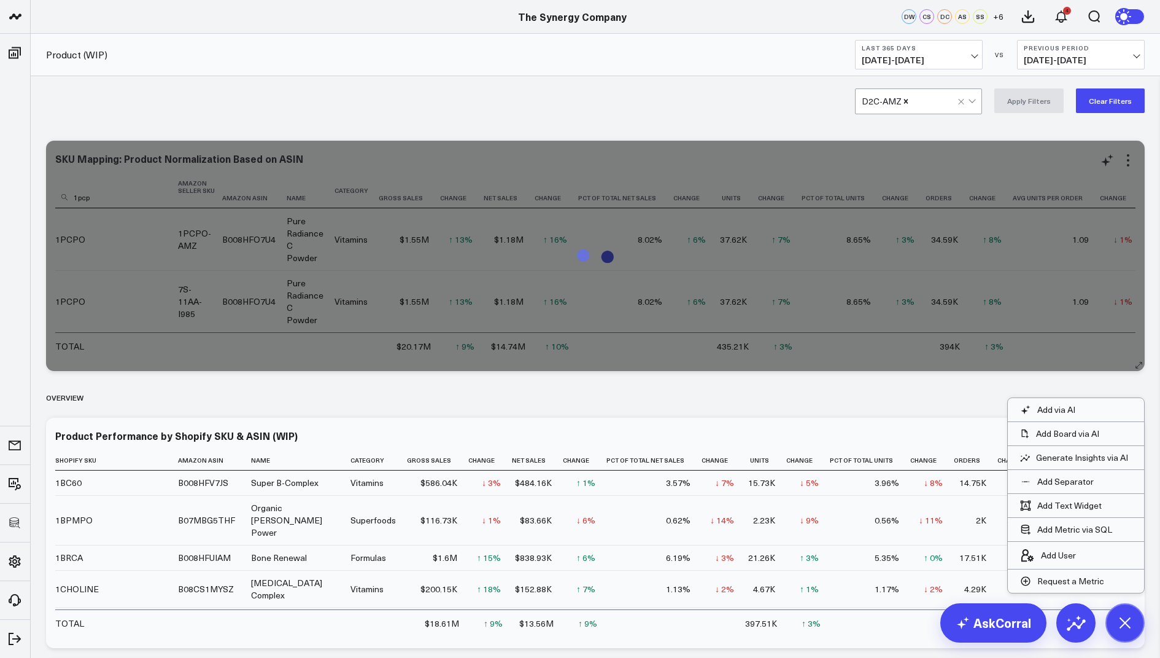
type input "1pcpo"
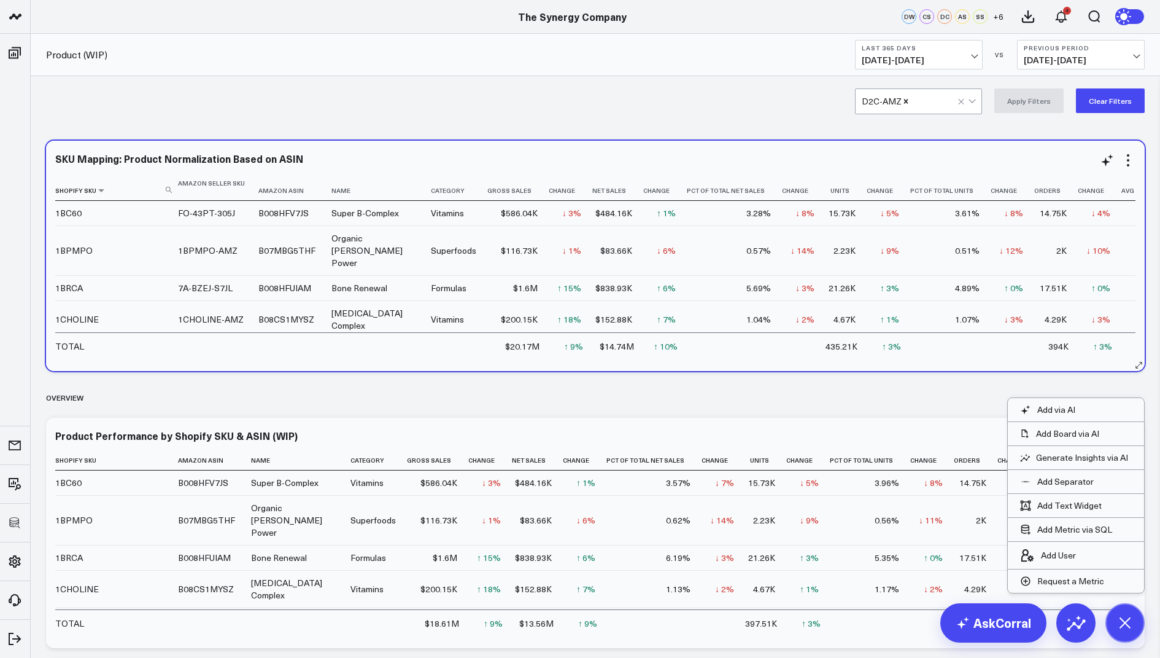
click at [141, 185] on th "Shopify Sku" at bounding box center [116, 187] width 123 height 28
click at [164, 188] on th "Shopify Sku" at bounding box center [116, 187] width 123 height 28
click at [171, 187] on icon at bounding box center [169, 190] width 6 height 6
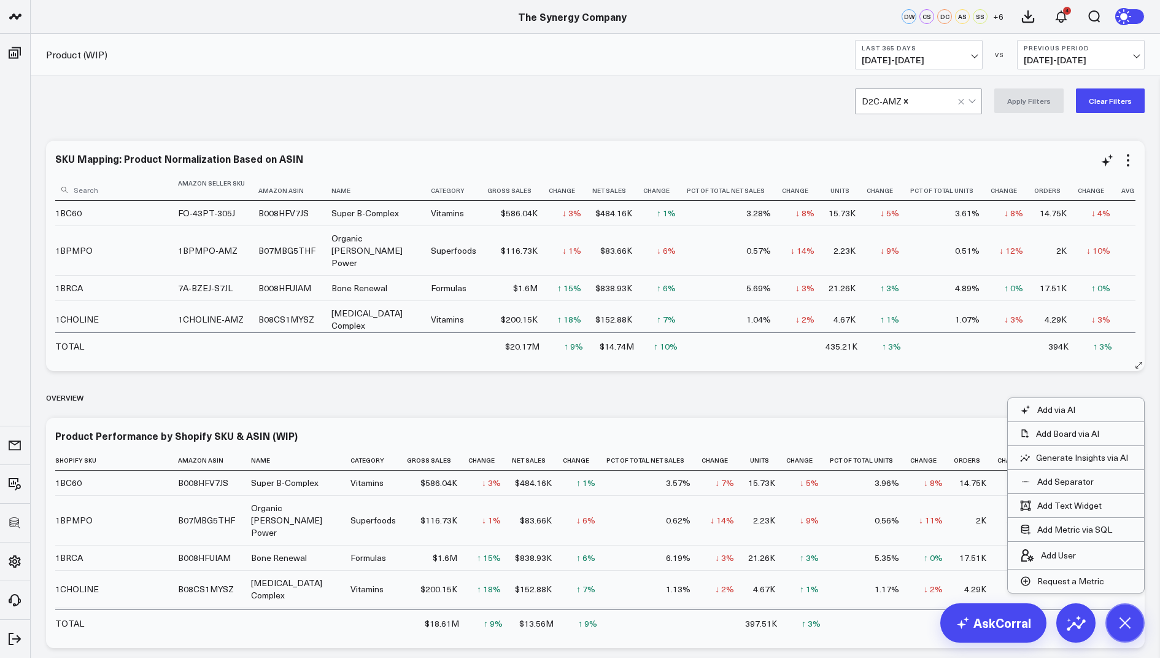
click at [123, 195] on input at bounding box center [115, 189] width 120 height 21
type input "1p"
click at [153, 189] on th "Shopify Sku" at bounding box center [116, 187] width 123 height 28
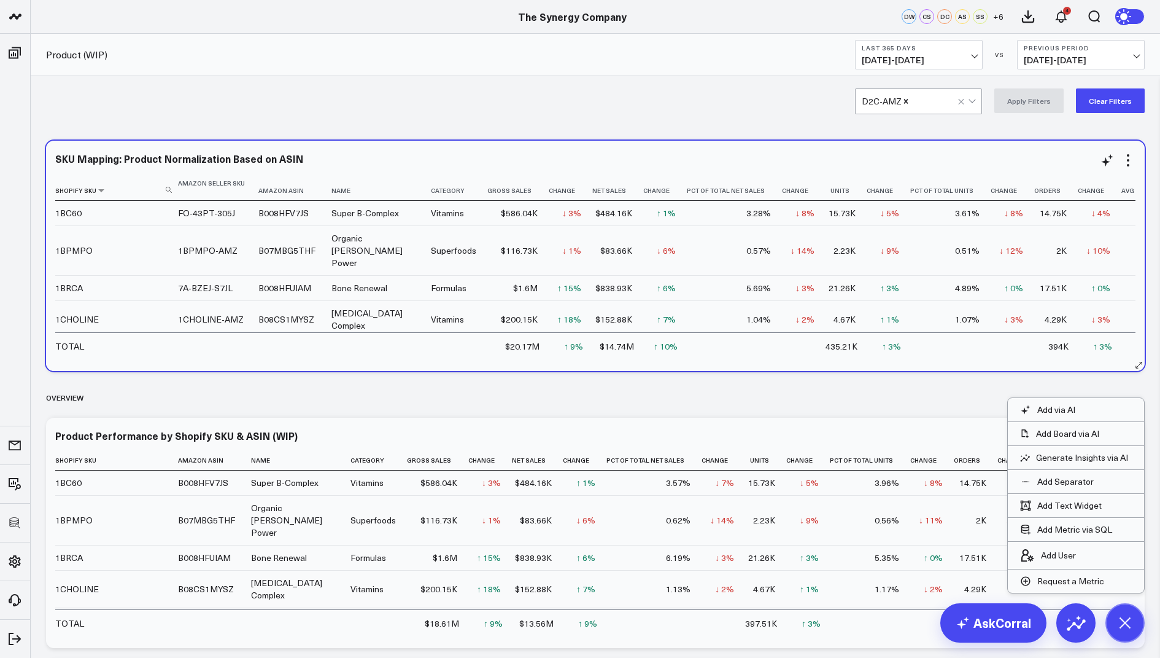
click at [171, 189] on icon at bounding box center [169, 190] width 6 height 6
click at [167, 189] on input at bounding box center [115, 189] width 120 height 21
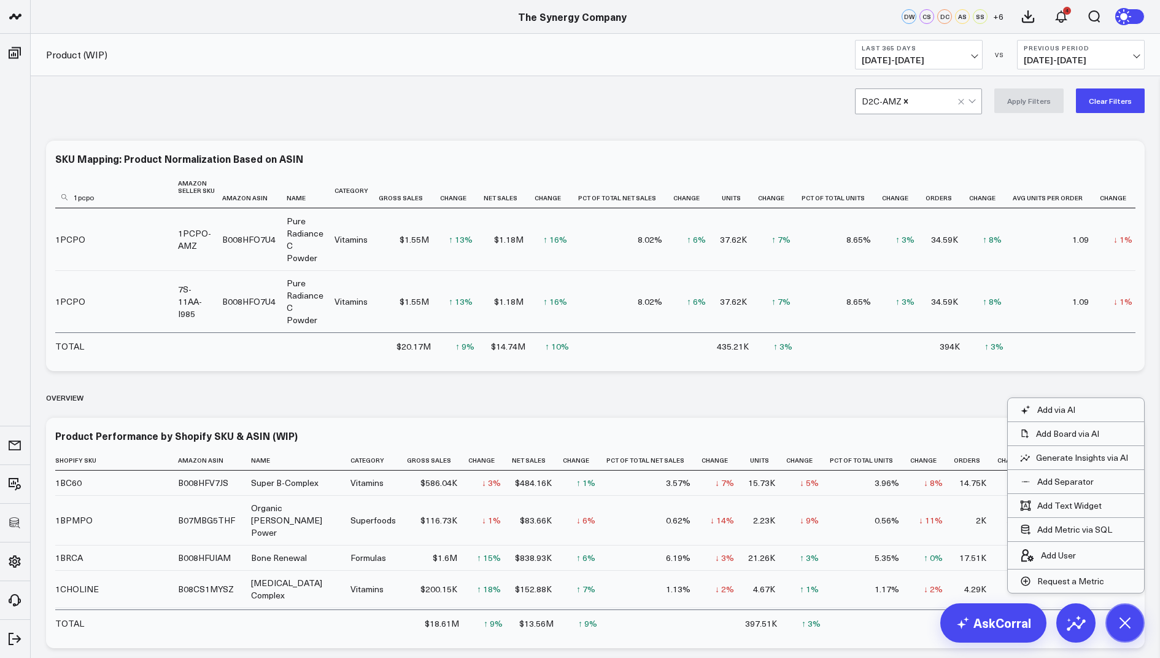
type input "1pcpo"
click at [1125, 160] on icon at bounding box center [1128, 160] width 15 height 15
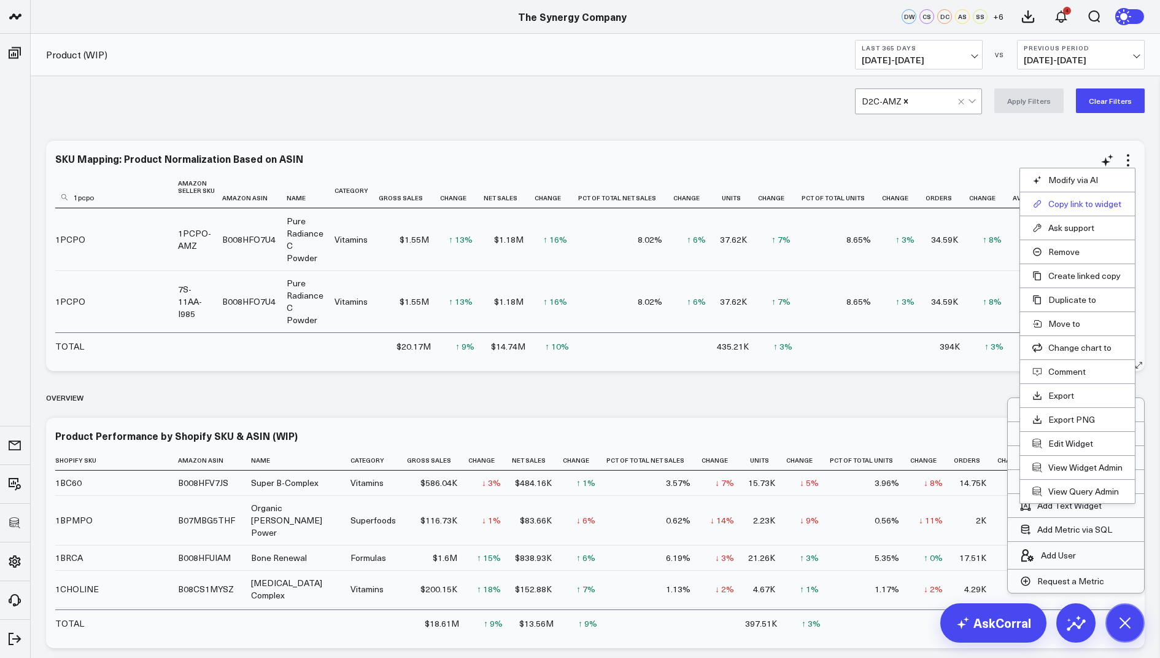
click at [1055, 203] on button "Copy link to widget" at bounding box center [1078, 203] width 90 height 11
